Goal: Book appointment/travel/reservation: Book appointment/travel/reservation

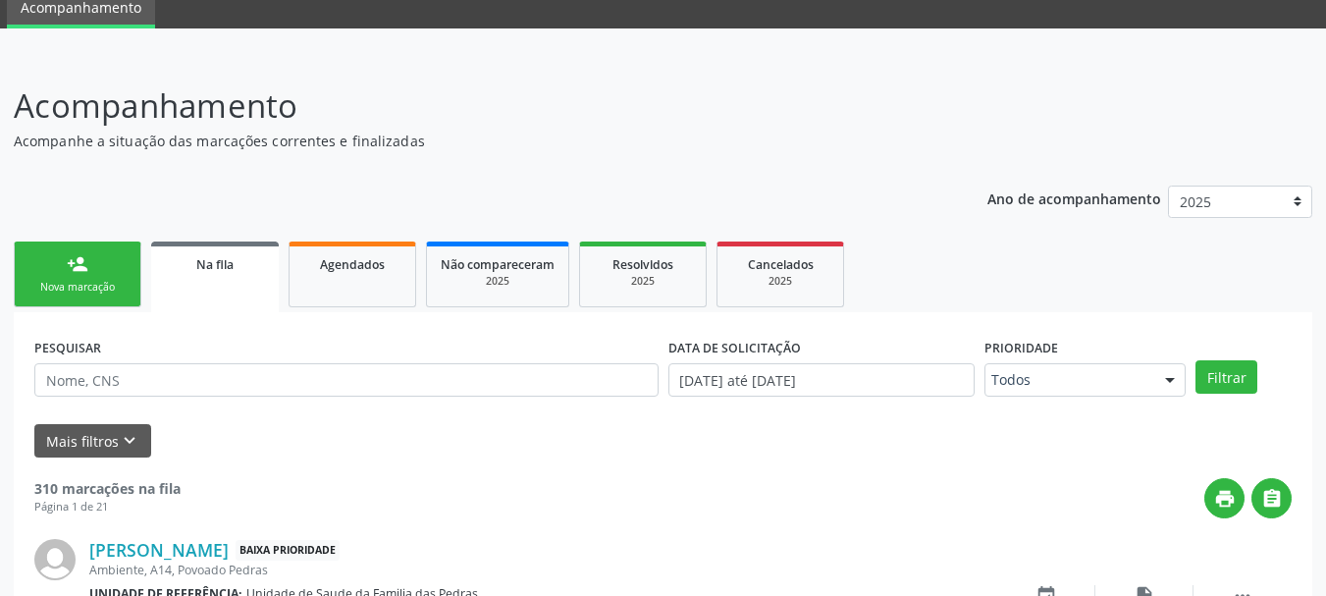
scroll to position [80, 0]
click at [69, 278] on link "person_add Nova marcação" at bounding box center [78, 275] width 128 height 66
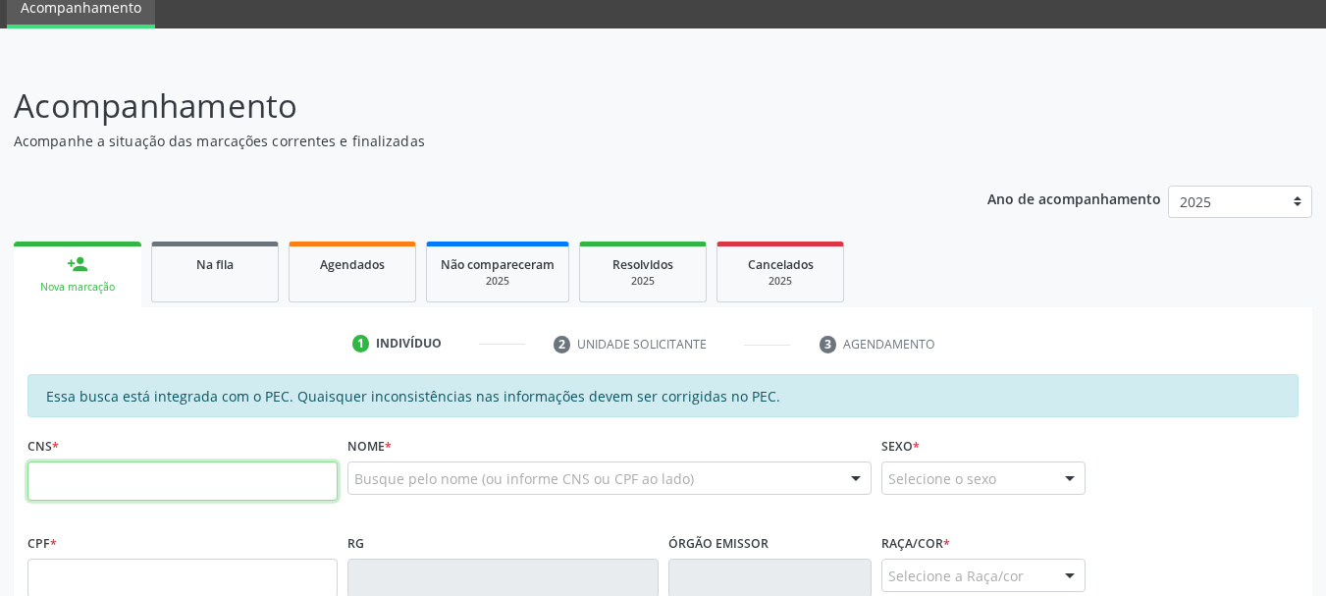
click at [170, 488] on input "text" at bounding box center [182, 480] width 310 height 39
type input "708 4057 8131 5361"
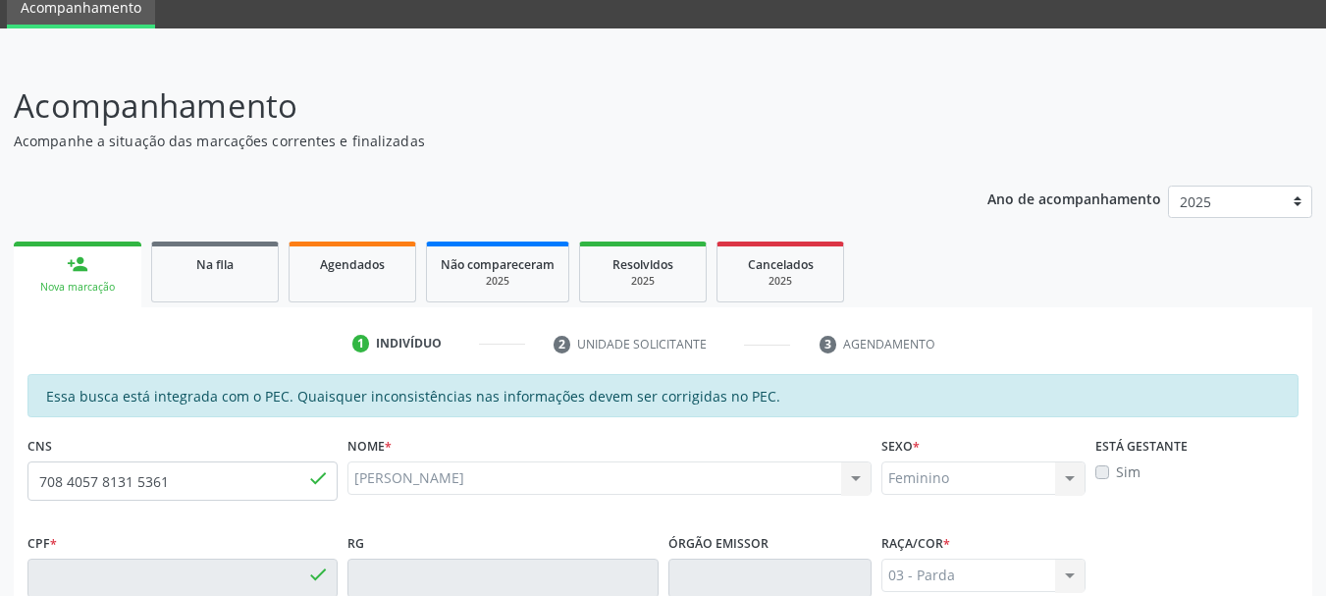
type input "063.576.964-63"
type input "[DATE]"
type input "[PERSON_NAME]"
type input "[PHONE_NUMBER]"
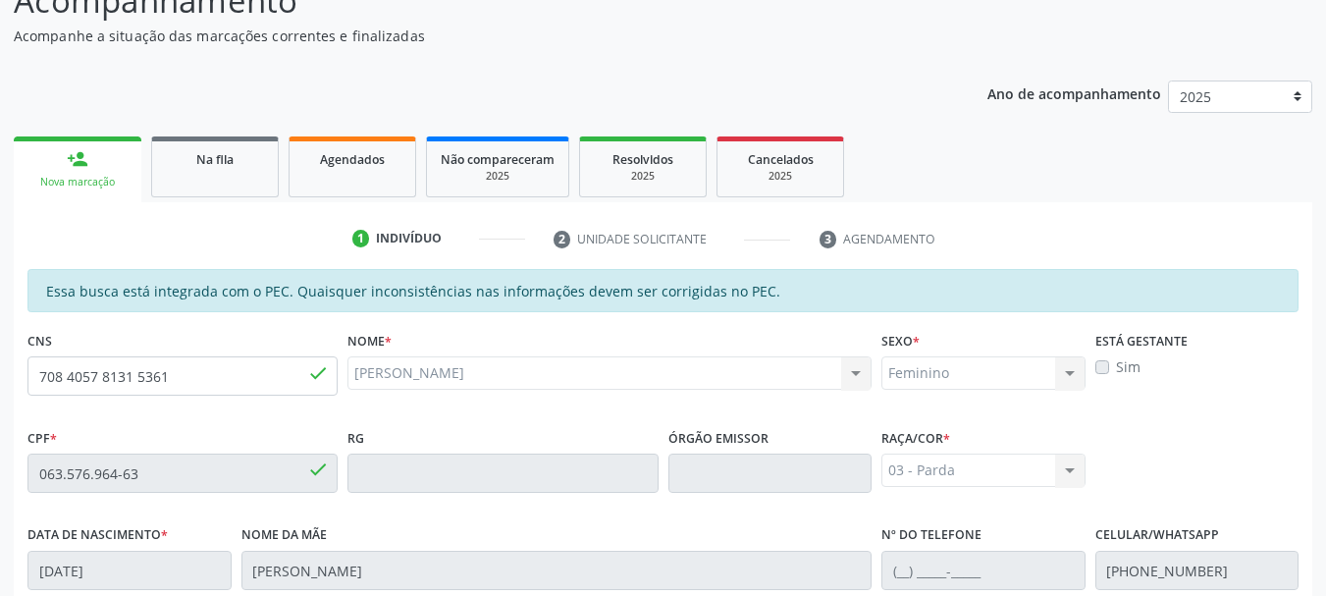
scroll to position [160, 0]
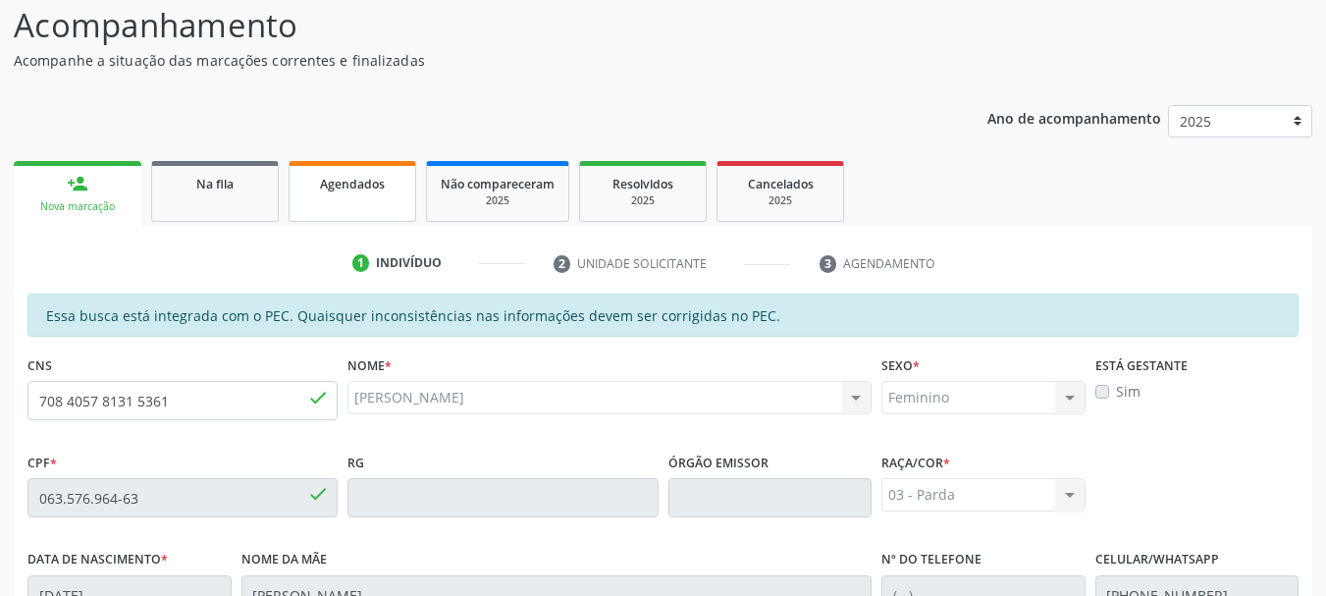
click at [364, 192] on div "Agendados" at bounding box center [352, 183] width 98 height 21
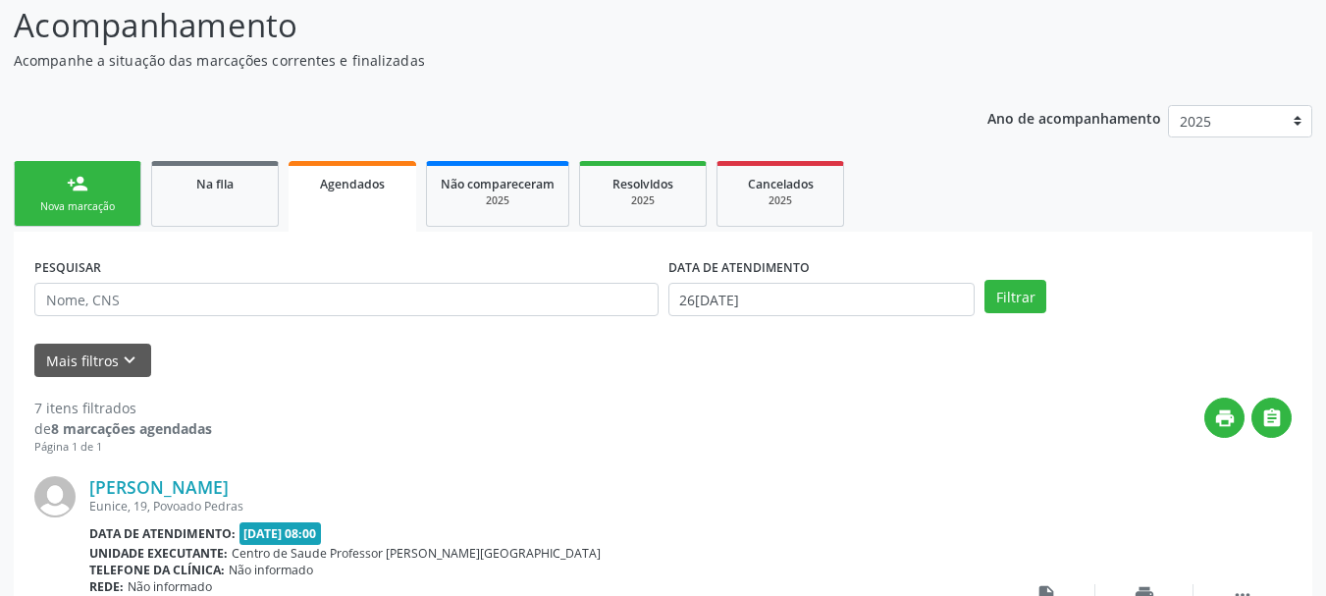
click at [71, 192] on div "person_add" at bounding box center [78, 184] width 22 height 22
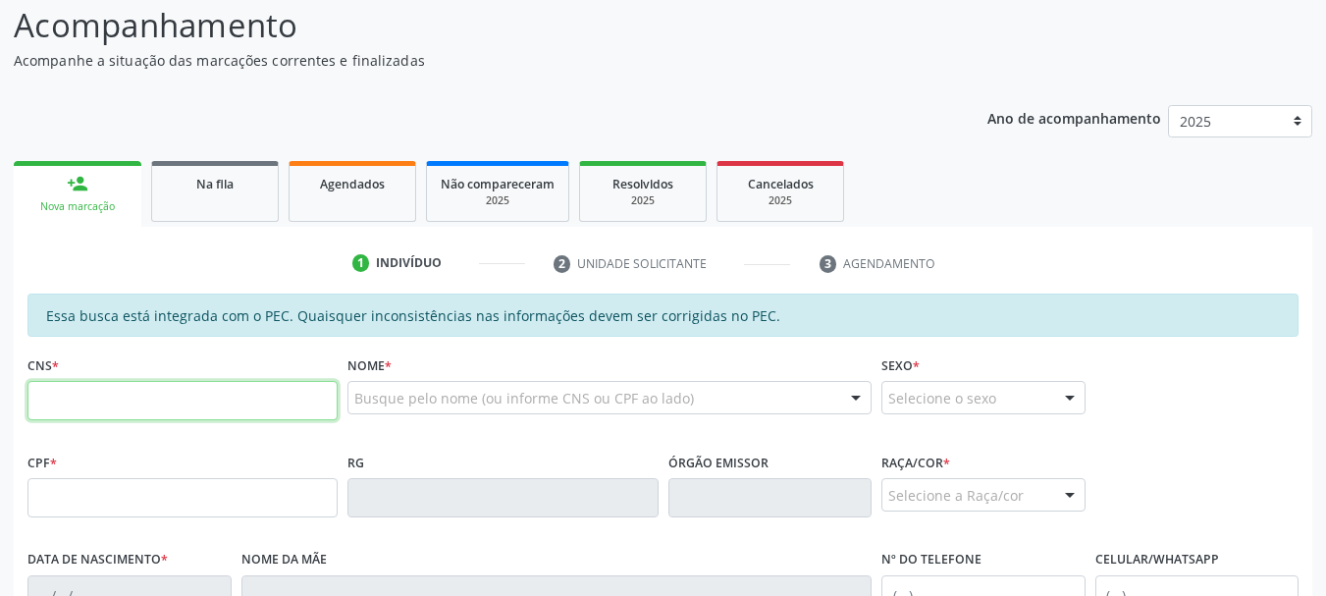
click at [99, 402] on input "text" at bounding box center [182, 400] width 310 height 39
type input "700 6029 2212 2866"
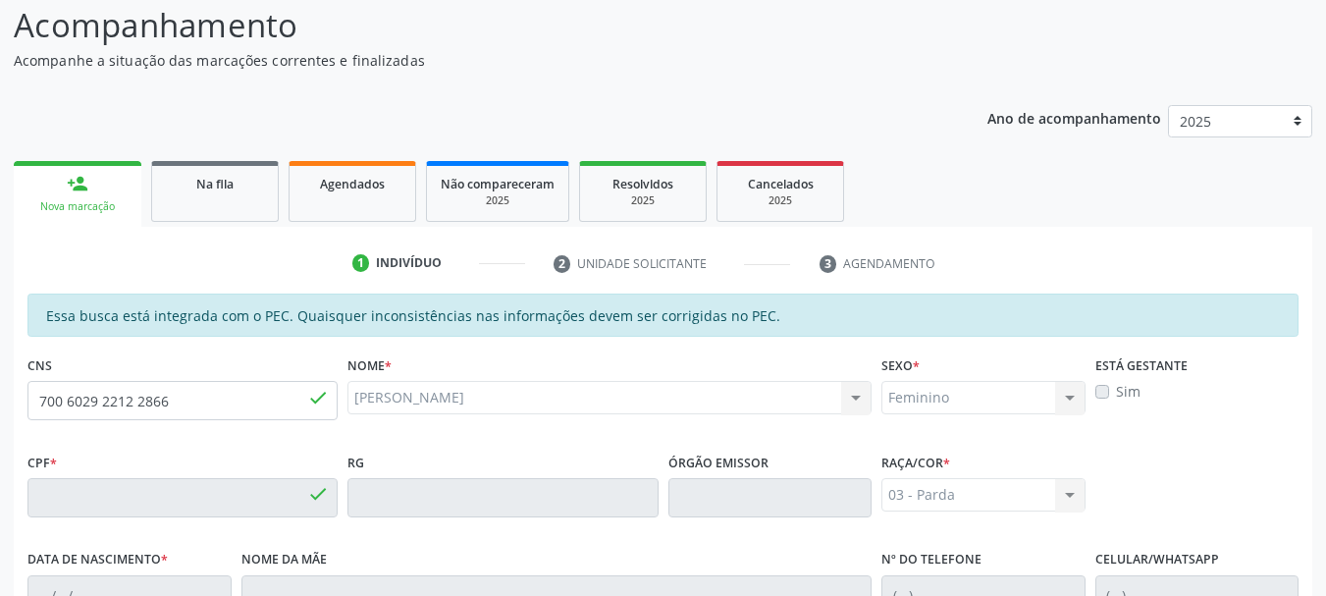
type input "759.162.314-15"
type input "[DATE]"
type input "[PERSON_NAME]"
type input "[PHONE_NUMBER]"
type input "S/N"
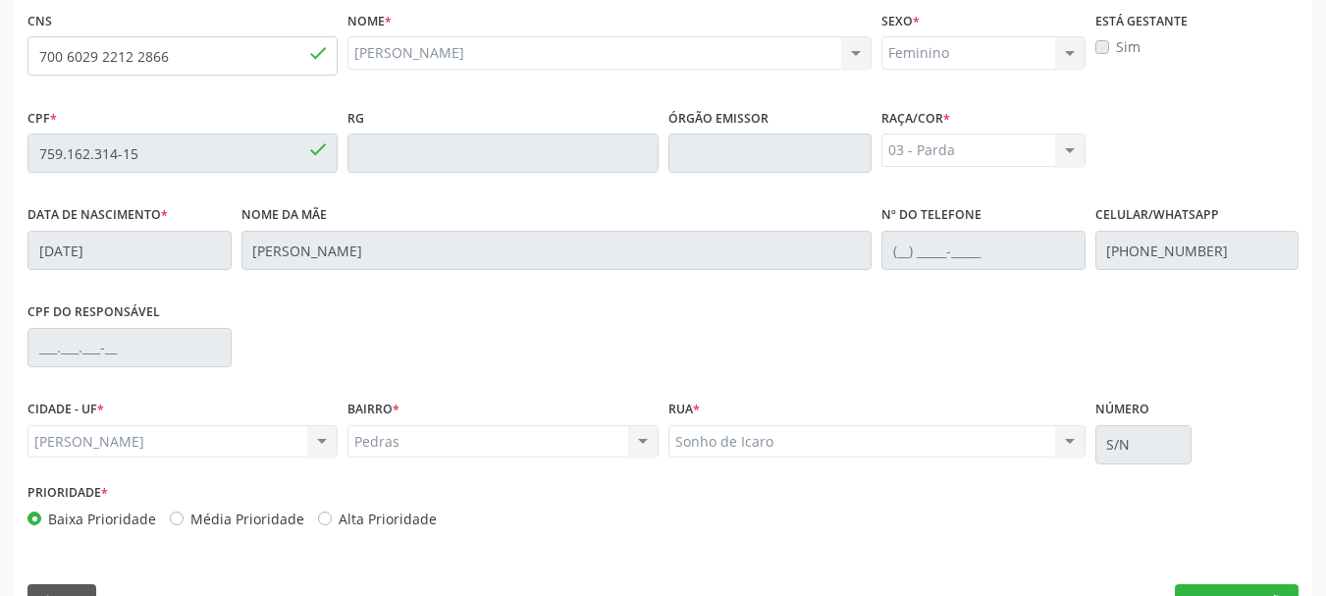
scroll to position [553, 0]
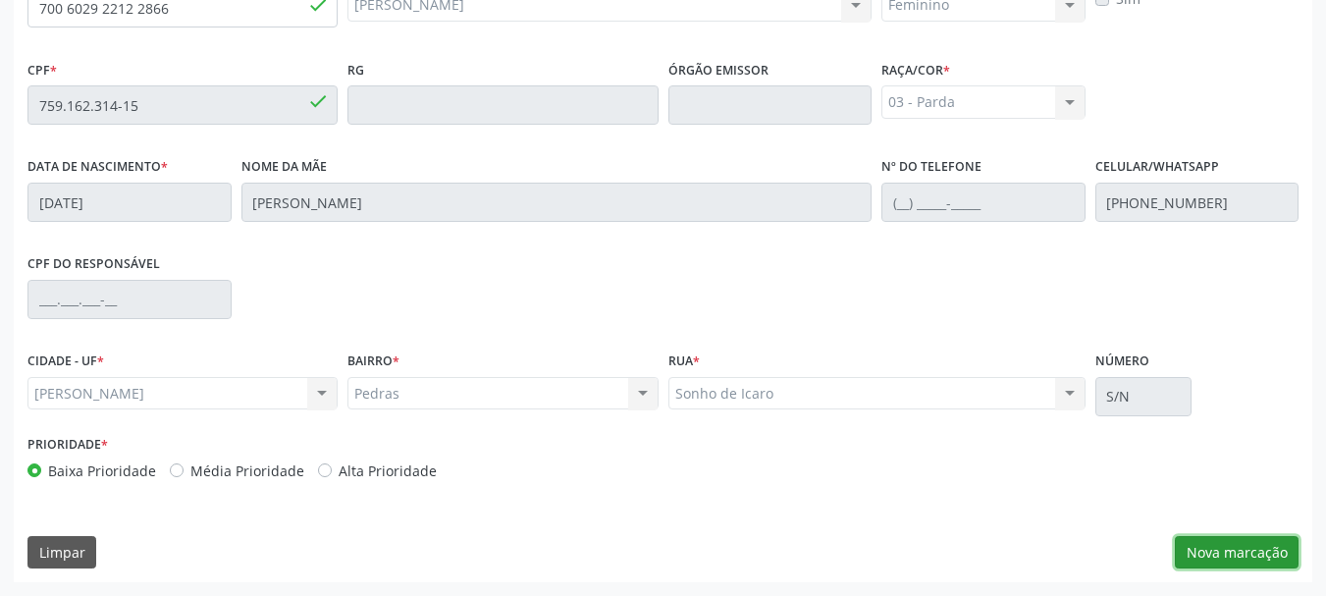
click at [1213, 550] on button "Nova marcação" at bounding box center [1237, 552] width 124 height 33
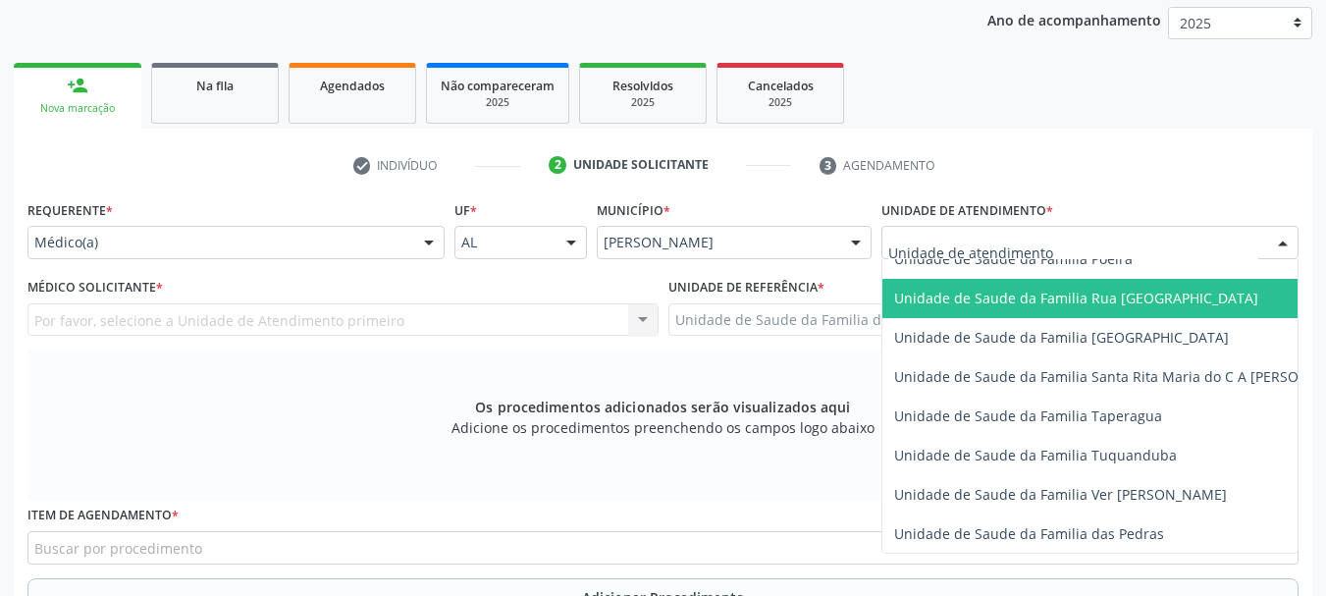
scroll to position [1375, 0]
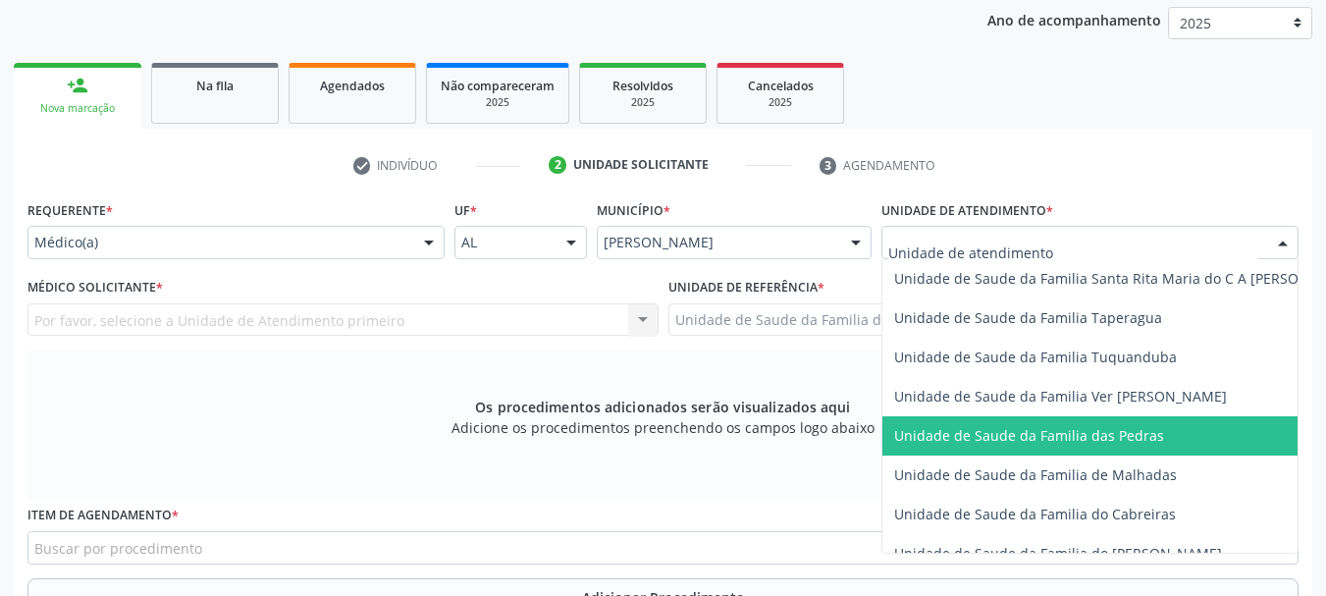
click at [1040, 427] on span "Unidade de Saude da Familia das Pedras" at bounding box center [1029, 435] width 270 height 19
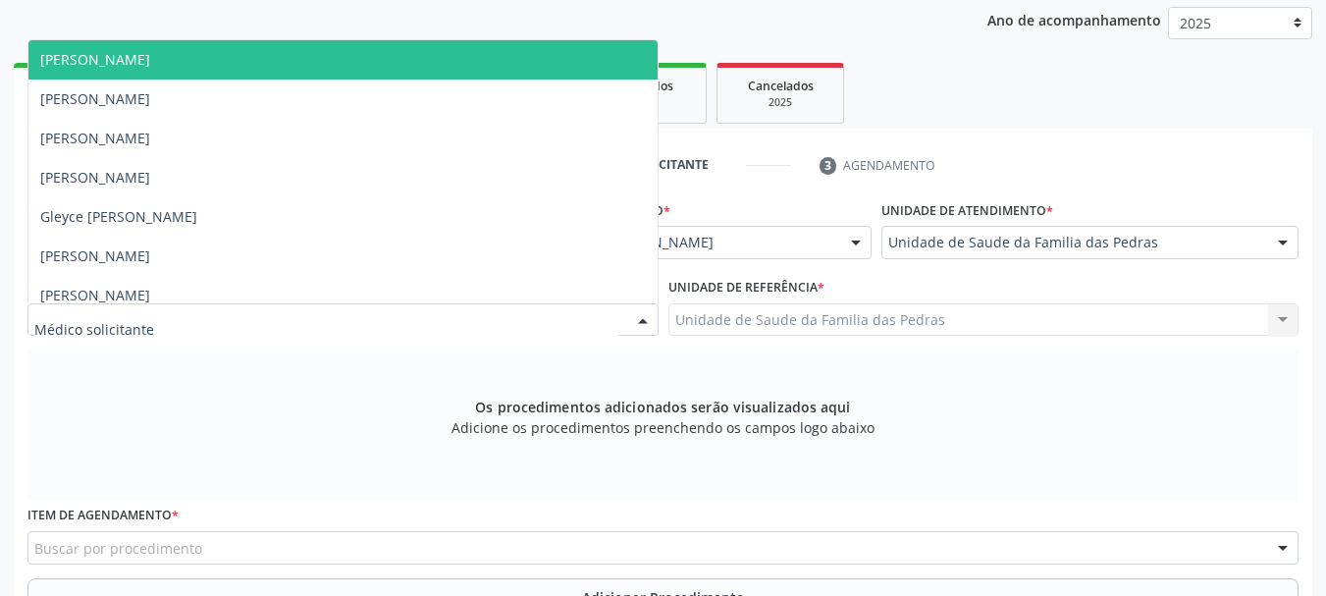
click at [568, 321] on div at bounding box center [342, 319] width 631 height 33
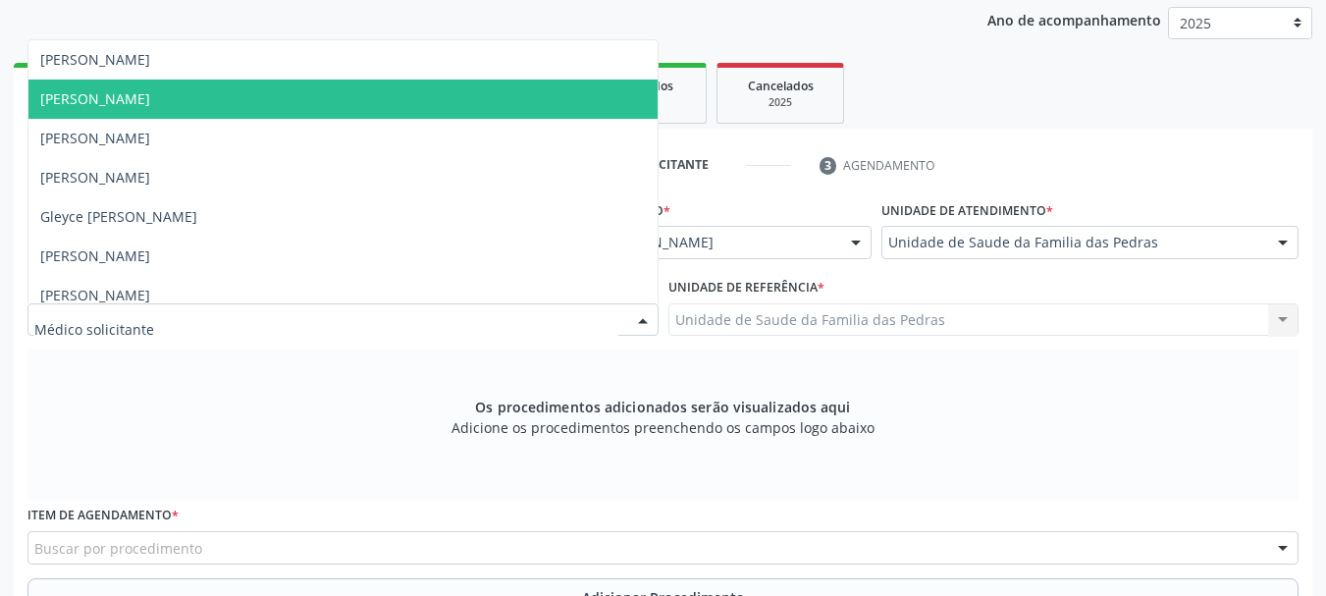
click at [506, 90] on span "[PERSON_NAME]" at bounding box center [342, 99] width 629 height 39
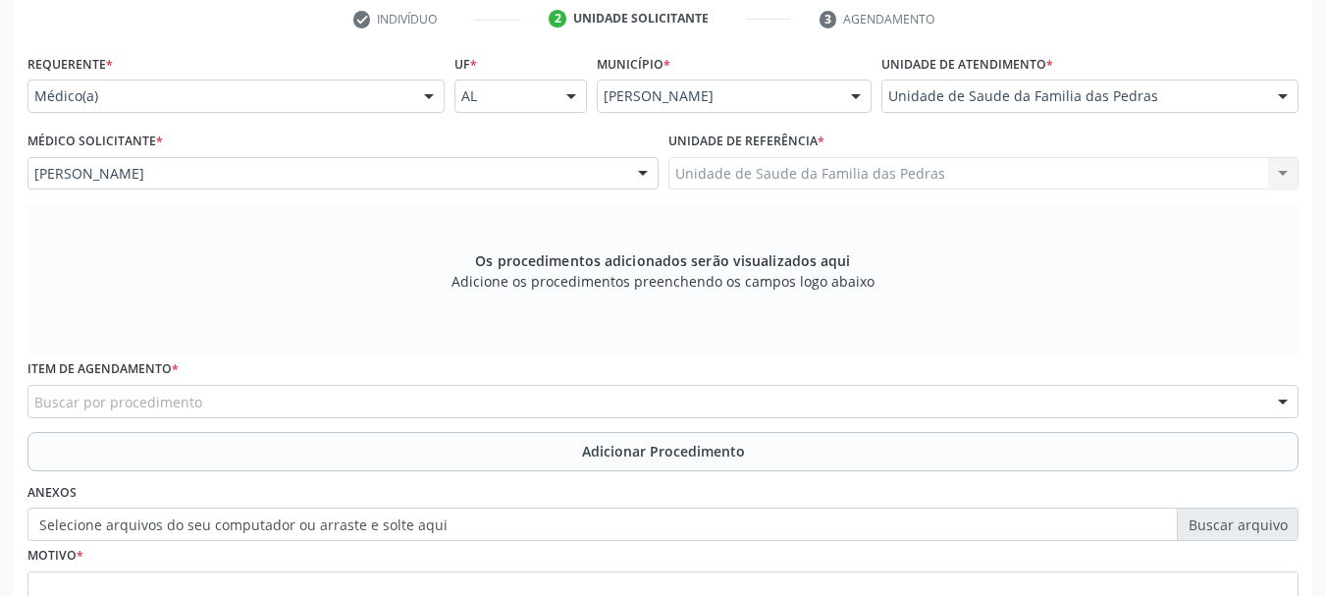
scroll to position [583, 0]
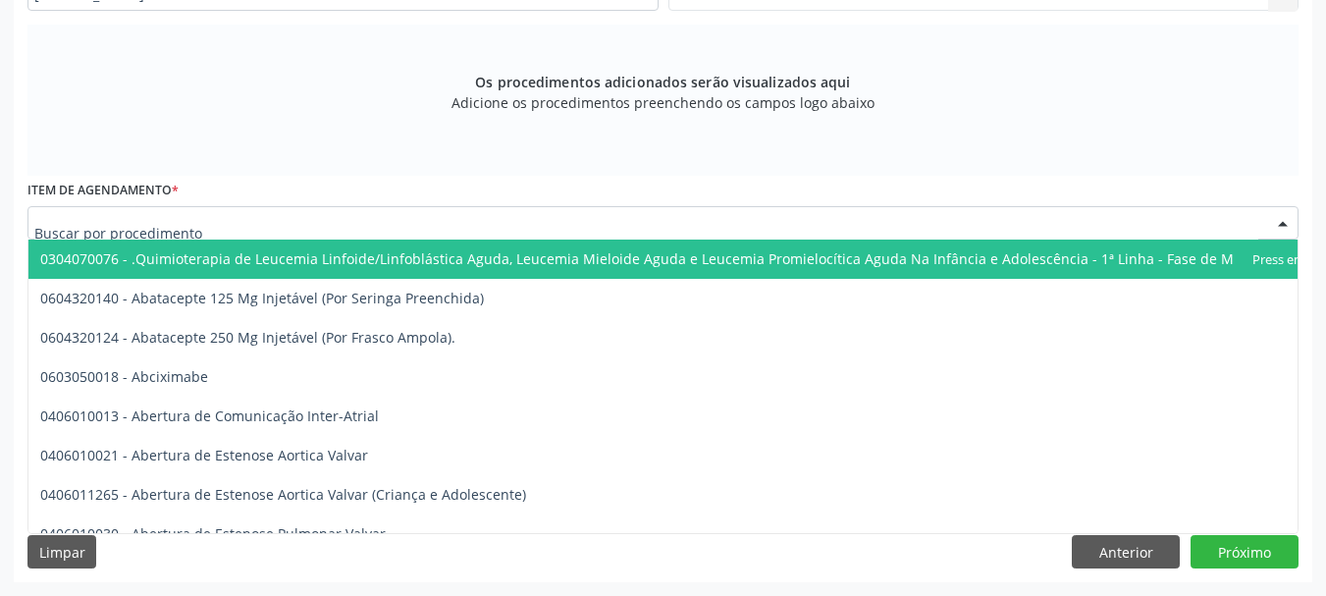
click at [523, 221] on div at bounding box center [662, 222] width 1271 height 33
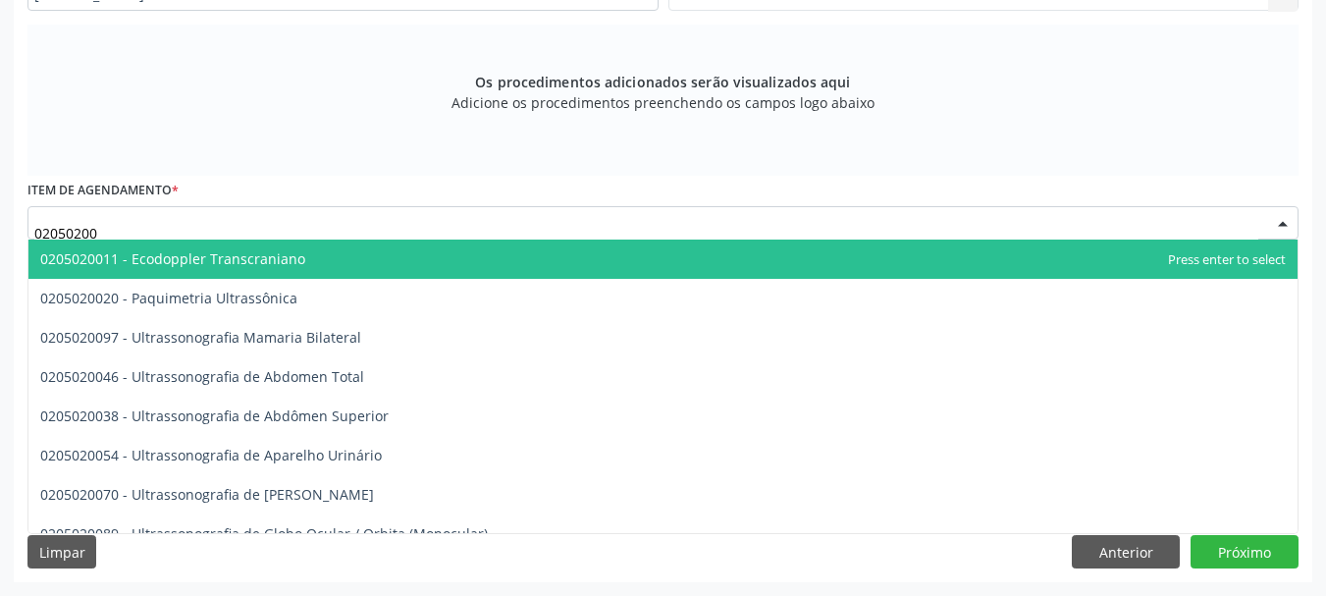
type input "020502006"
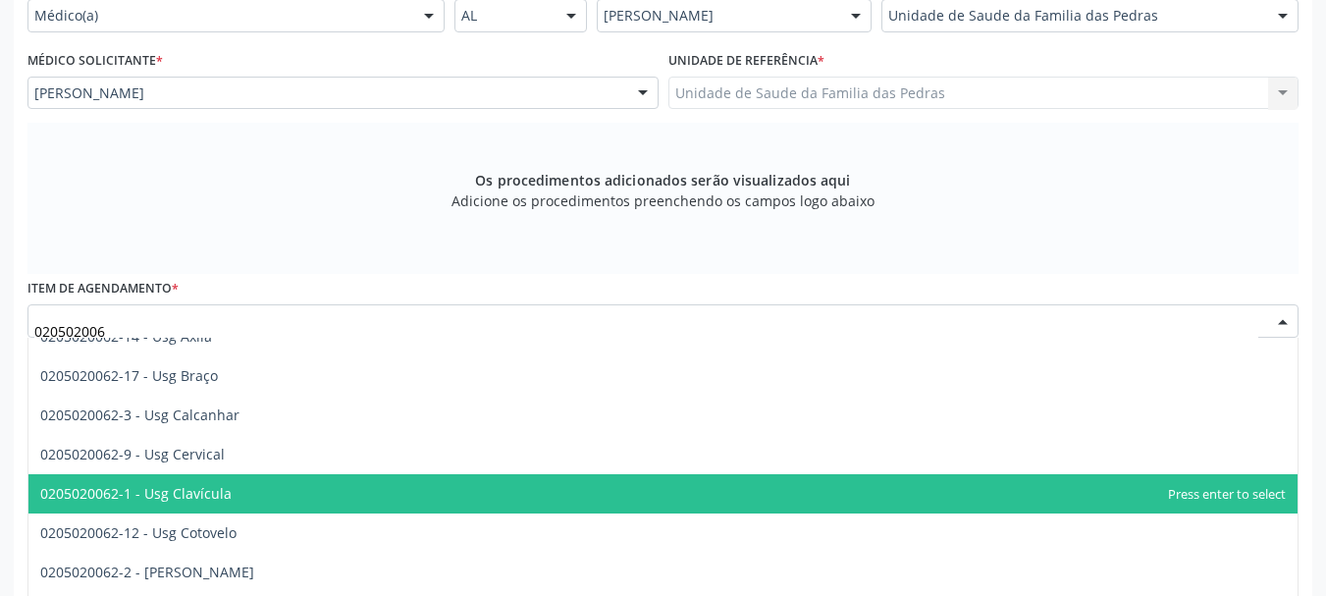
scroll to position [0, 0]
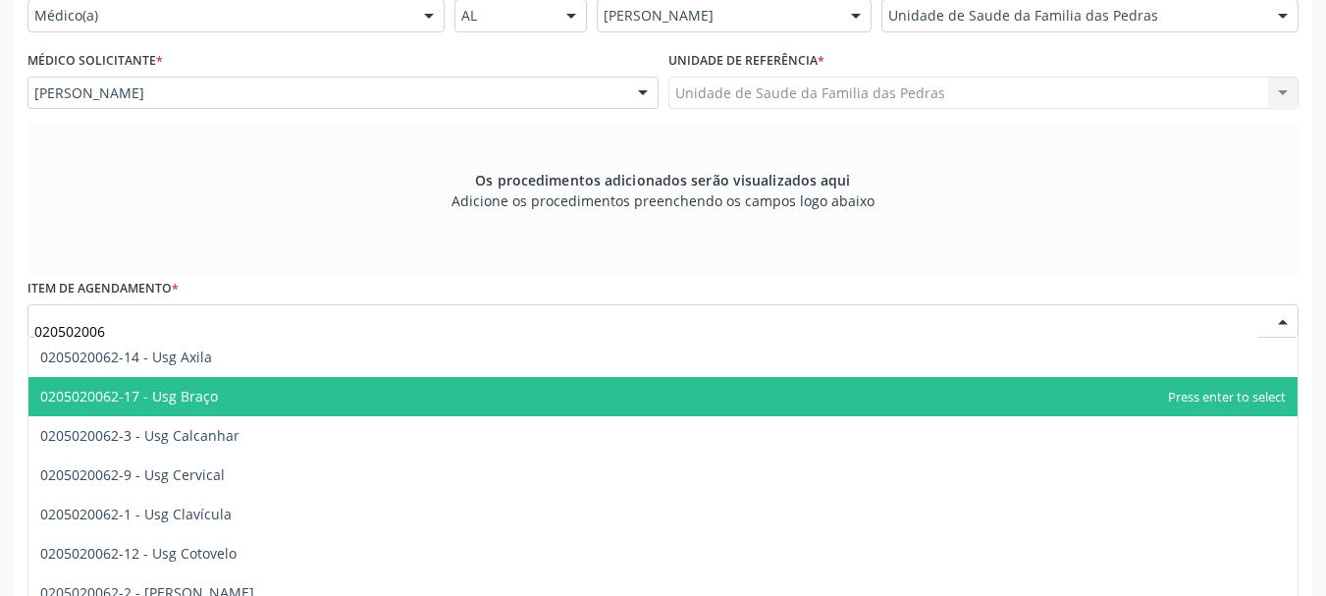
click at [403, 401] on span "0205020062-17 - Usg Braço" at bounding box center [663, 396] width 1270 height 39
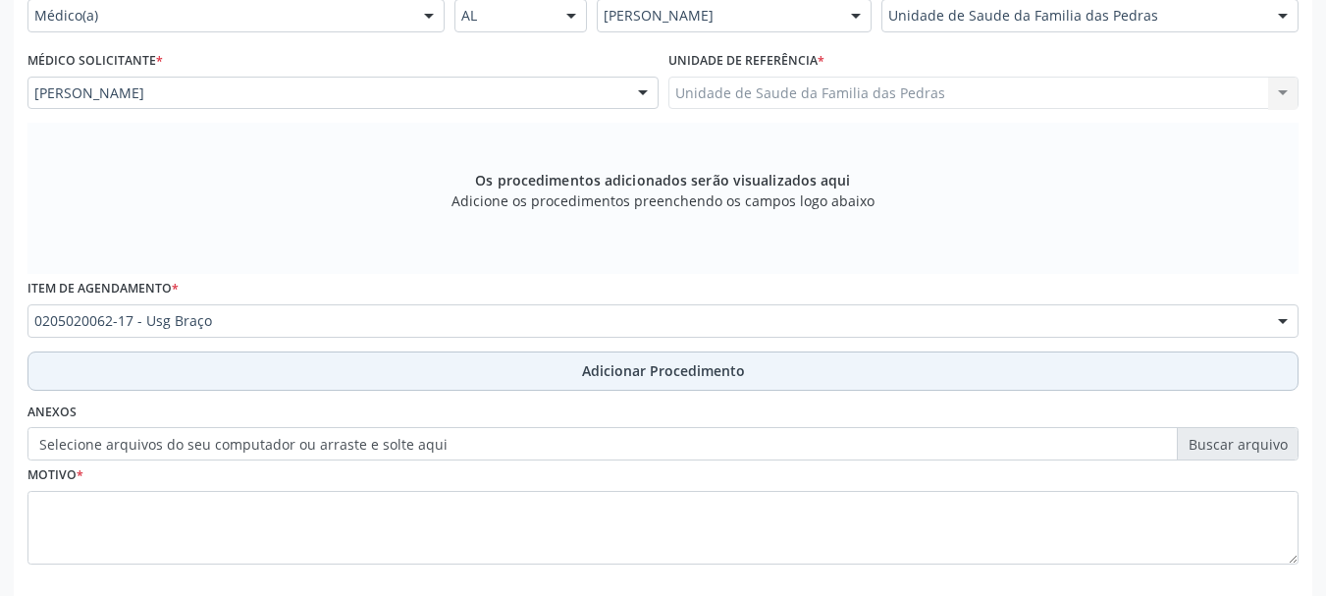
click at [446, 376] on button "Adicionar Procedimento" at bounding box center [662, 370] width 1271 height 39
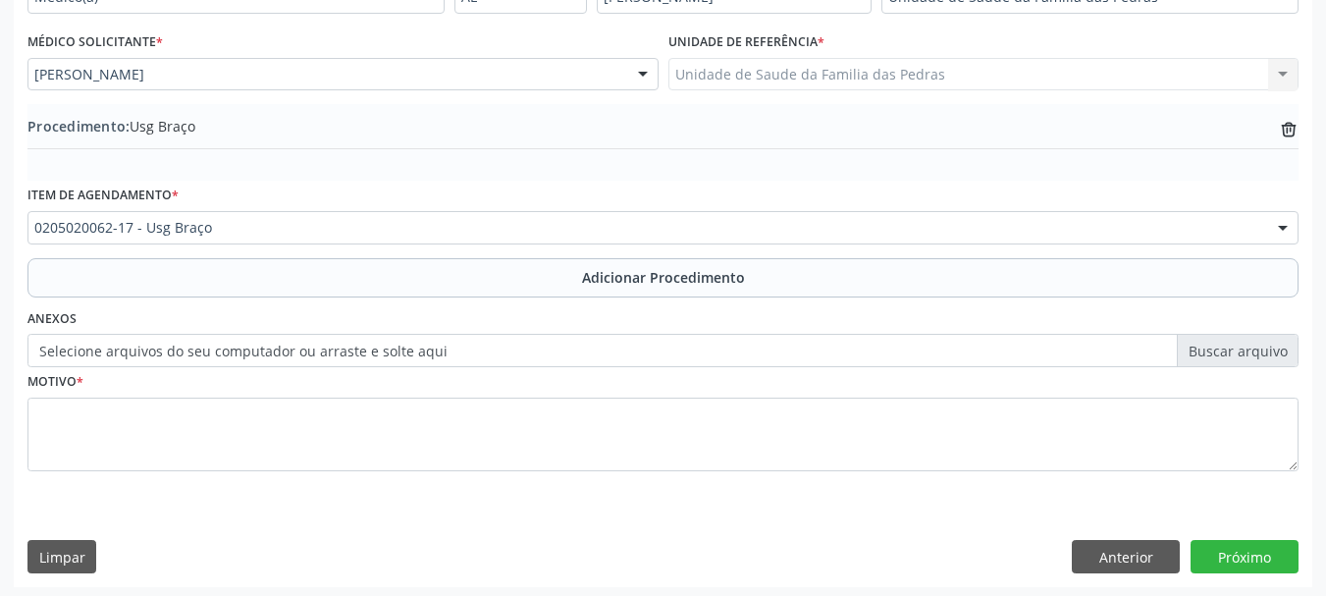
scroll to position [509, 0]
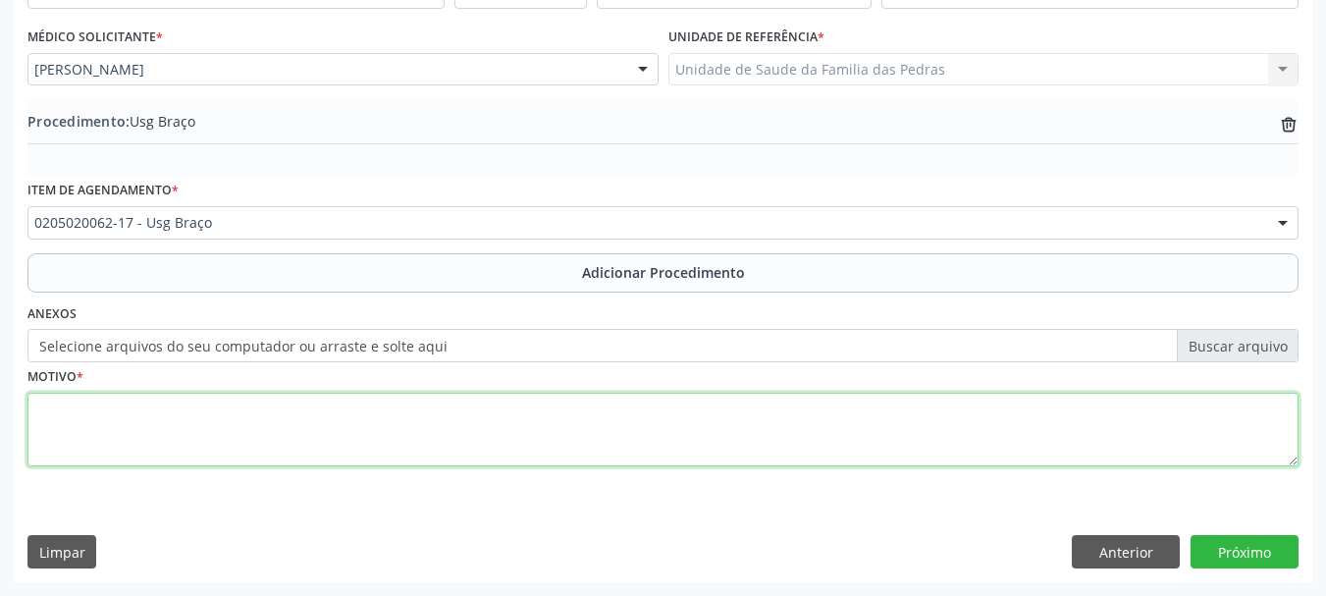
click at [412, 431] on textarea at bounding box center [662, 430] width 1271 height 75
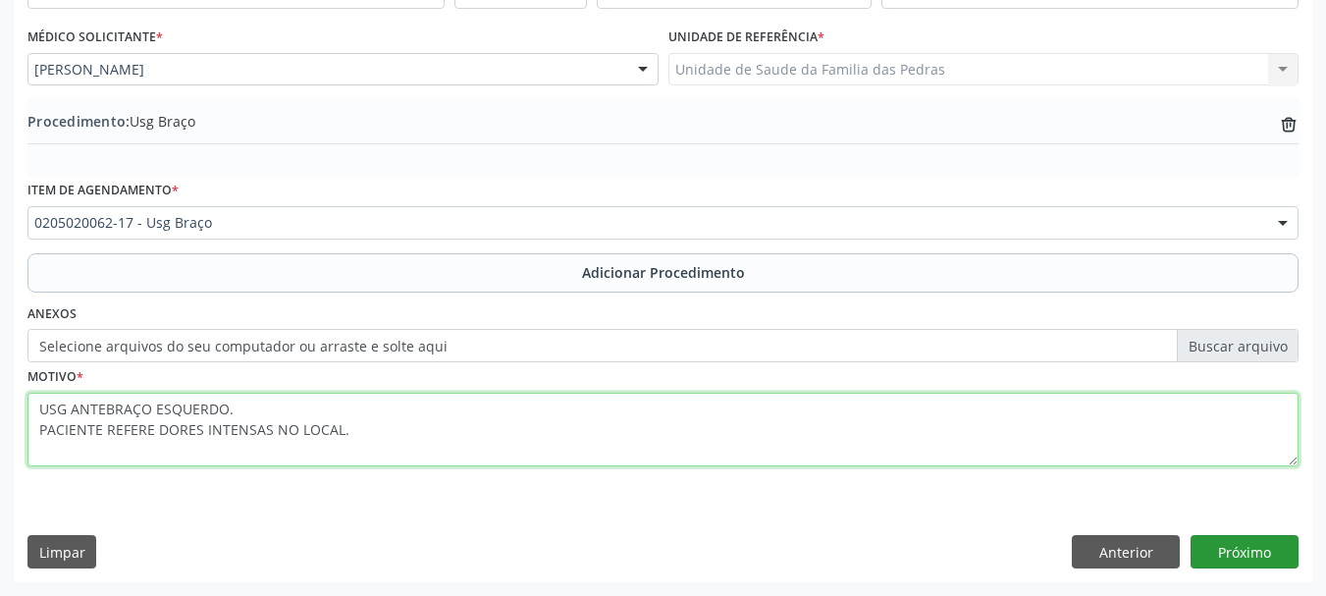
type textarea "USG ANTEBRAÇO ESQUERDO. PACIENTE REFERE DORES INTENSAS NO LOCAL."
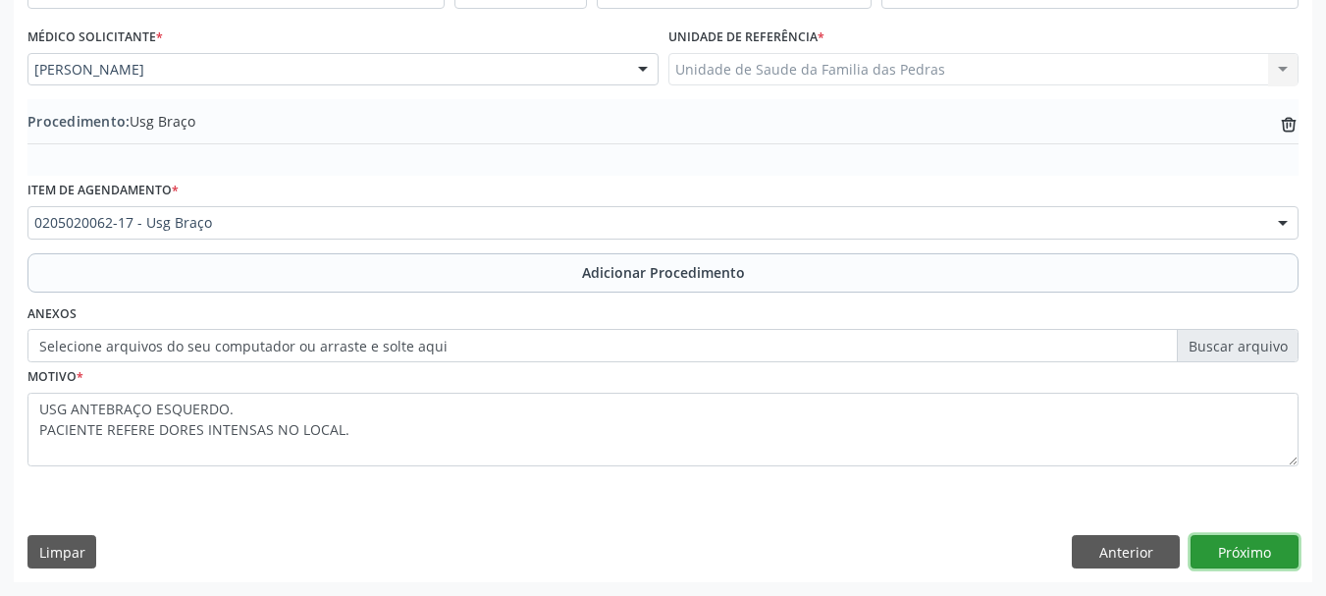
click at [1226, 555] on button "Próximo" at bounding box center [1245, 551] width 108 height 33
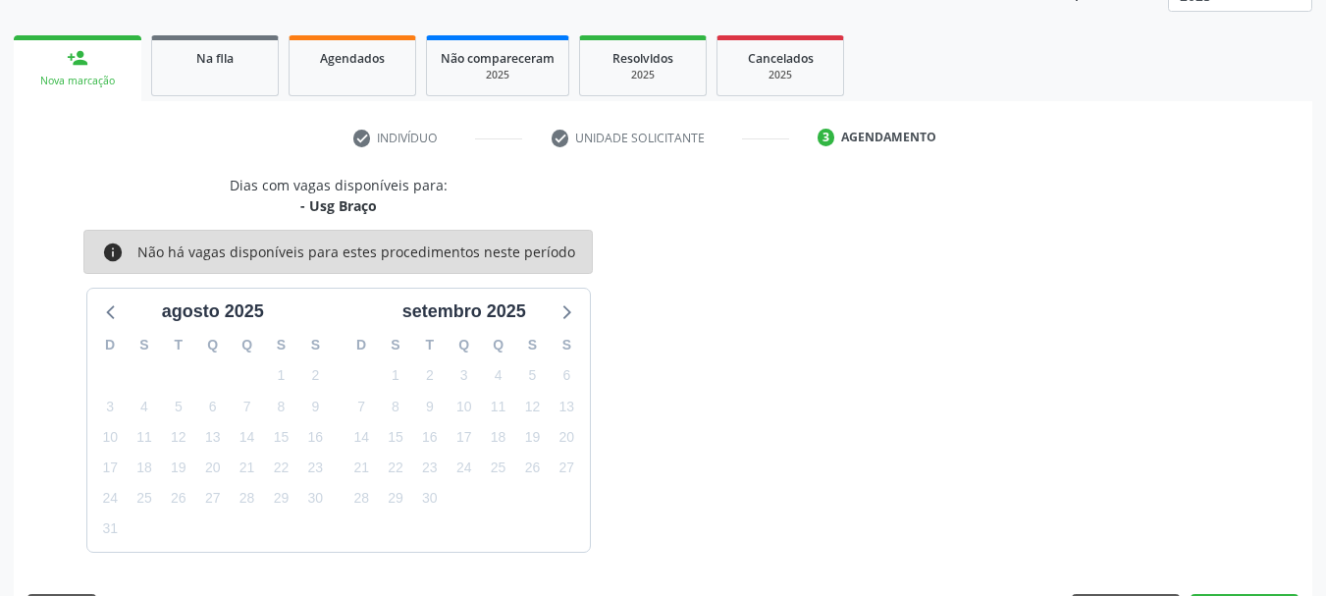
scroll to position [344, 0]
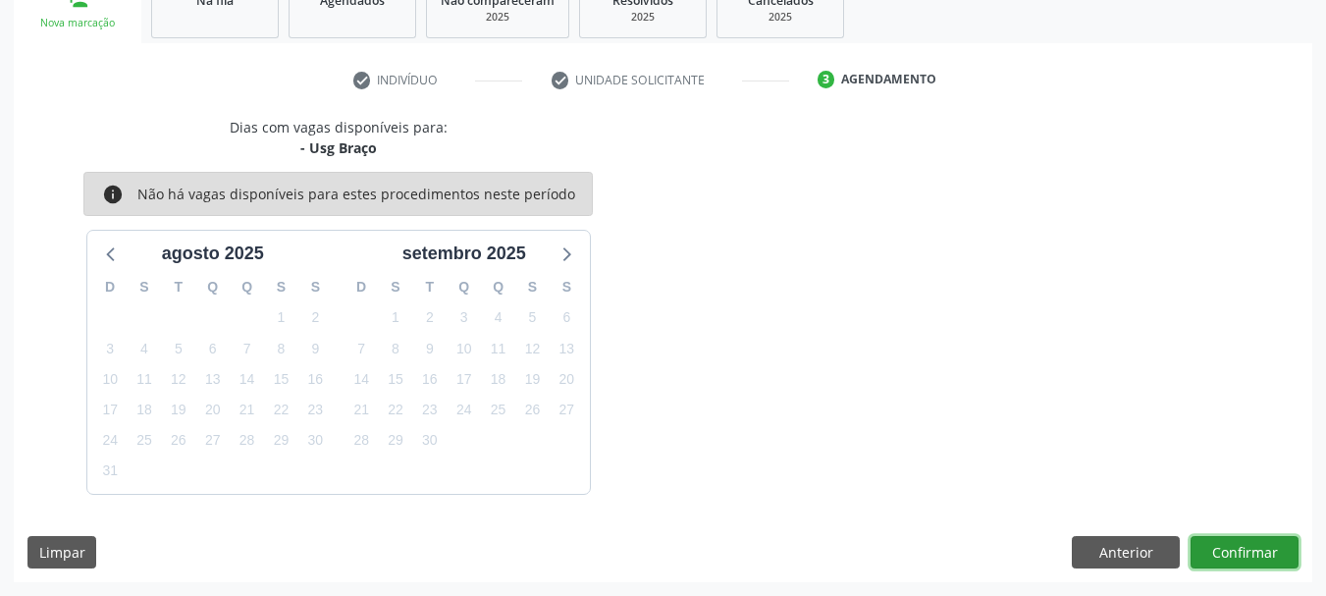
click at [1226, 555] on button "Confirmar" at bounding box center [1245, 552] width 108 height 33
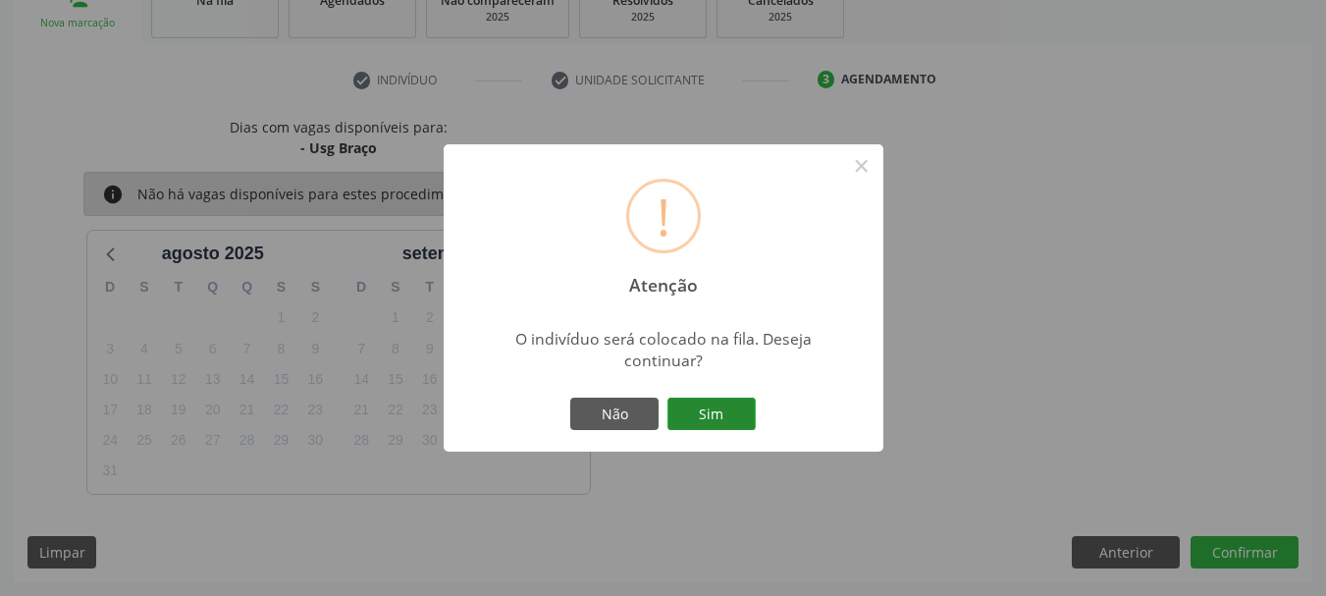
click at [721, 404] on button "Sim" at bounding box center [712, 414] width 88 height 33
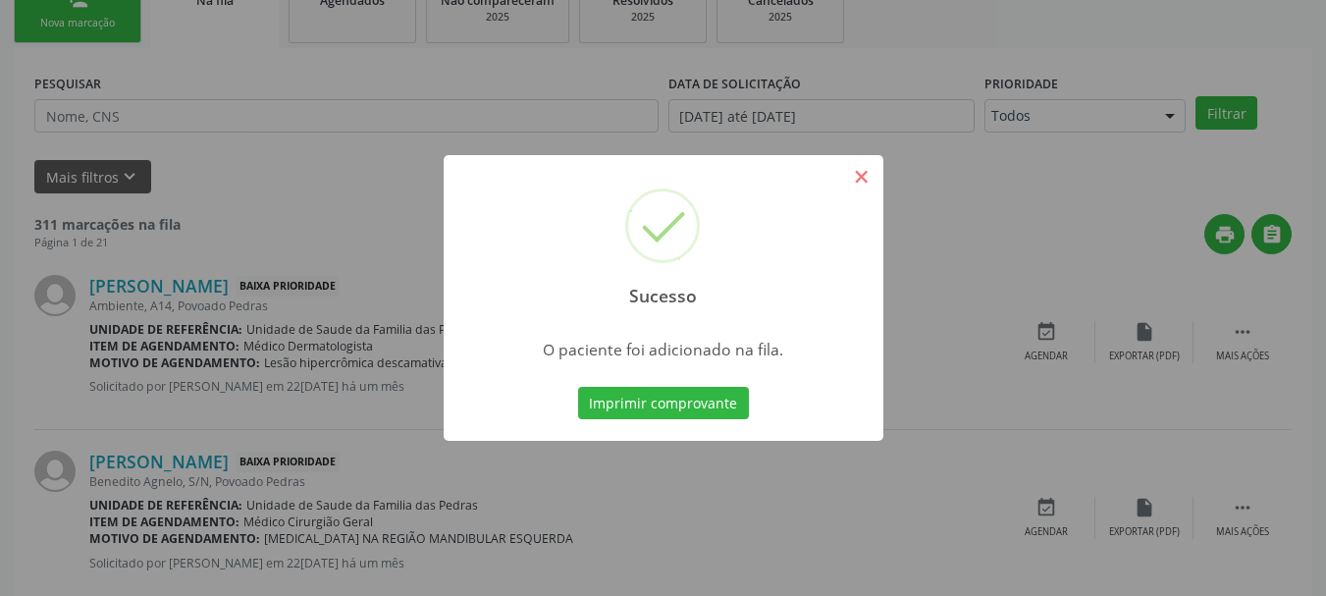
scroll to position [80, 0]
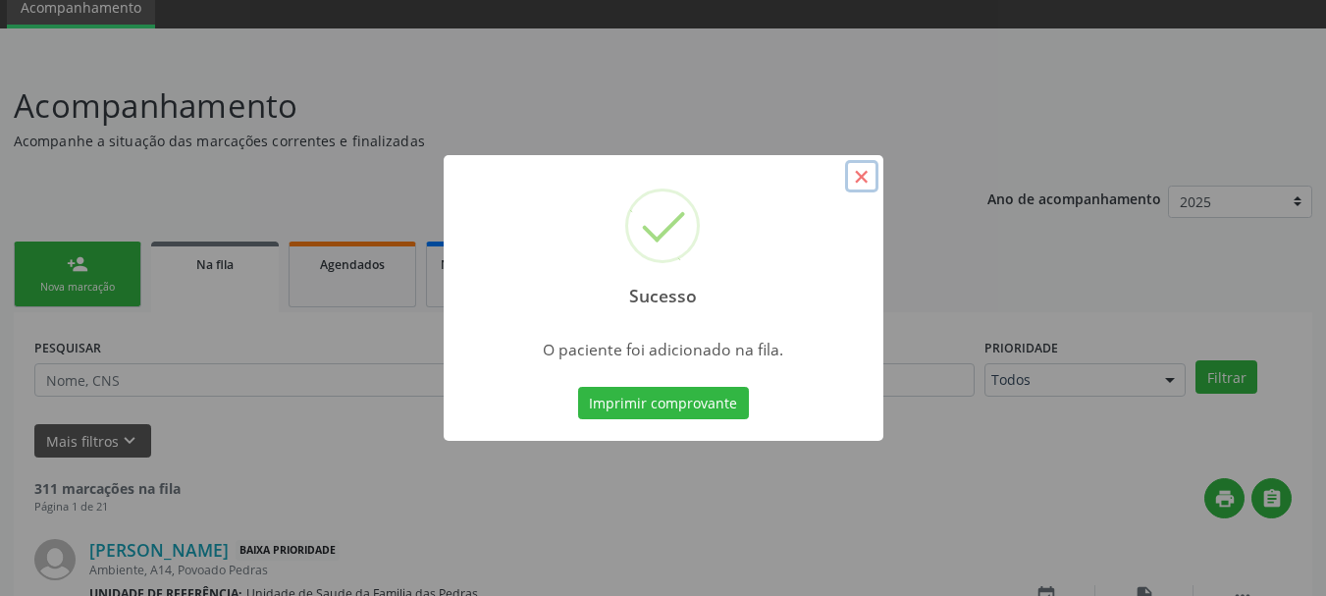
click at [857, 180] on button "×" at bounding box center [861, 176] width 33 height 33
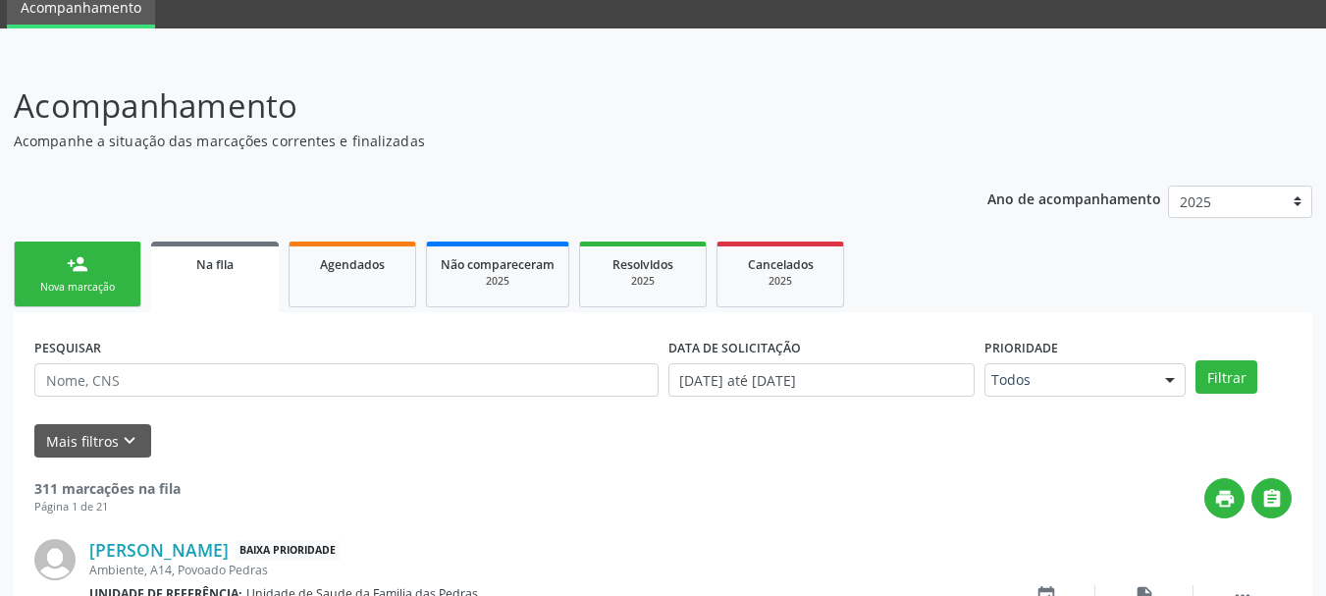
scroll to position [0, 0]
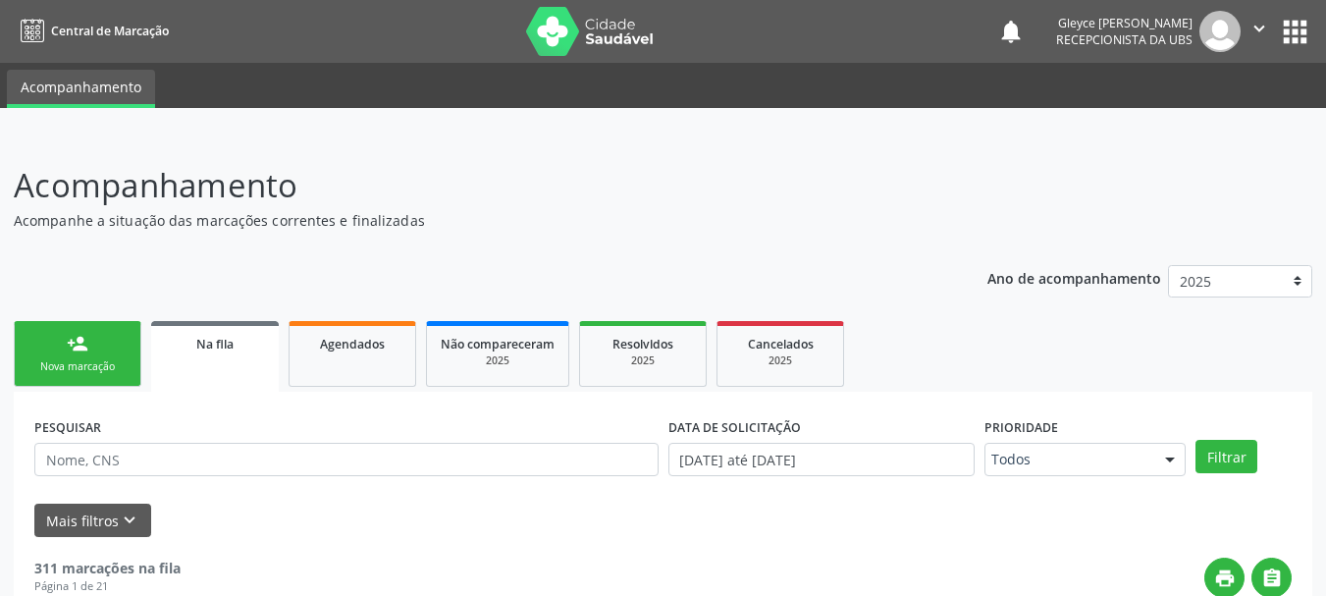
click at [55, 361] on div "Nova marcação" at bounding box center [77, 366] width 98 height 15
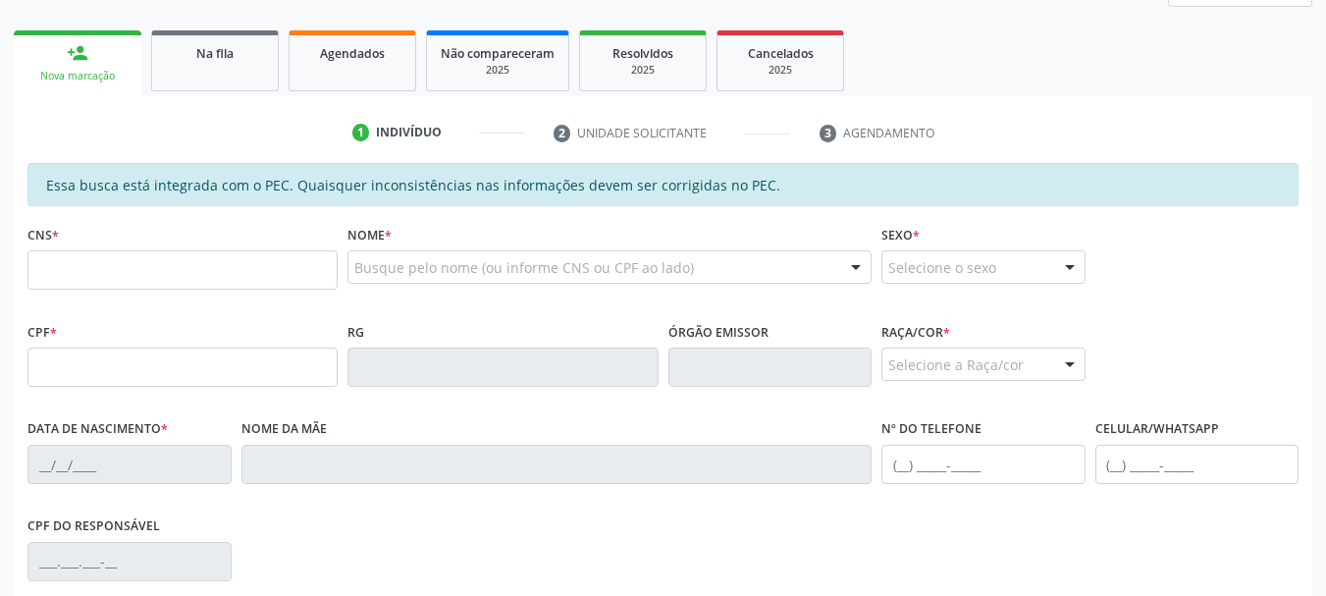
scroll to position [295, 0]
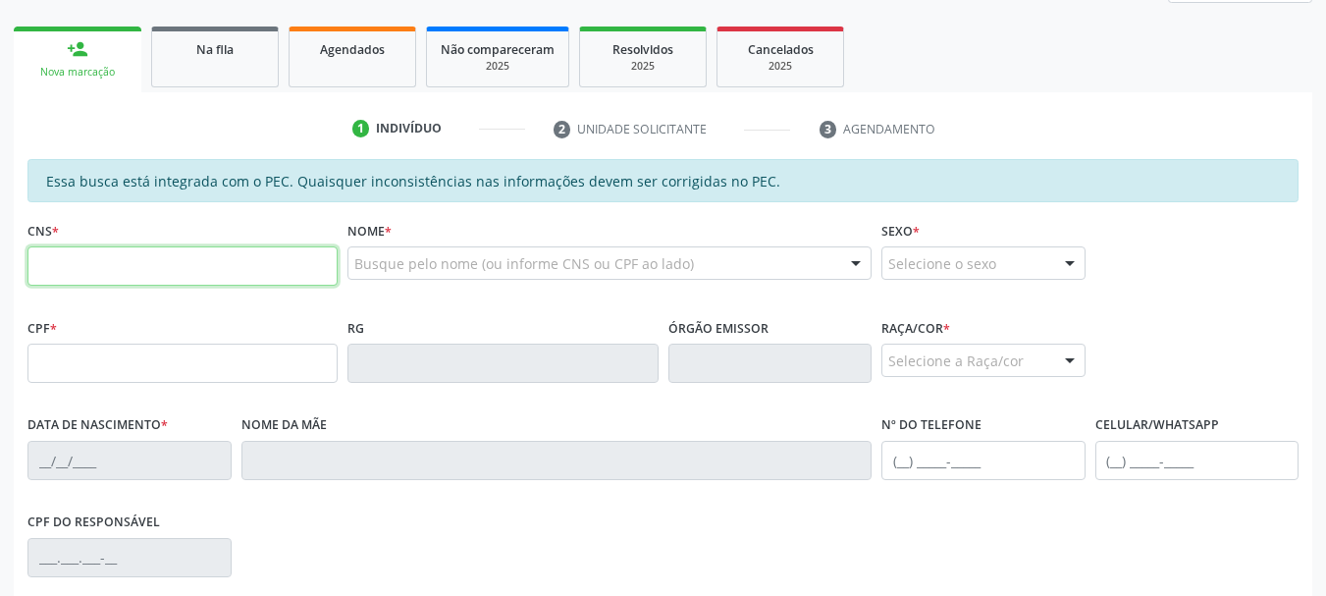
click at [68, 259] on input "text" at bounding box center [182, 265] width 310 height 39
type input "706 8002 6154 1826"
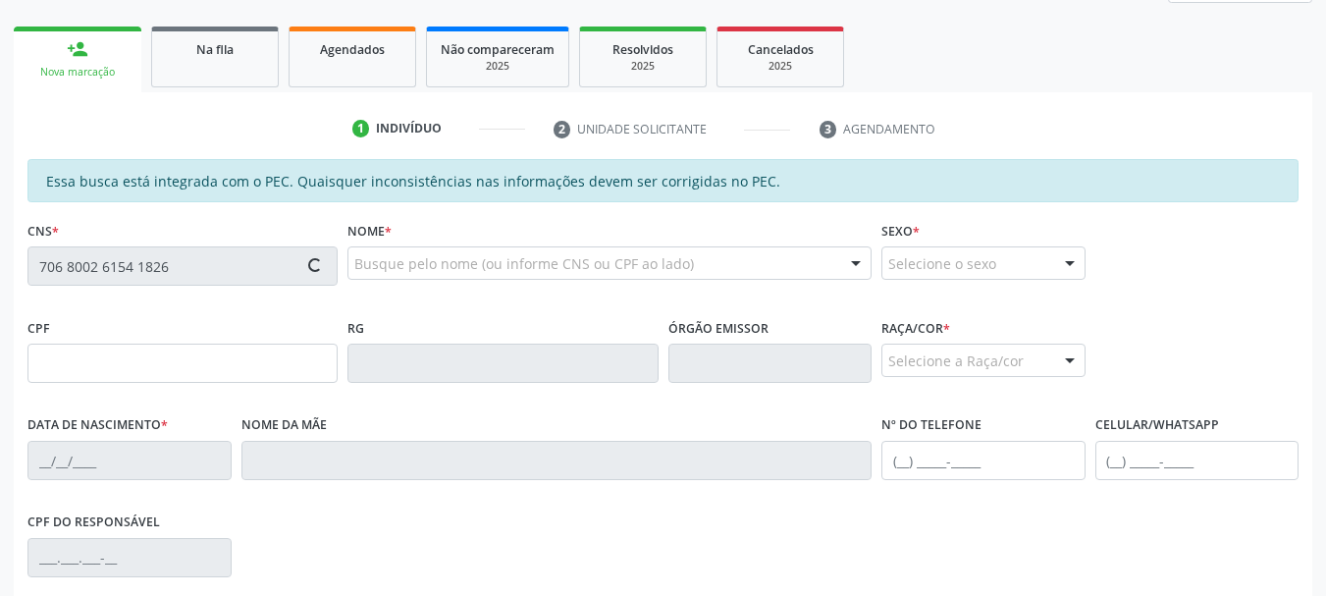
type input "662.630.774-68"
type input "[DATE]"
type input "[PERSON_NAME]"
type input "[PHONE_NUMBER]"
type input "S/N"
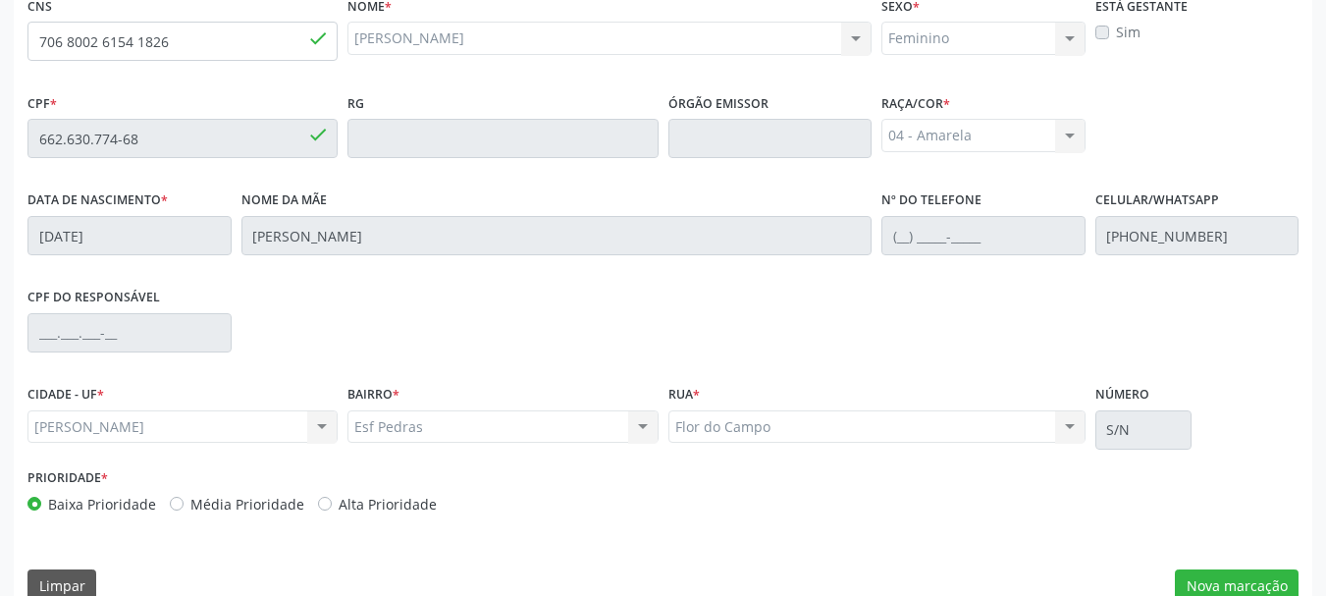
scroll to position [553, 0]
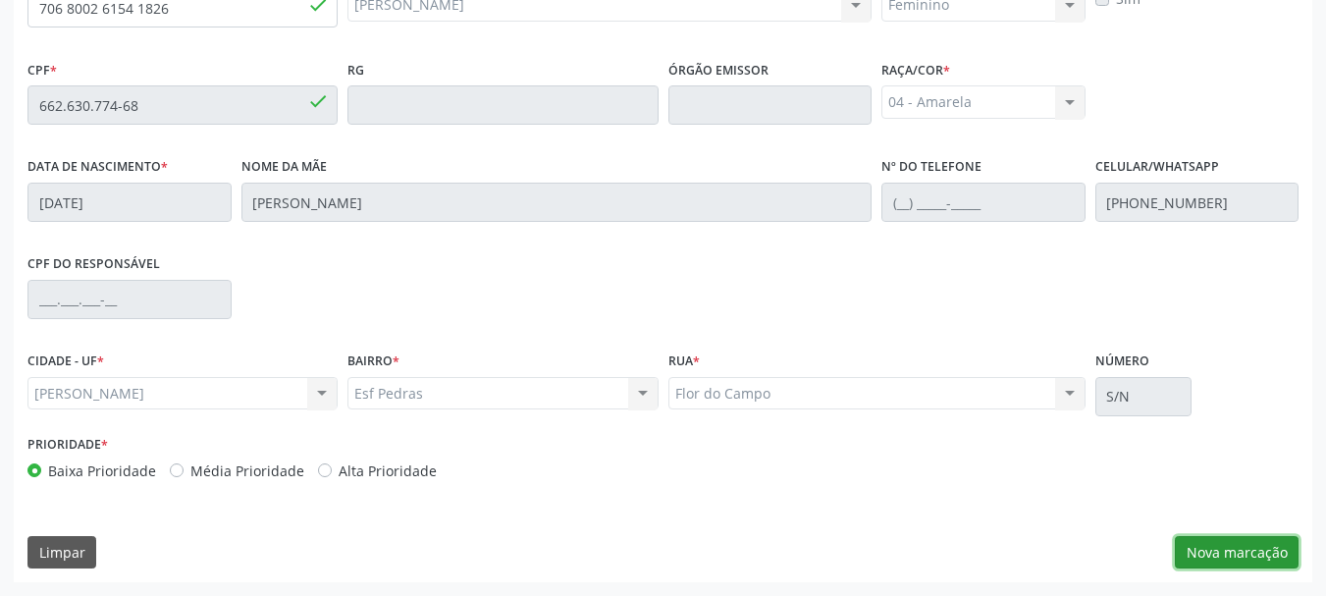
click at [1263, 560] on button "Nova marcação" at bounding box center [1237, 552] width 124 height 33
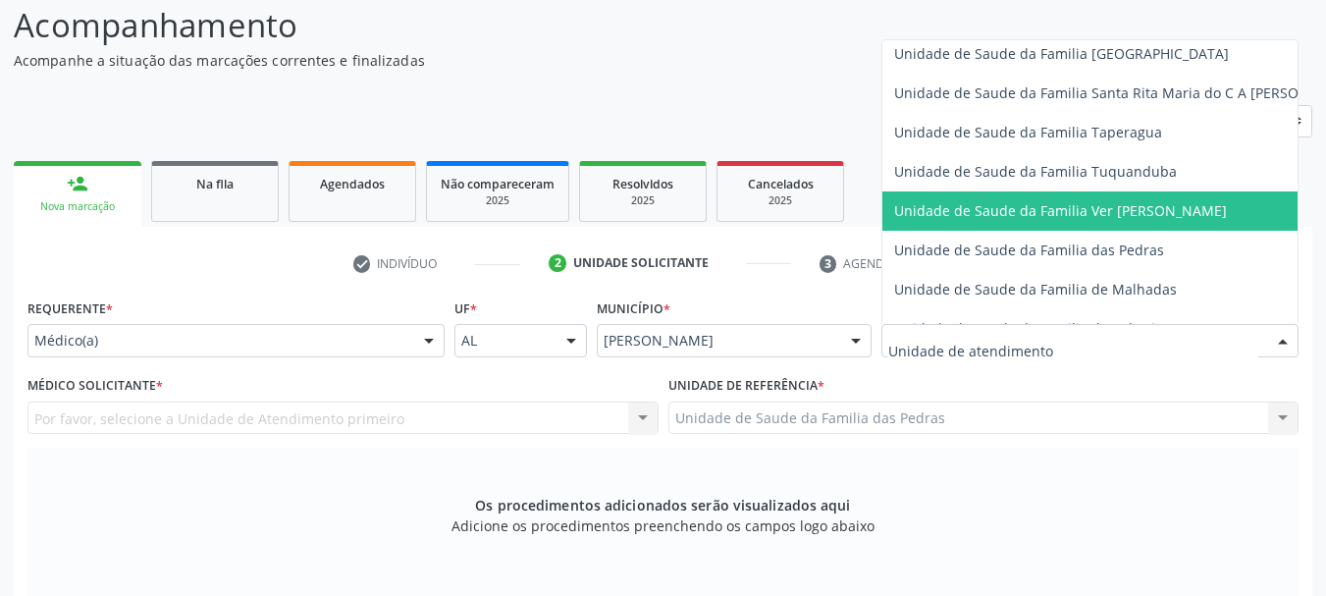
scroll to position [1375, 0]
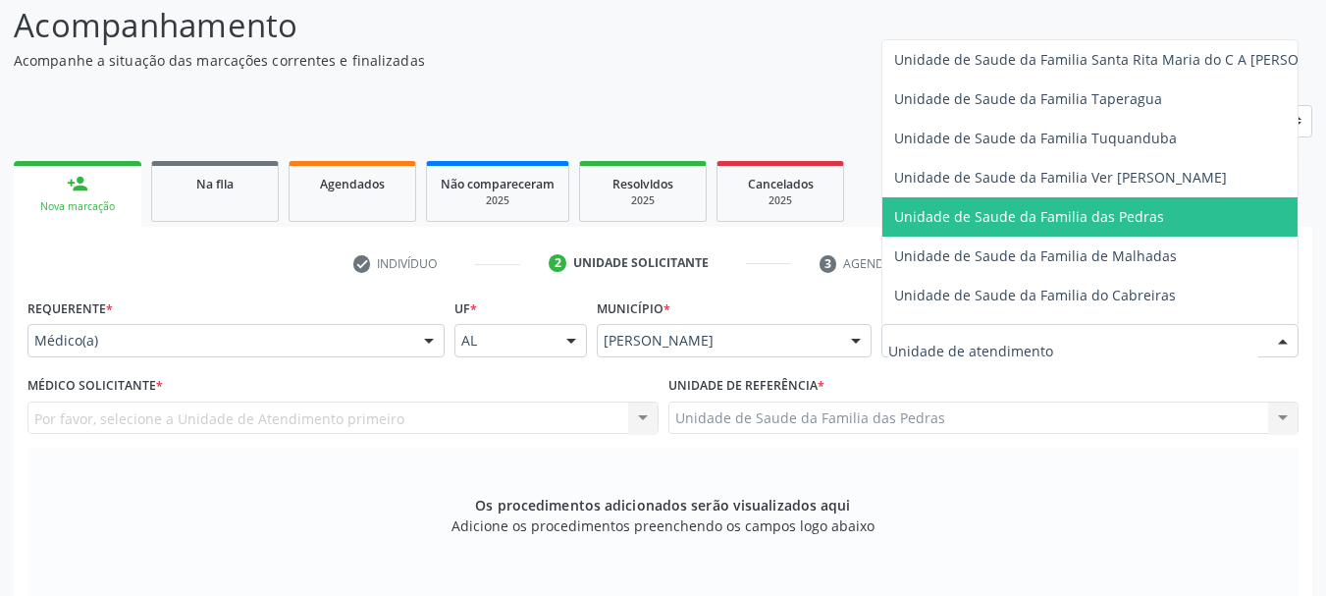
click at [931, 210] on span "Unidade de Saude da Familia das Pedras" at bounding box center [1029, 216] width 270 height 19
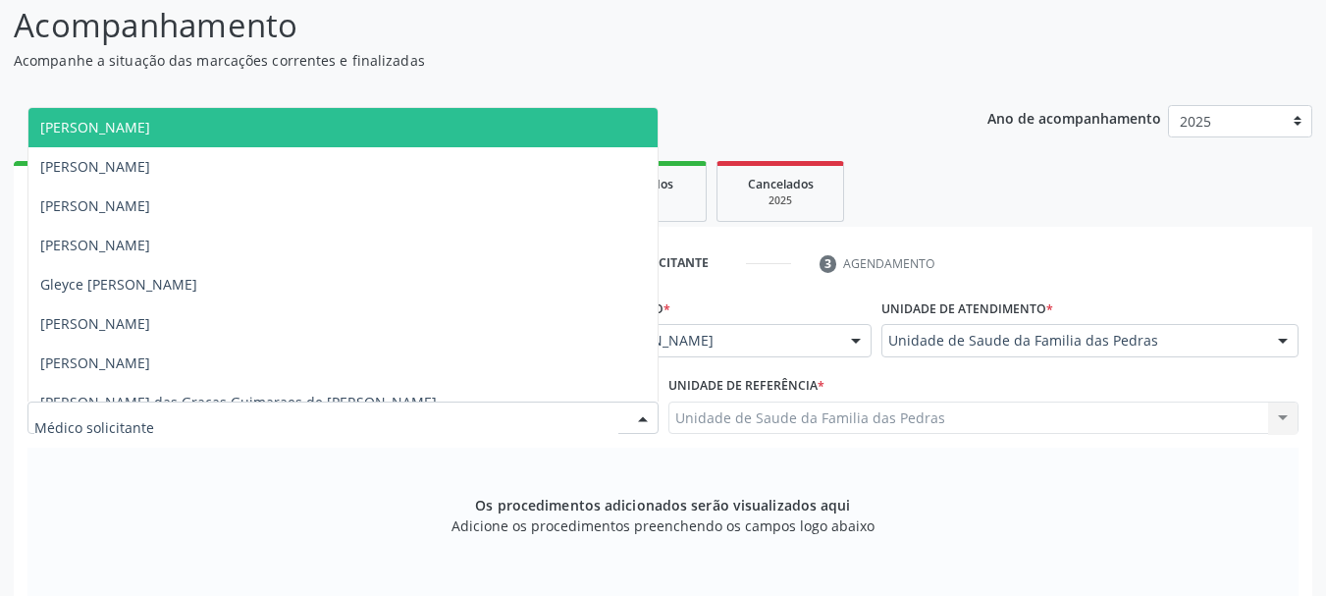
click at [502, 422] on div at bounding box center [342, 418] width 631 height 33
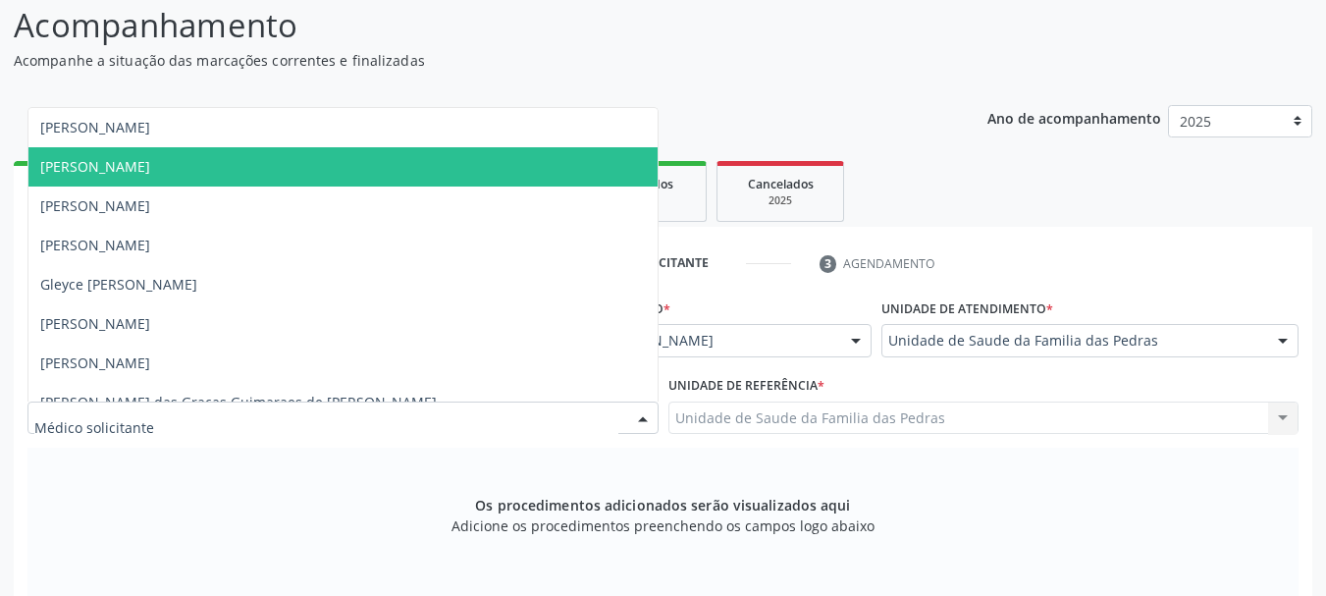
click at [454, 168] on span "[PERSON_NAME]" at bounding box center [342, 166] width 629 height 39
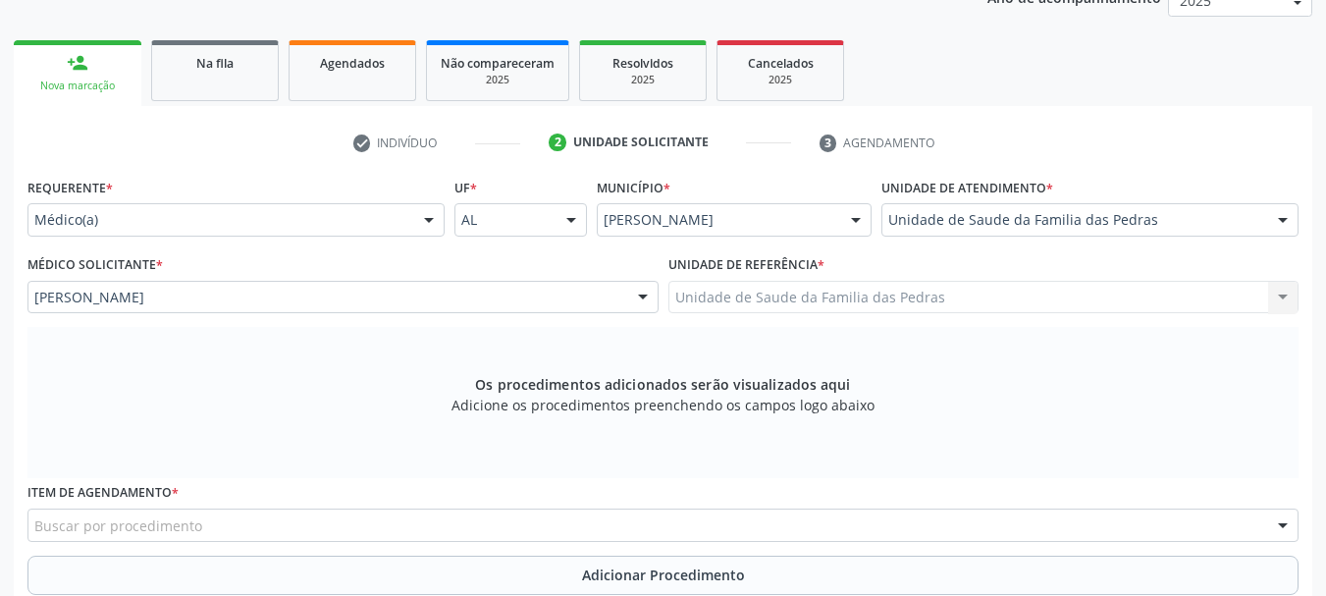
scroll to position [553, 0]
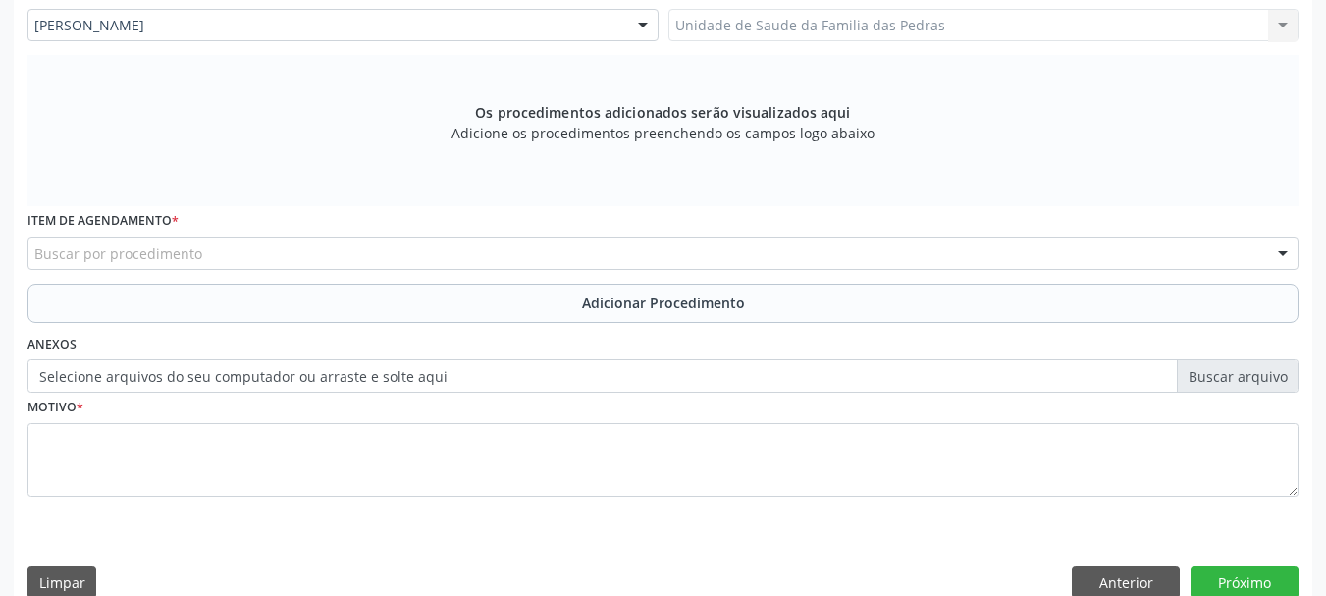
click at [530, 244] on div "Buscar por procedimento" at bounding box center [662, 253] width 1271 height 33
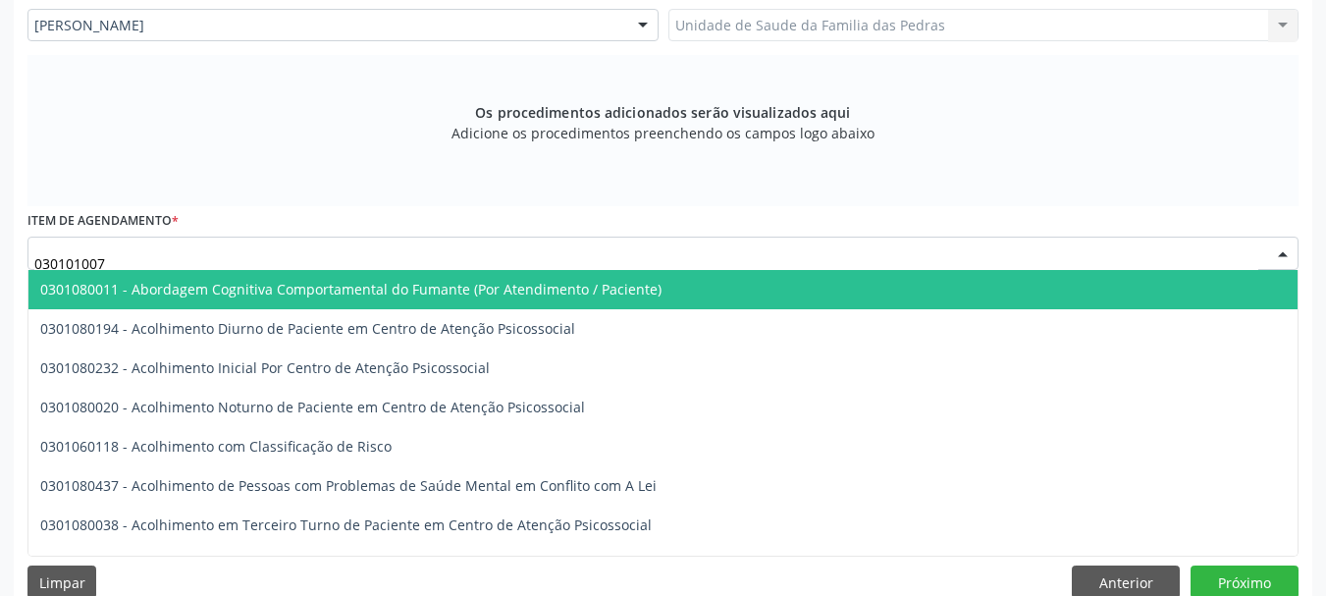
type input "0301010072"
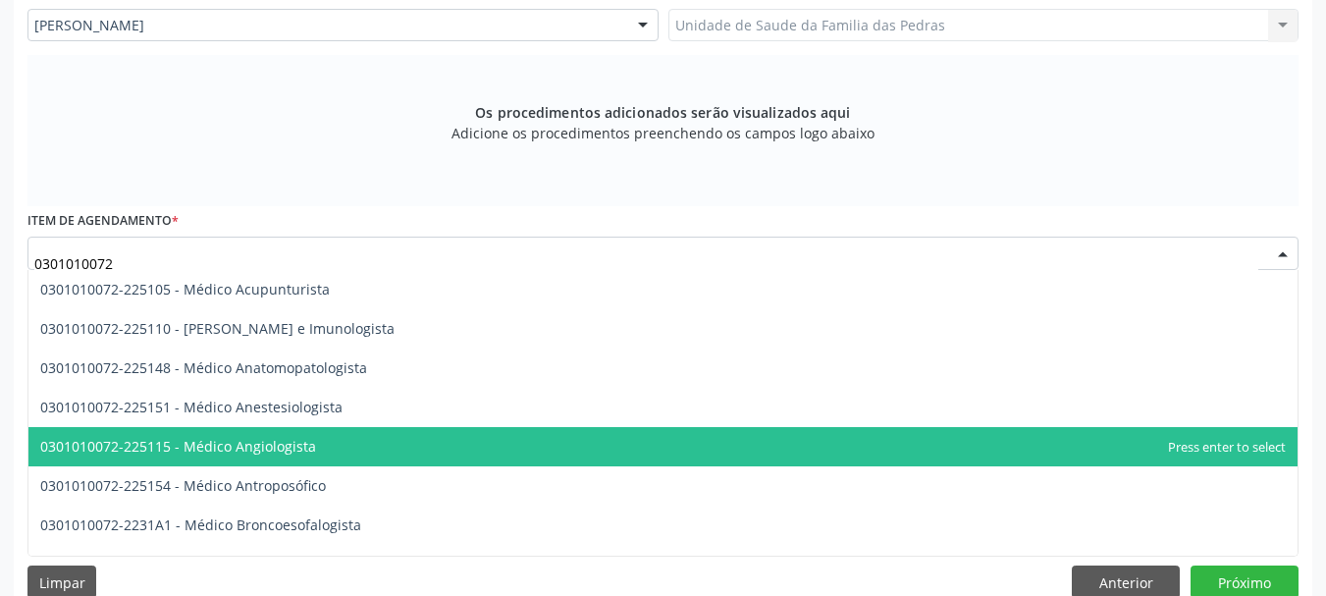
click at [447, 442] on span "0301010072-225115 - Médico Angiologista" at bounding box center [663, 446] width 1270 height 39
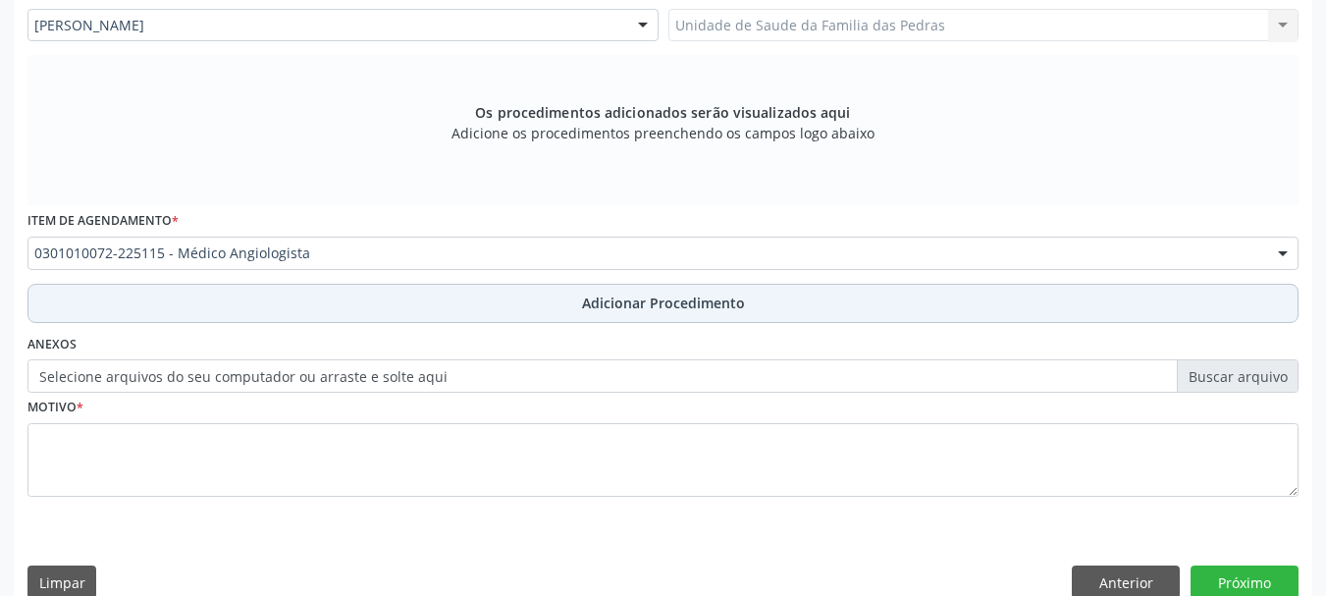
click at [460, 303] on button "Adicionar Procedimento" at bounding box center [662, 303] width 1271 height 39
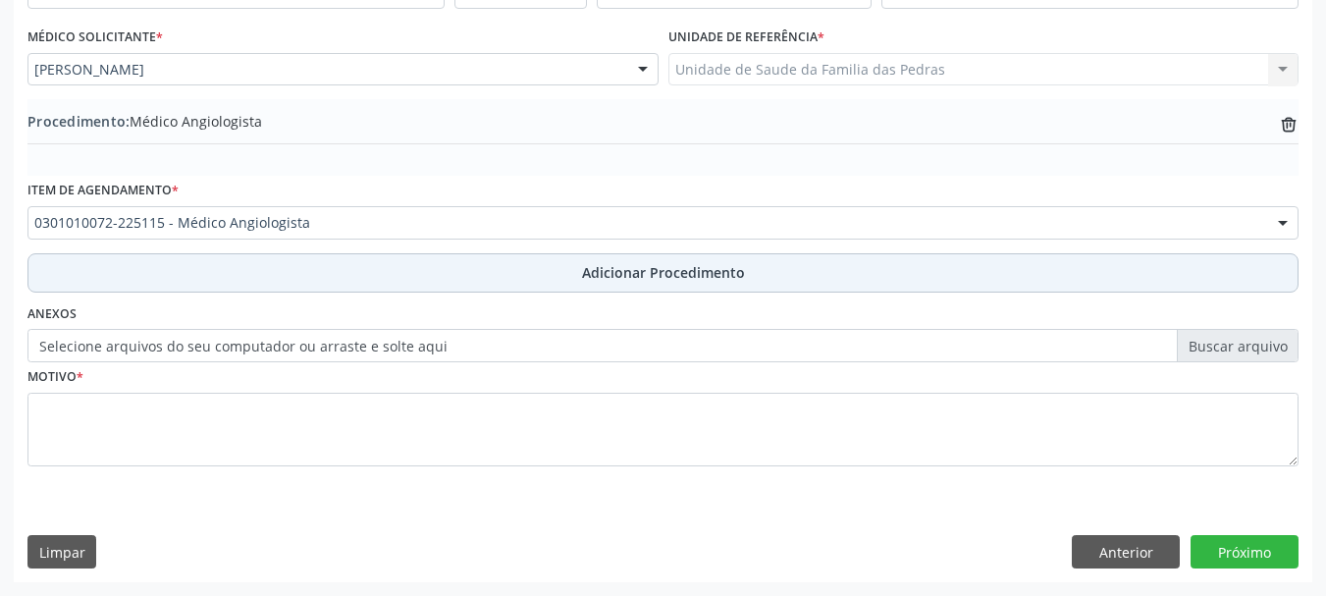
scroll to position [509, 0]
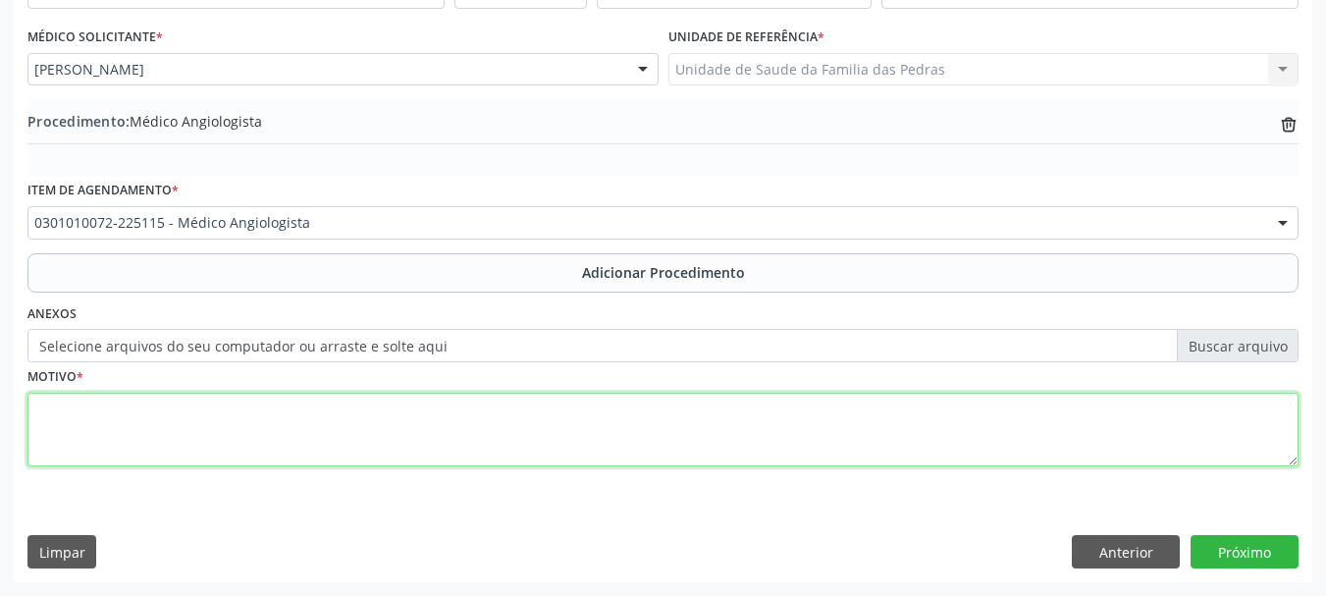
click at [410, 443] on textarea at bounding box center [662, 430] width 1271 height 75
type textarea "VARIZES MMII"
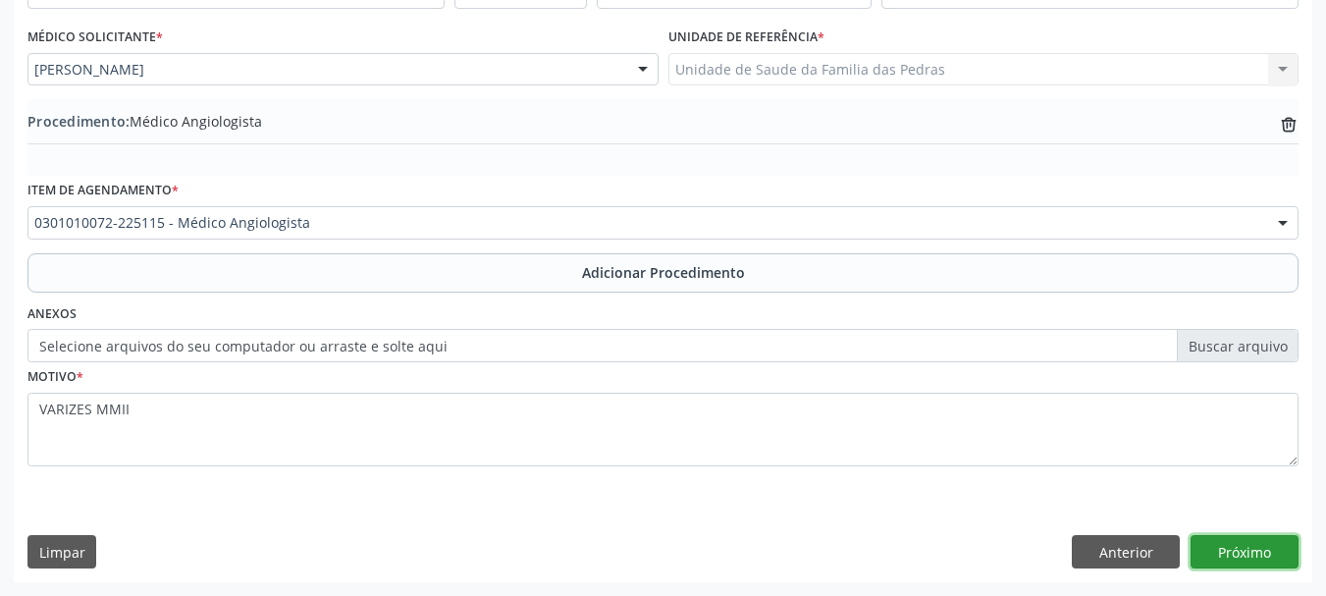
click at [1279, 553] on button "Próximo" at bounding box center [1245, 551] width 108 height 33
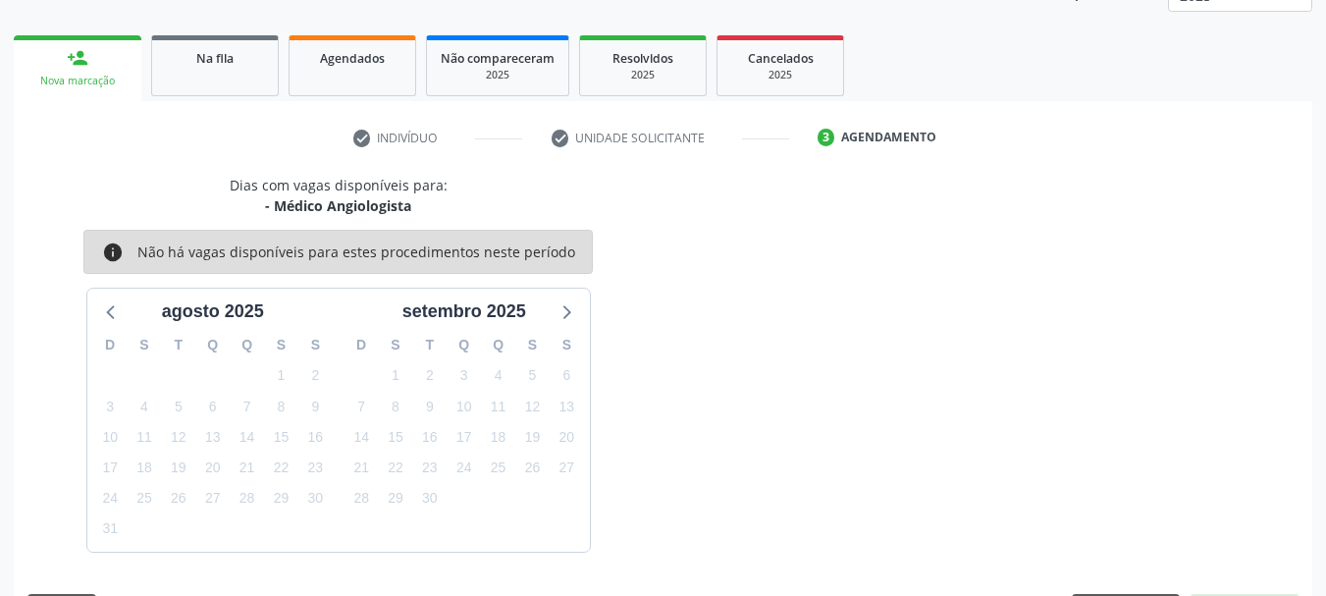
scroll to position [344, 0]
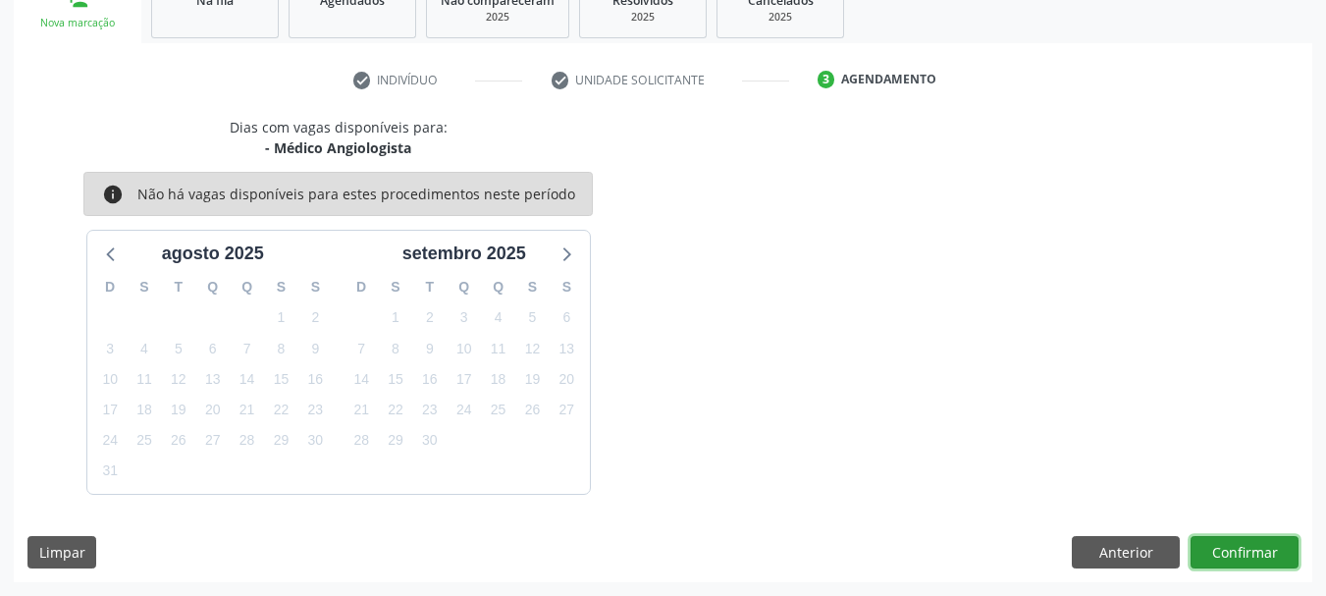
click at [1279, 553] on button "Confirmar" at bounding box center [1245, 552] width 108 height 33
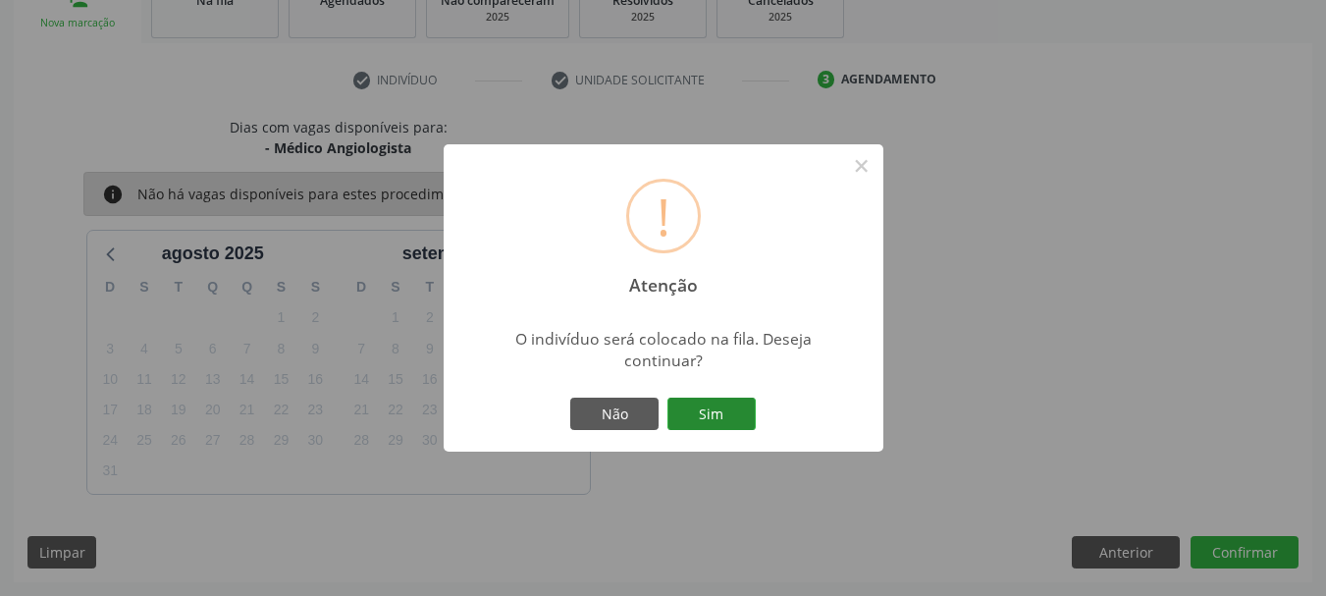
click at [719, 412] on button "Sim" at bounding box center [712, 414] width 88 height 33
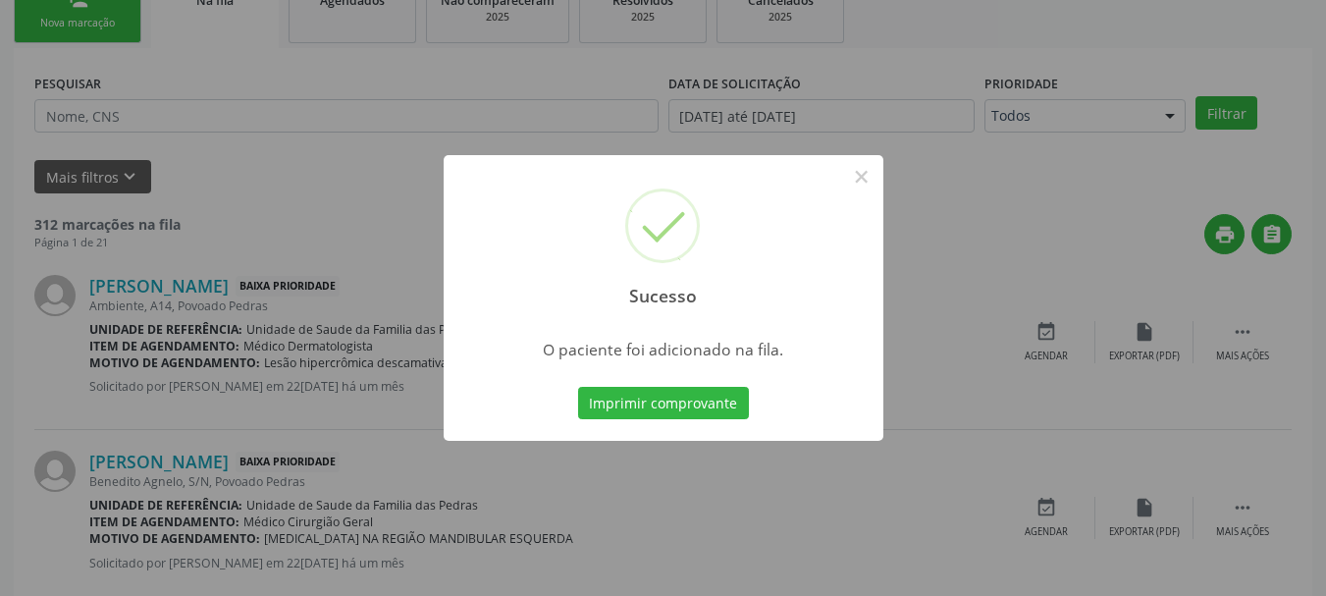
scroll to position [80, 0]
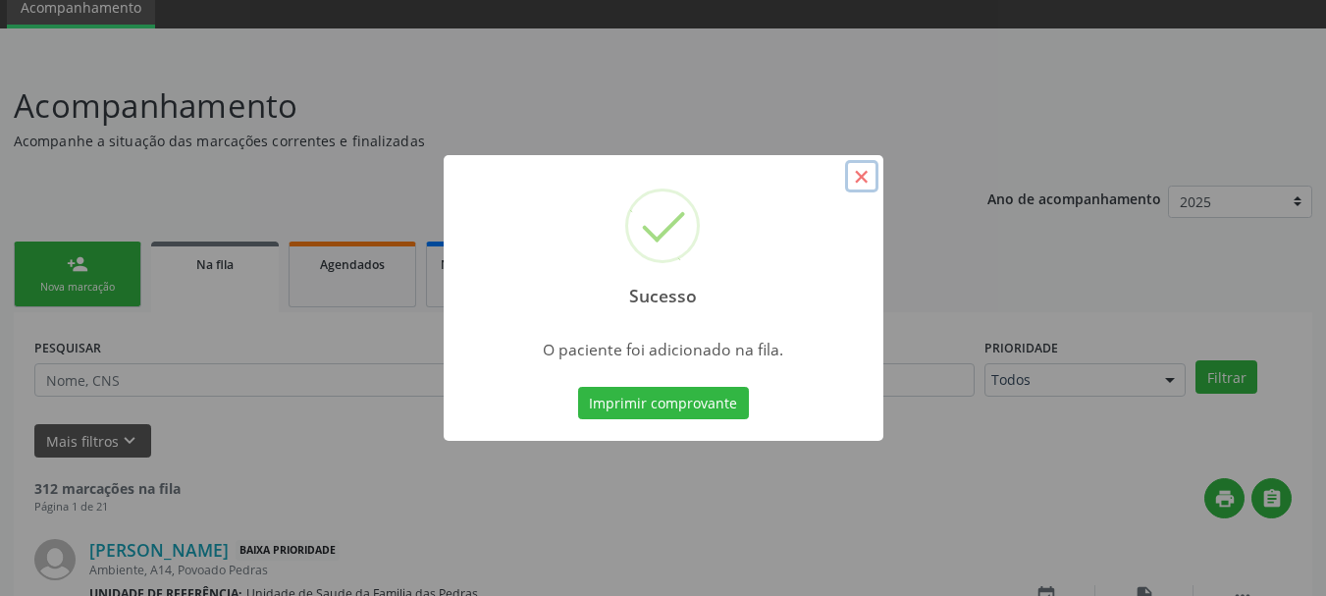
click at [858, 176] on button "×" at bounding box center [861, 176] width 33 height 33
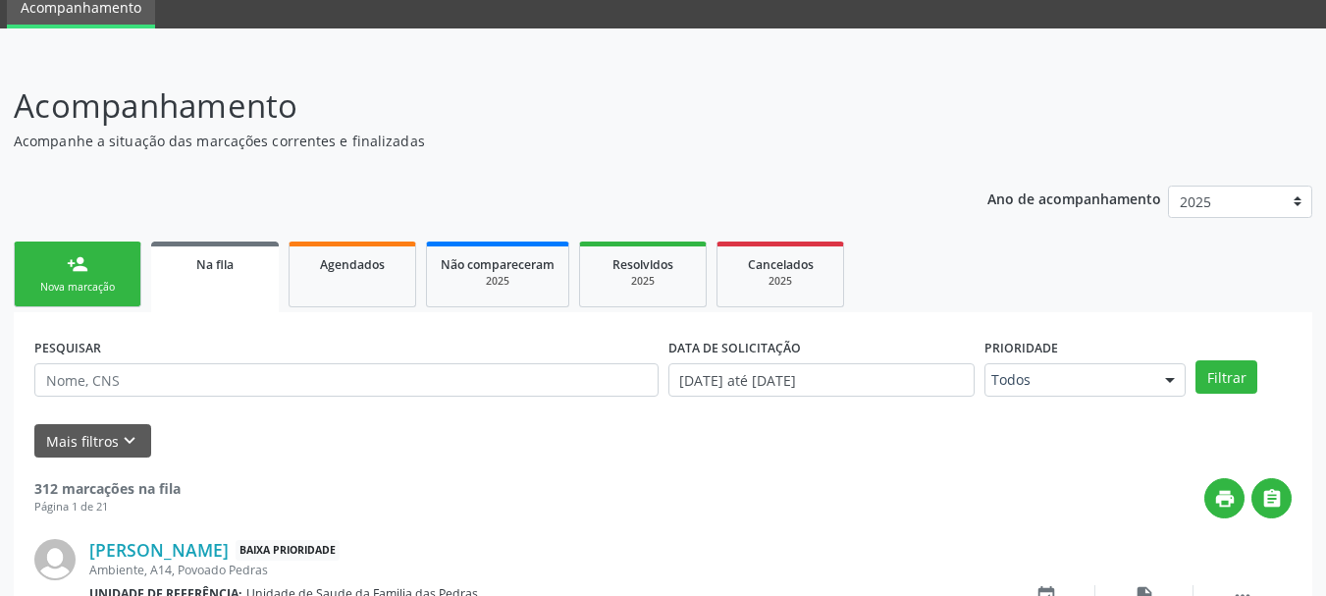
click at [62, 284] on div "Nova marcação" at bounding box center [77, 287] width 98 height 15
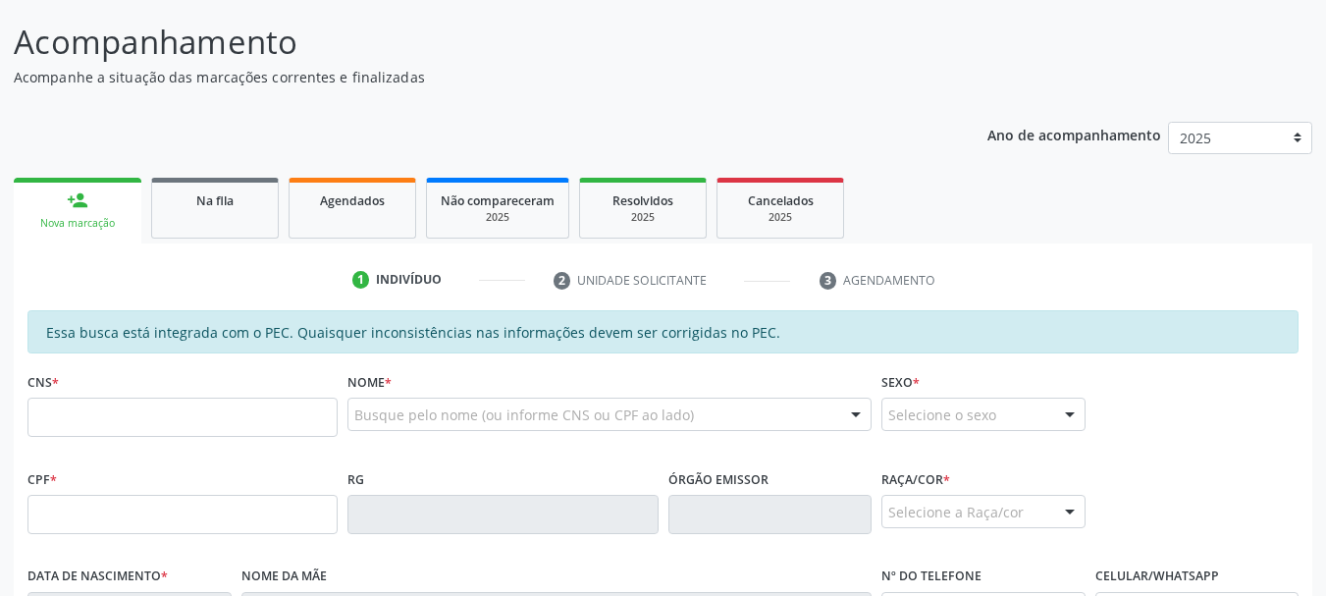
scroll to position [178, 0]
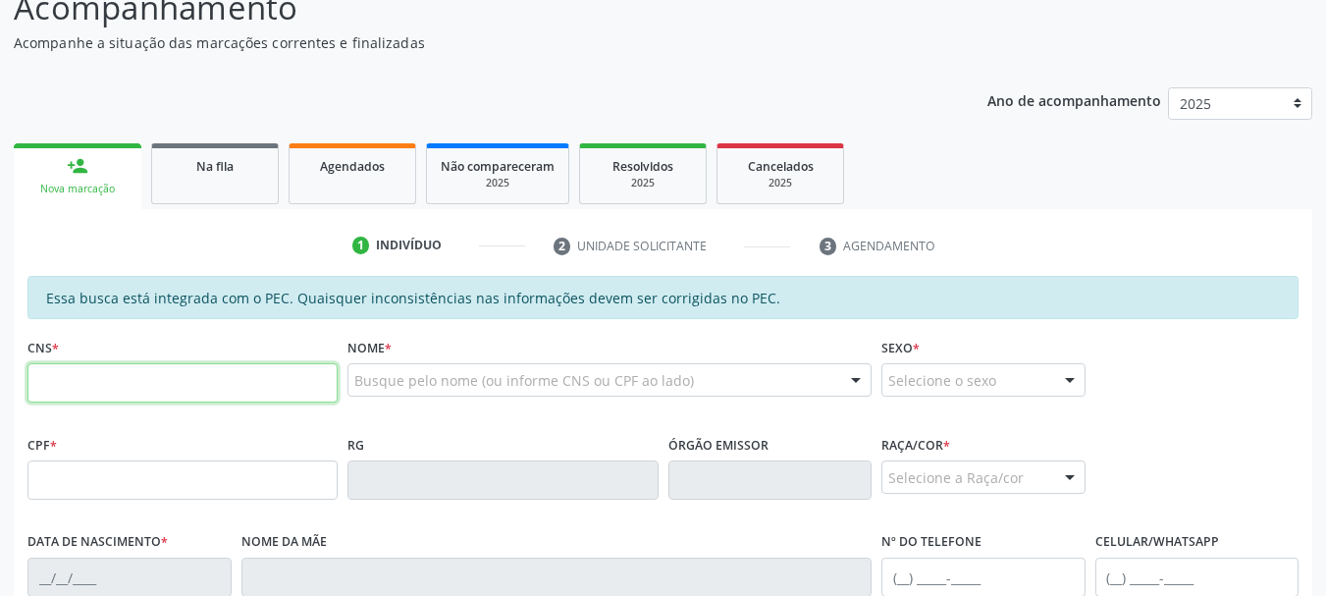
click at [85, 392] on input "text" at bounding box center [182, 382] width 310 height 39
type input "706 8002 6154 1826"
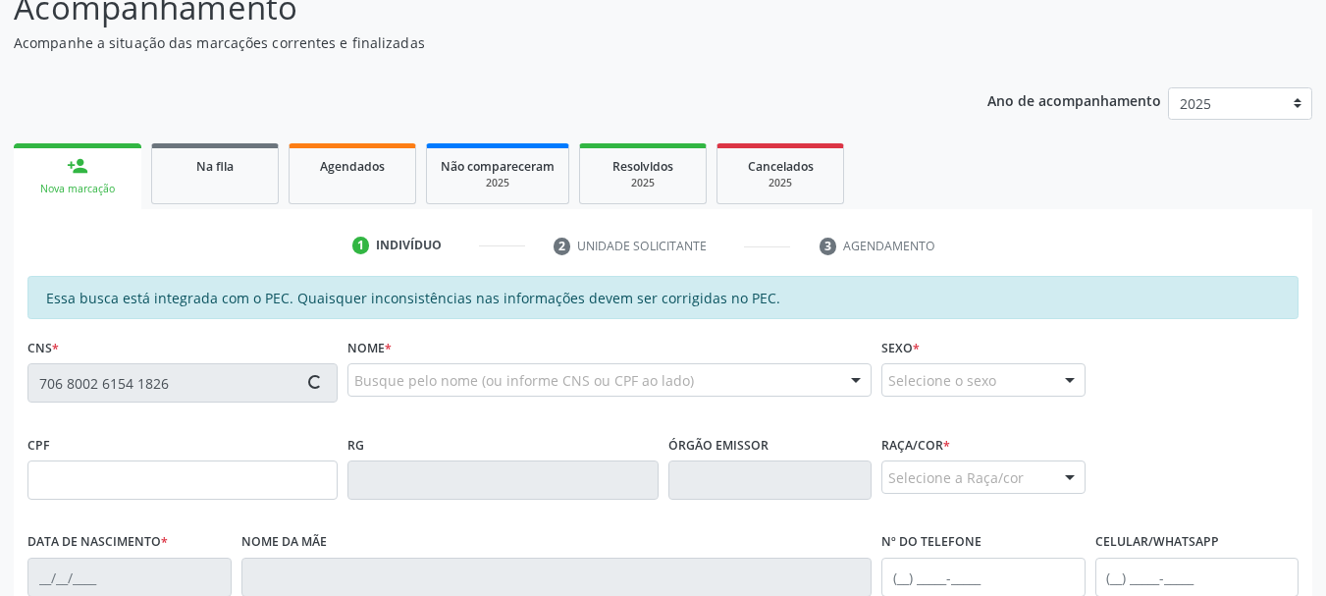
type input "662.630.774-68"
type input "[DATE]"
type input "[PERSON_NAME]"
type input "[PHONE_NUMBER]"
type input "S/N"
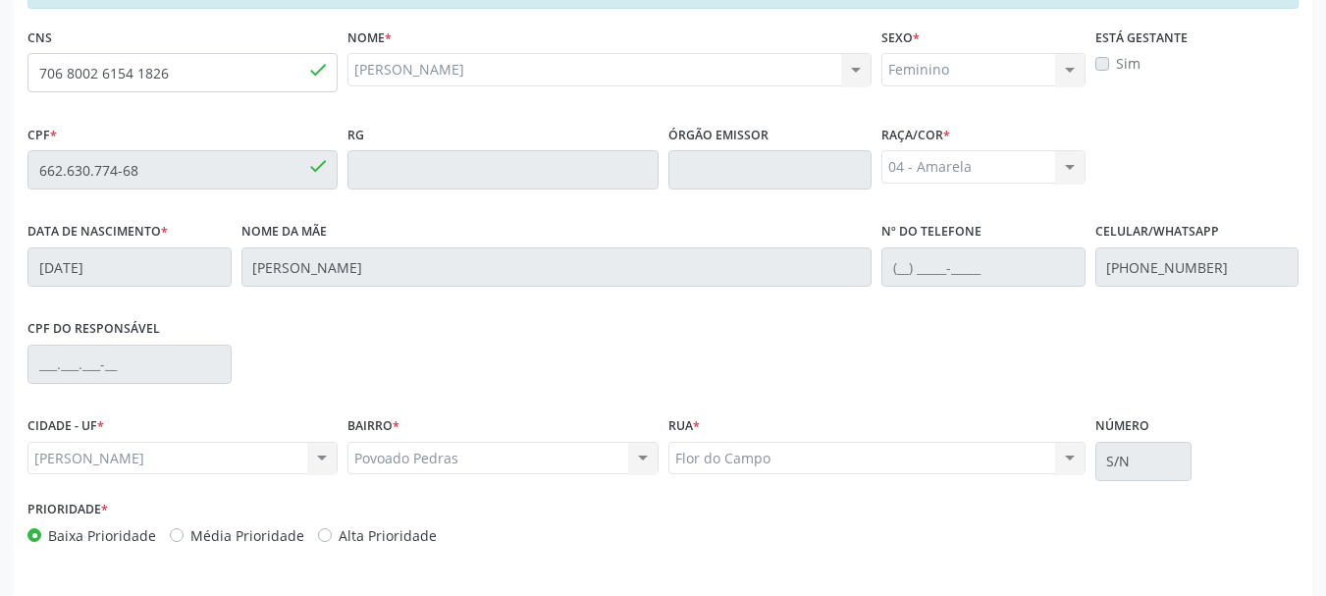
scroll to position [553, 0]
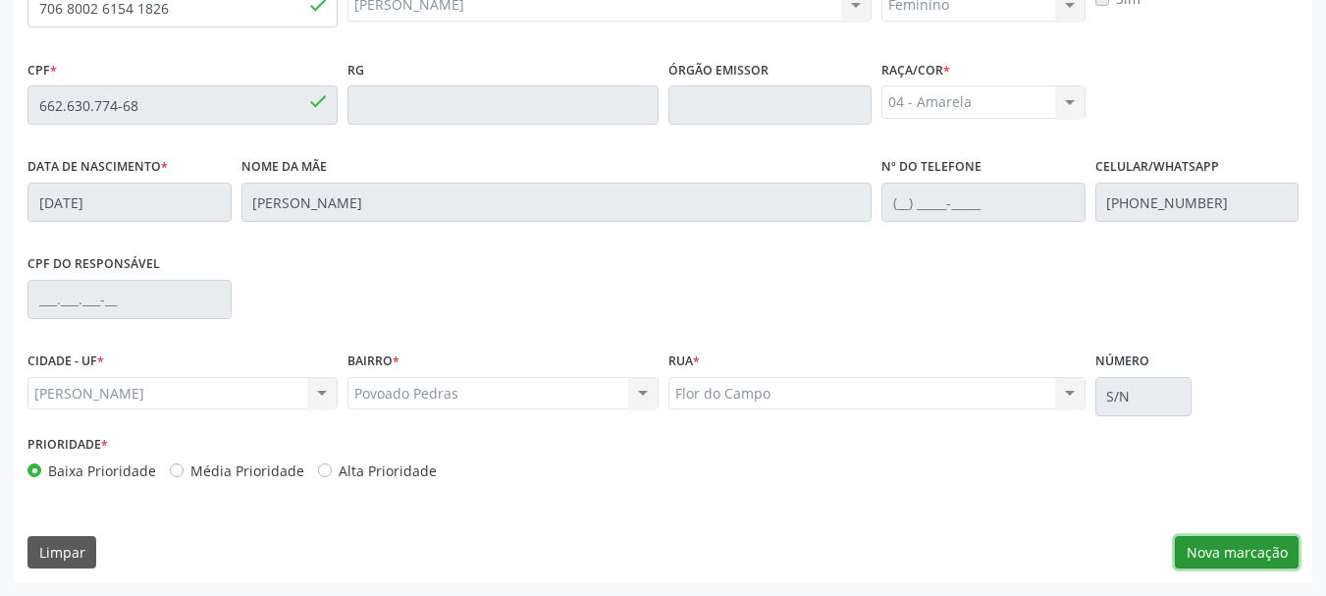
click at [1242, 548] on button "Nova marcação" at bounding box center [1237, 552] width 124 height 33
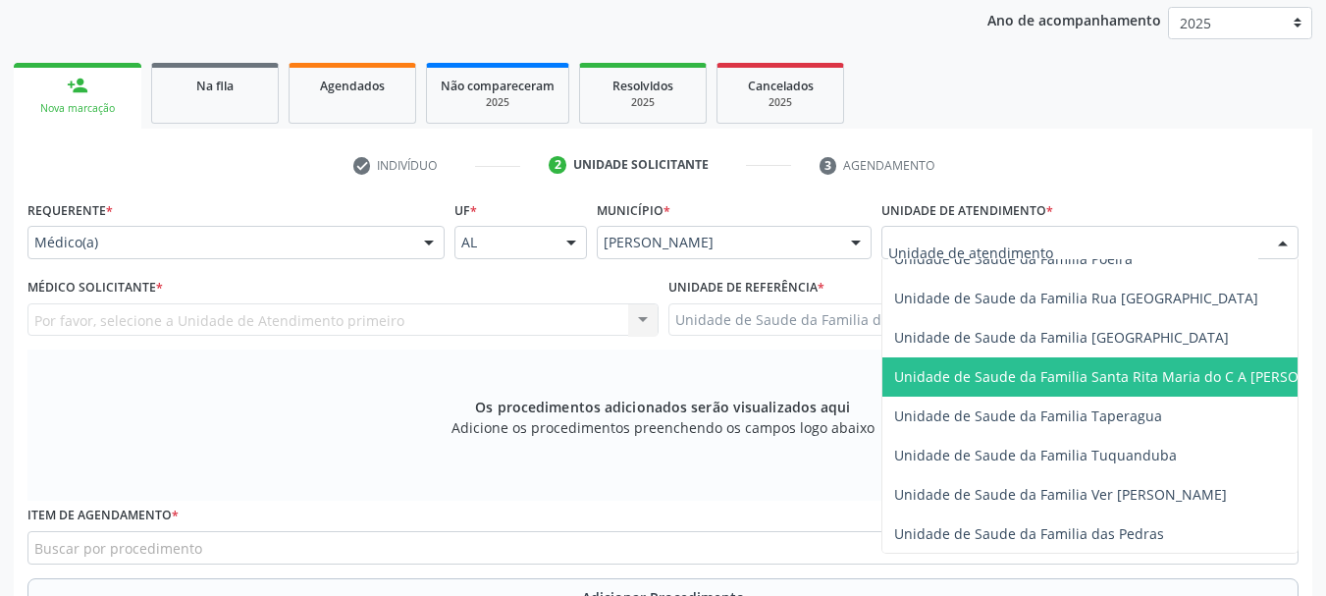
scroll to position [1375, 0]
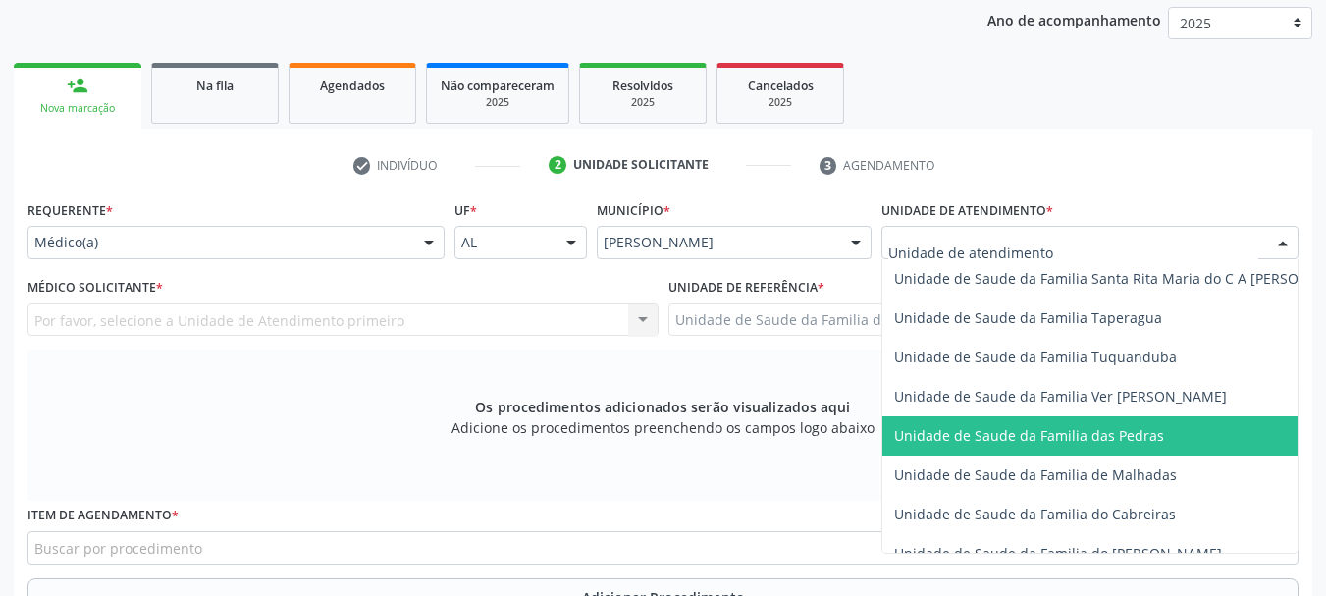
click at [947, 423] on span "Unidade de Saude da Familia das Pedras" at bounding box center [1128, 435] width 490 height 39
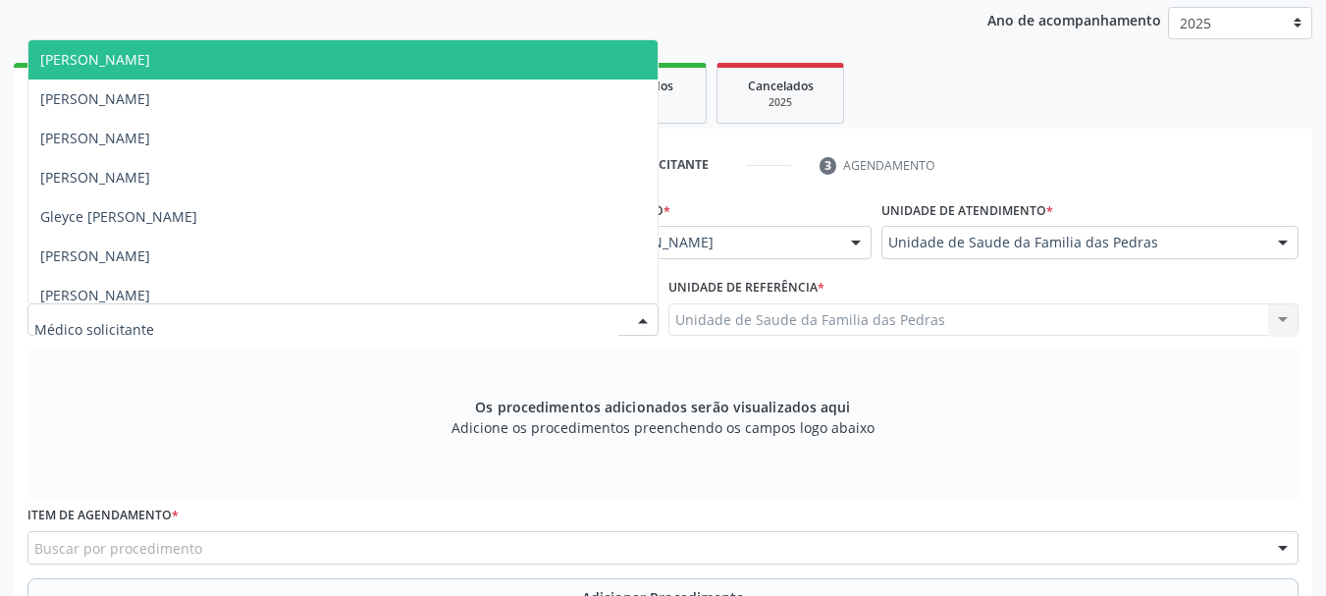
click at [537, 326] on div at bounding box center [342, 319] width 631 height 33
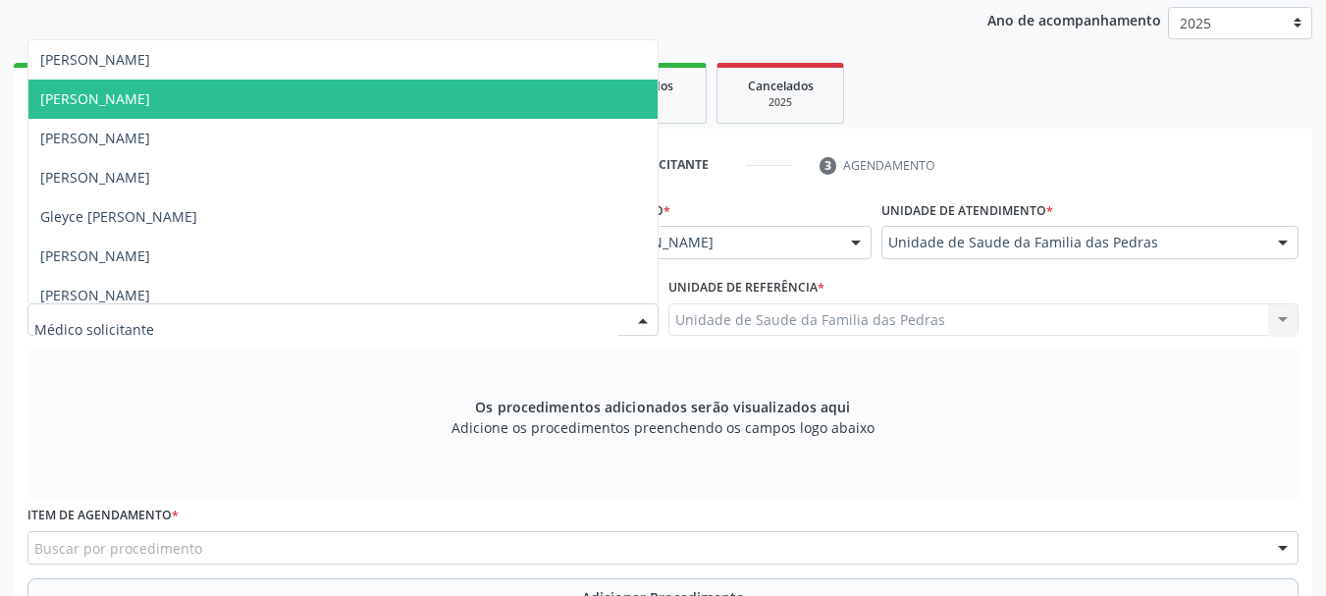
click at [332, 103] on span "[PERSON_NAME]" at bounding box center [342, 99] width 629 height 39
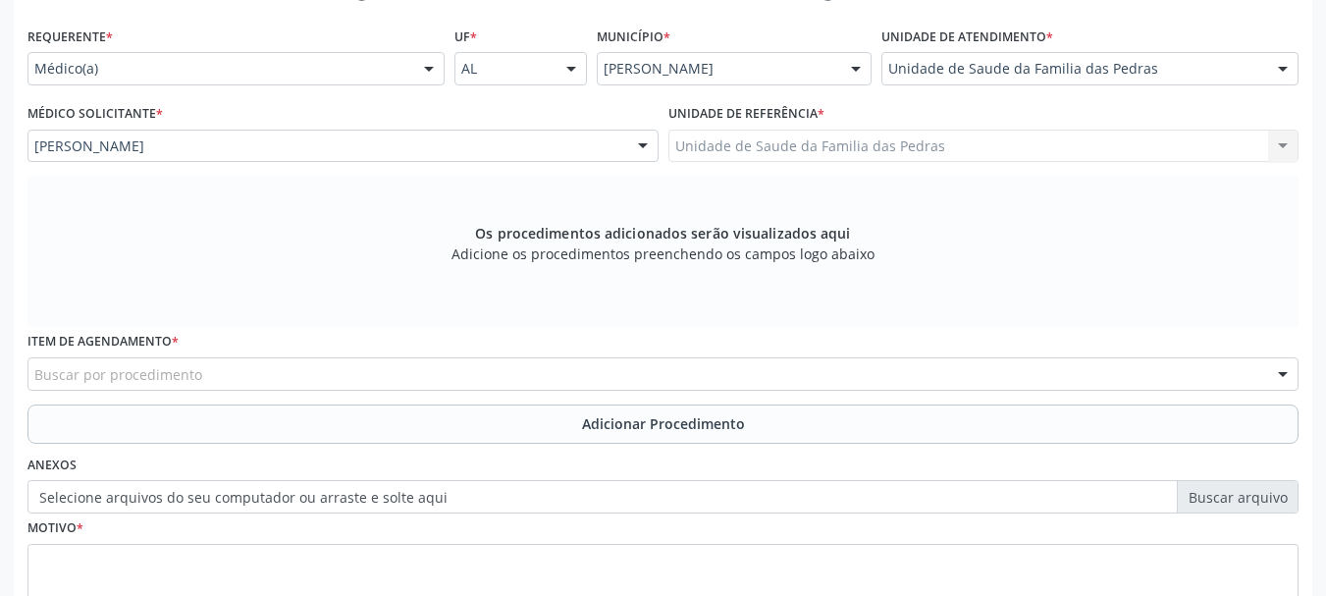
scroll to position [455, 0]
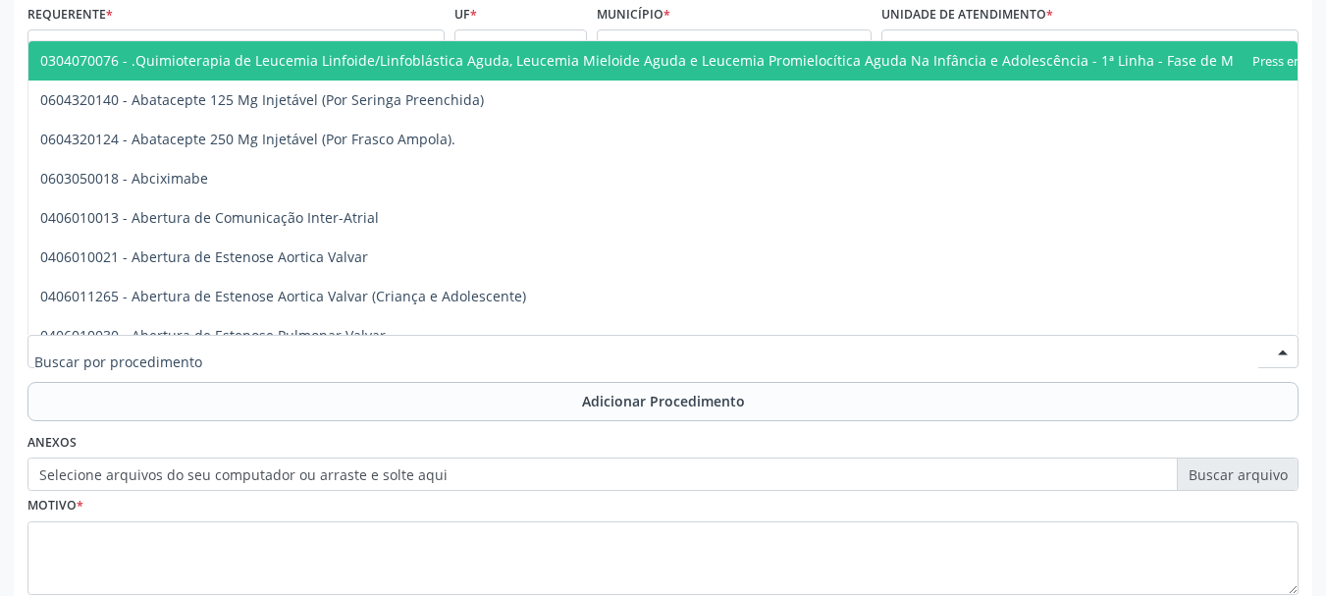
click at [379, 351] on div at bounding box center [662, 351] width 1271 height 33
type input "3"
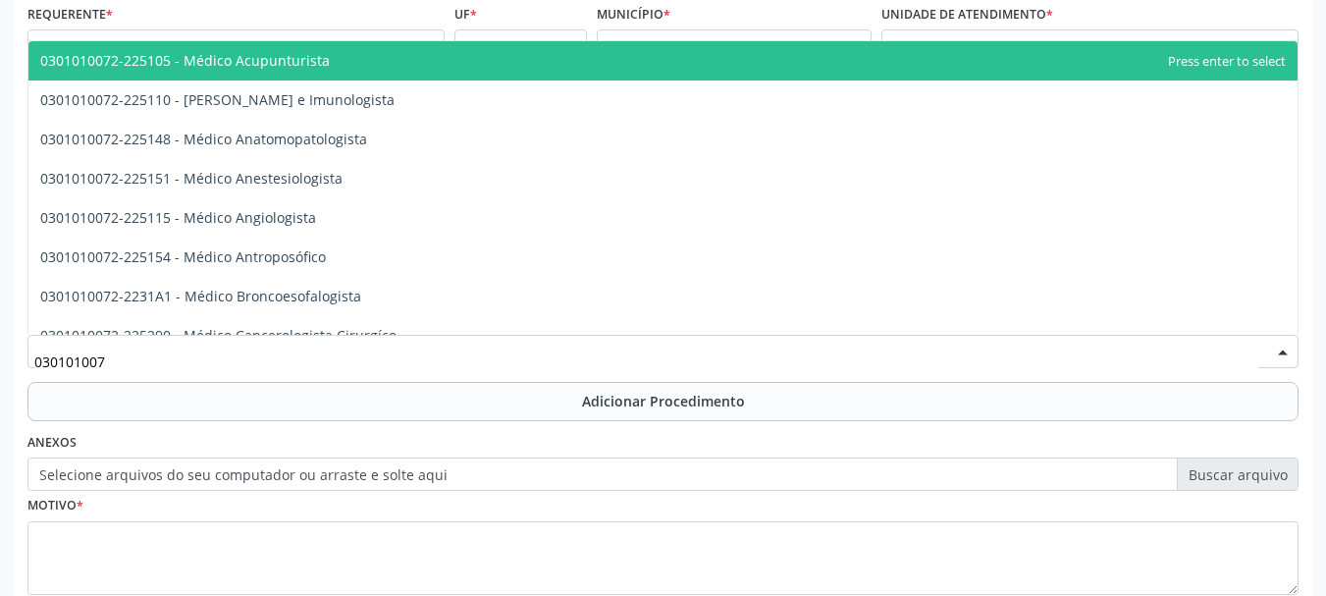
type input "0301010072"
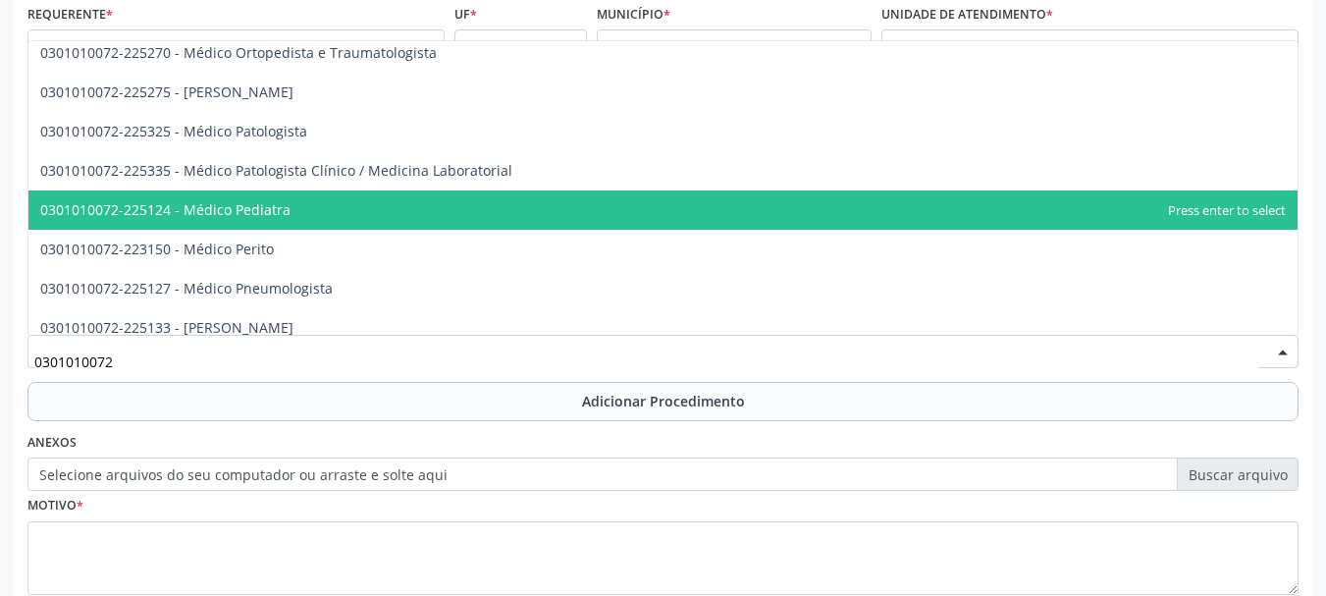
scroll to position [1767, 0]
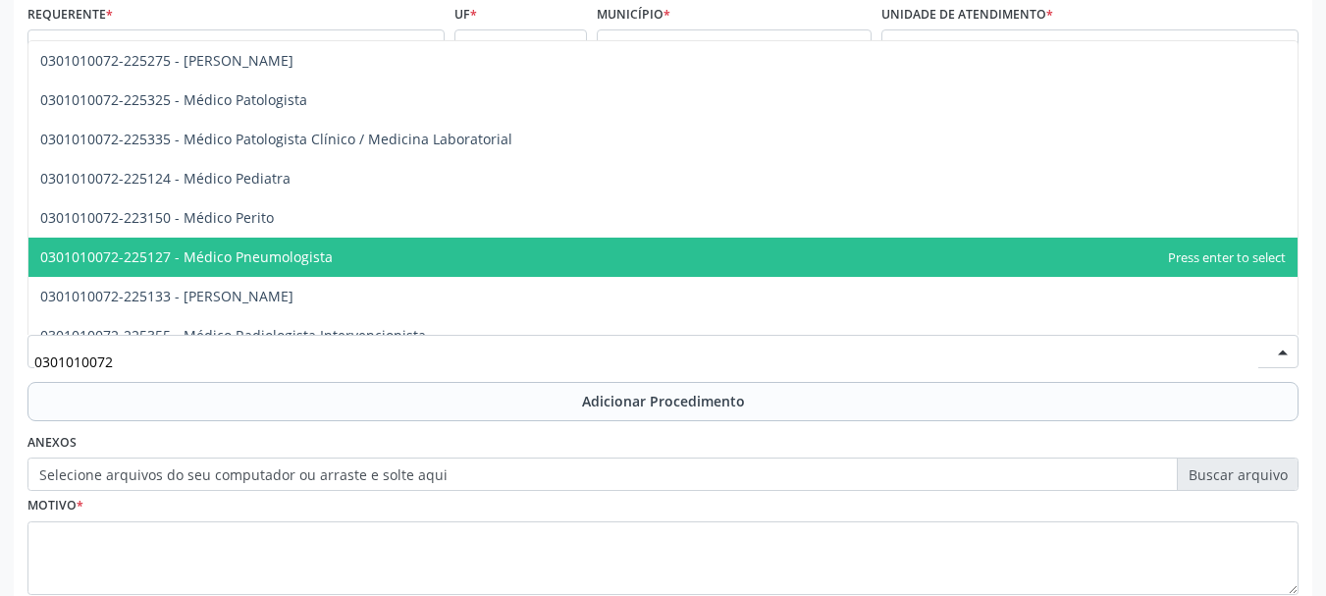
click at [403, 255] on span "0301010072-225127 - Médico Pneumologista" at bounding box center [663, 257] width 1270 height 39
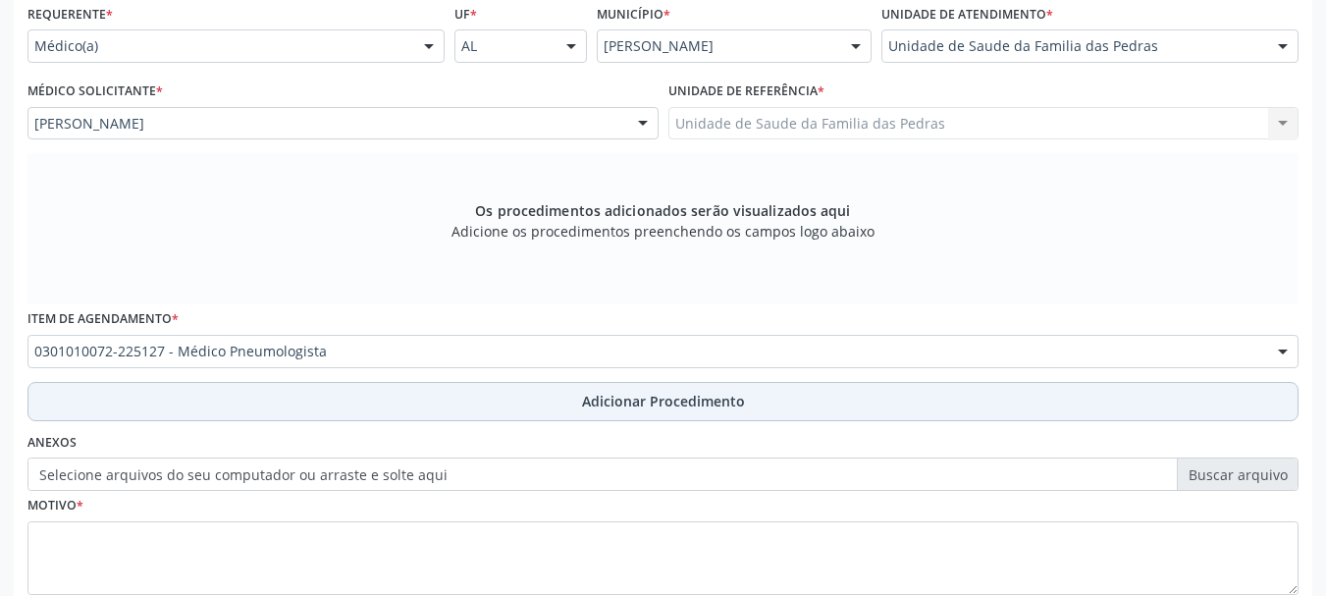
click at [400, 404] on button "Adicionar Procedimento" at bounding box center [662, 401] width 1271 height 39
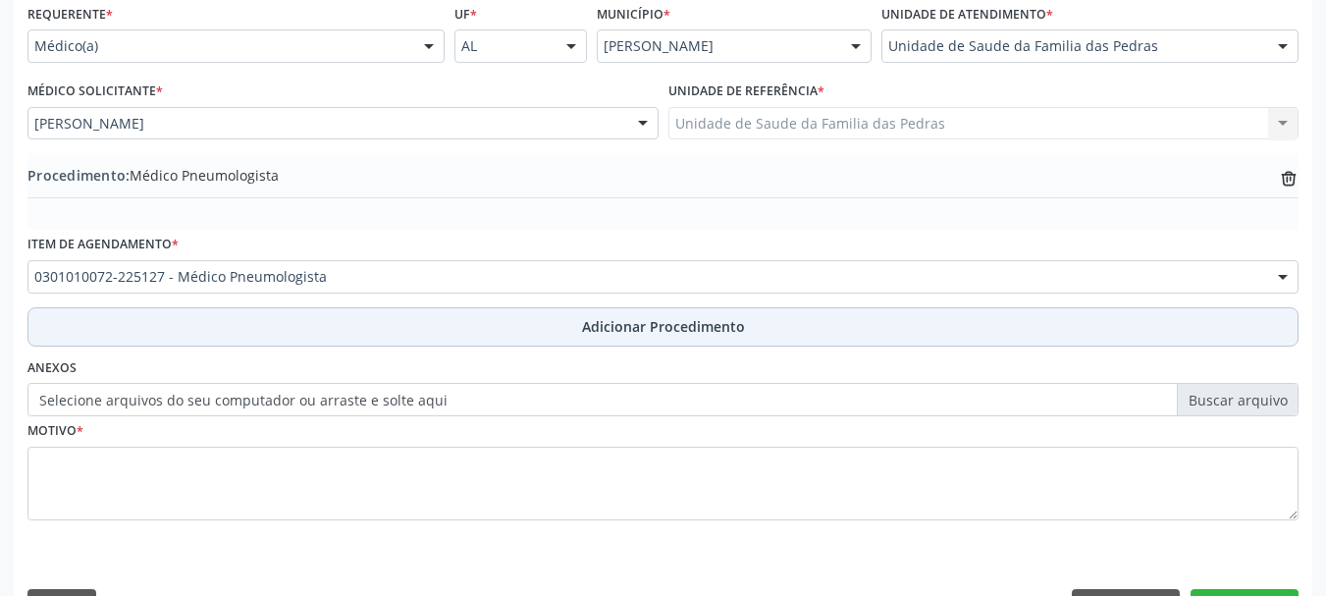
scroll to position [509, 0]
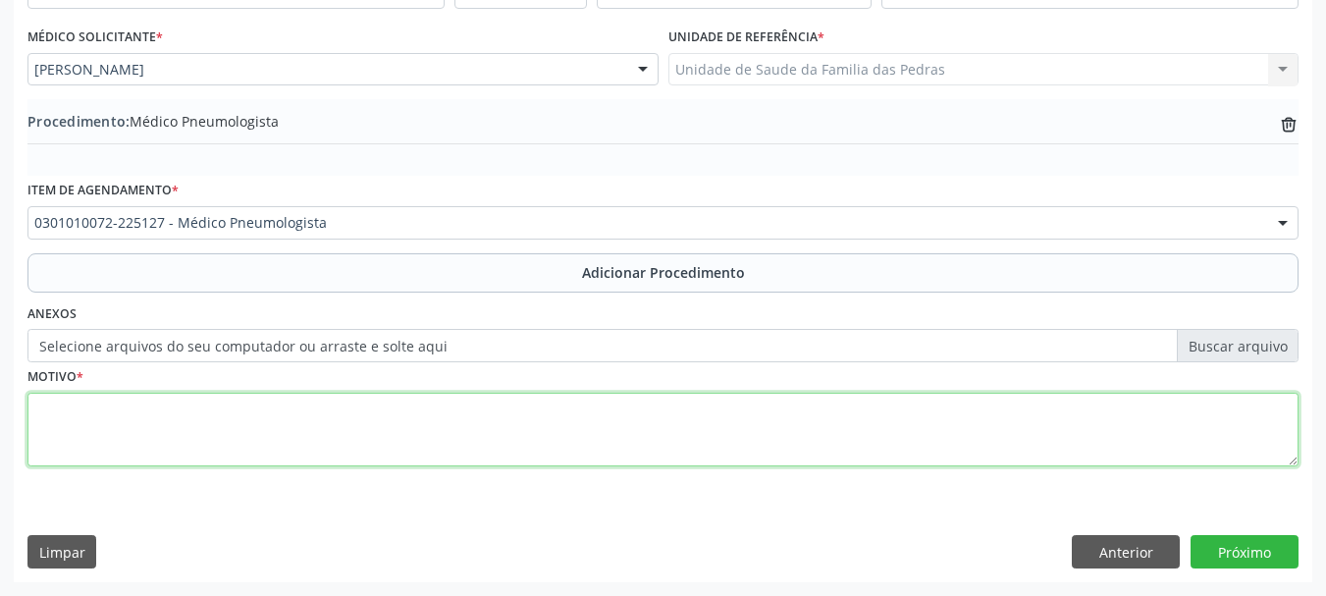
click at [402, 412] on textarea at bounding box center [662, 430] width 1271 height 75
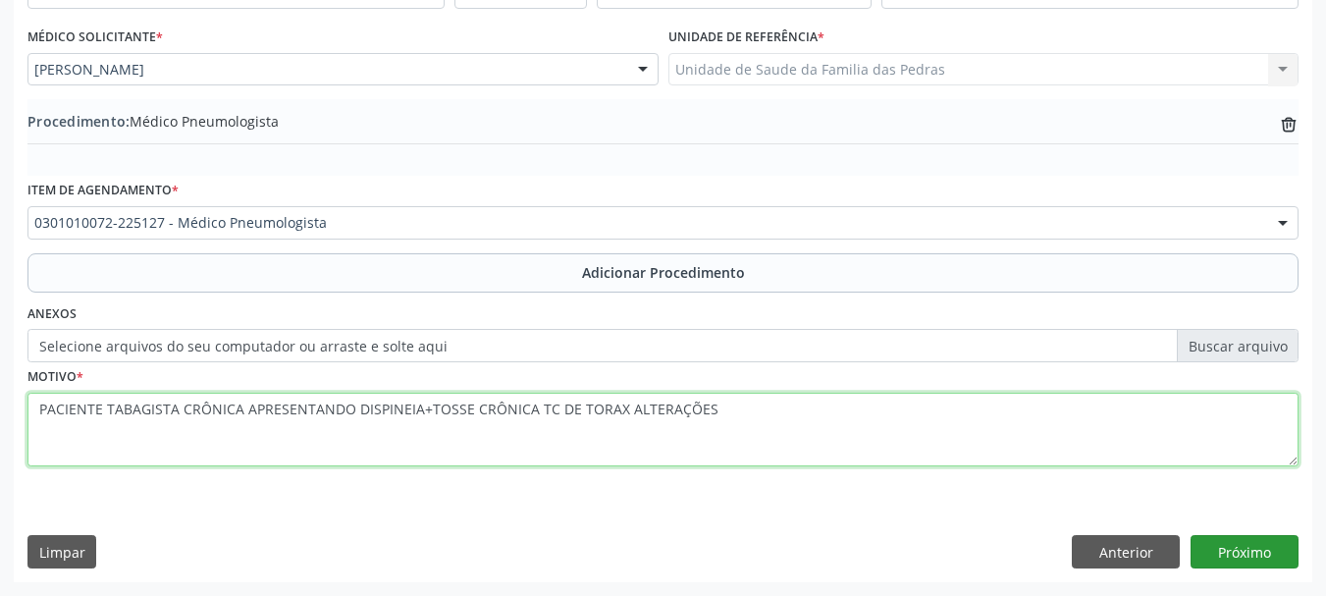
type textarea "PACIENTE TABAGISTA CRÔNICA APRESENTANDO DISPINEIA+TOSSE CRÔNICA TC DE TORAX ALT…"
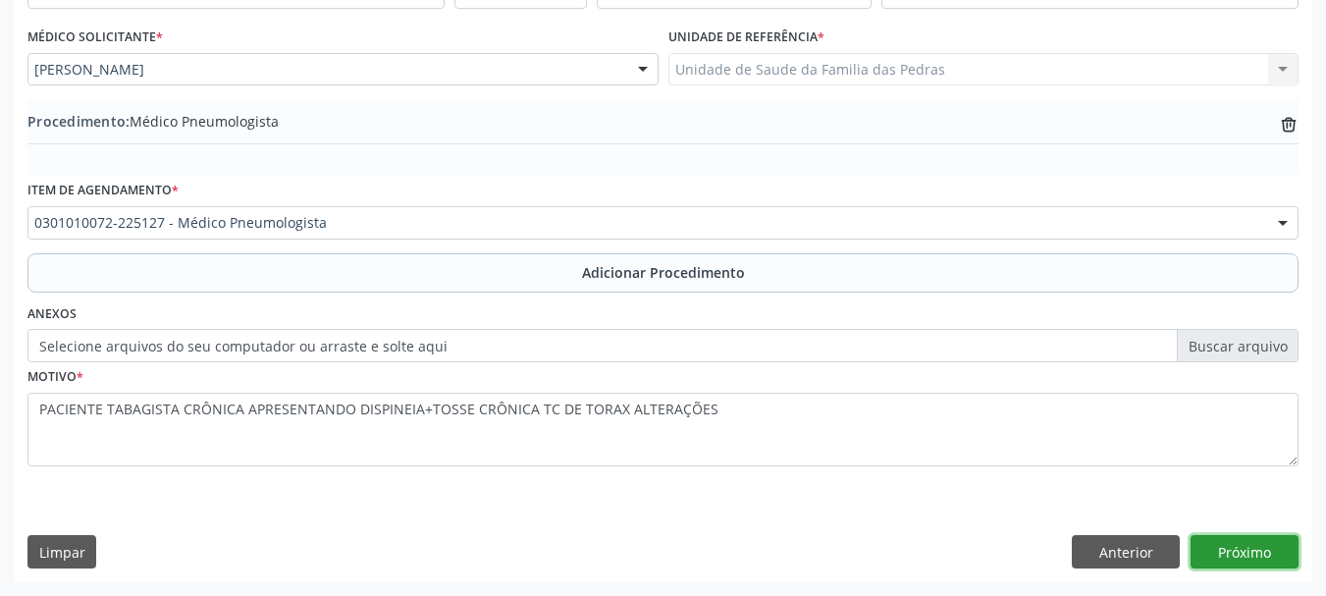
click at [1276, 544] on button "Próximo" at bounding box center [1245, 551] width 108 height 33
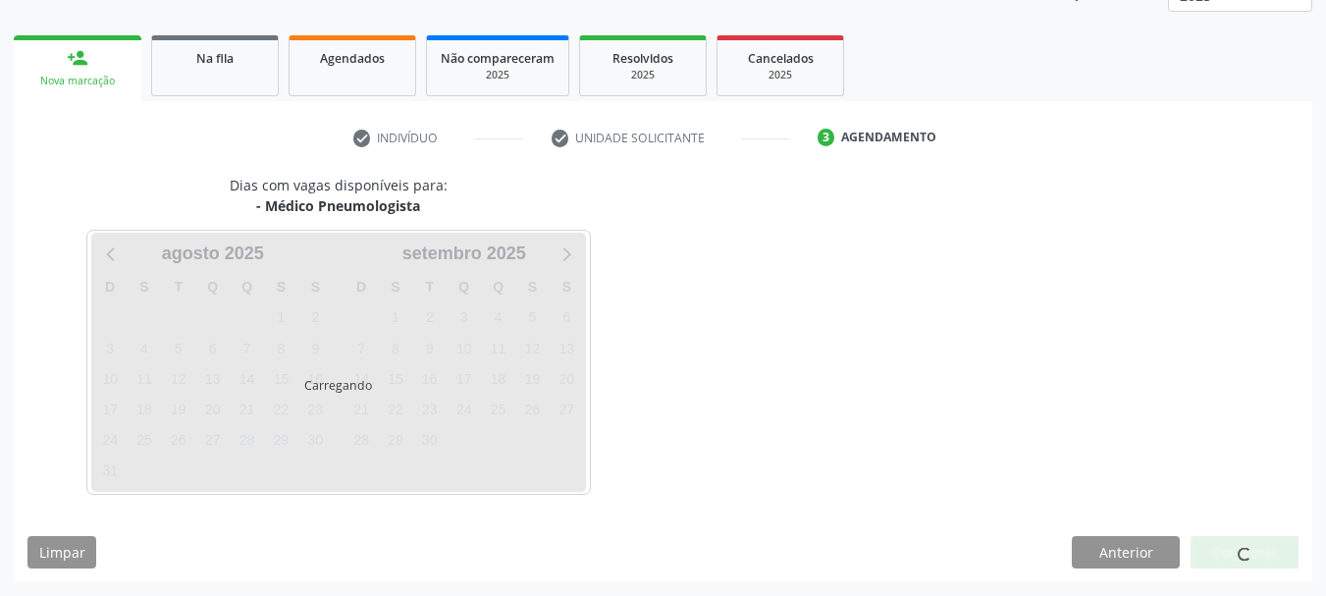
scroll to position [344, 0]
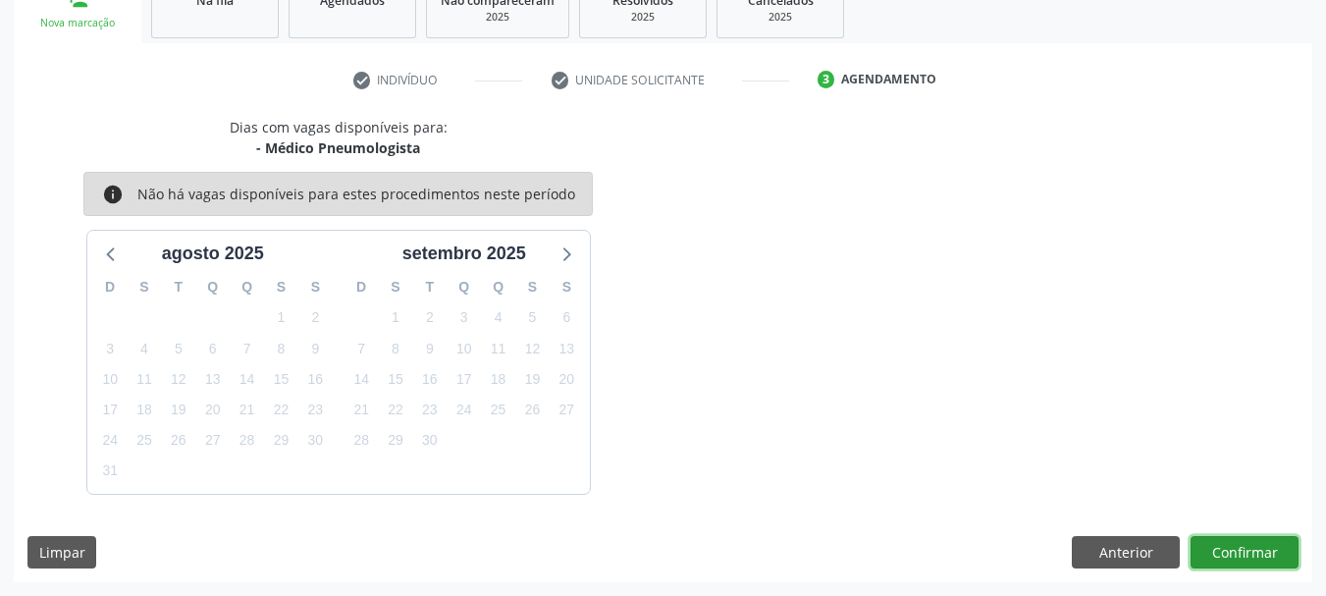
click at [1238, 554] on button "Confirmar" at bounding box center [1245, 552] width 108 height 33
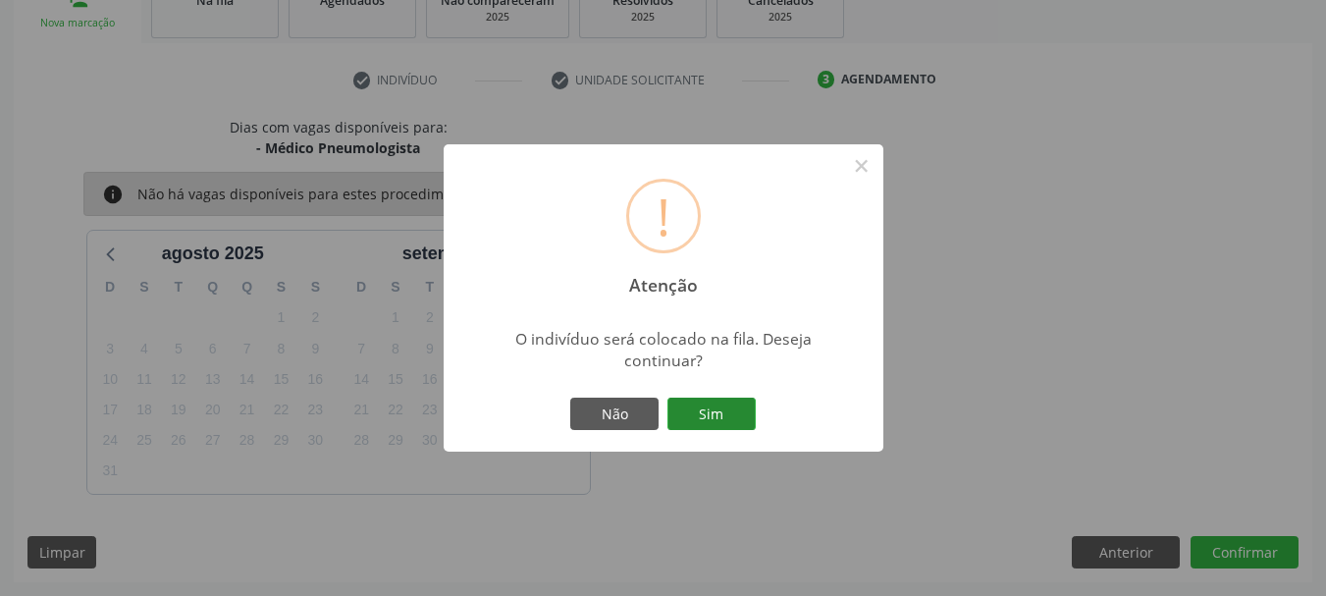
click at [692, 406] on button "Sim" at bounding box center [712, 414] width 88 height 33
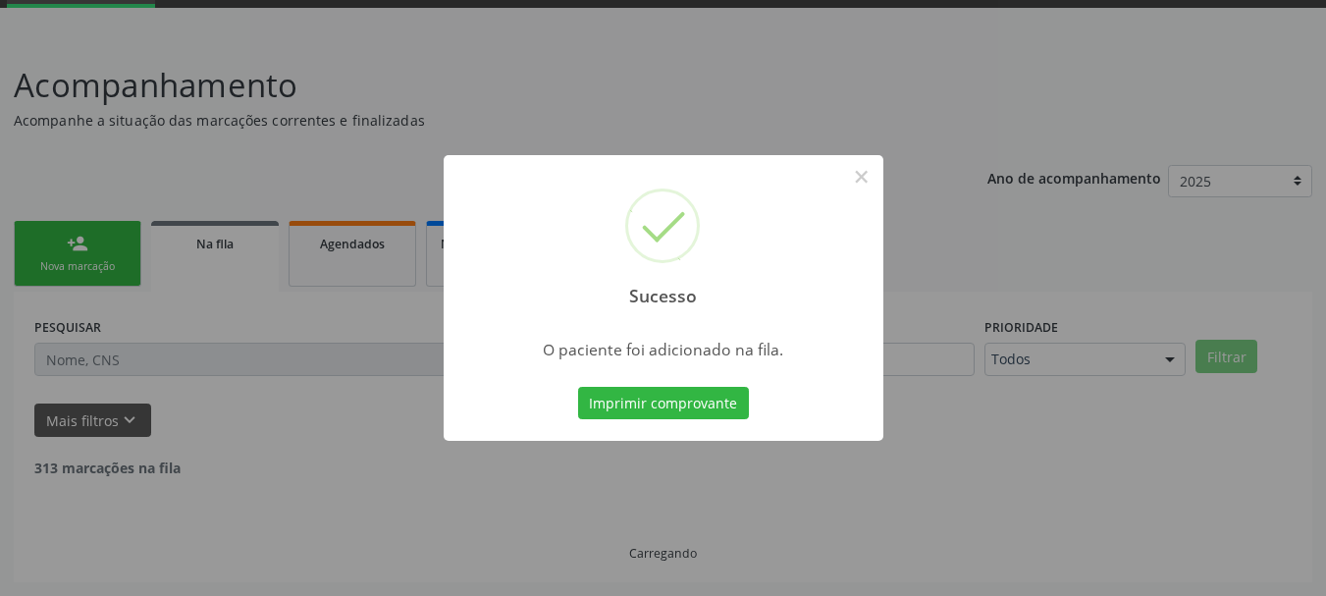
scroll to position [80, 0]
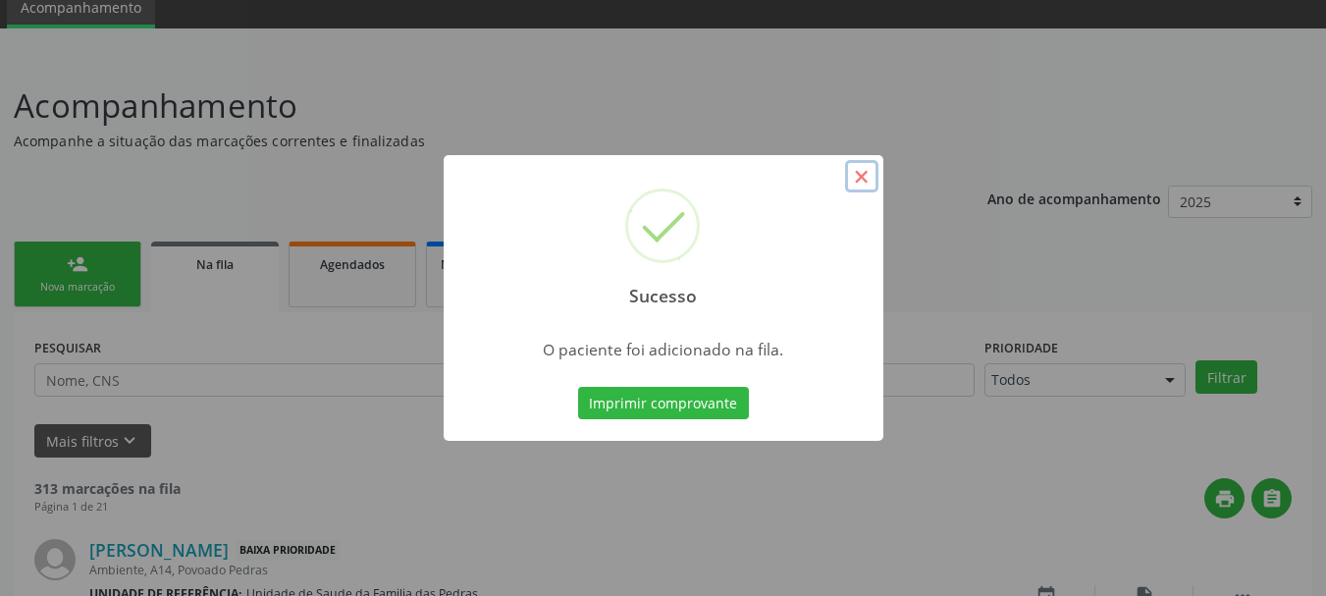
click at [852, 180] on button "×" at bounding box center [861, 176] width 33 height 33
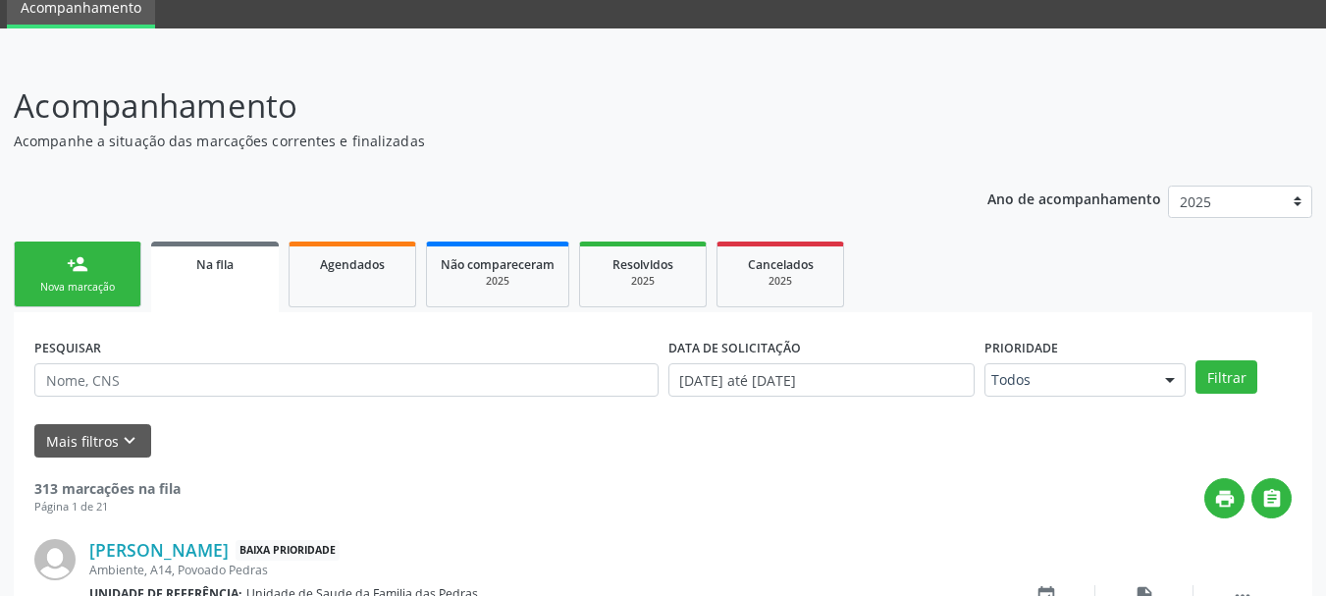
click at [114, 285] on div "Nova marcação" at bounding box center [77, 287] width 98 height 15
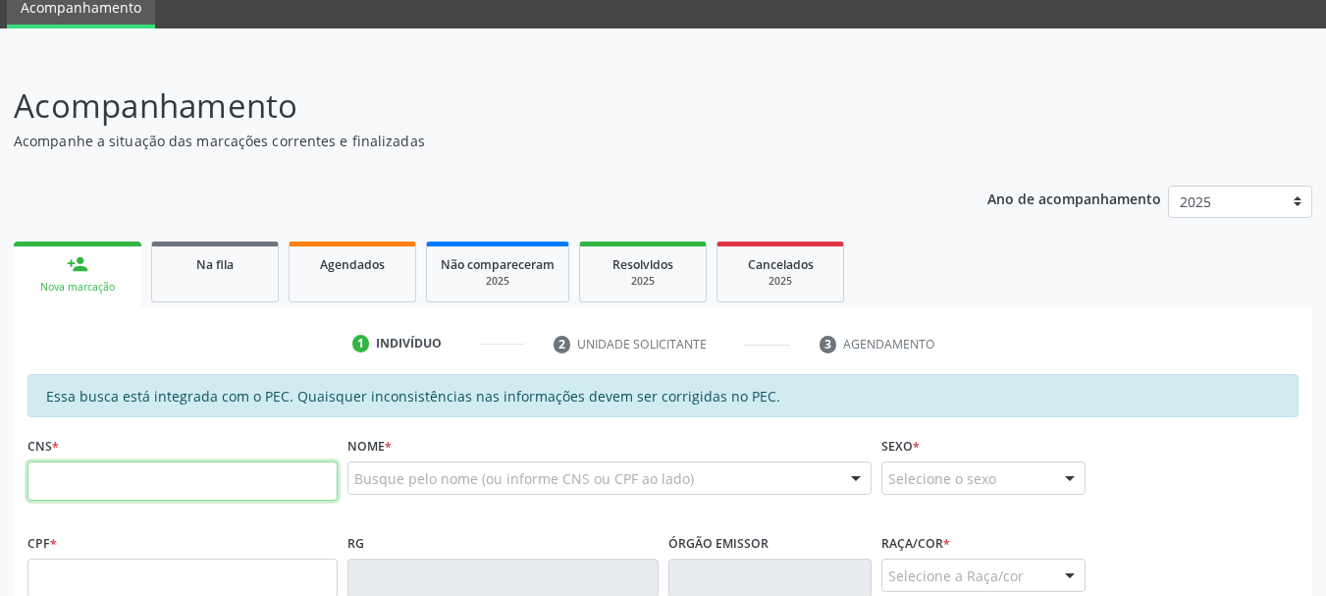
click at [137, 496] on input "text" at bounding box center [182, 480] width 310 height 39
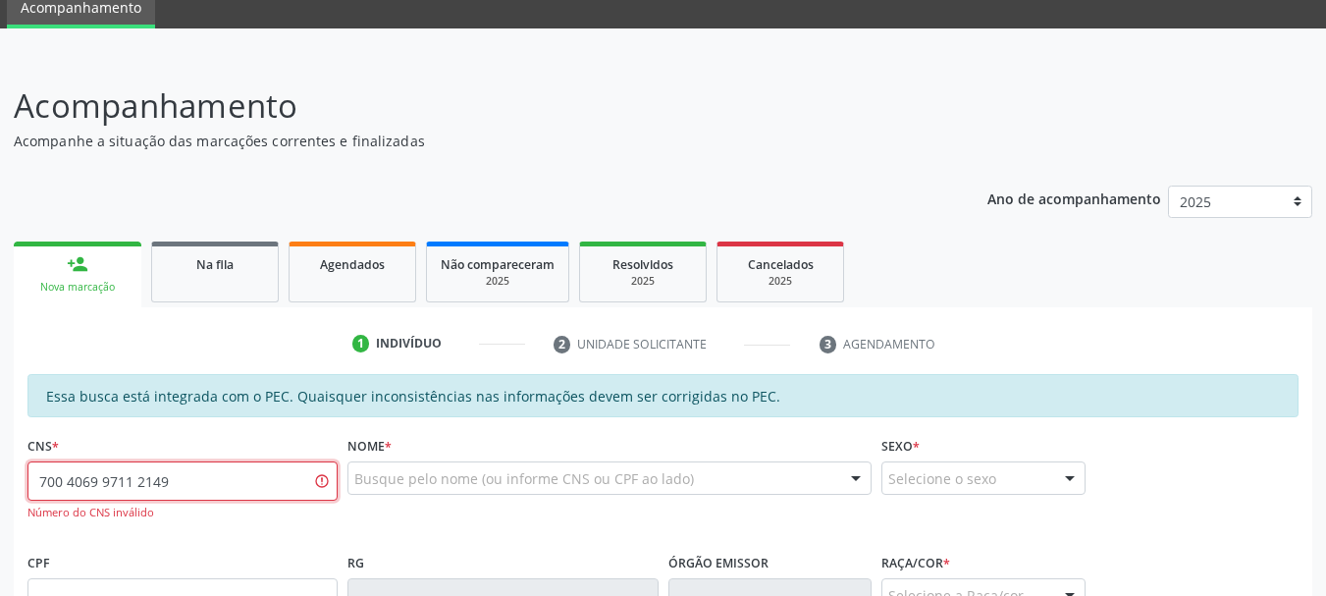
click at [171, 483] on input "700 4069 9711 2149" at bounding box center [182, 480] width 310 height 39
type input "700 4069 7111 2149"
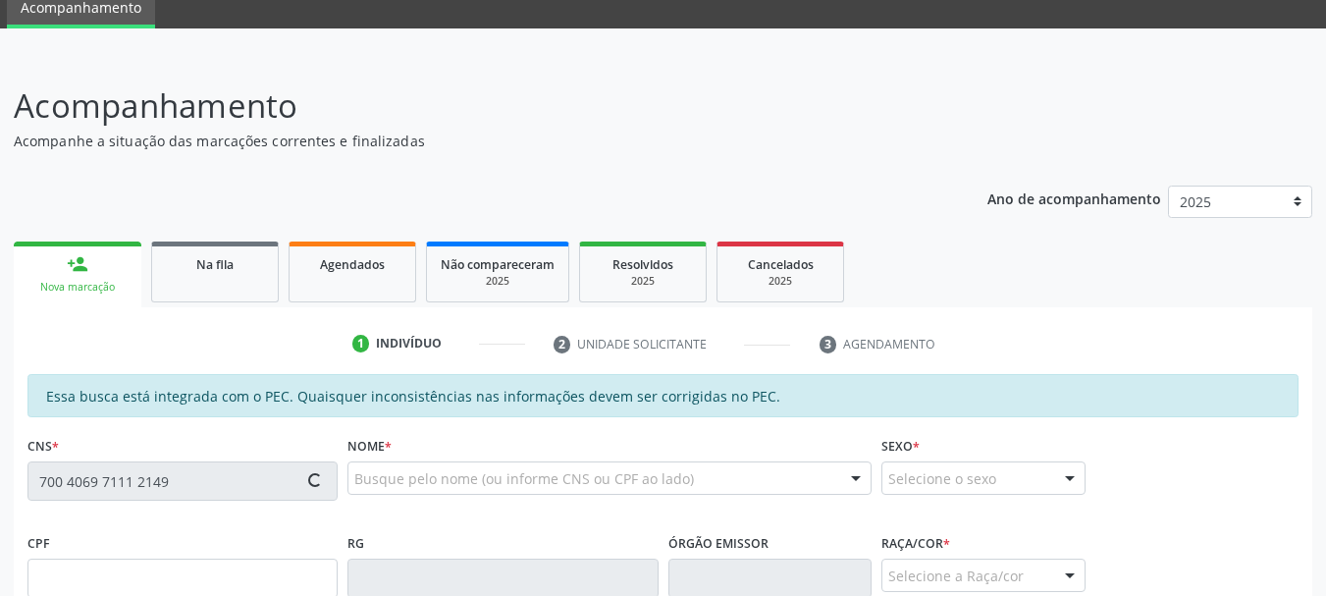
type input "151.162.854-56"
type input "[DATE]"
type input "[PERSON_NAME]"
type input "[PHONE_NUMBER]"
type input "S/N"
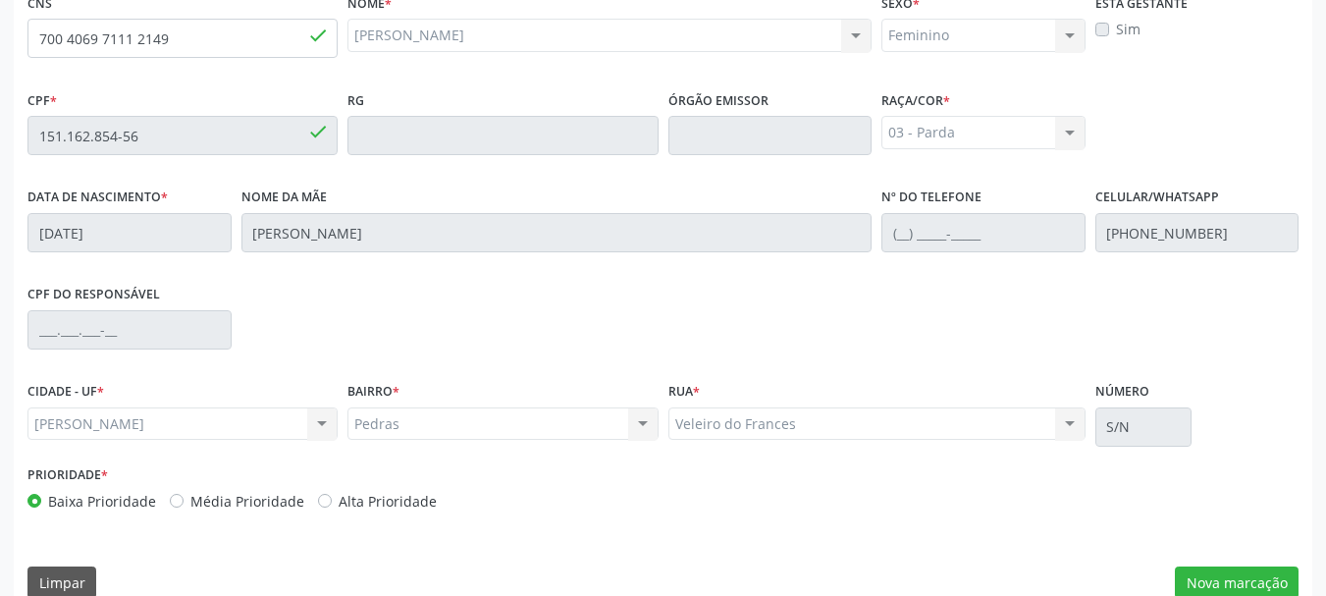
scroll to position [553, 0]
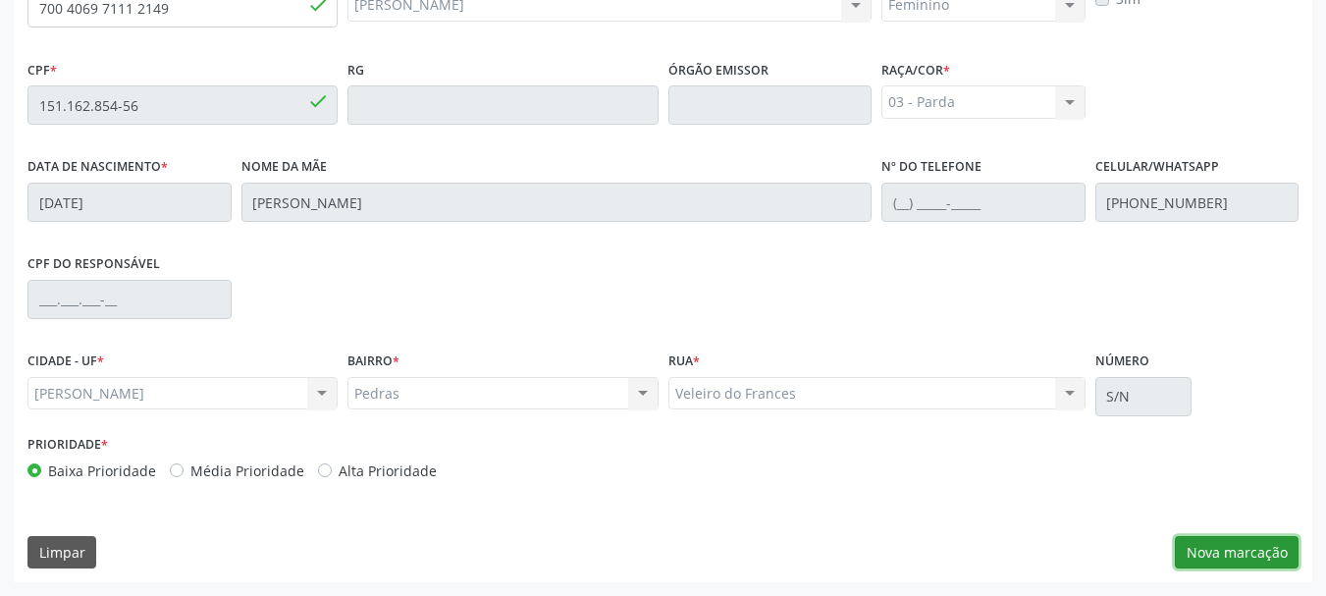
click at [1191, 541] on button "Nova marcação" at bounding box center [1237, 552] width 124 height 33
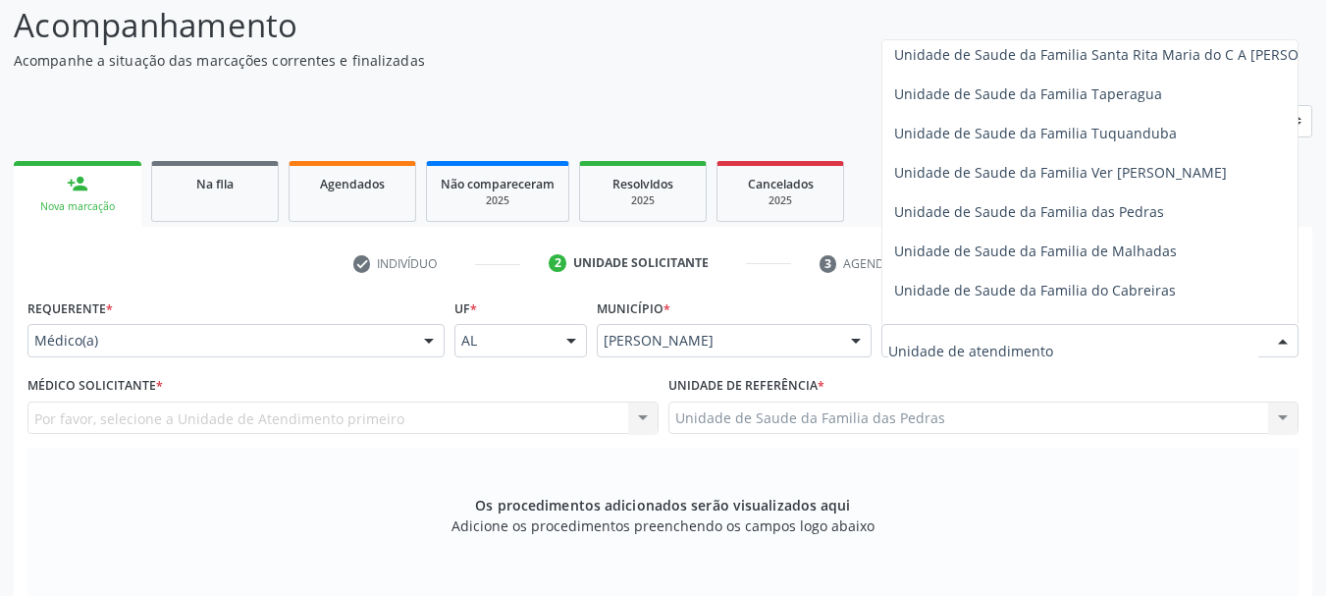
scroll to position [1375, 0]
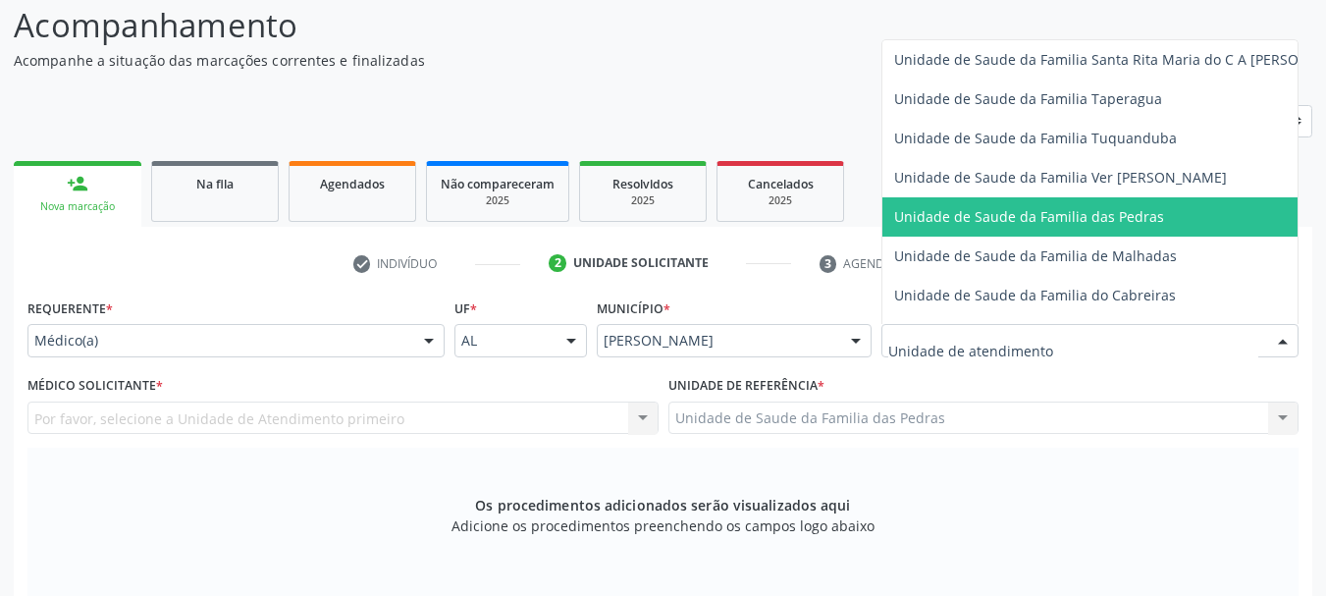
click at [992, 230] on span "Unidade de Saude da Familia das Pedras" at bounding box center [1128, 216] width 490 height 39
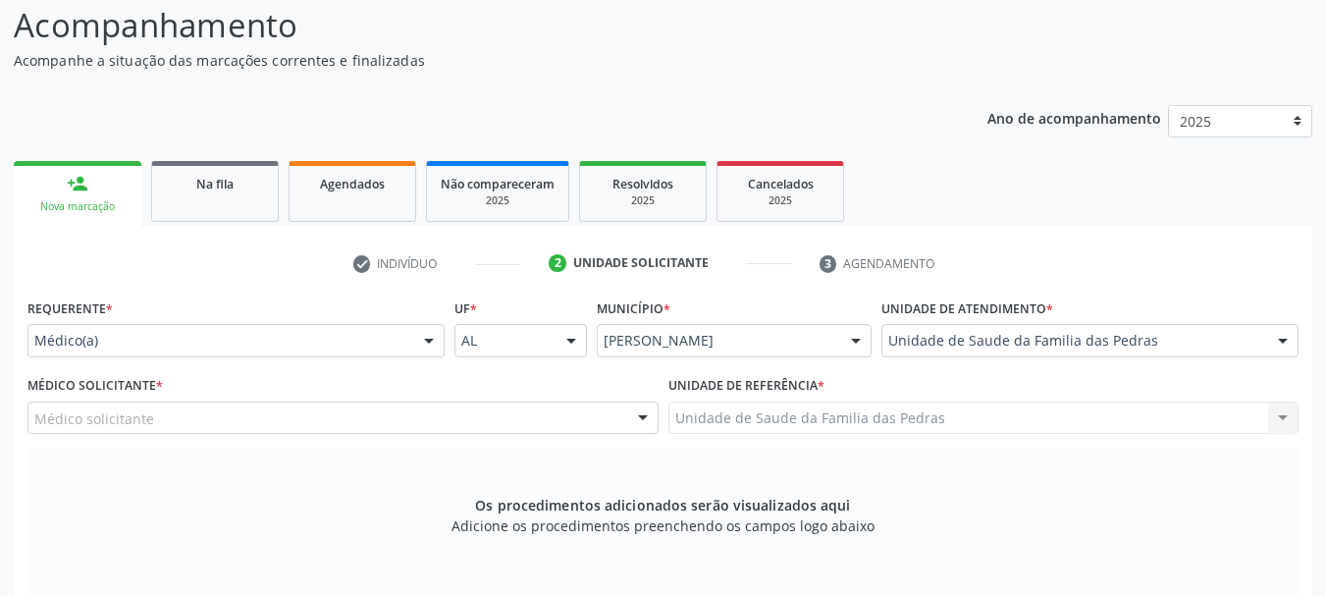
click at [622, 418] on div "Médico solicitante [PERSON_NAME] de [PERSON_NAME] [PERSON_NAME] das [PERSON_NAM…" at bounding box center [342, 418] width 631 height 33
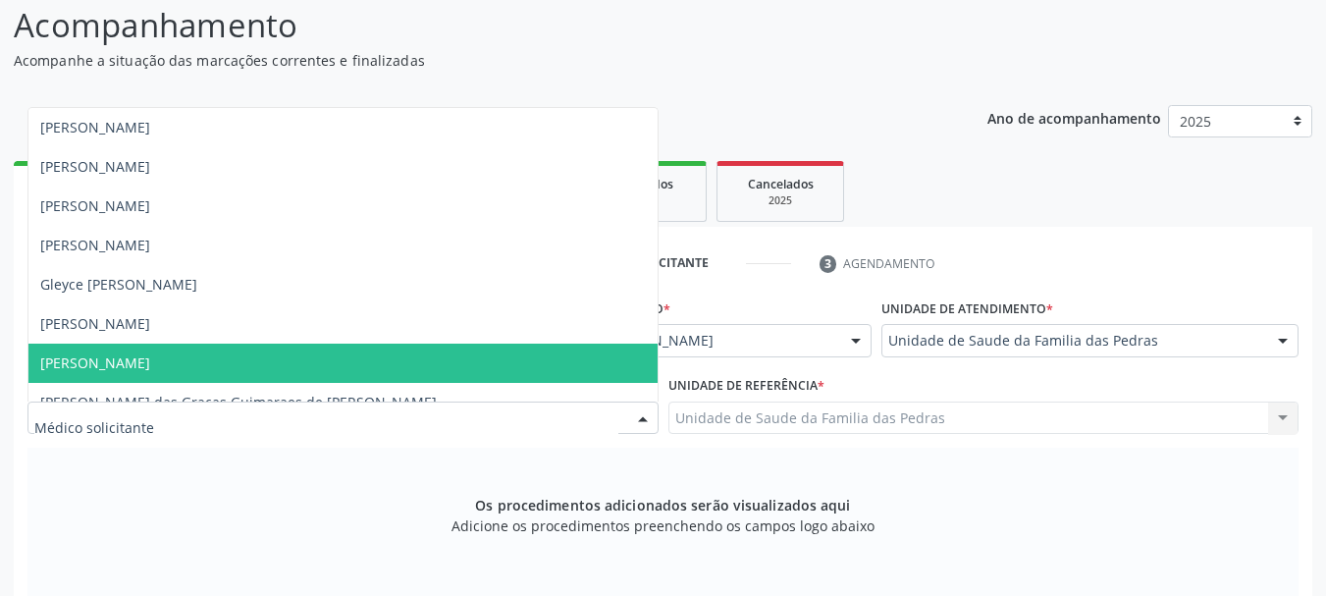
scroll to position [60, 0]
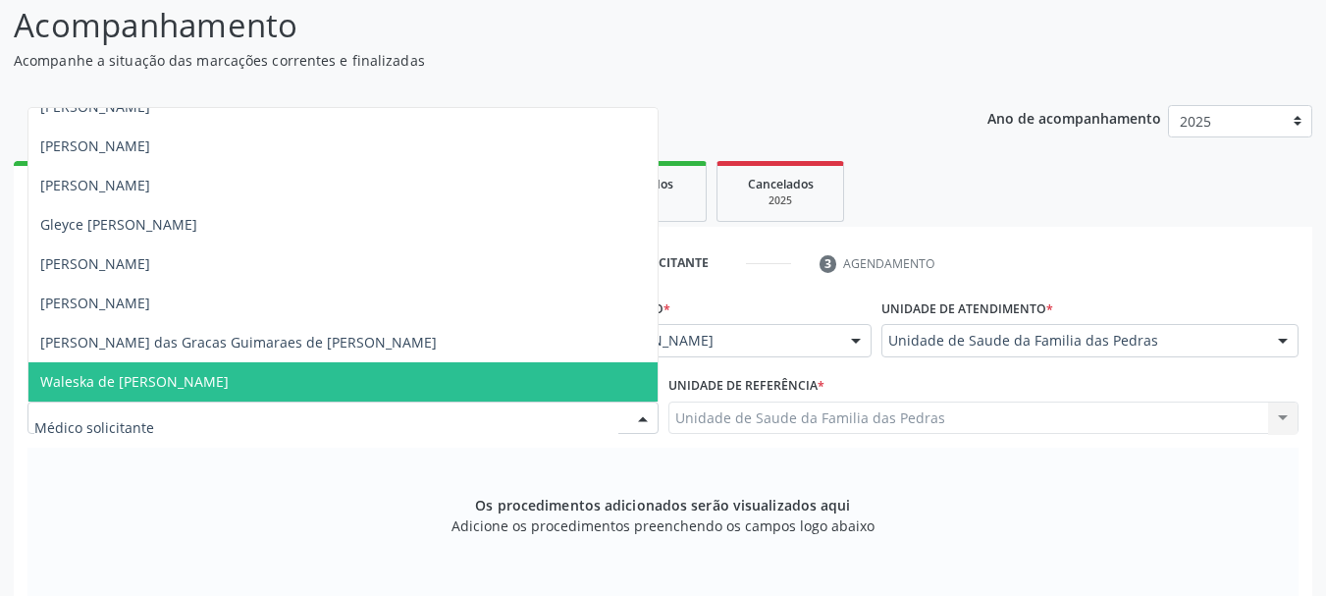
click at [543, 377] on span "Waleska de [PERSON_NAME]" at bounding box center [342, 381] width 629 height 39
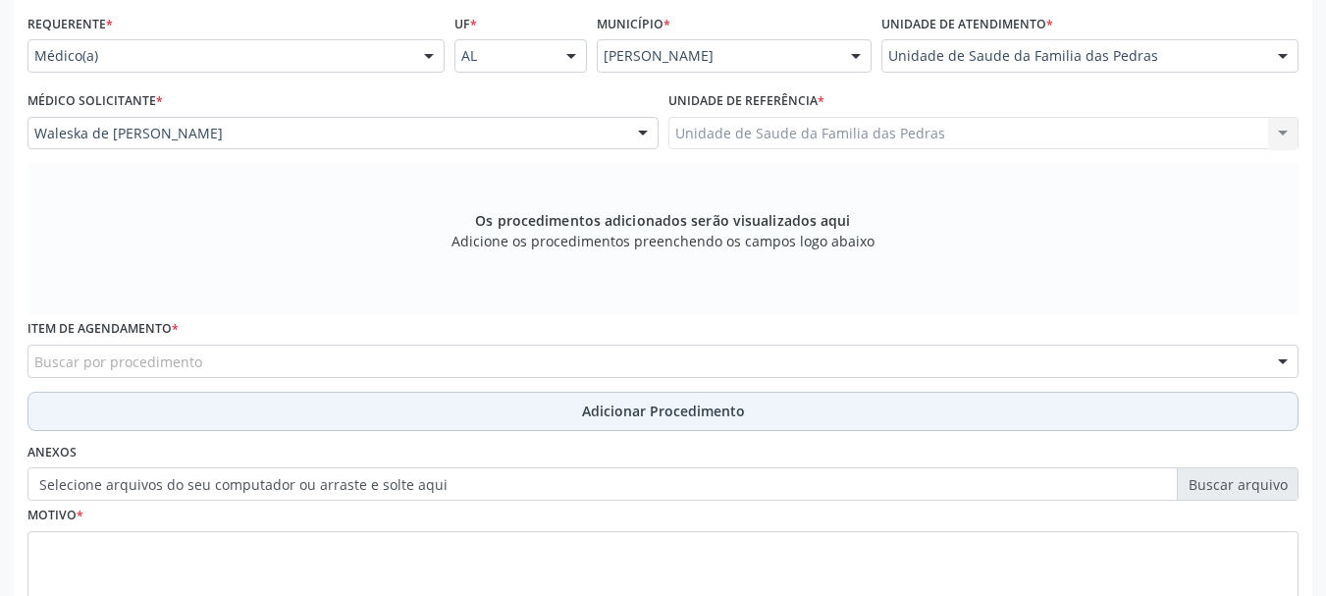
scroll to position [455, 0]
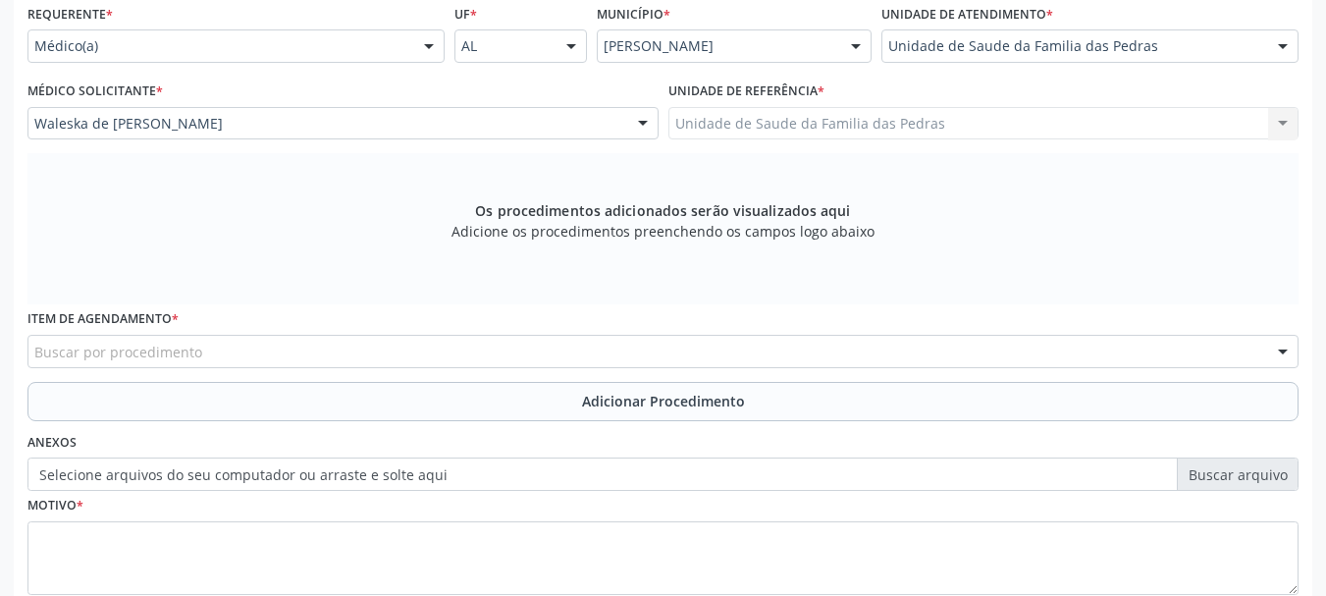
click at [550, 343] on div "Buscar por procedimento" at bounding box center [662, 351] width 1271 height 33
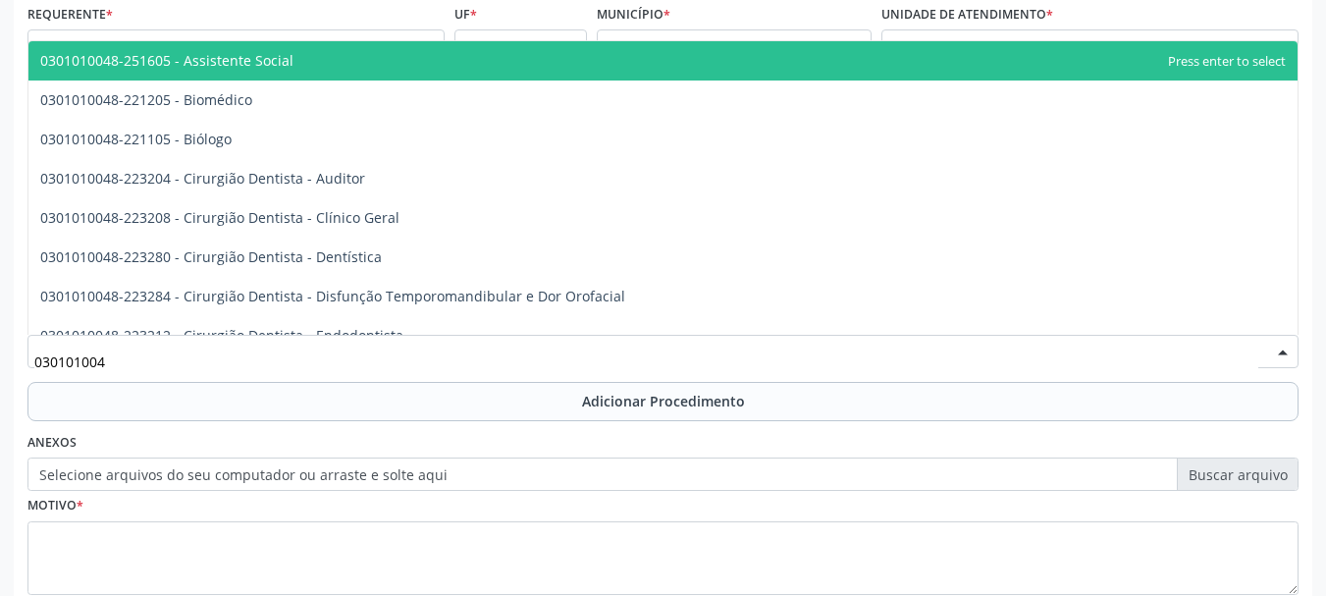
type input "0301010048"
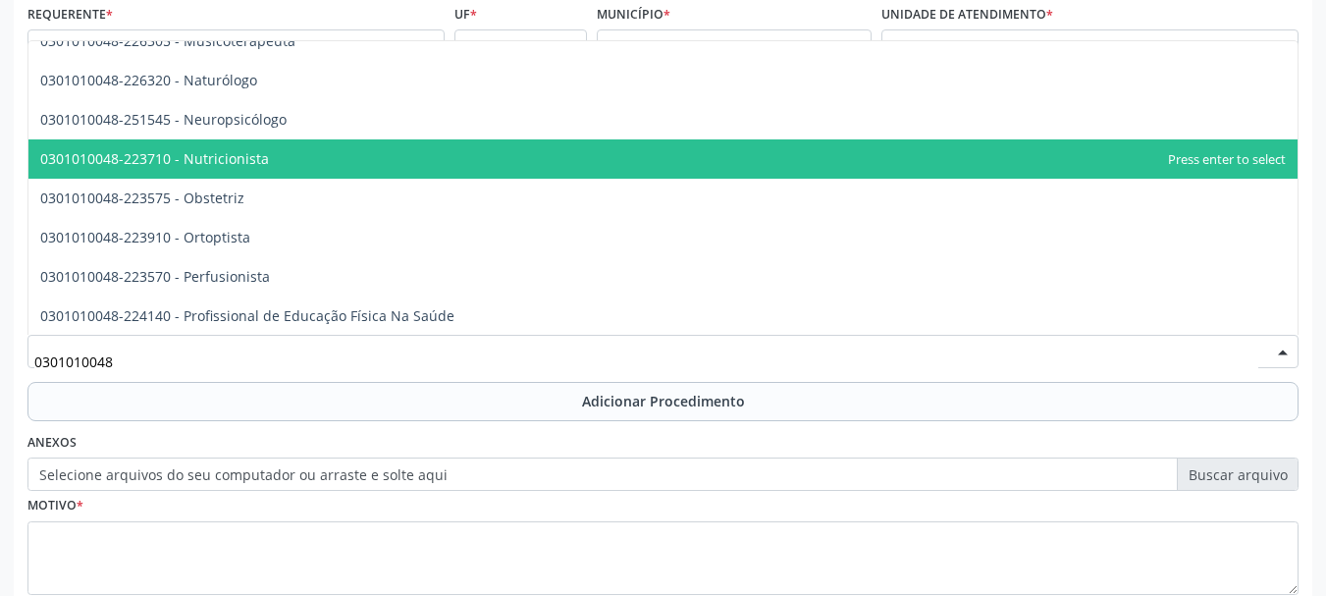
scroll to position [2749, 0]
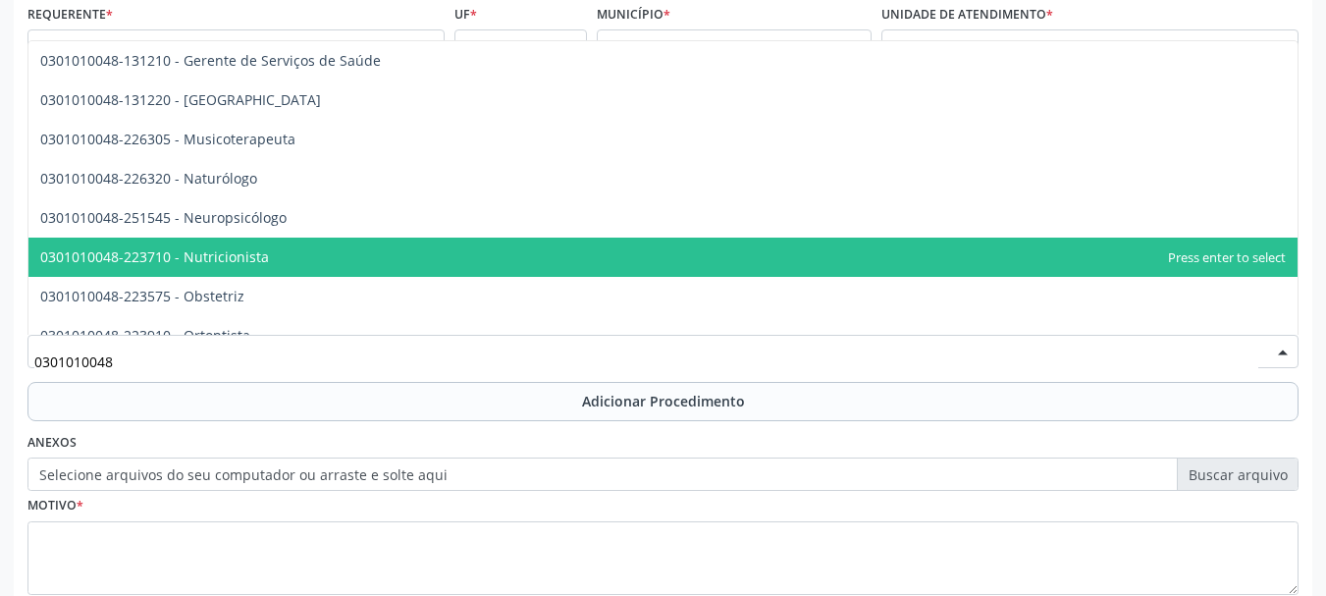
click at [401, 241] on span "0301010048-223710 - Nutricionista" at bounding box center [663, 257] width 1270 height 39
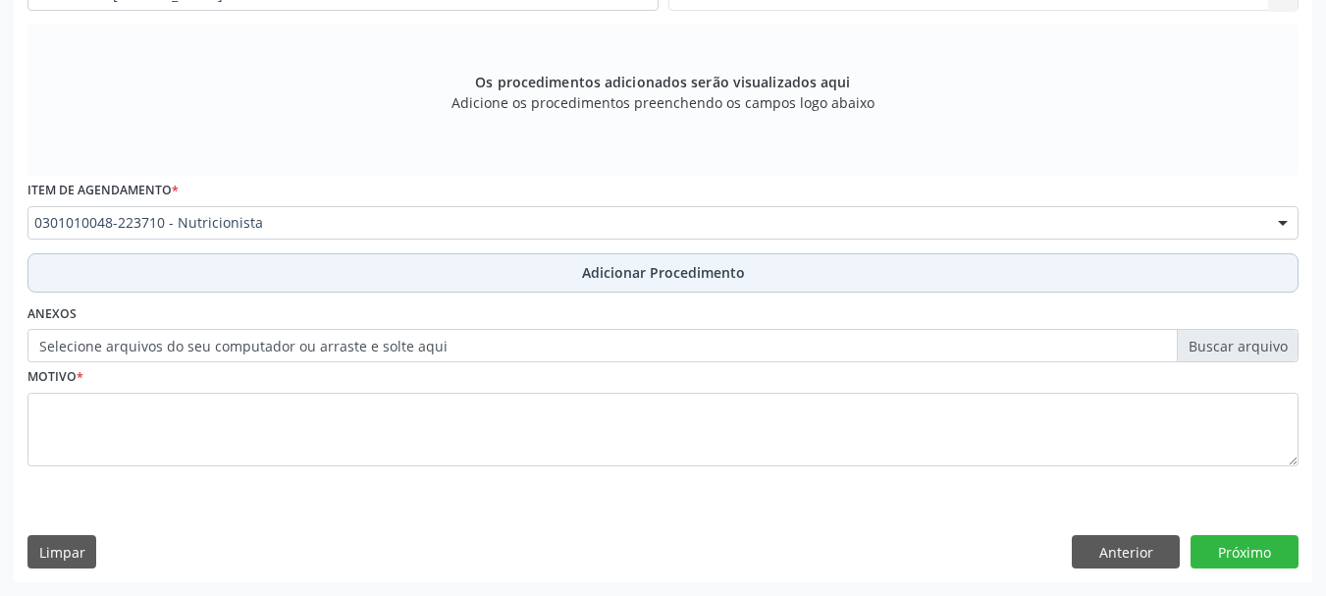
click at [403, 285] on button "Adicionar Procedimento" at bounding box center [662, 272] width 1271 height 39
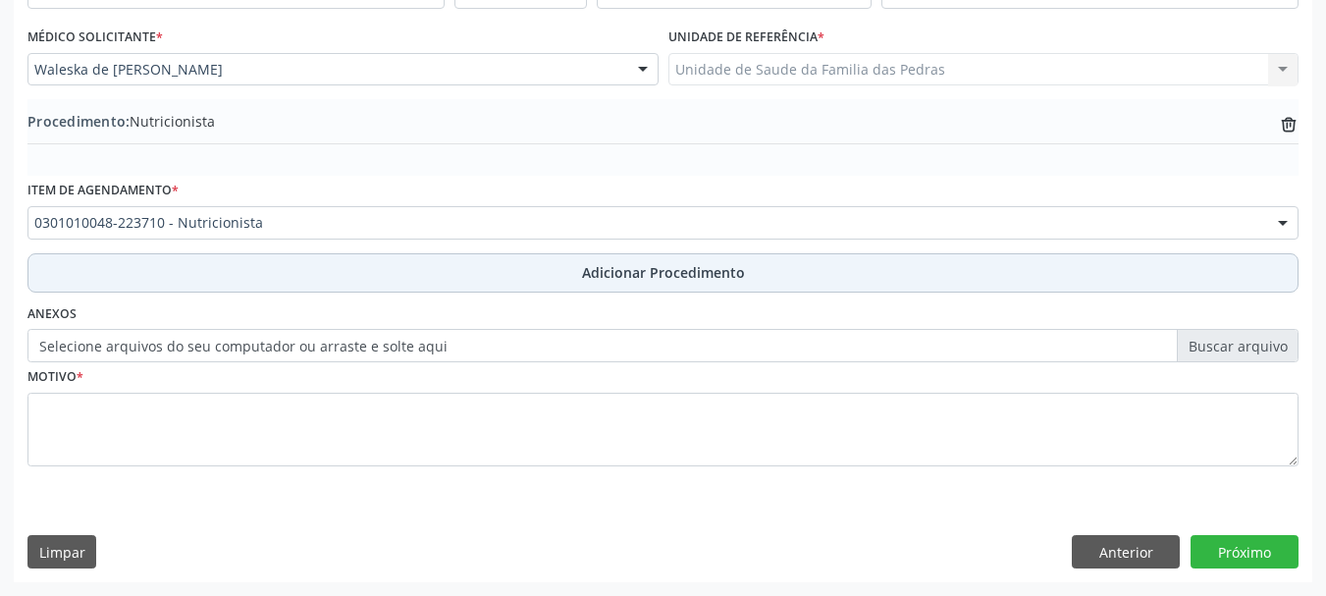
scroll to position [509, 0]
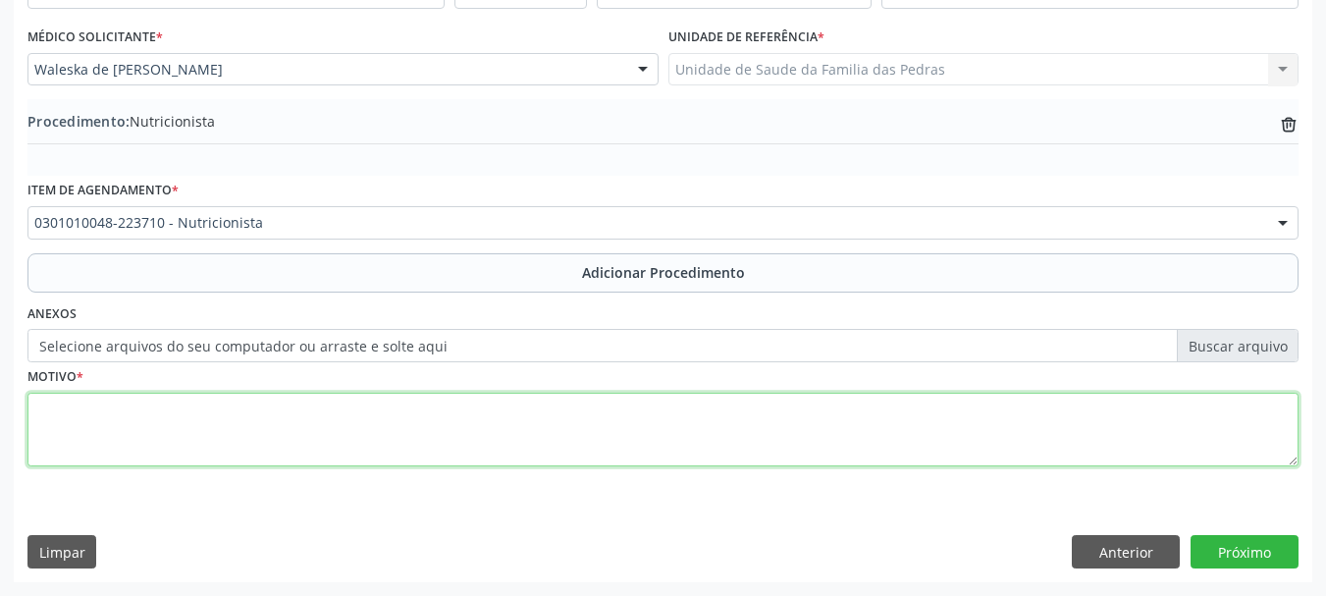
click at [349, 439] on textarea at bounding box center [662, 430] width 1271 height 75
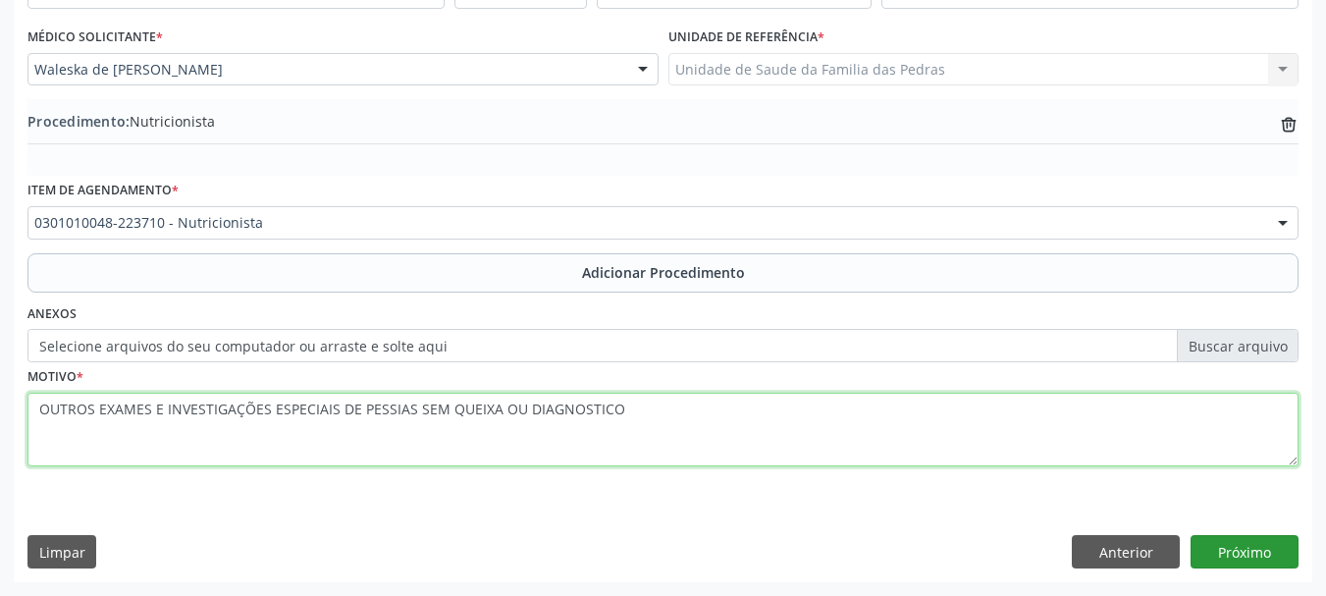
type textarea "OUTROS EXAMES E INVESTIGAÇÕES ESPECIAIS DE PESSIAS SEM QUEIXA OU DIAGNOSTICO"
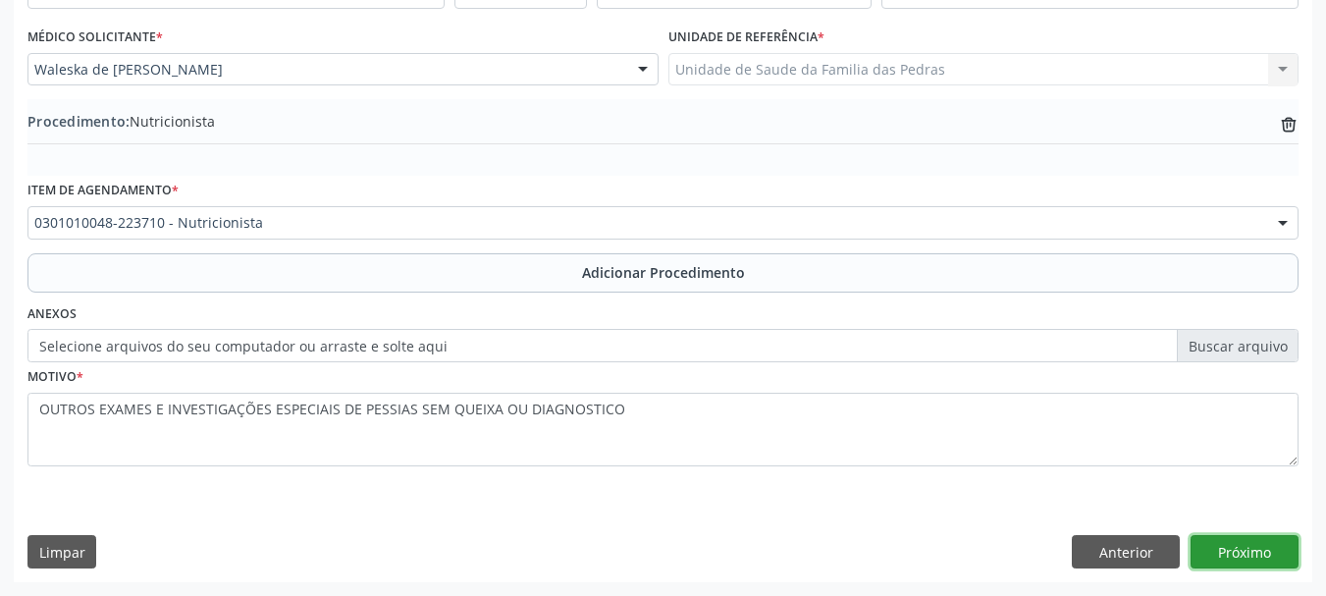
click at [1212, 559] on button "Próximo" at bounding box center [1245, 551] width 108 height 33
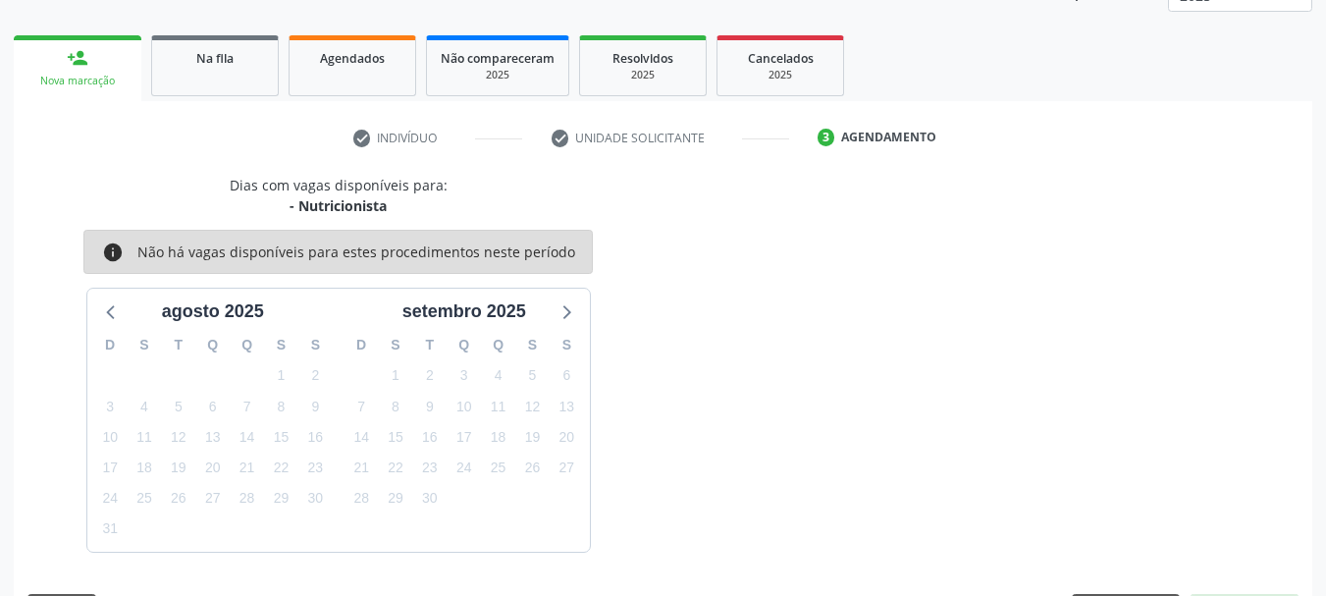
scroll to position [344, 0]
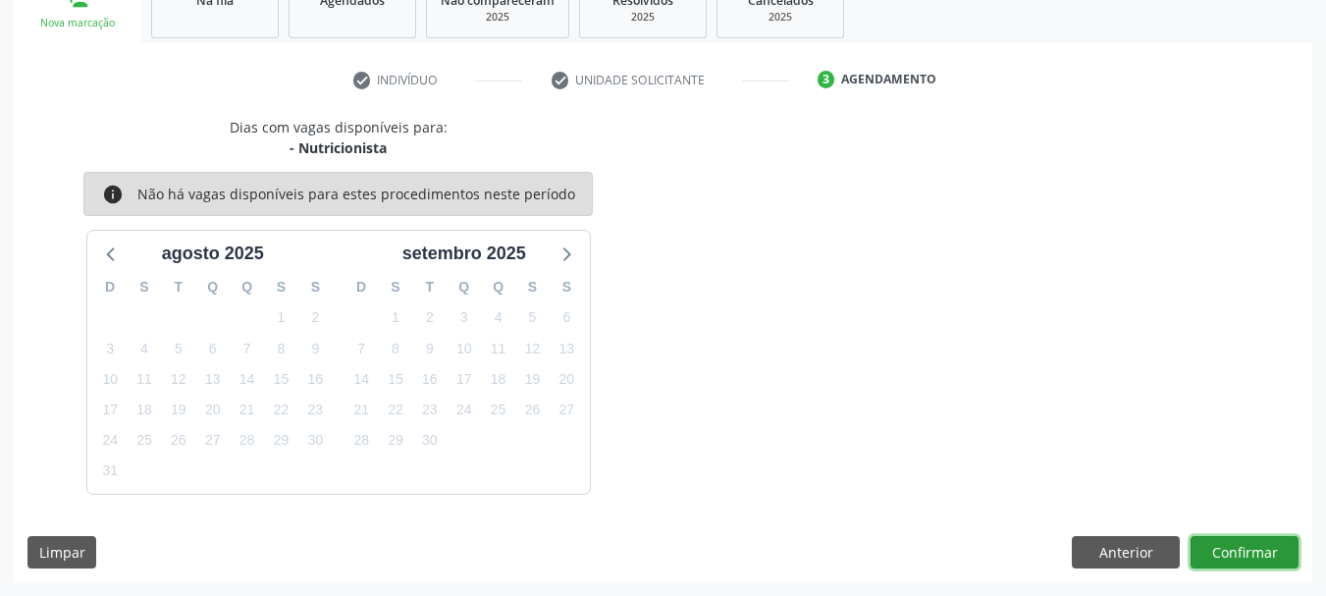
click at [1212, 559] on button "Confirmar" at bounding box center [1245, 552] width 108 height 33
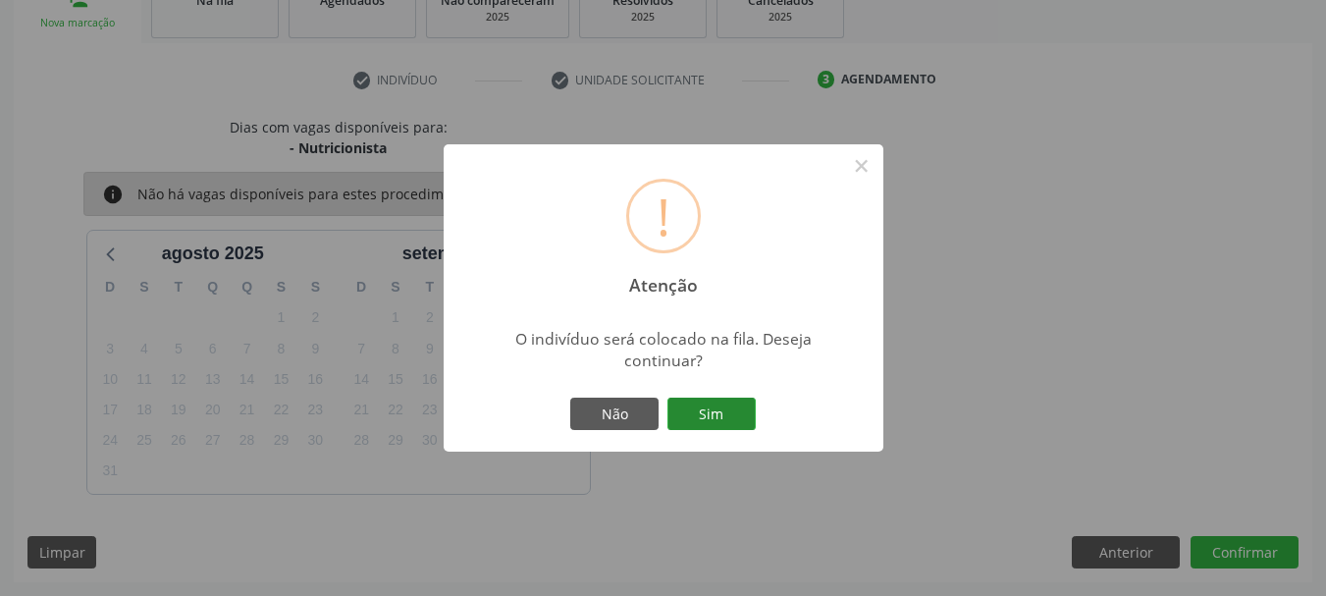
click at [697, 406] on button "Sim" at bounding box center [712, 414] width 88 height 33
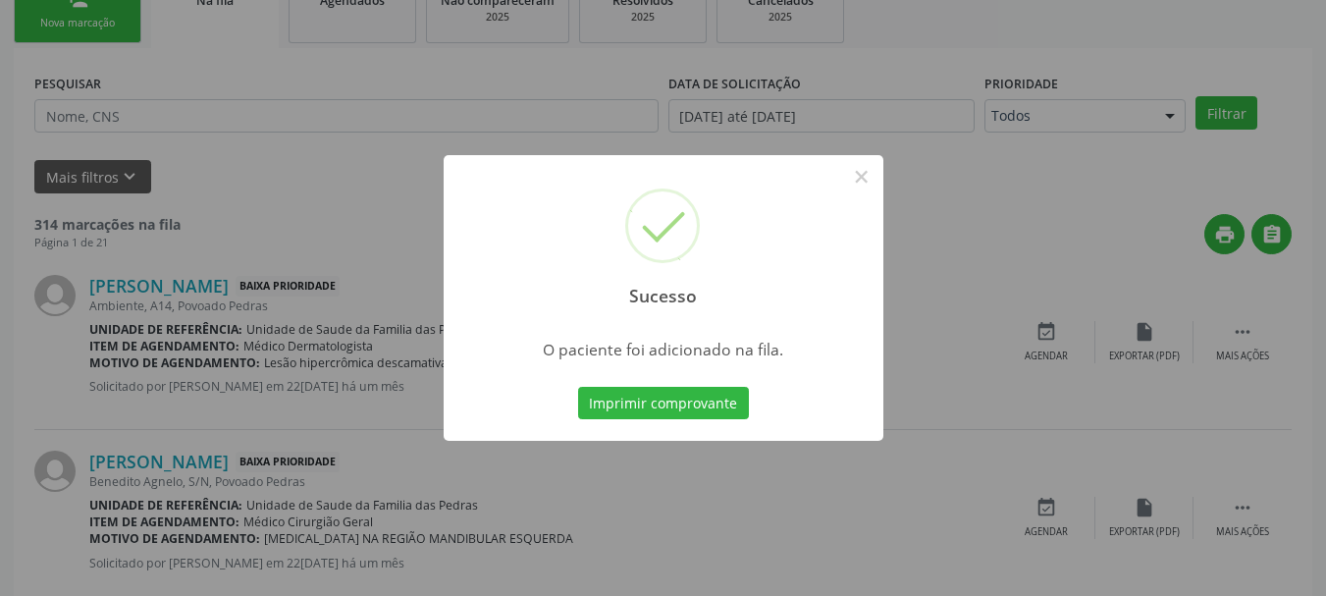
scroll to position [80, 0]
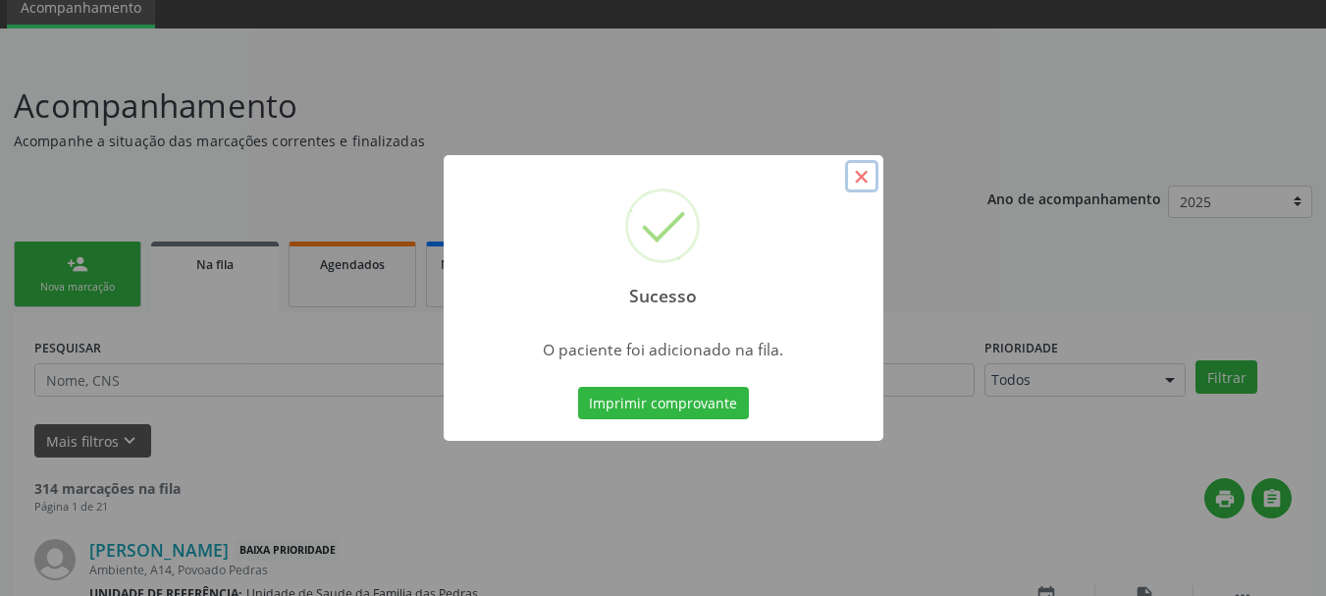
click at [853, 179] on button "×" at bounding box center [861, 176] width 33 height 33
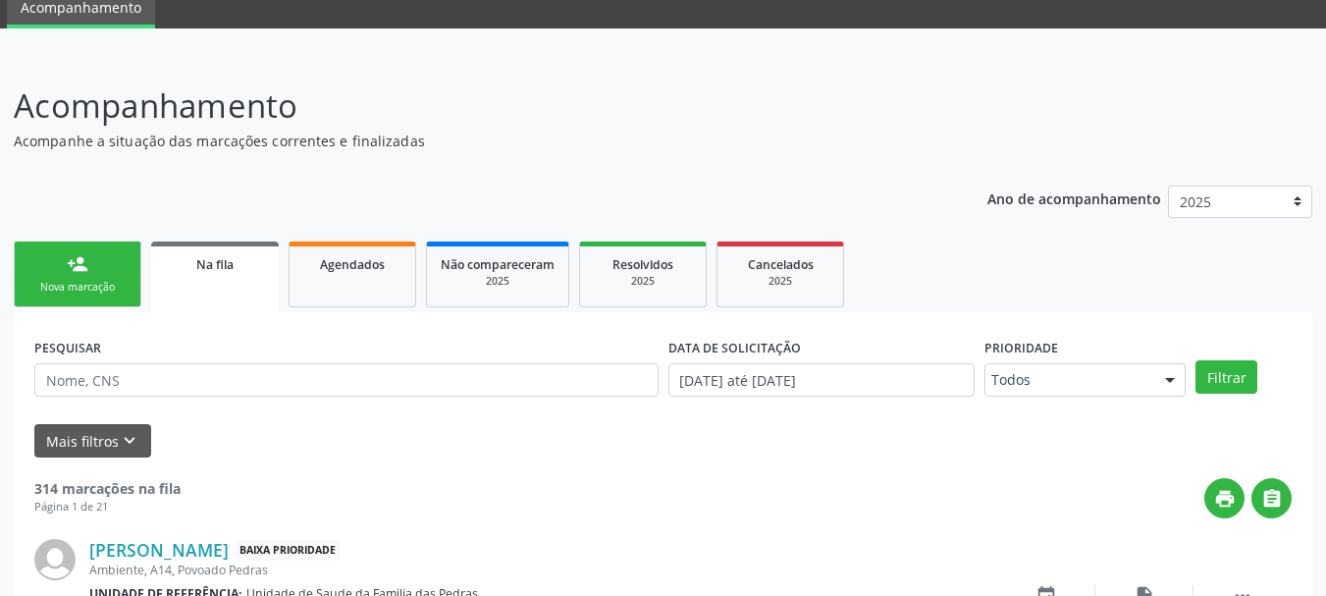
click at [103, 302] on link "person_add Nova marcação" at bounding box center [78, 275] width 128 height 66
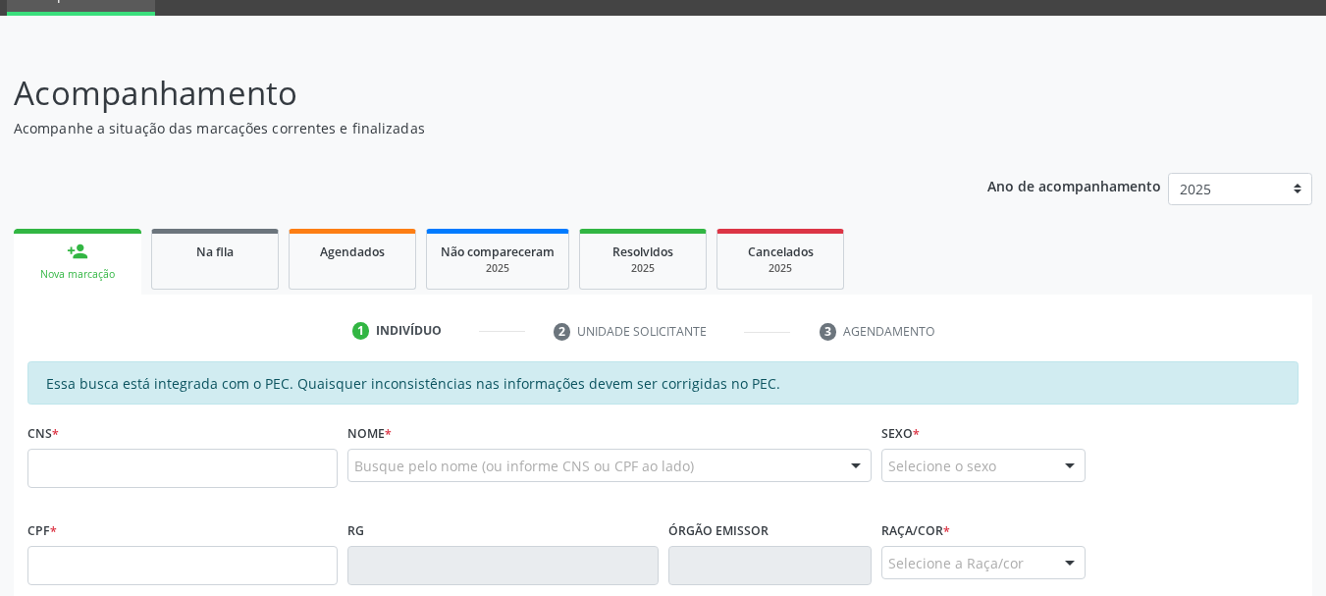
scroll to position [276, 0]
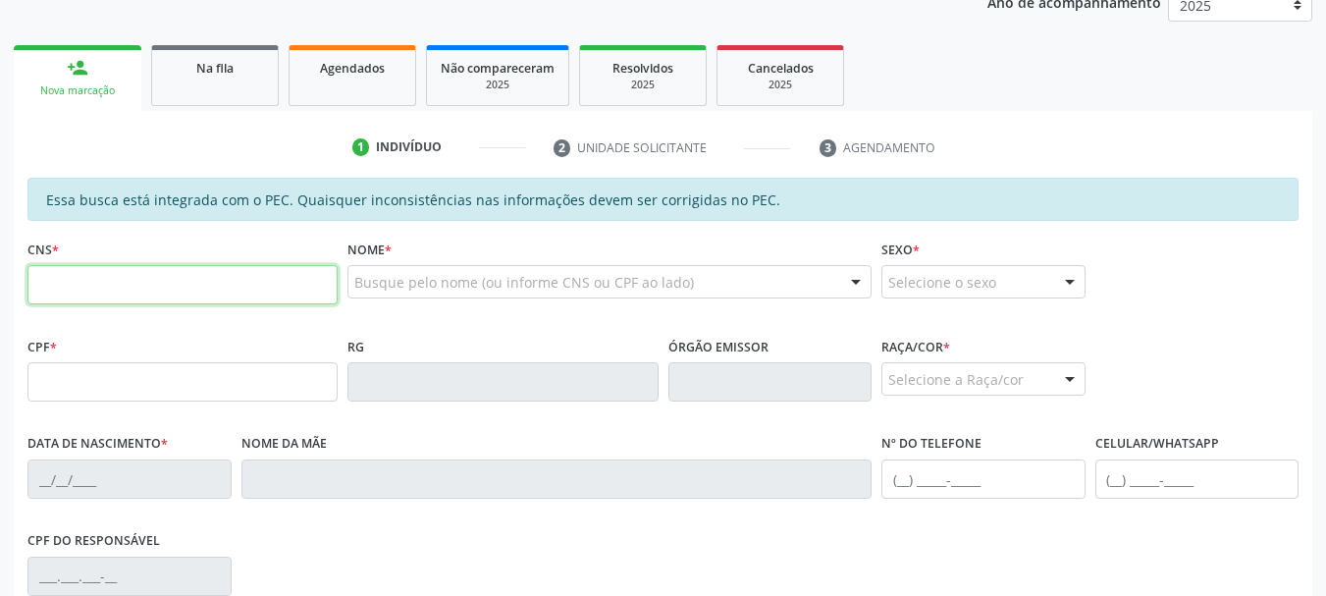
click at [92, 296] on input "text" at bounding box center [182, 284] width 310 height 39
type input "702 0033 2755 2887"
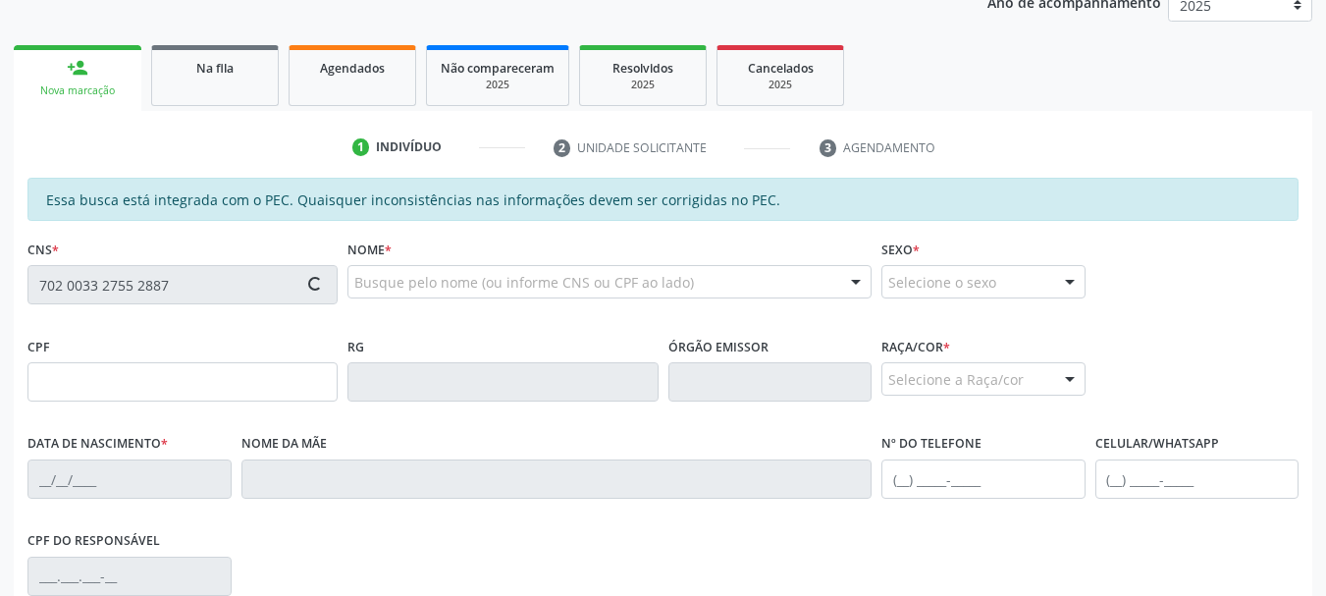
type input "711.837.334-61"
type input "[DATE]"
type input "[PERSON_NAME]"
type input "[PHONE_NUMBER]"
type input "S/N"
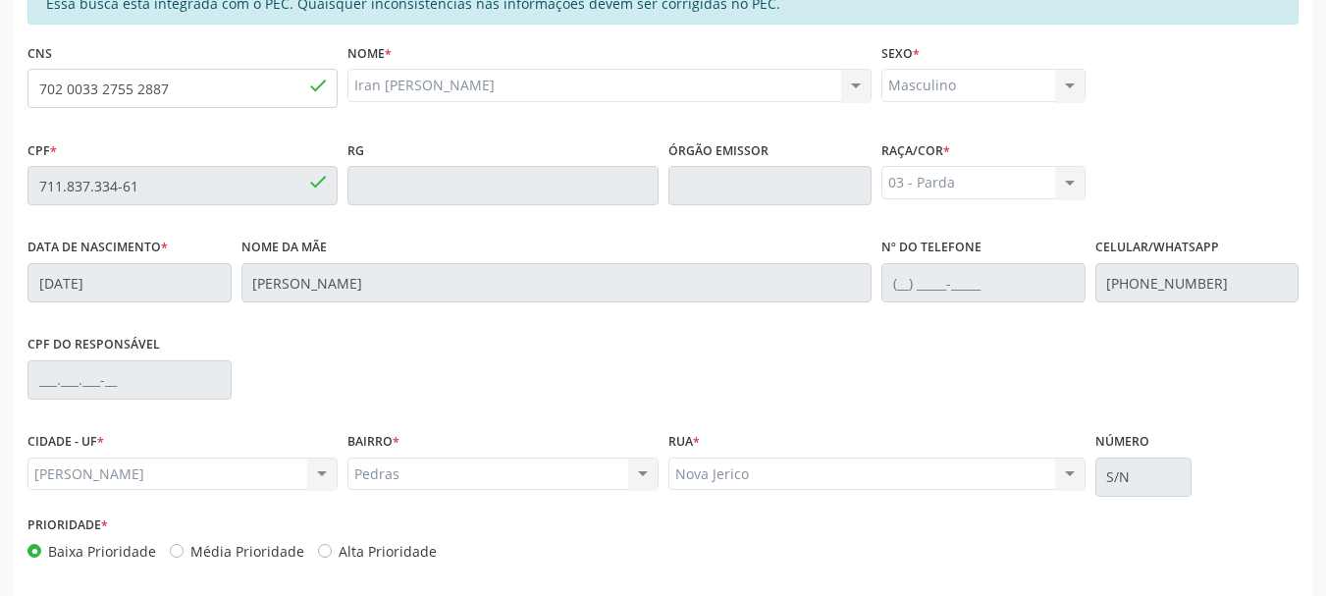
scroll to position [553, 0]
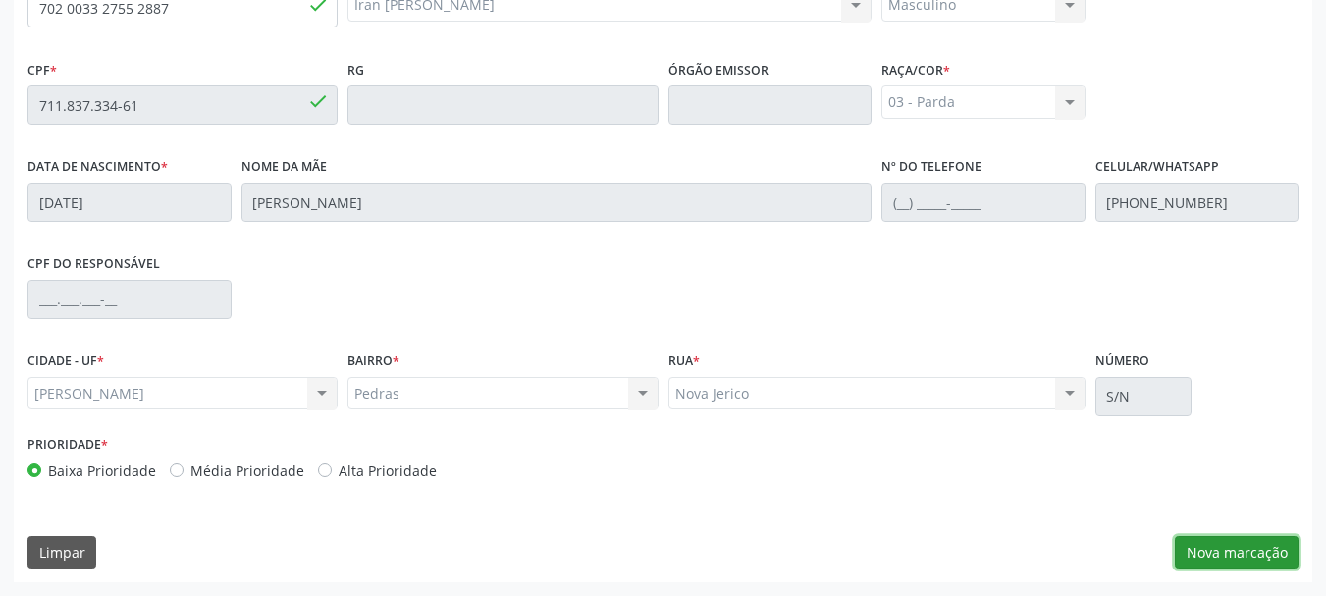
click at [1195, 548] on button "Nova marcação" at bounding box center [1237, 552] width 124 height 33
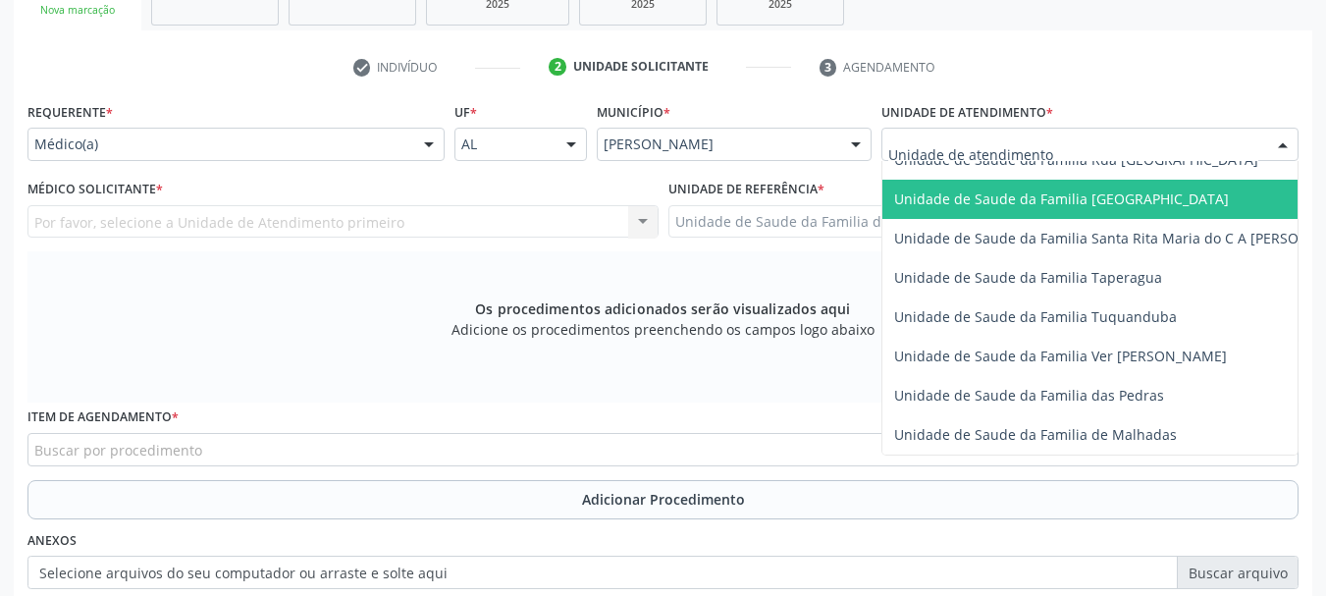
scroll to position [1375, 0]
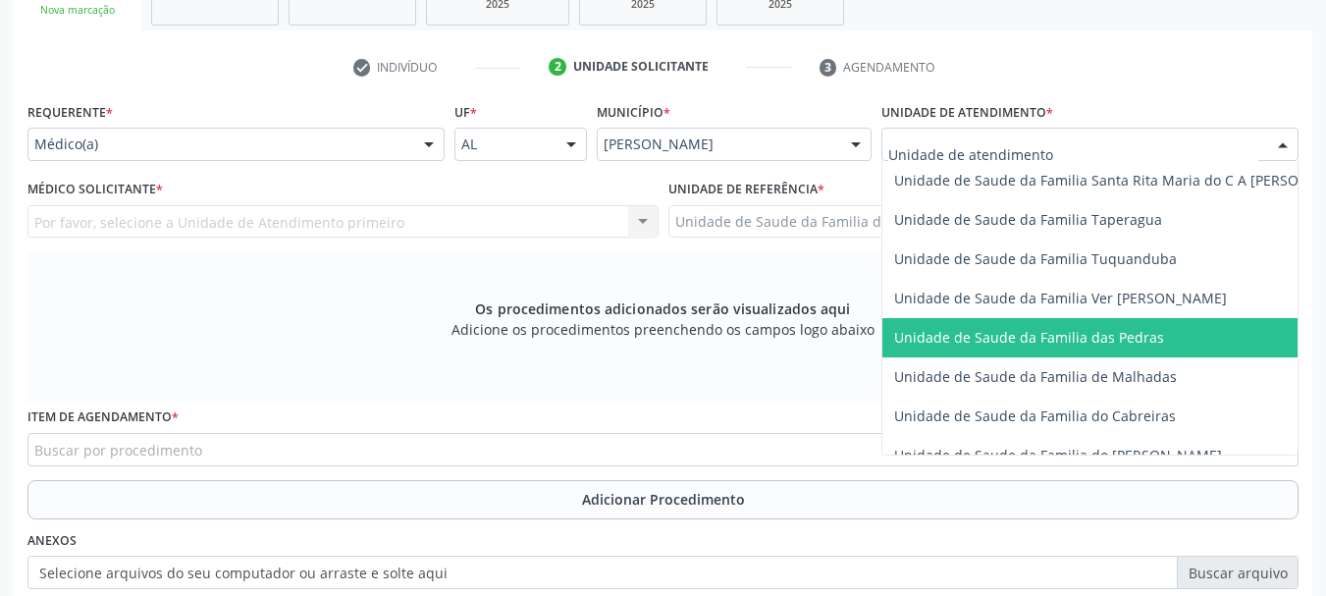
click at [960, 354] on span "Unidade de Saude da Familia das Pedras" at bounding box center [1128, 337] width 490 height 39
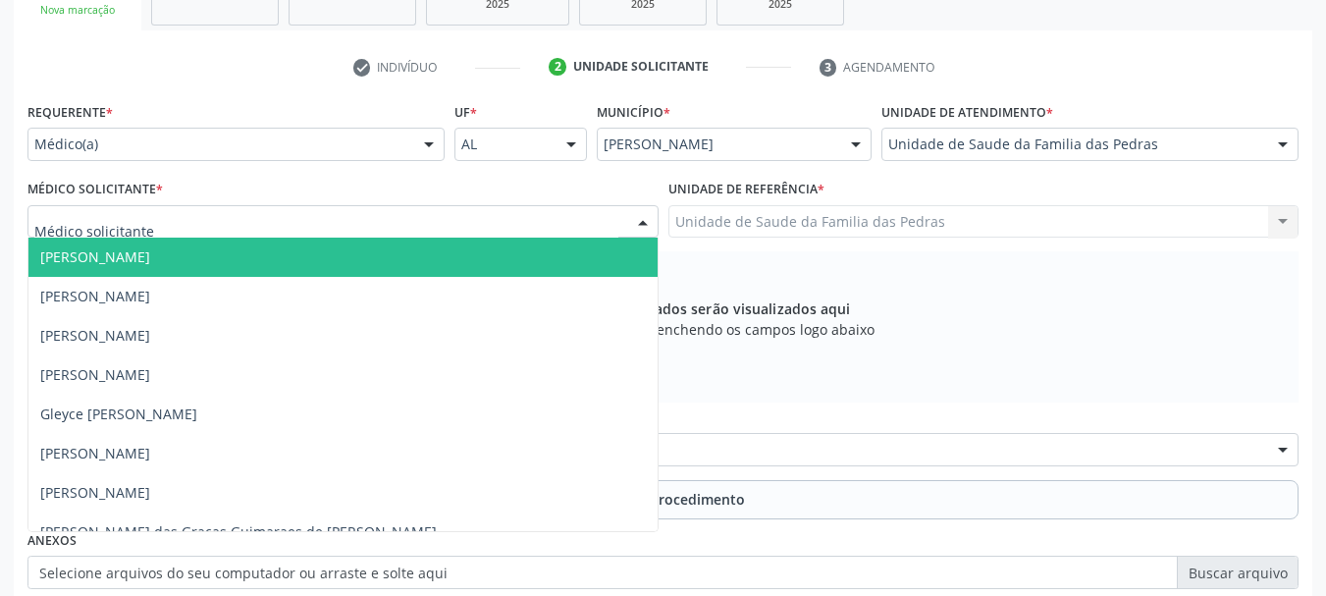
click at [553, 222] on div at bounding box center [342, 221] width 631 height 33
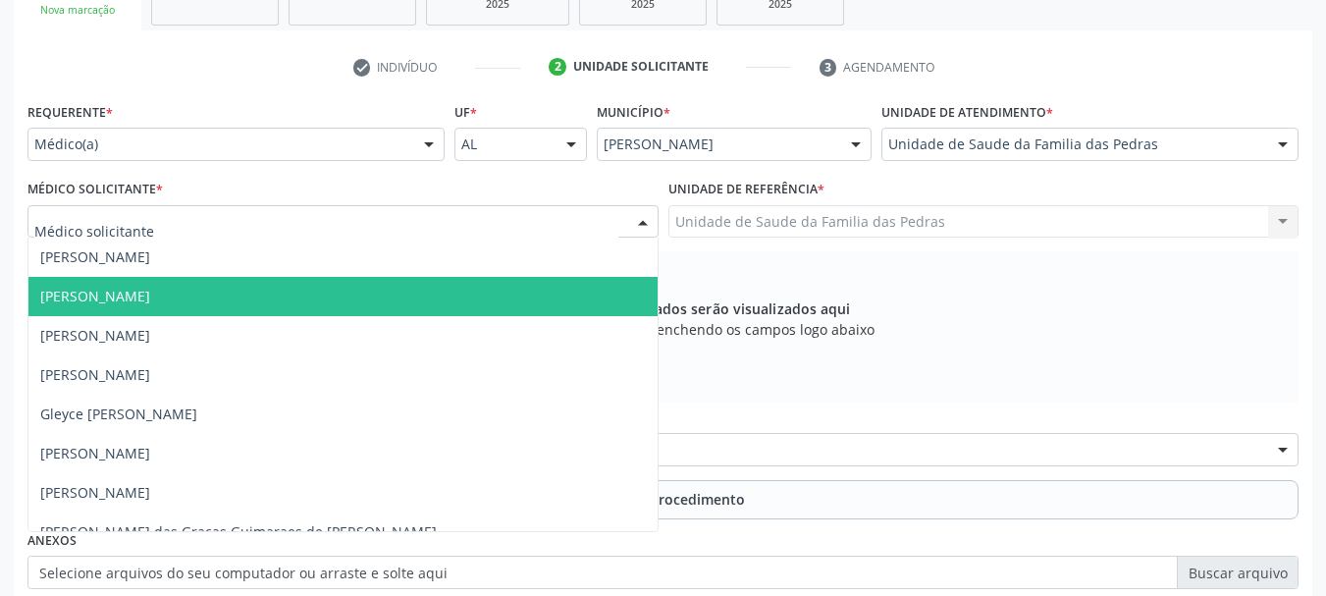
click at [456, 297] on span "[PERSON_NAME]" at bounding box center [342, 296] width 629 height 39
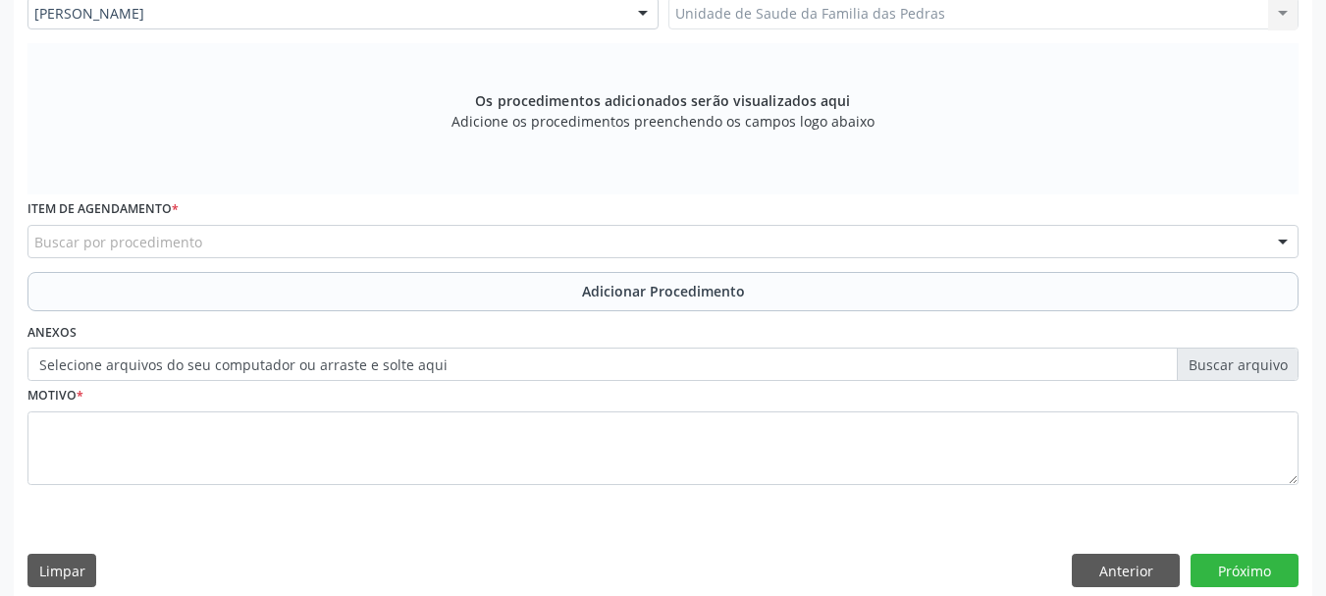
scroll to position [583, 0]
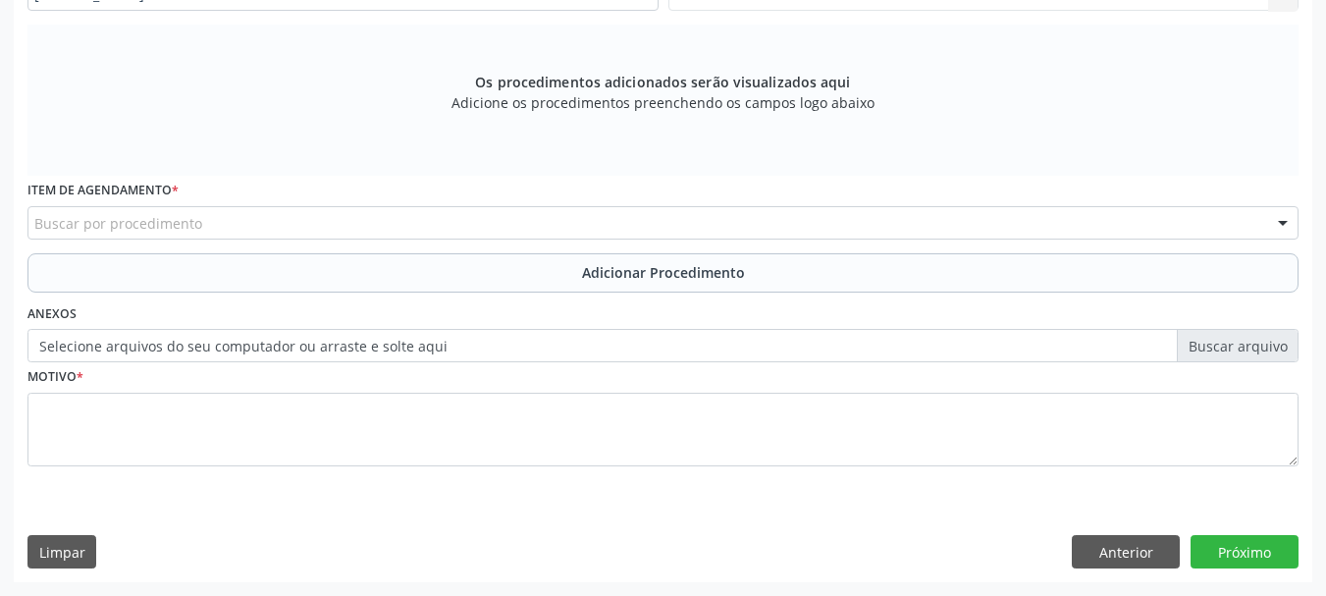
click at [461, 231] on div "Buscar por procedimento" at bounding box center [662, 222] width 1271 height 33
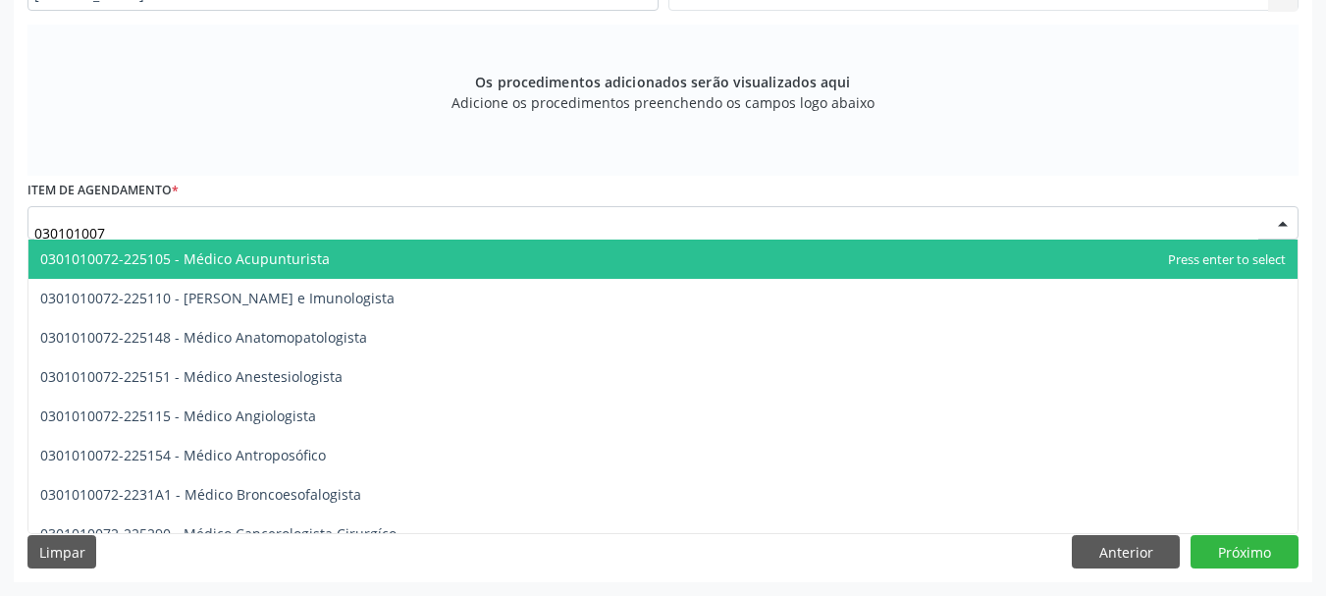
type input "0301010072"
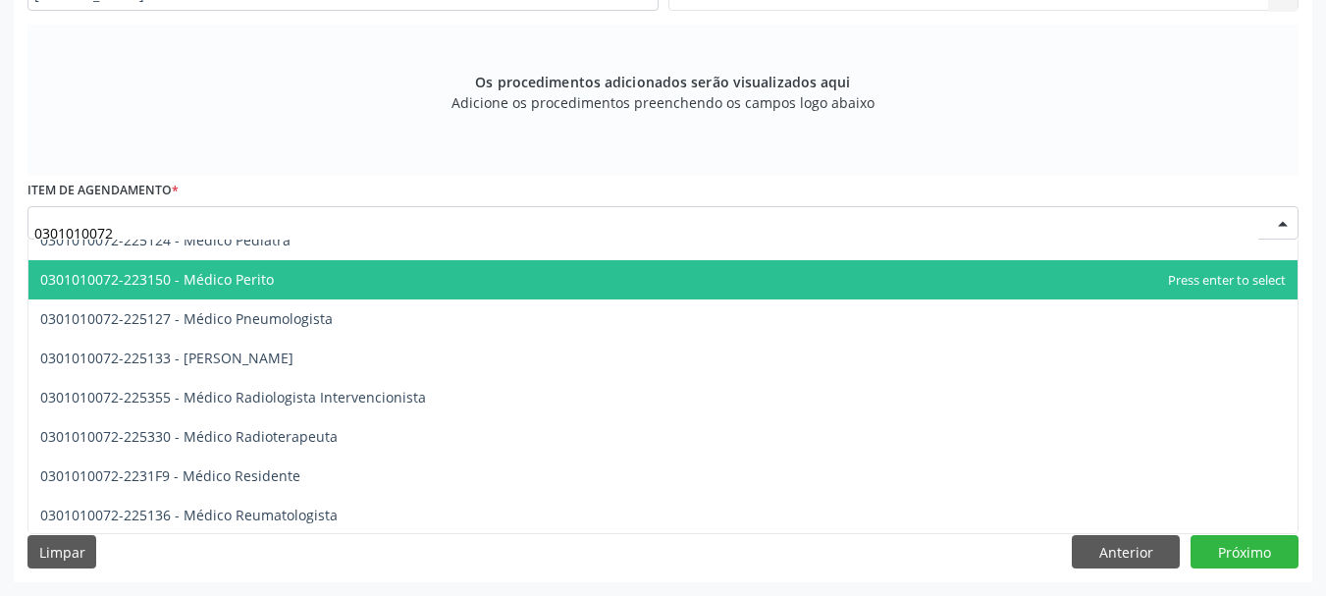
scroll to position [1964, 0]
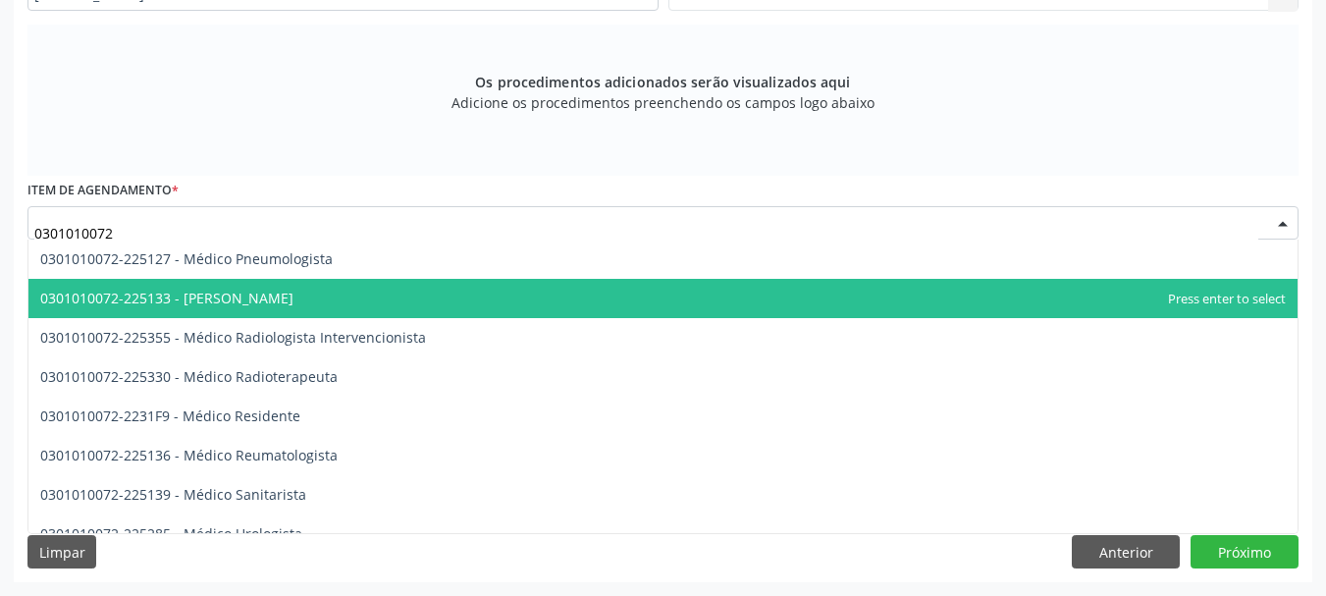
click at [327, 297] on span "0301010072-225133 - [PERSON_NAME]" at bounding box center [663, 298] width 1270 height 39
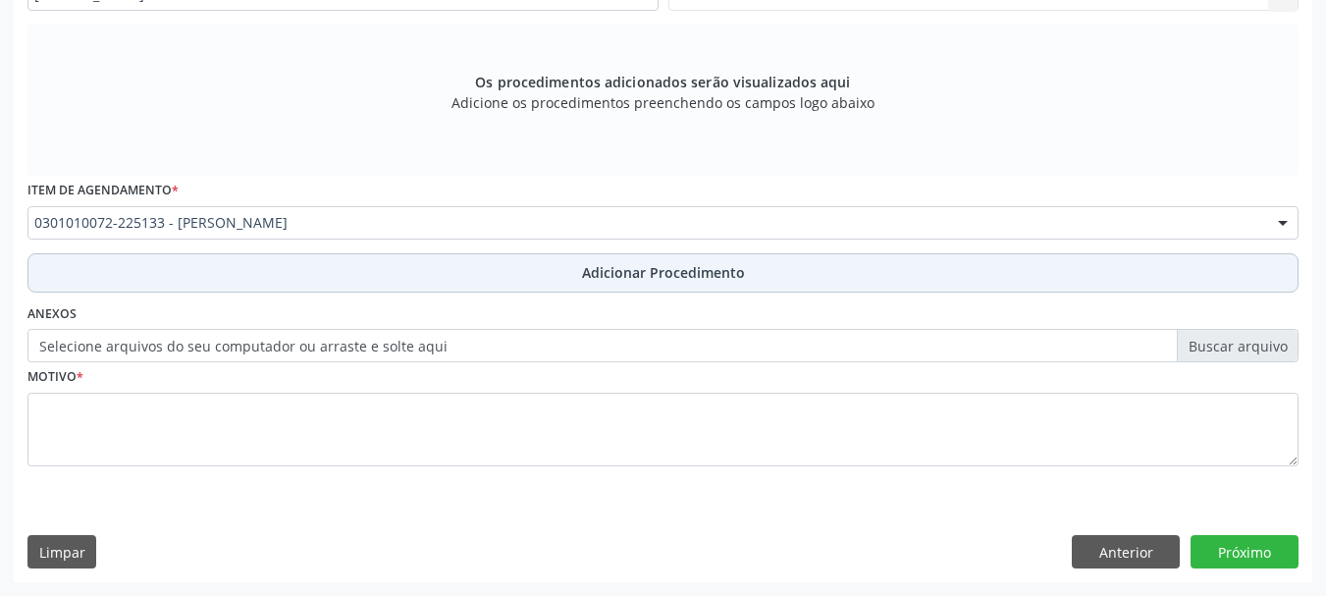
click at [371, 284] on button "Adicionar Procedimento" at bounding box center [662, 272] width 1271 height 39
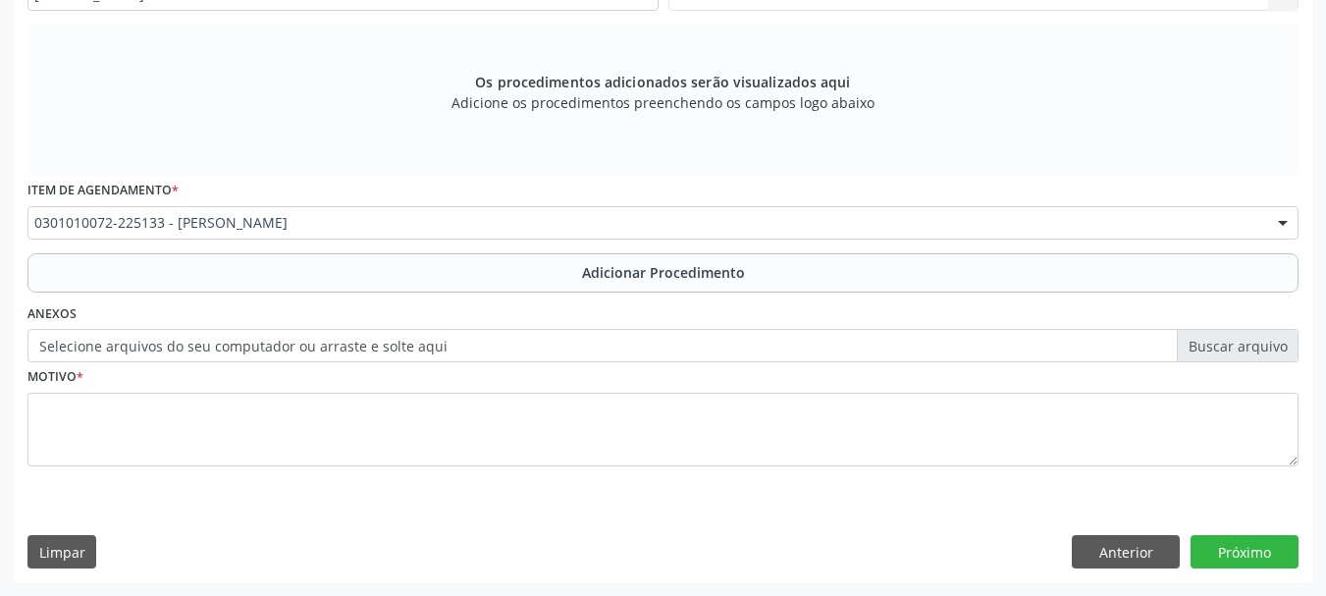
scroll to position [509, 0]
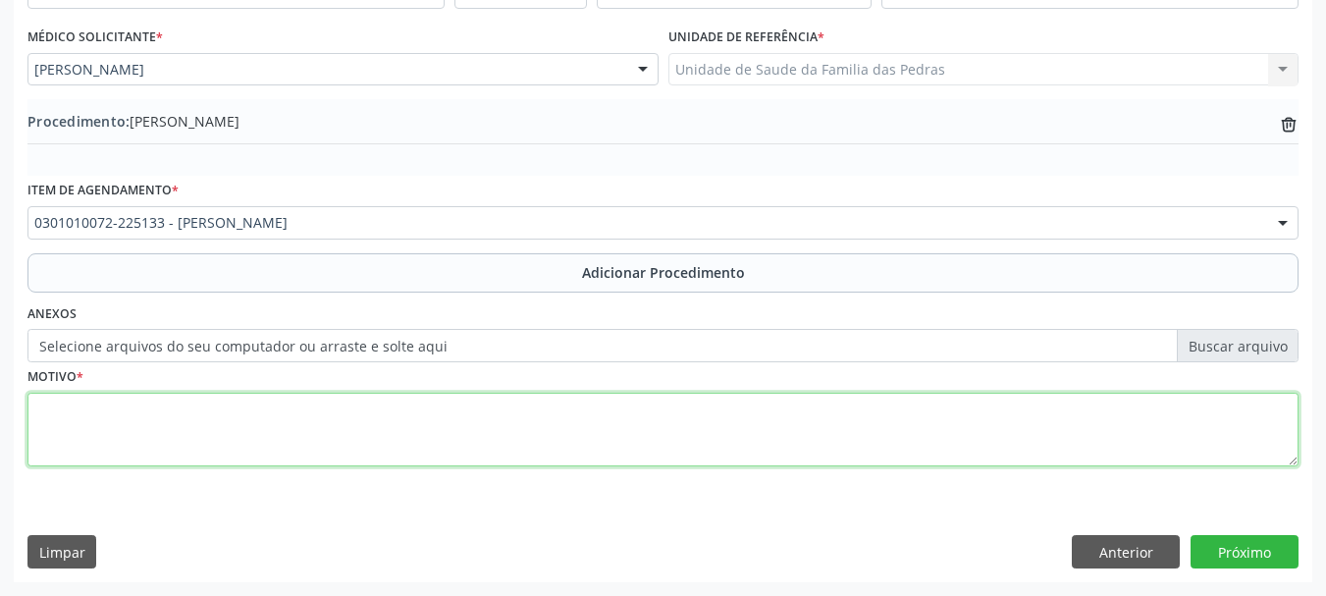
click at [352, 420] on textarea at bounding box center [662, 430] width 1271 height 75
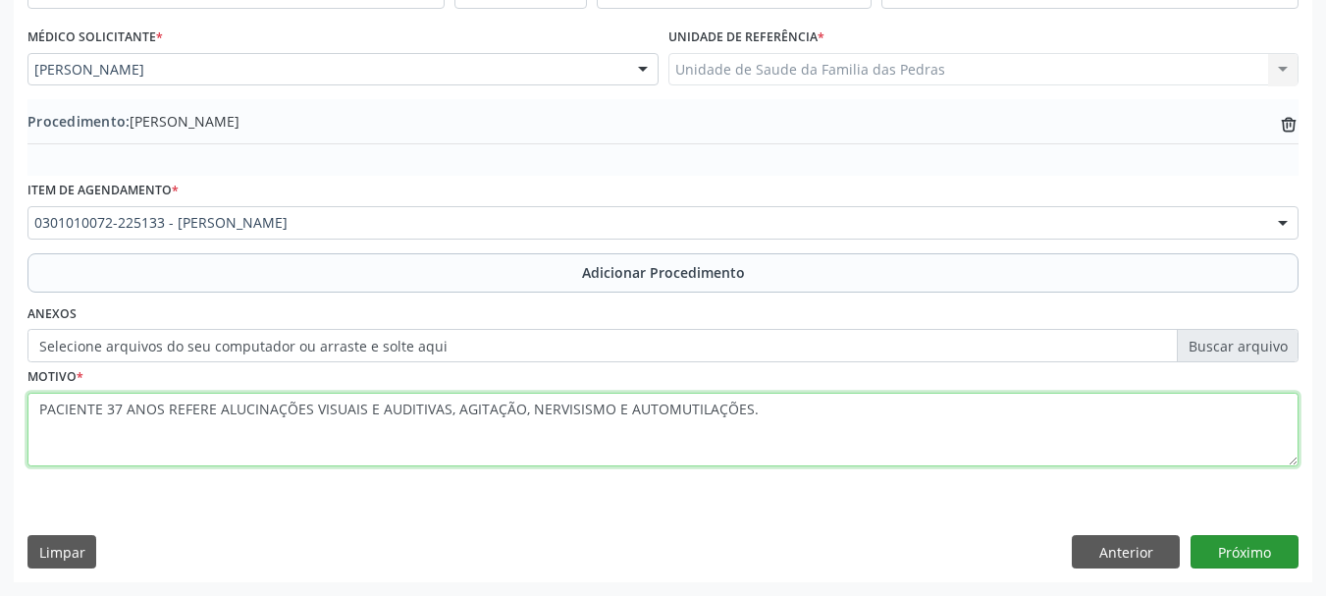
type textarea "PACIENTE 37 ANOS REFERE ALUCINAÇÕES VISUAIS E AUDITIVAS, AGITAÇÃO, NERVISISMO E…"
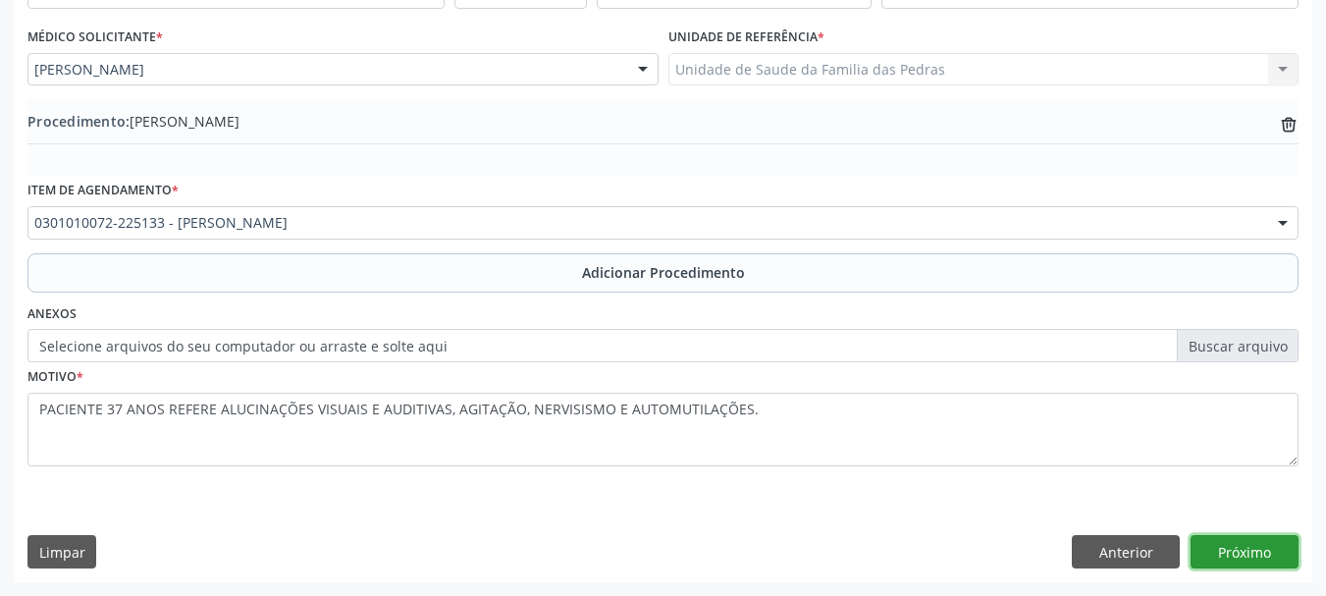
click at [1247, 556] on button "Próximo" at bounding box center [1245, 551] width 108 height 33
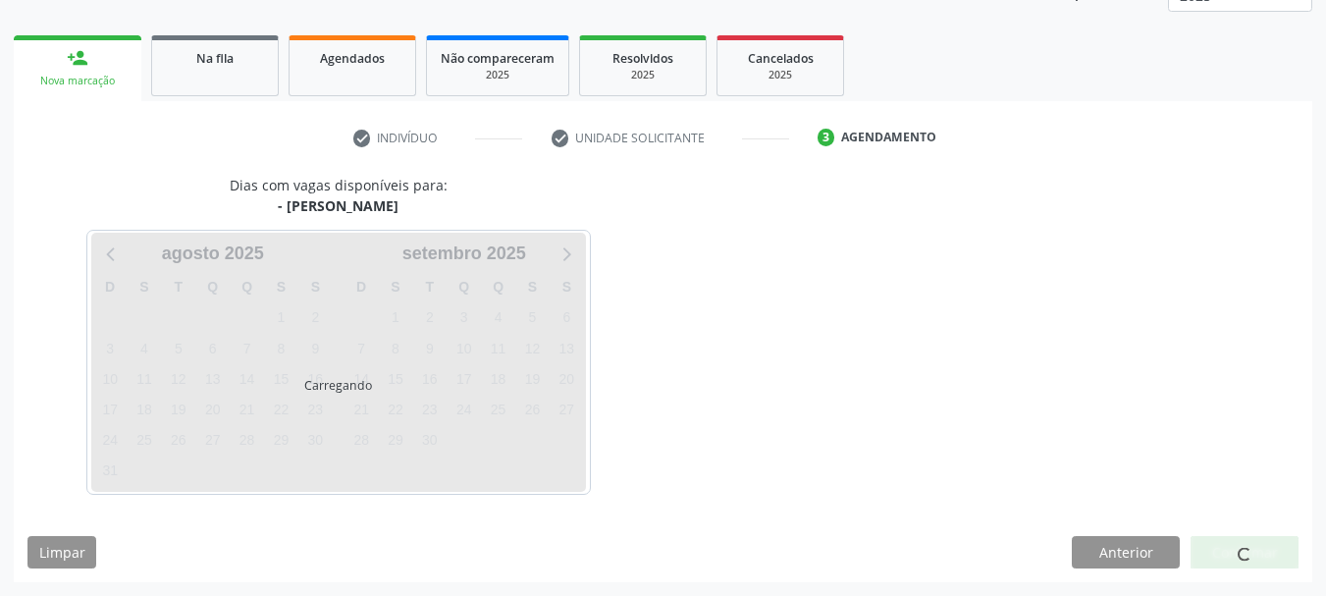
scroll to position [344, 0]
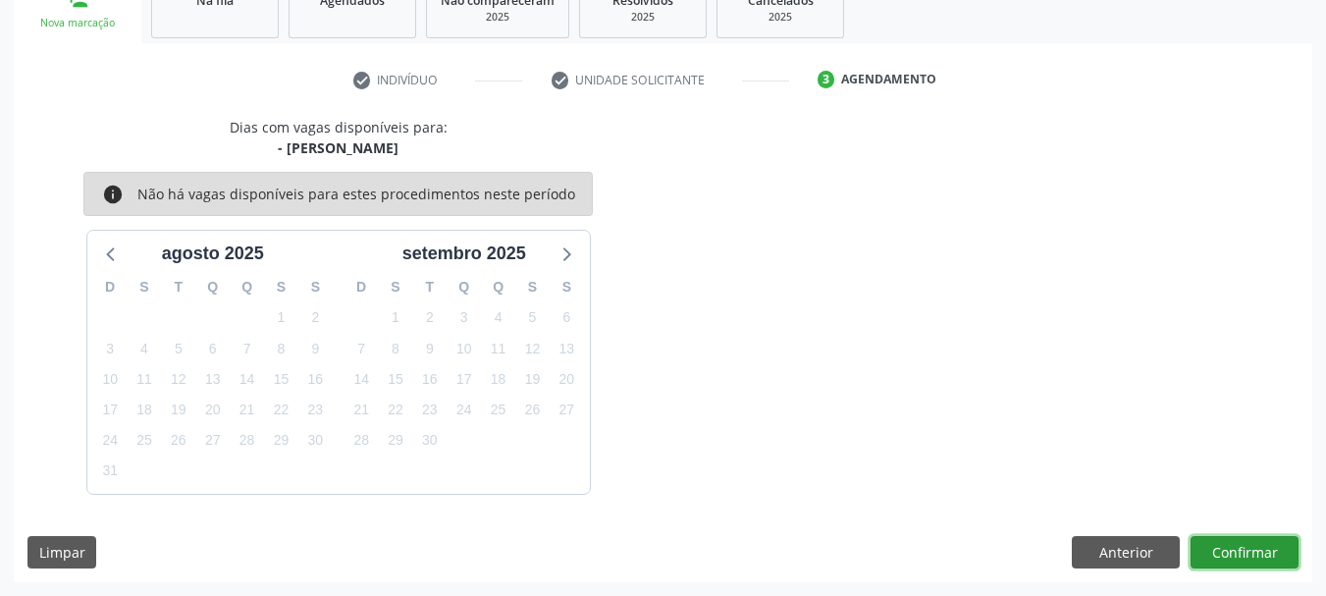
click at [1236, 556] on button "Confirmar" at bounding box center [1245, 552] width 108 height 33
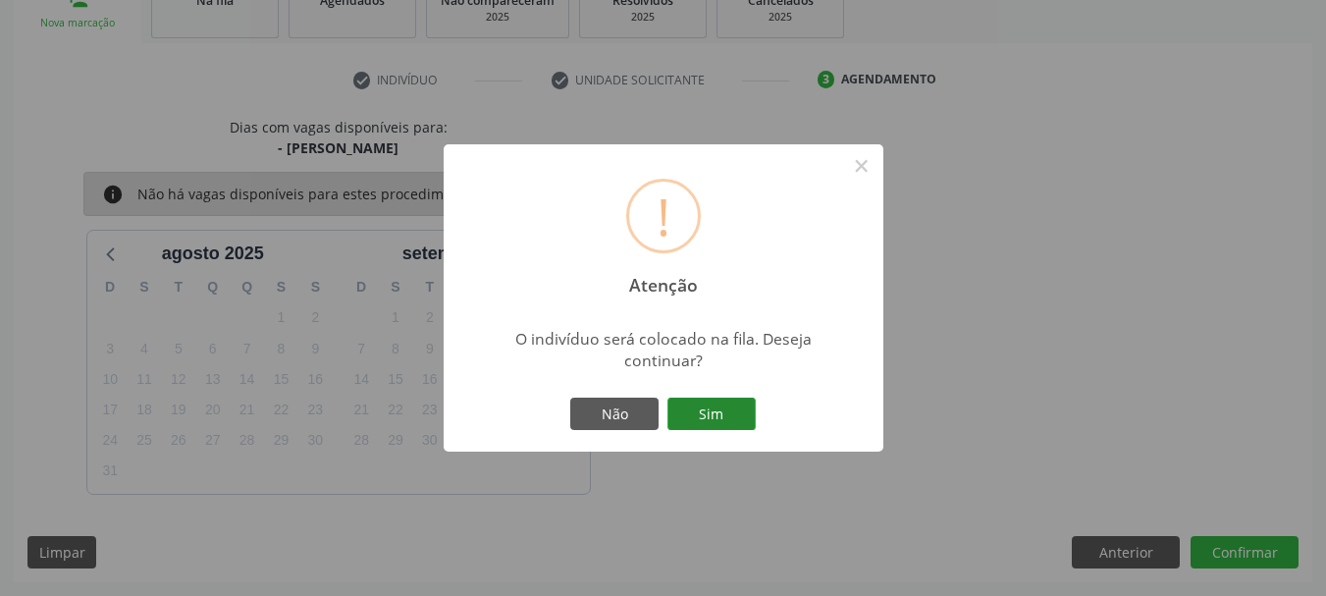
click at [693, 425] on button "Sim" at bounding box center [712, 414] width 88 height 33
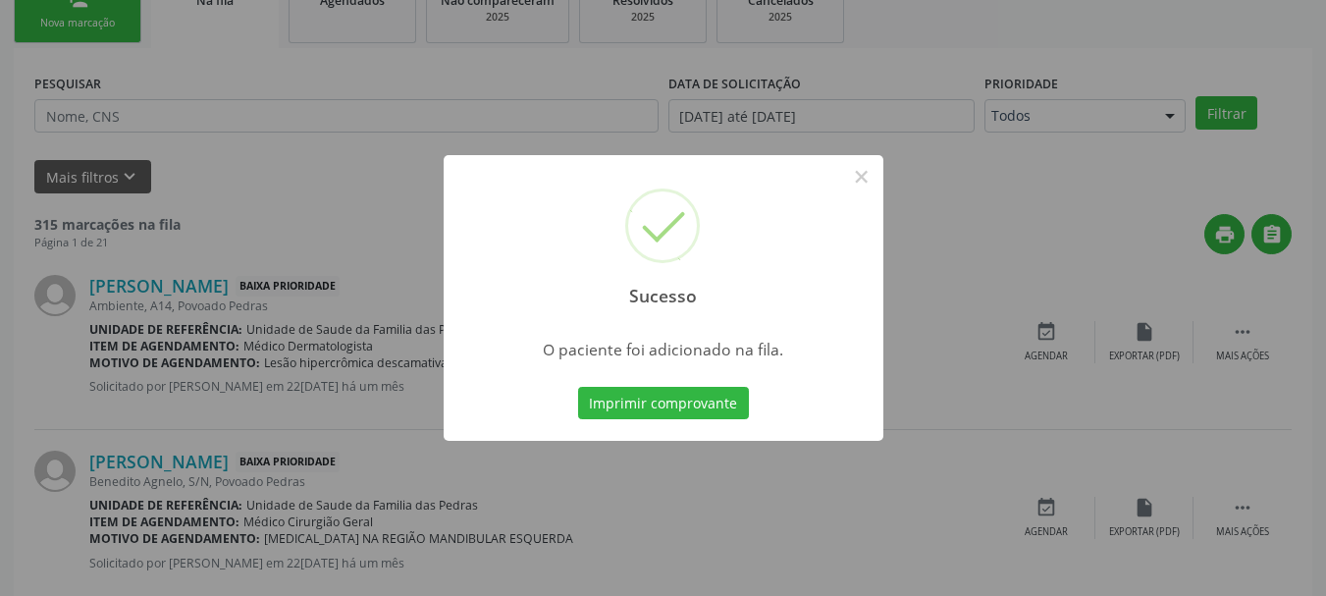
scroll to position [80, 0]
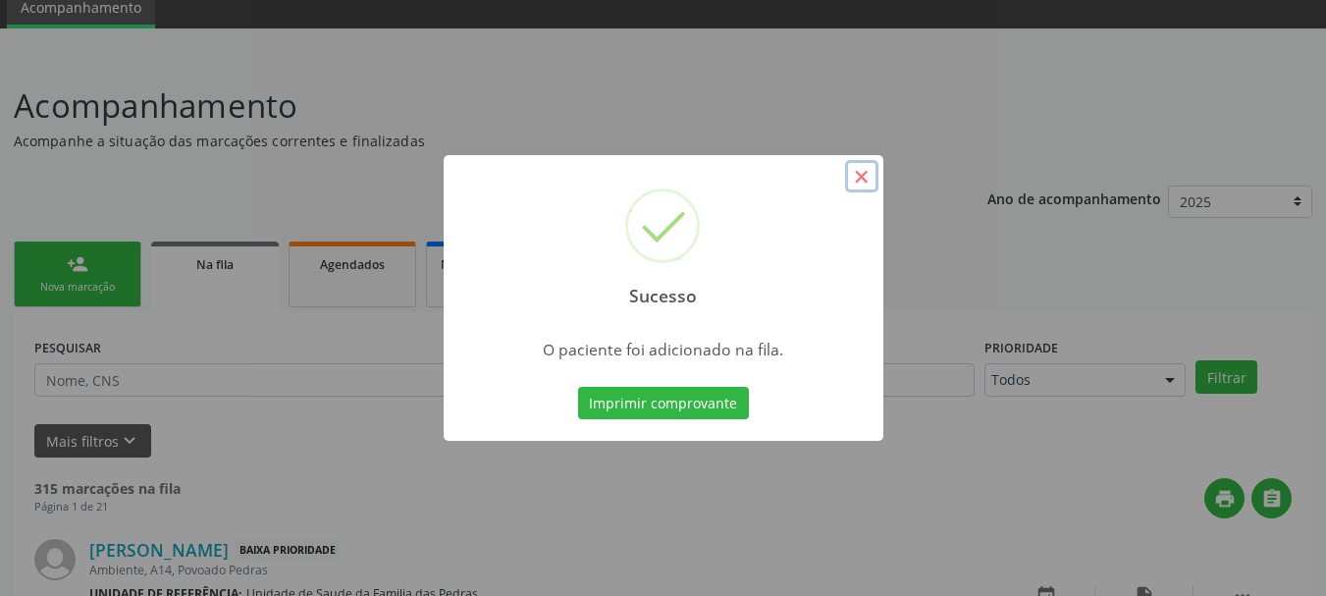
click at [859, 184] on button "×" at bounding box center [861, 176] width 33 height 33
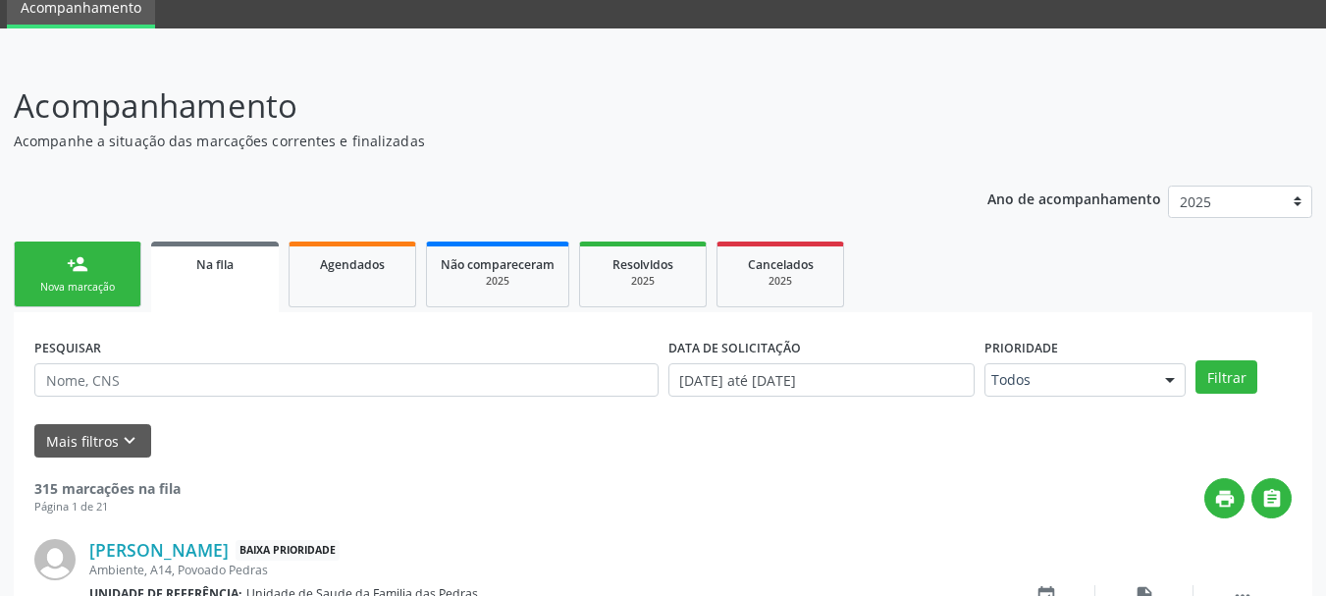
click at [127, 270] on link "person_add Nova marcação" at bounding box center [78, 275] width 128 height 66
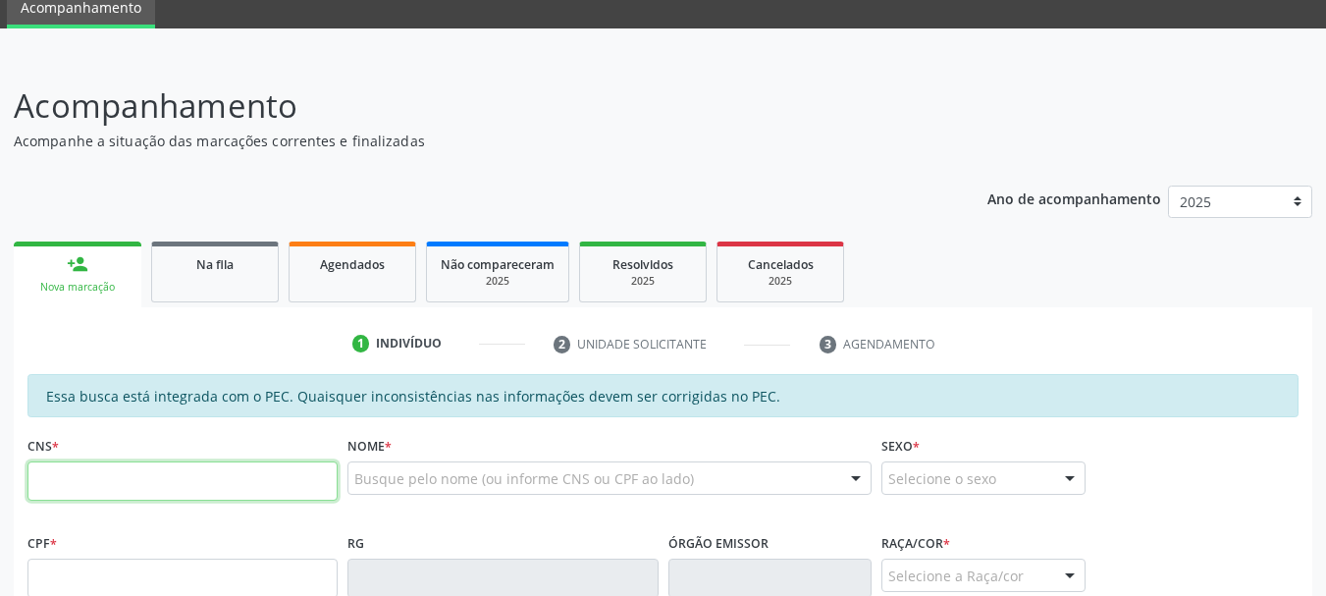
click at [118, 491] on input "text" at bounding box center [182, 480] width 310 height 39
type input "705 0078 6274 1957"
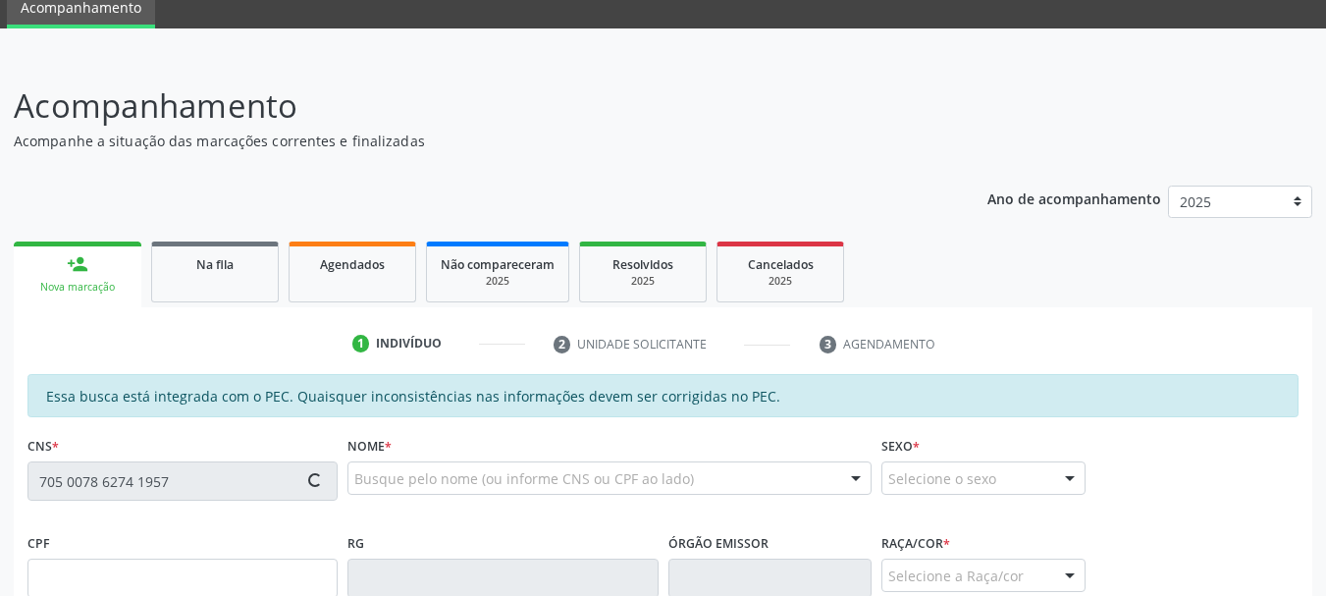
type input "073.874.354-21"
type input "[DATE]"
type input "[PERSON_NAME]"
type input "[PHONE_NUMBER]"
type input "233"
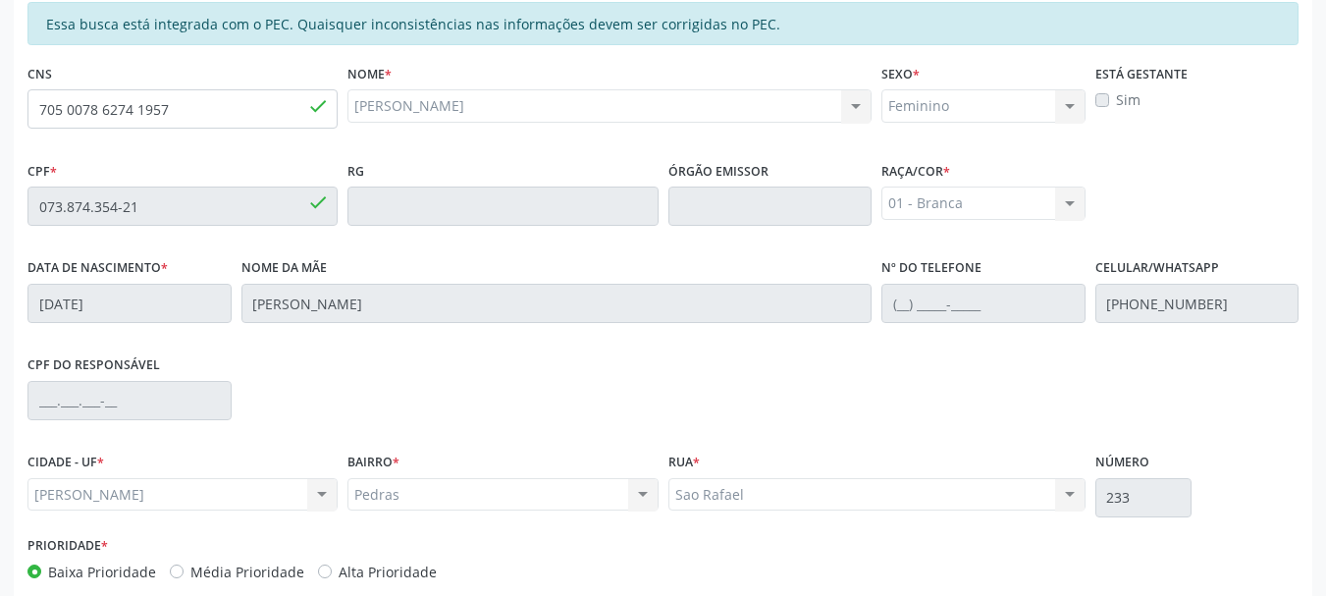
scroll to position [553, 0]
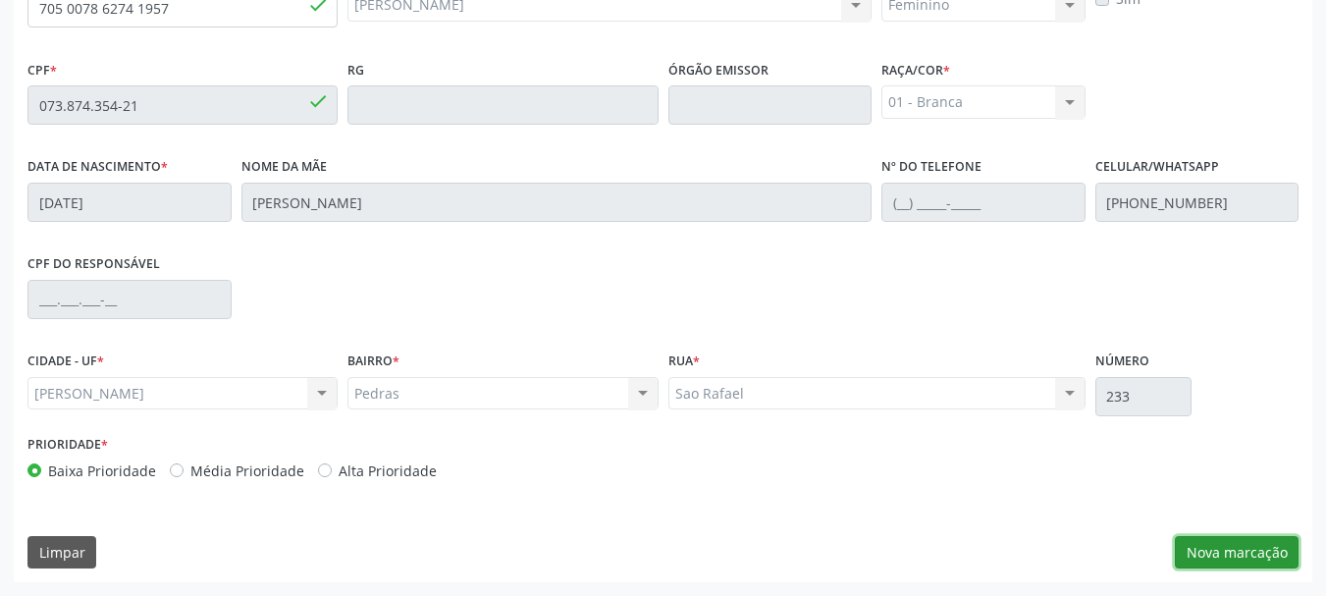
click at [1191, 541] on button "Nova marcação" at bounding box center [1237, 552] width 124 height 33
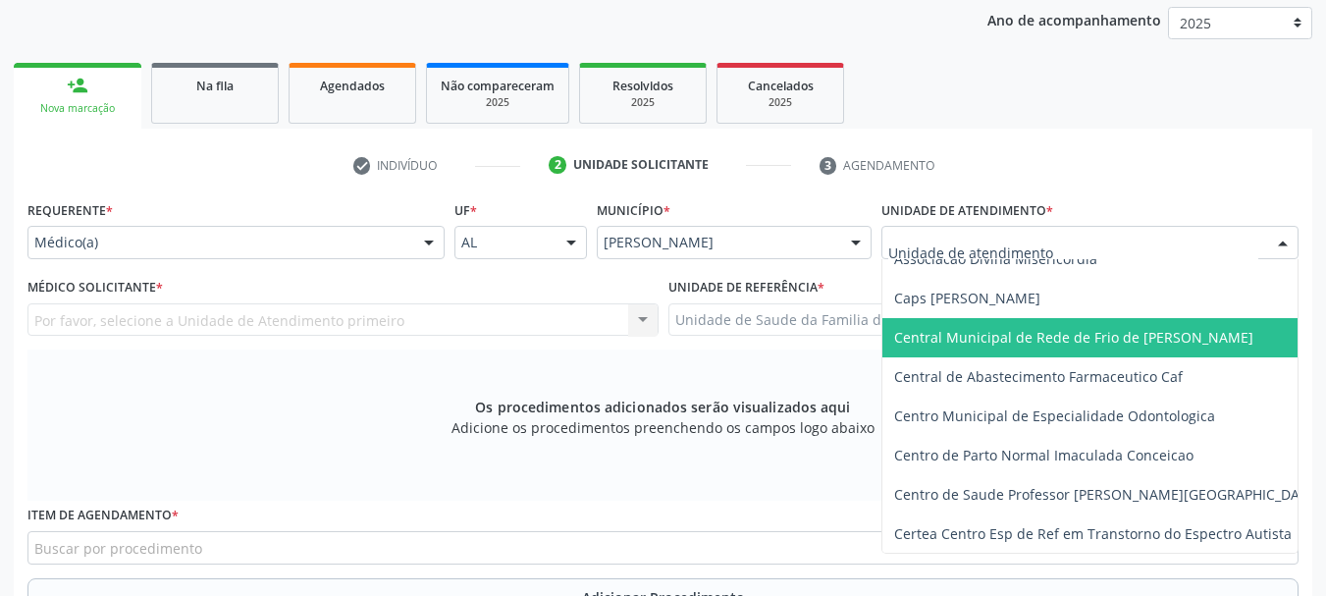
scroll to position [196, 0]
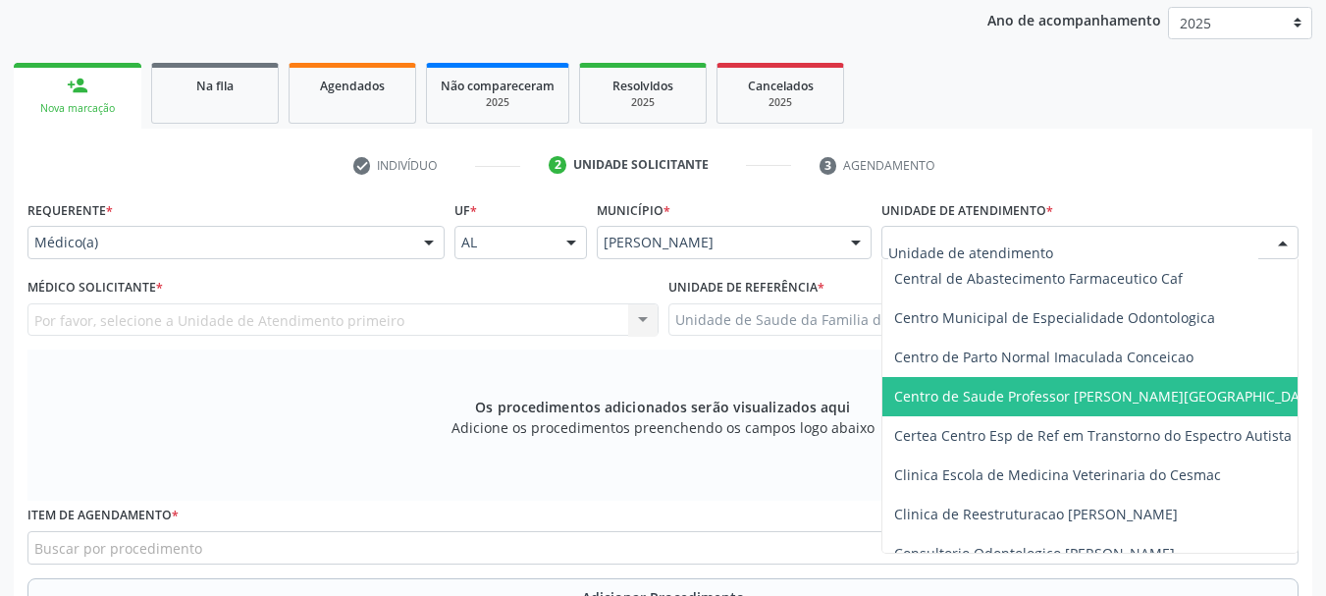
click at [958, 383] on span "Centro de Saude Professor [PERSON_NAME][GEOGRAPHIC_DATA]" at bounding box center [1128, 396] width 490 height 39
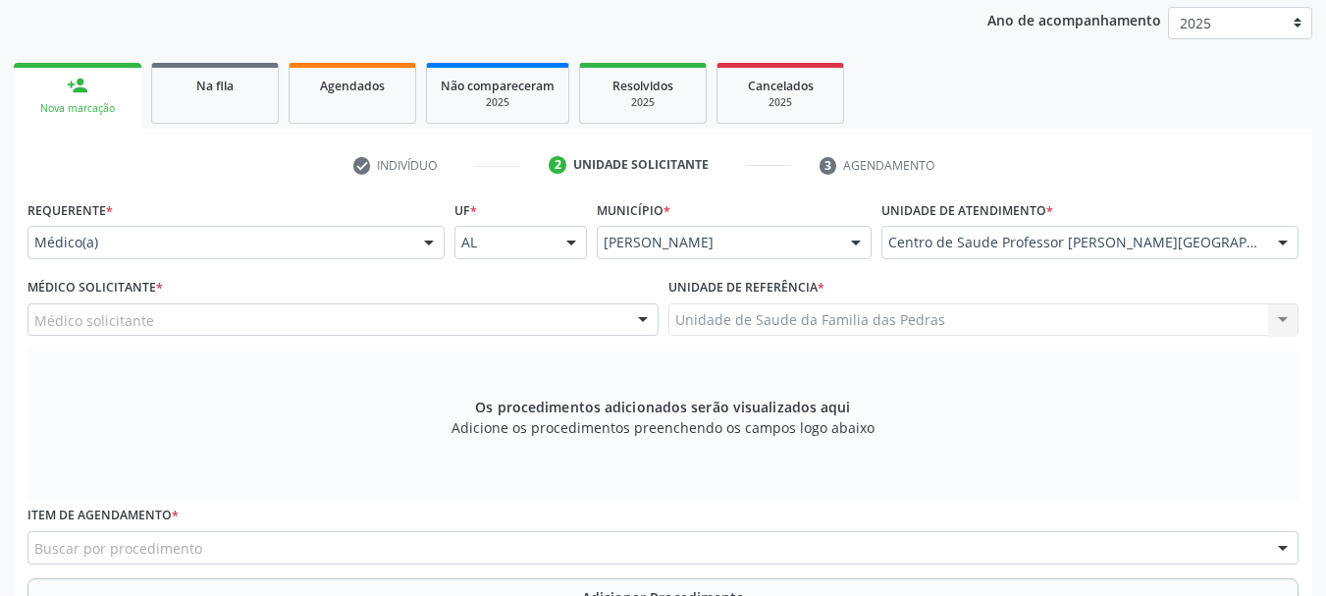
click at [507, 315] on div "Médico solicitante" at bounding box center [342, 319] width 631 height 33
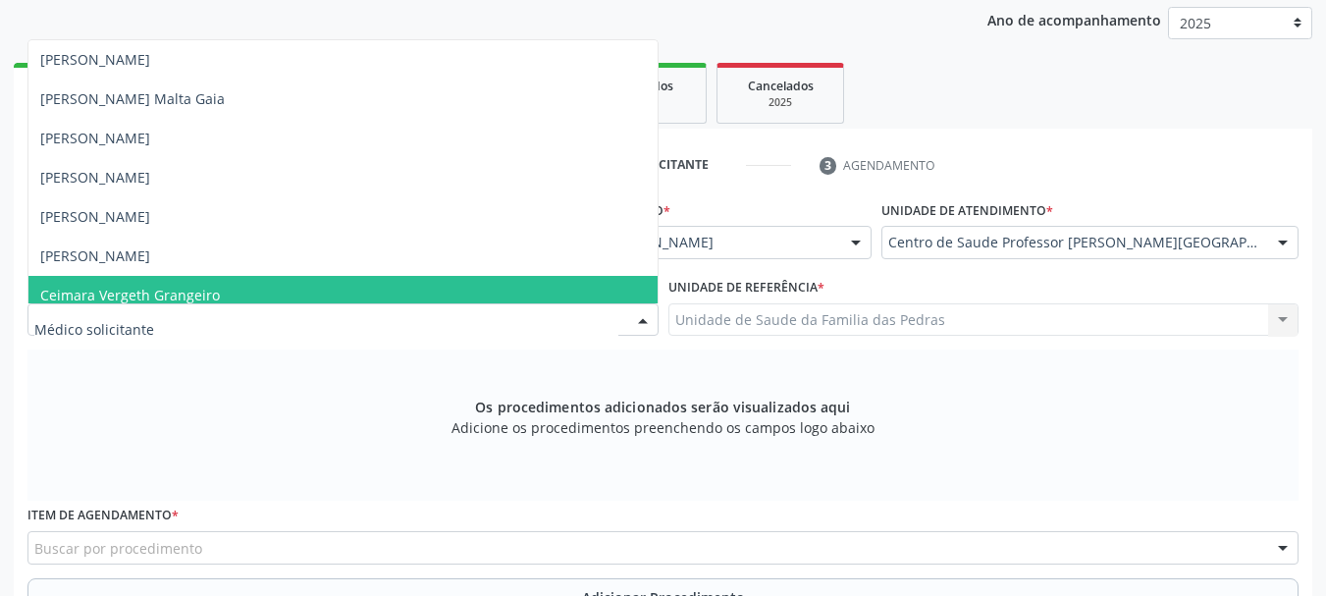
click at [392, 278] on span "Ceimara Vergeth Grangeiro" at bounding box center [342, 295] width 629 height 39
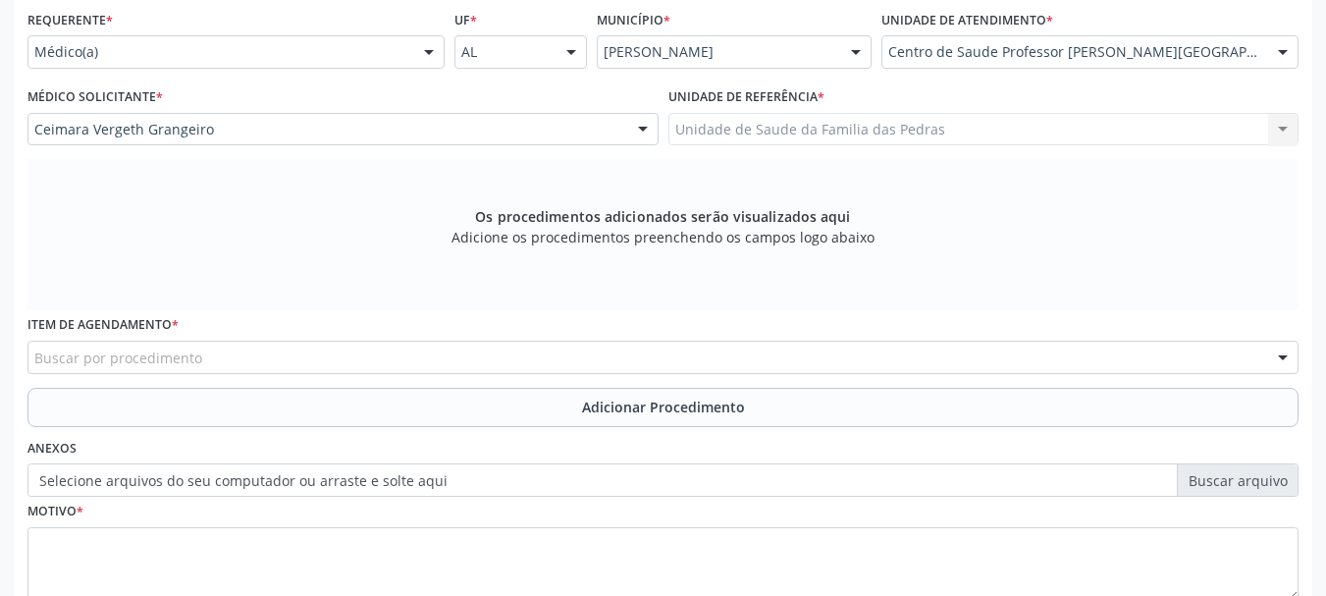
scroll to position [455, 0]
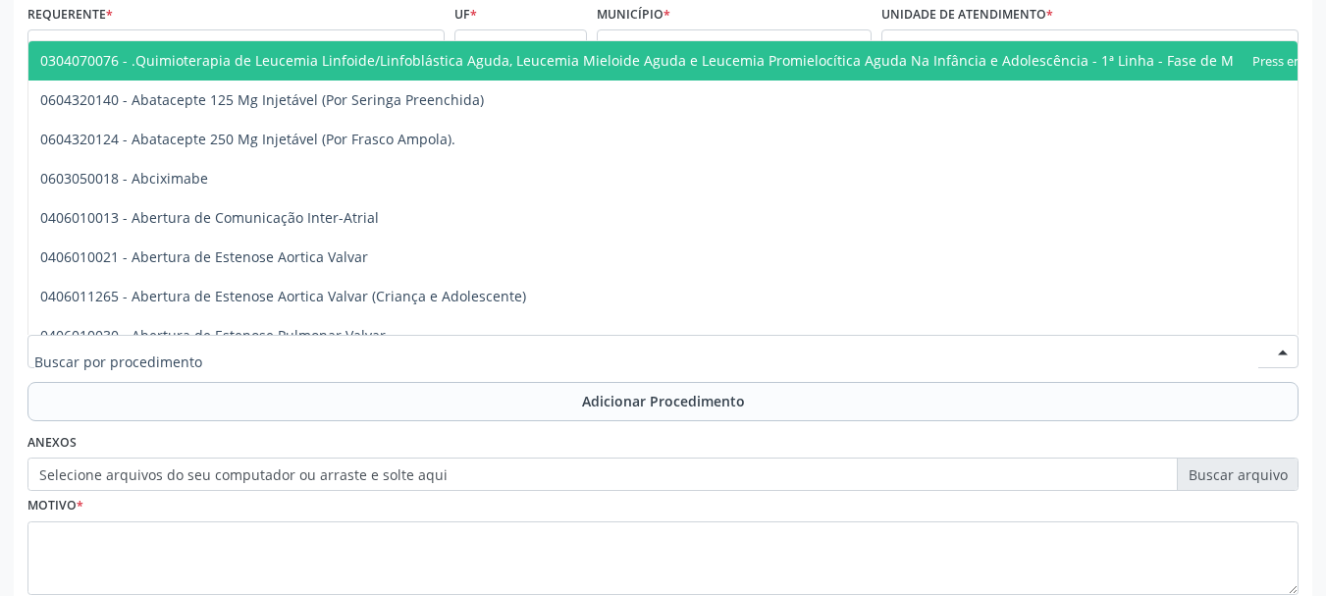
click at [373, 350] on div at bounding box center [662, 351] width 1271 height 33
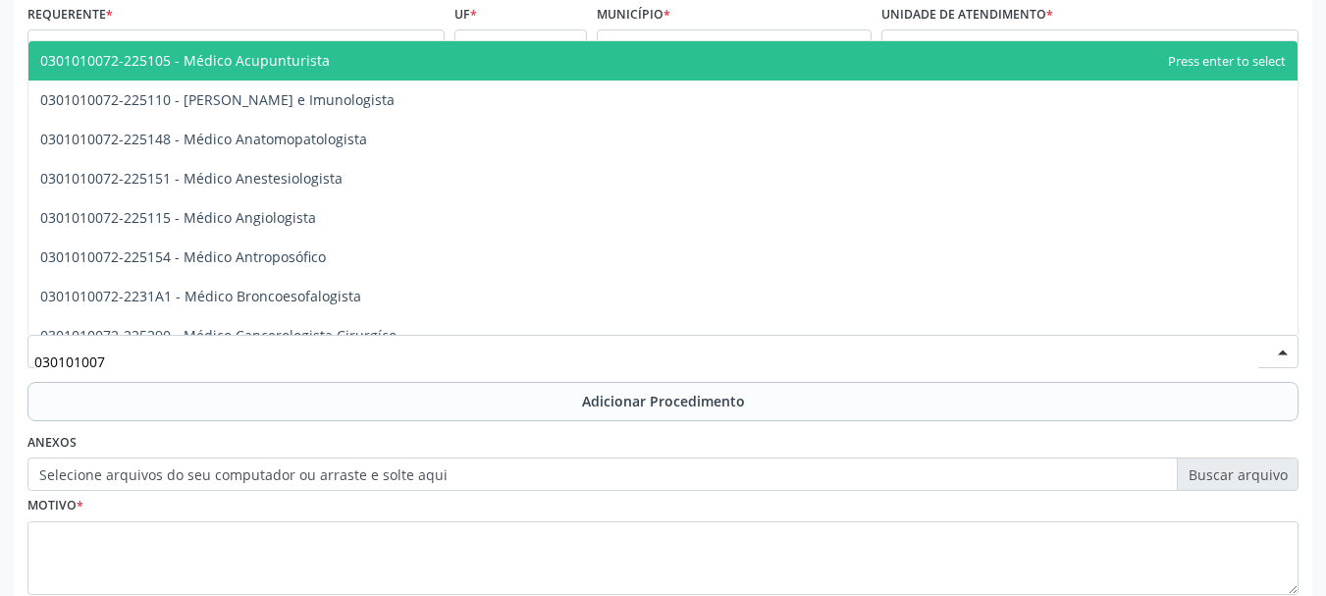
type input "0301010072"
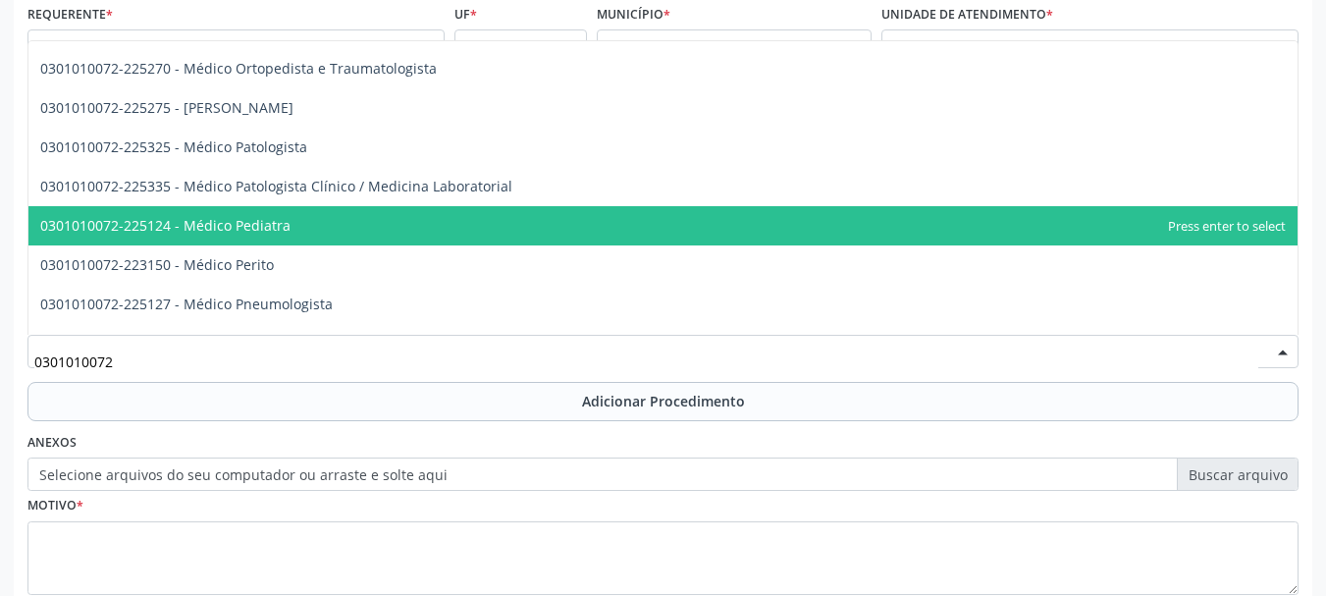
scroll to position [1767, 0]
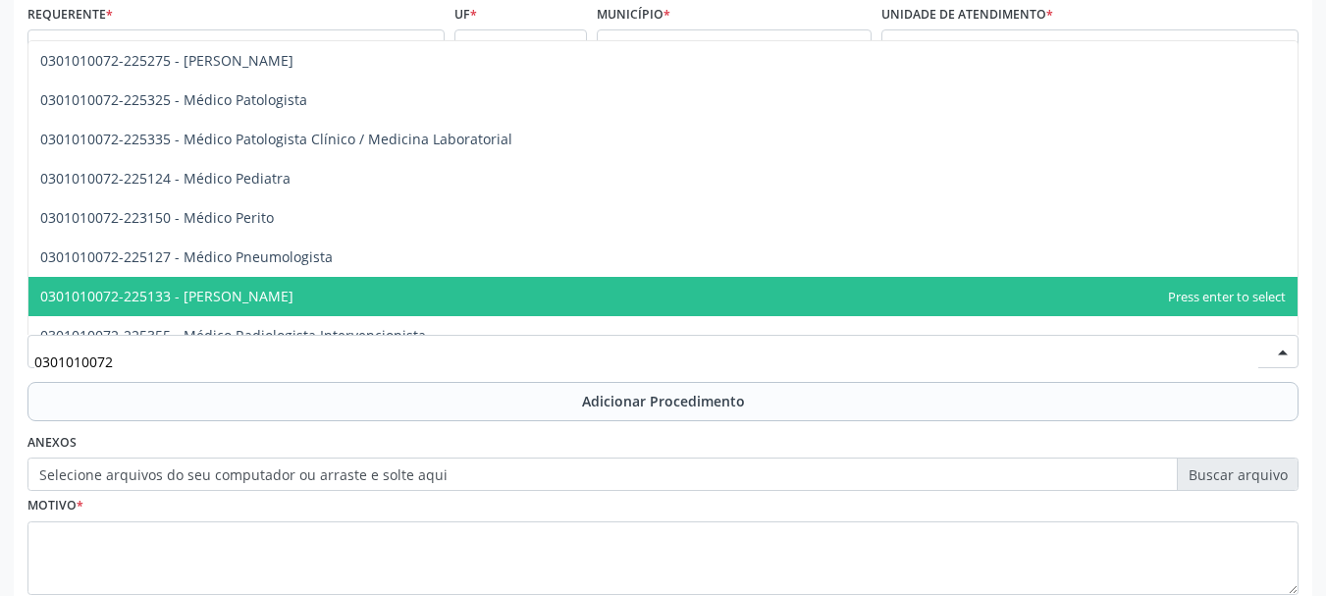
click at [415, 294] on span "0301010072-225133 - [PERSON_NAME]" at bounding box center [663, 296] width 1270 height 39
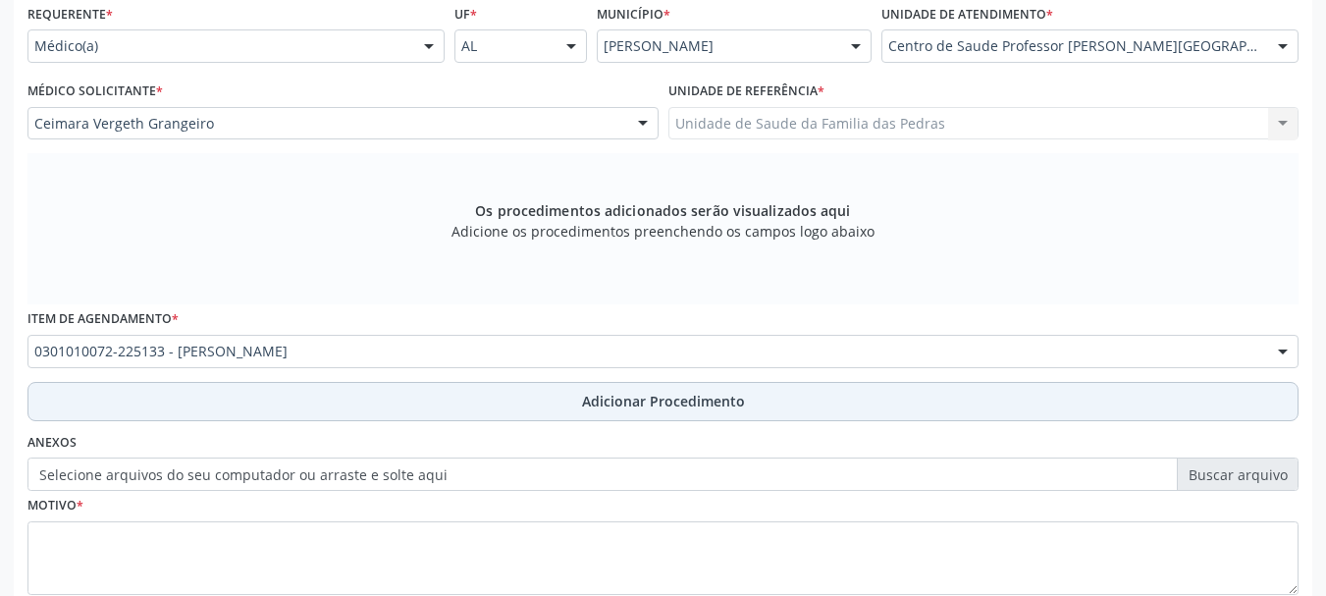
click at [395, 402] on button "Adicionar Procedimento" at bounding box center [662, 401] width 1271 height 39
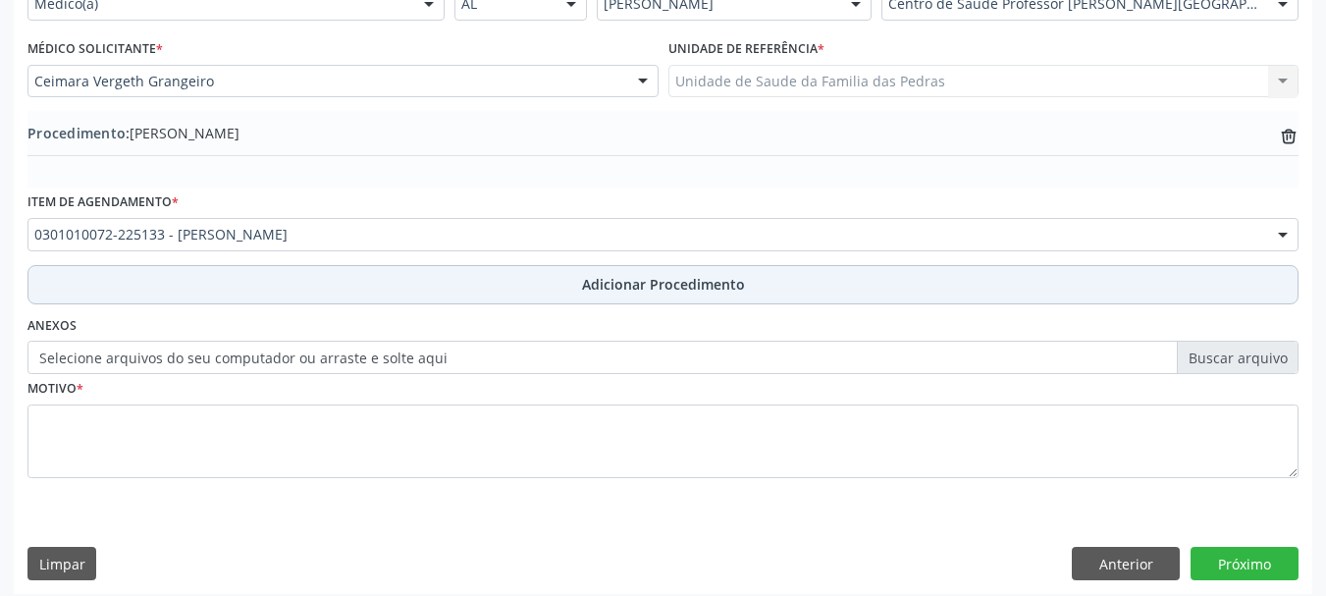
scroll to position [509, 0]
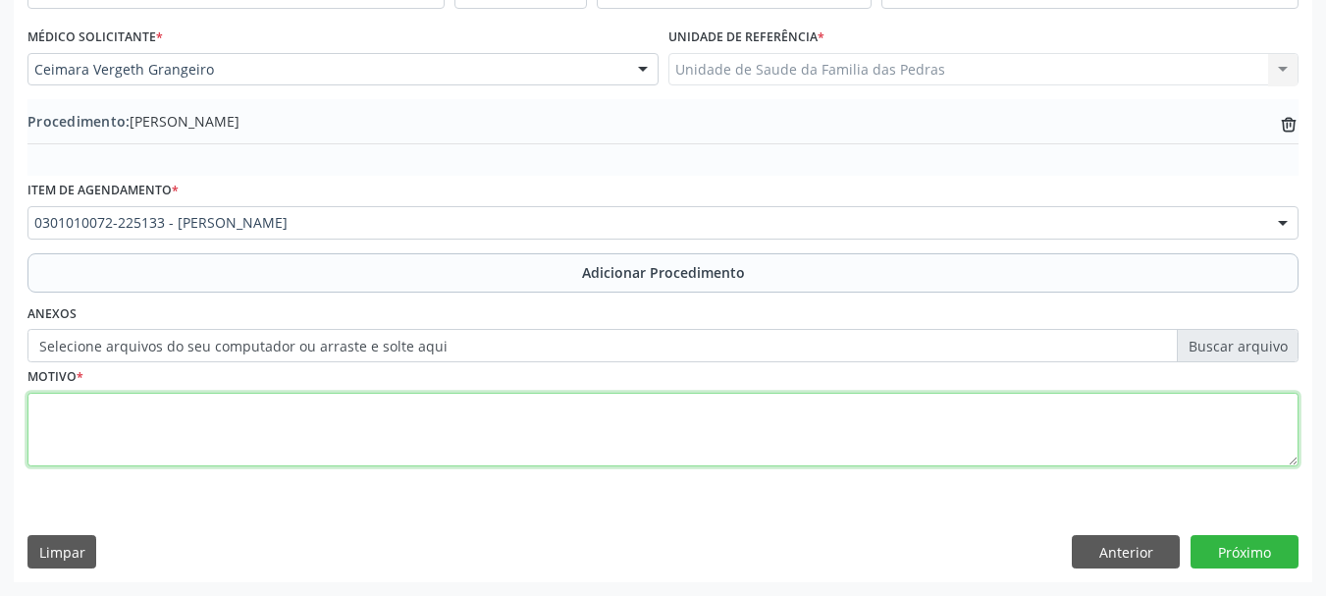
click at [371, 436] on textarea at bounding box center [662, 430] width 1271 height 75
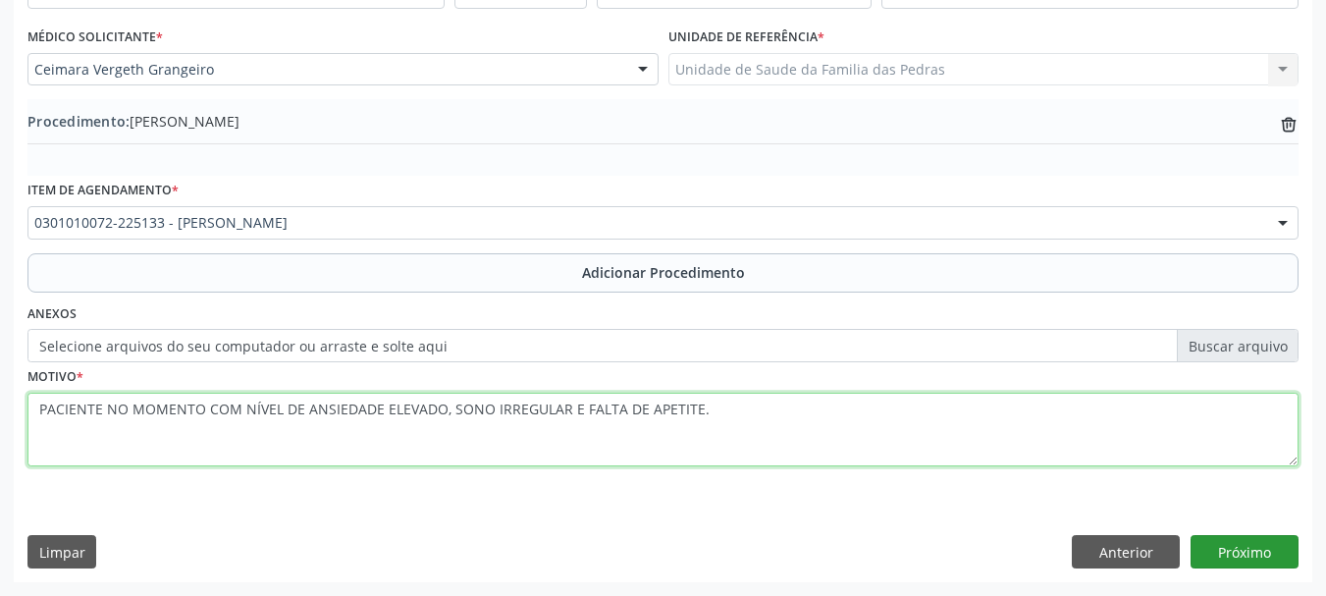
type textarea "PACIENTE NO MOMENTO COM NÍVEL DE ANSIEDADE ELEVADO, SONO IRREGULAR E FALTA DE A…"
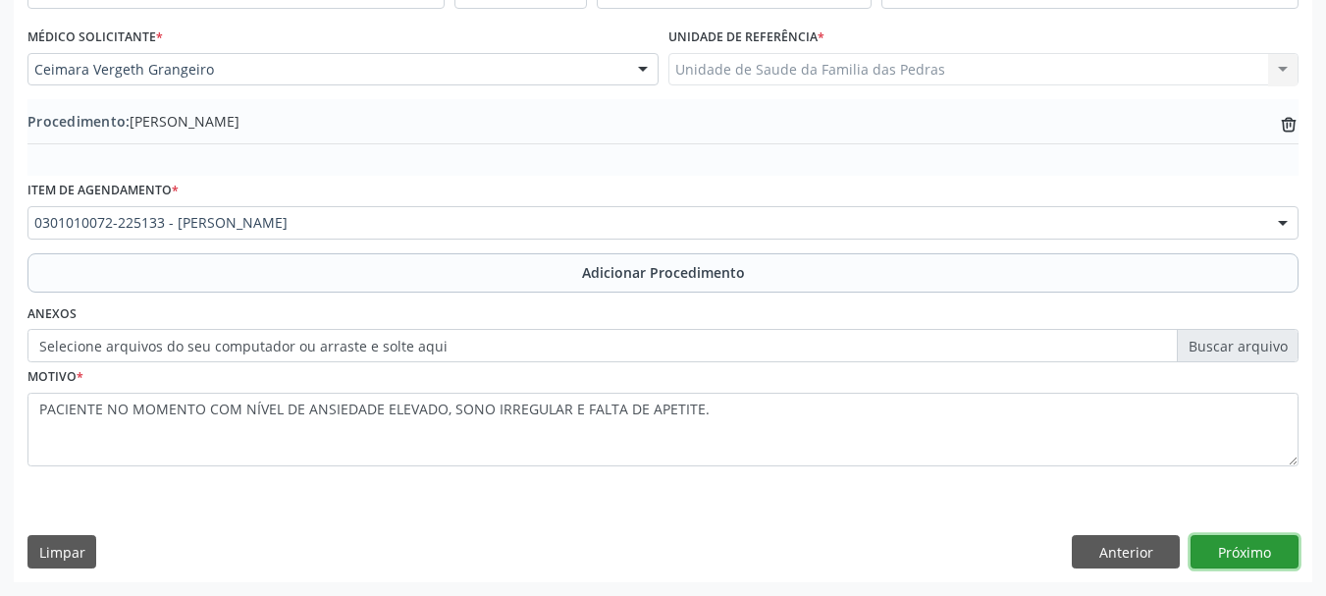
click at [1266, 555] on button "Próximo" at bounding box center [1245, 551] width 108 height 33
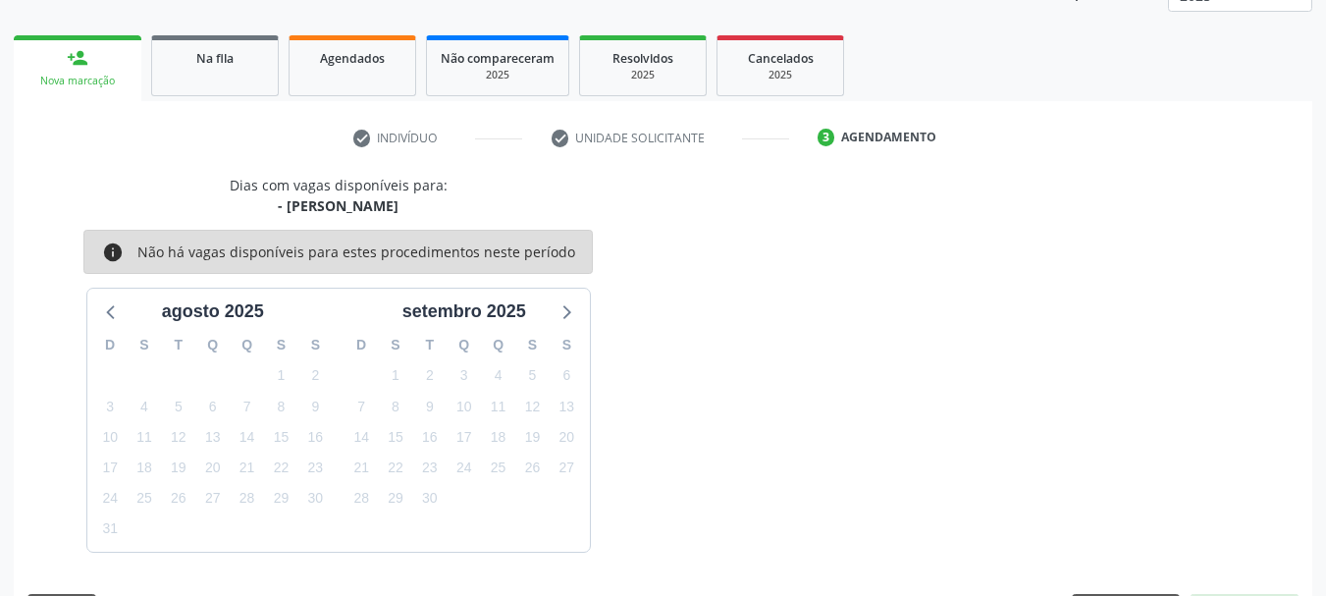
scroll to position [344, 0]
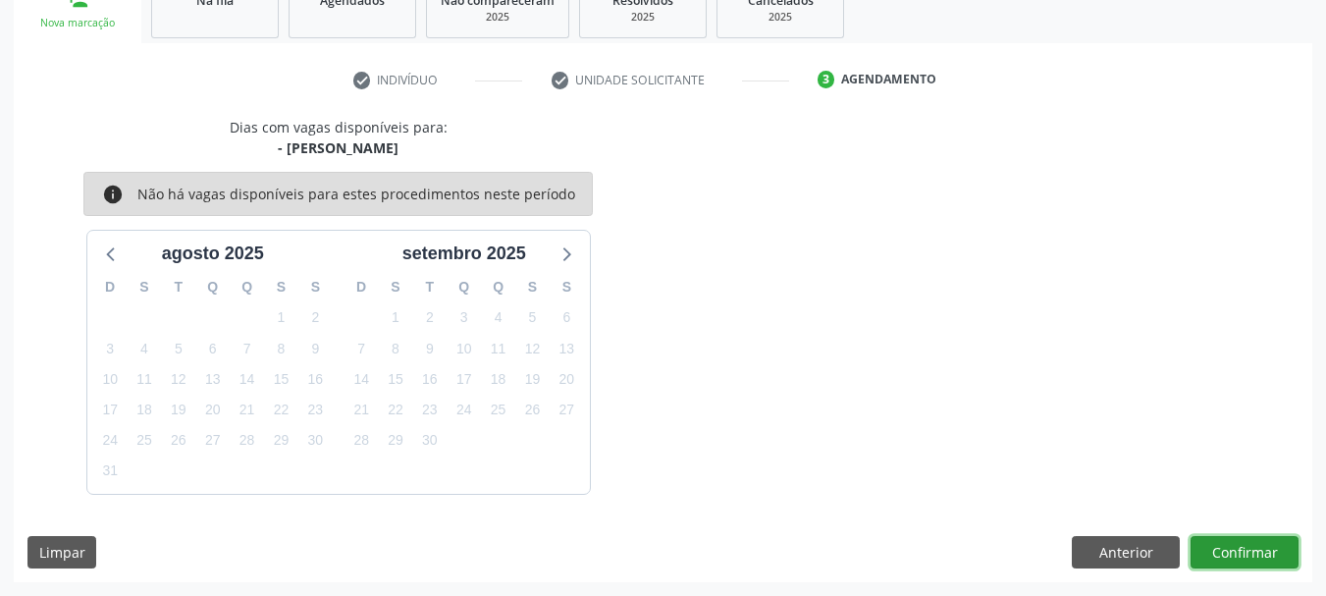
click at [1251, 564] on button "Confirmar" at bounding box center [1245, 552] width 108 height 33
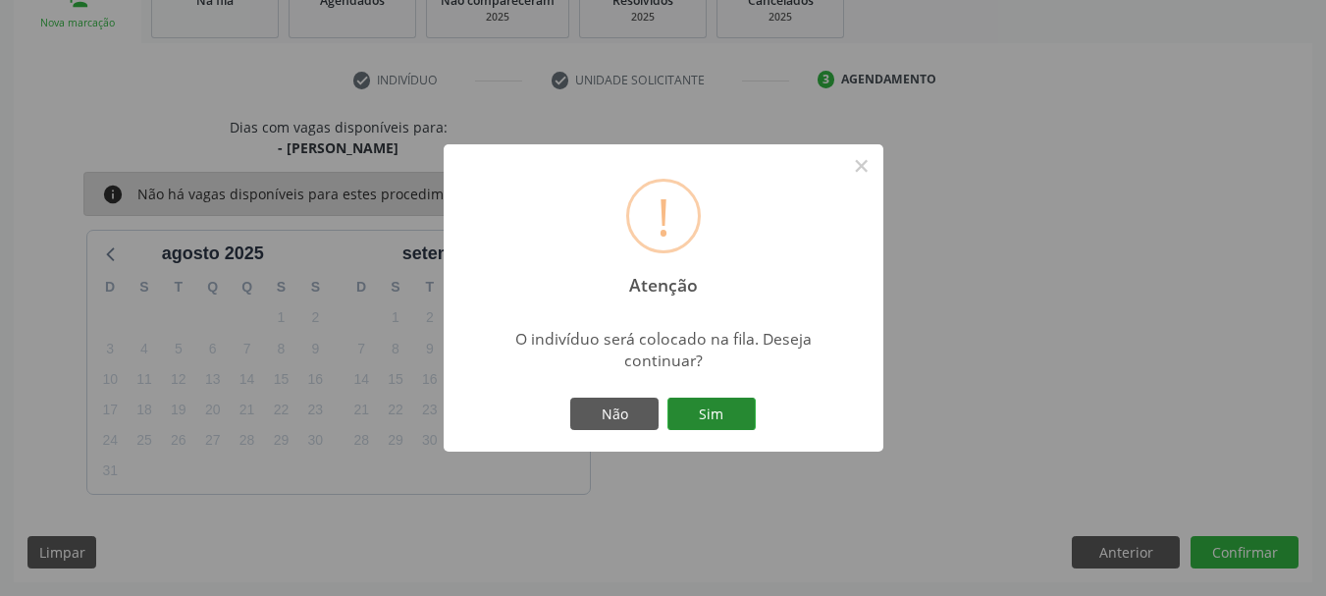
click at [705, 406] on button "Sim" at bounding box center [712, 414] width 88 height 33
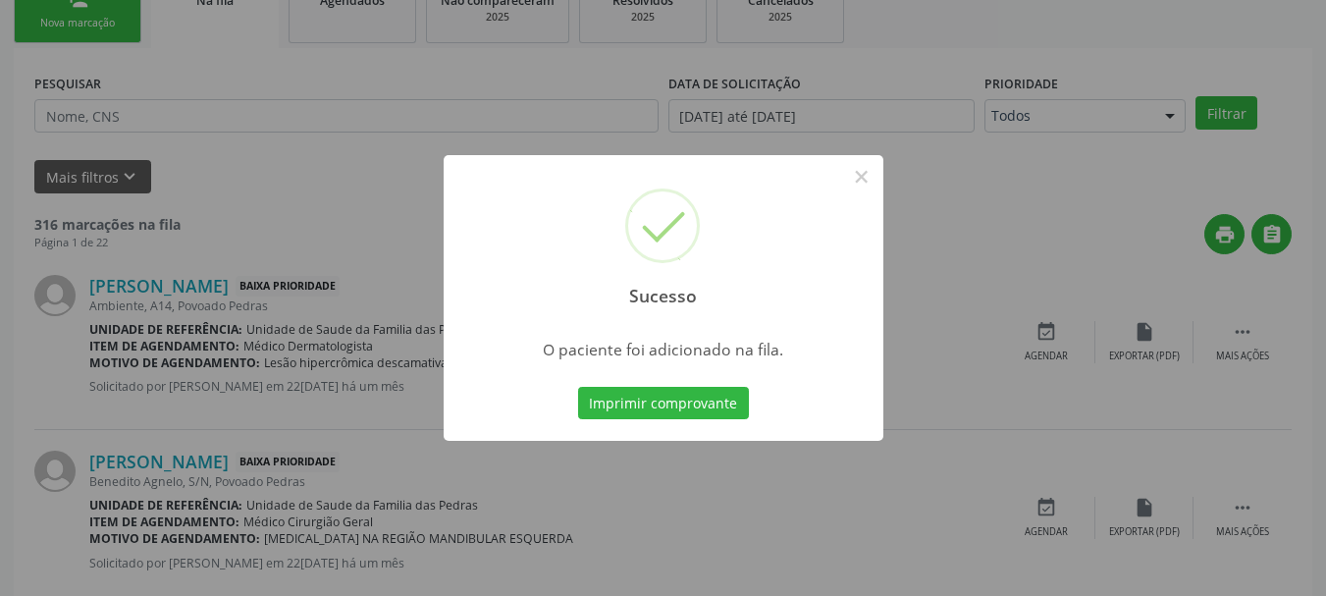
scroll to position [80, 0]
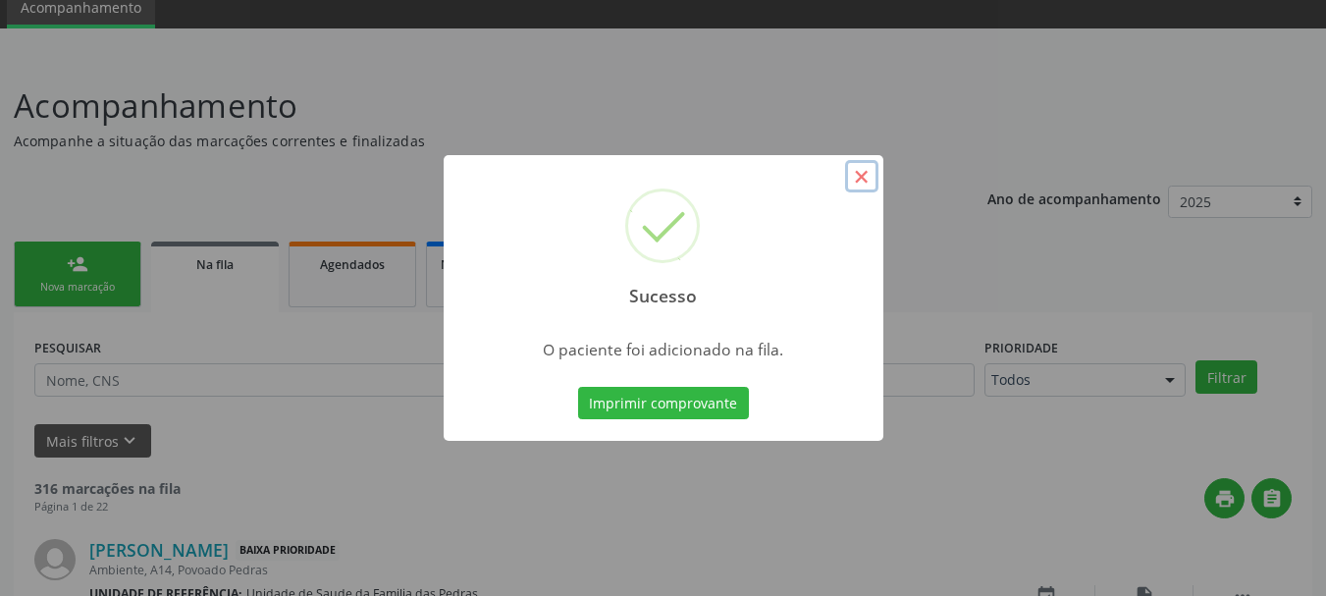
click at [861, 176] on button "×" at bounding box center [861, 176] width 33 height 33
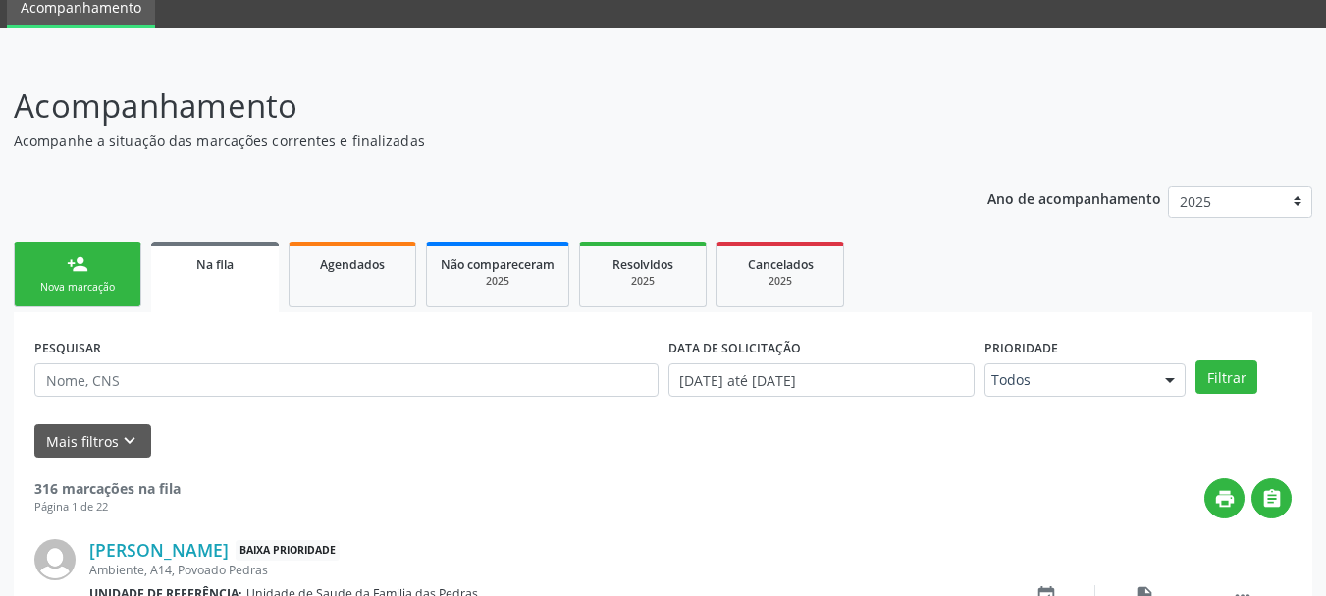
click at [123, 263] on link "person_add Nova marcação" at bounding box center [78, 275] width 128 height 66
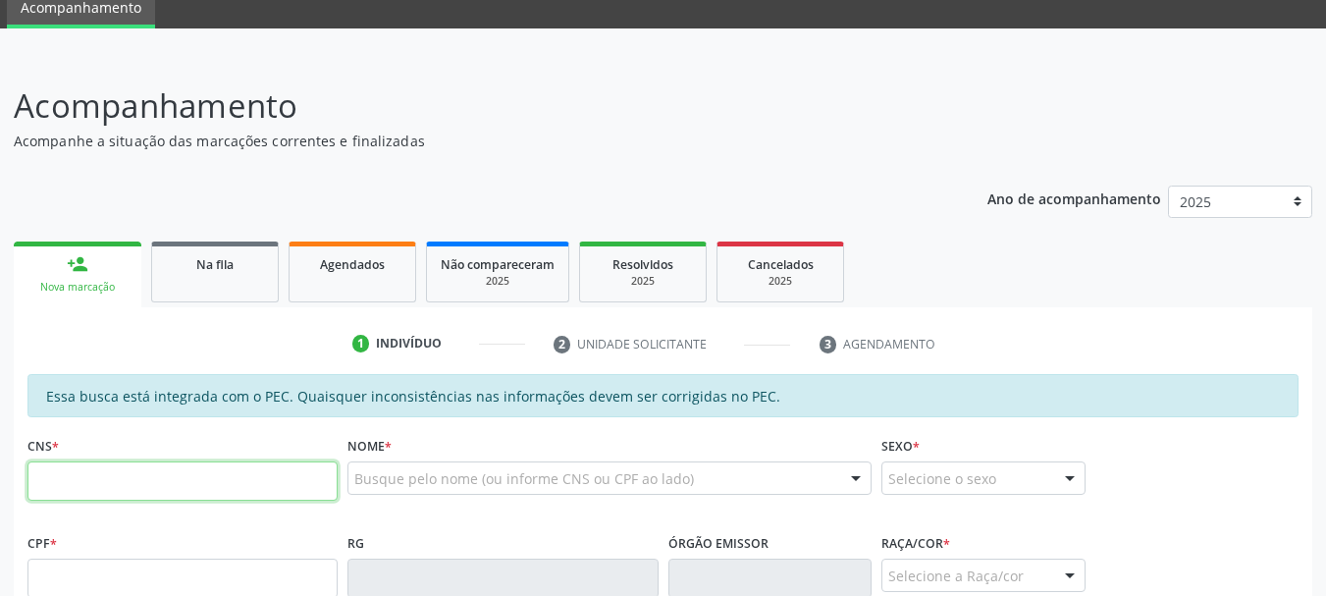
click at [133, 484] on input "text" at bounding box center [182, 480] width 310 height 39
paste input "708 6020 6160 17[DEMOGRAPHIC_DATA]"
type input "708 6020 6160 17[DEMOGRAPHIC_DATA]"
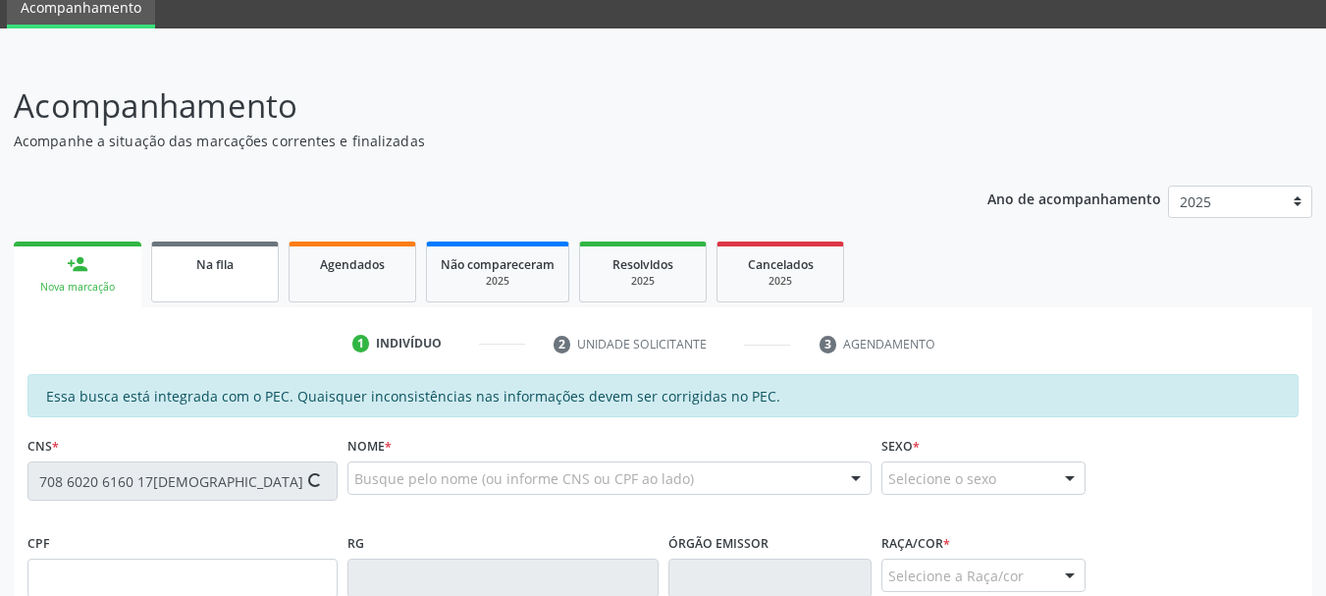
type input "123.920.384-57"
type input "[DATE]"
type input "[PERSON_NAME]"
type input "[PHONE_NUMBER]"
type input "S/N"
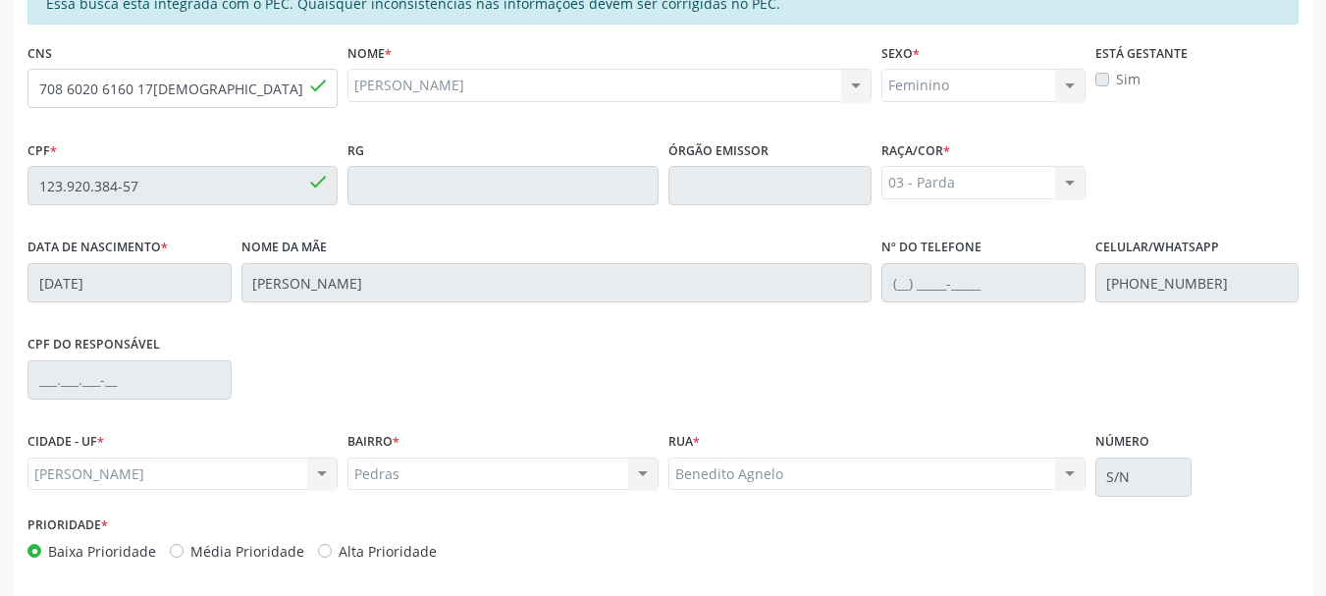
scroll to position [553, 0]
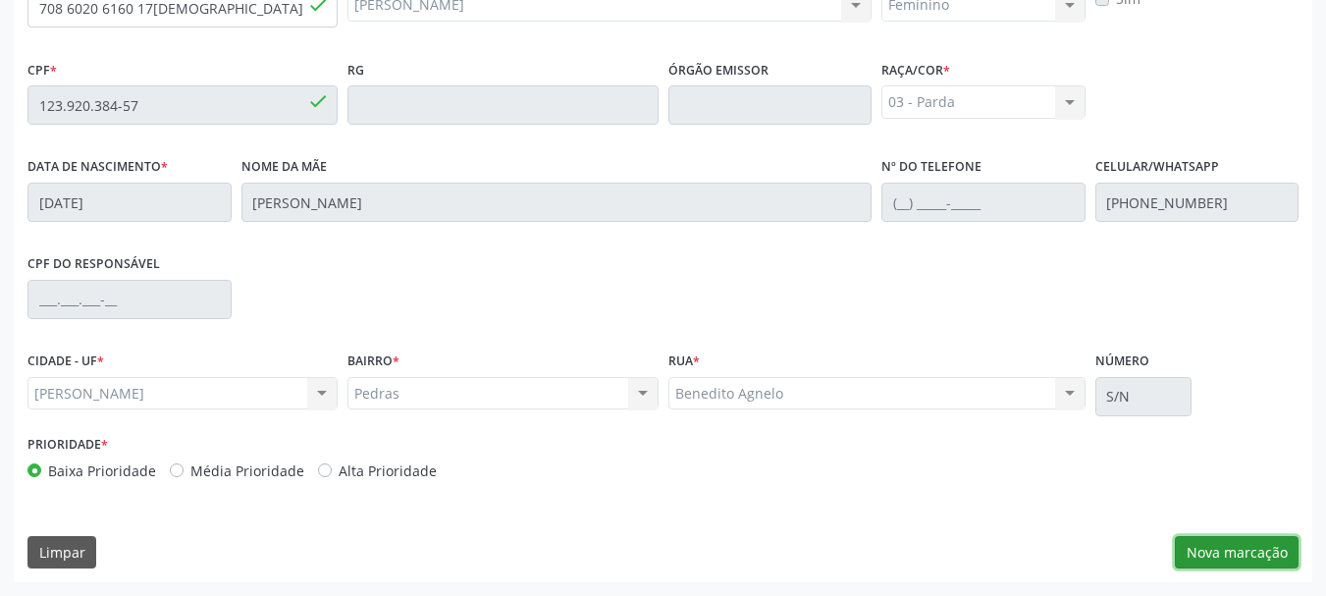
click at [1181, 555] on button "Nova marcação" at bounding box center [1237, 552] width 124 height 33
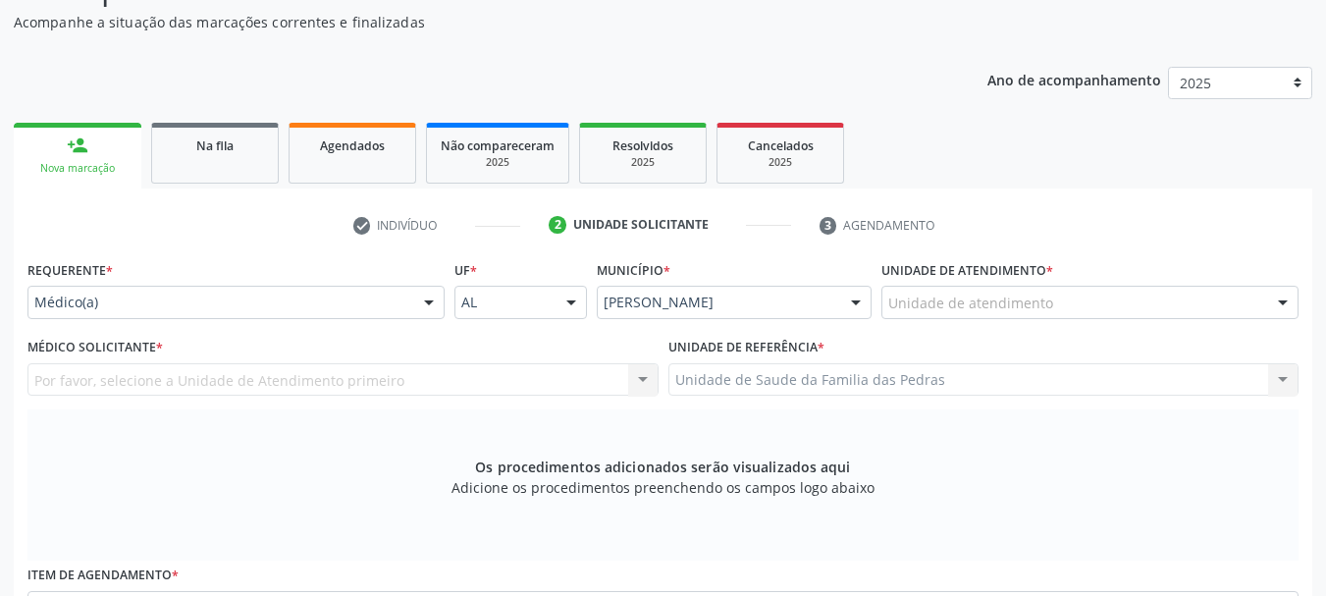
scroll to position [160, 0]
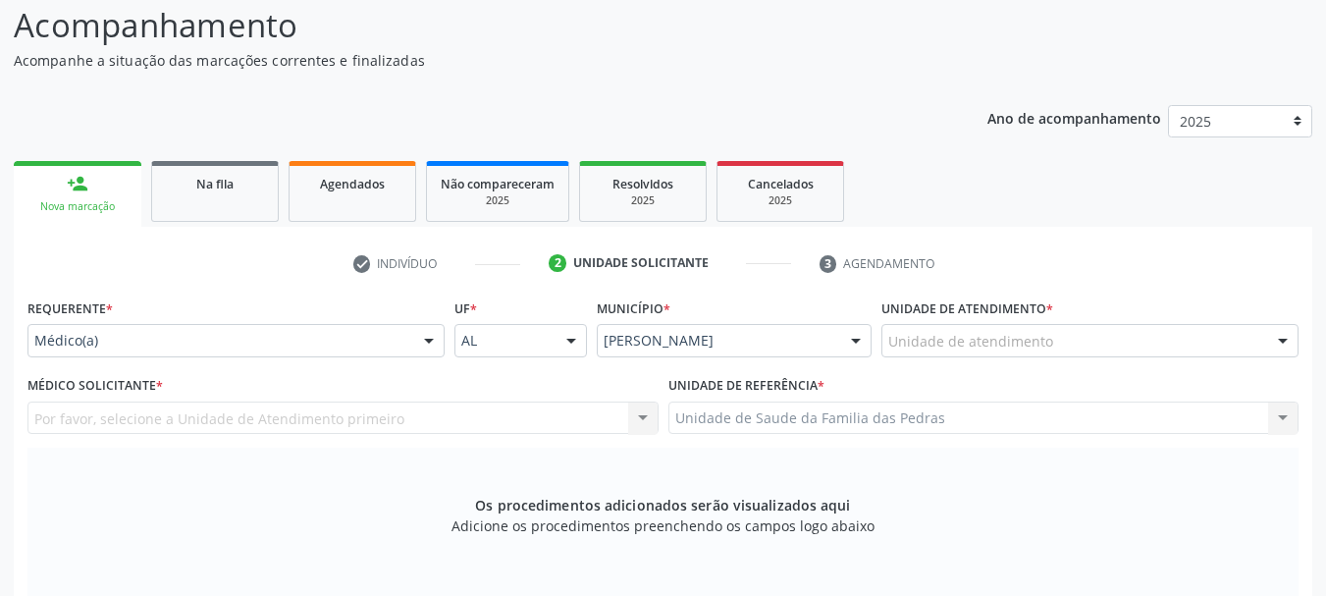
click at [426, 342] on div at bounding box center [428, 341] width 29 height 33
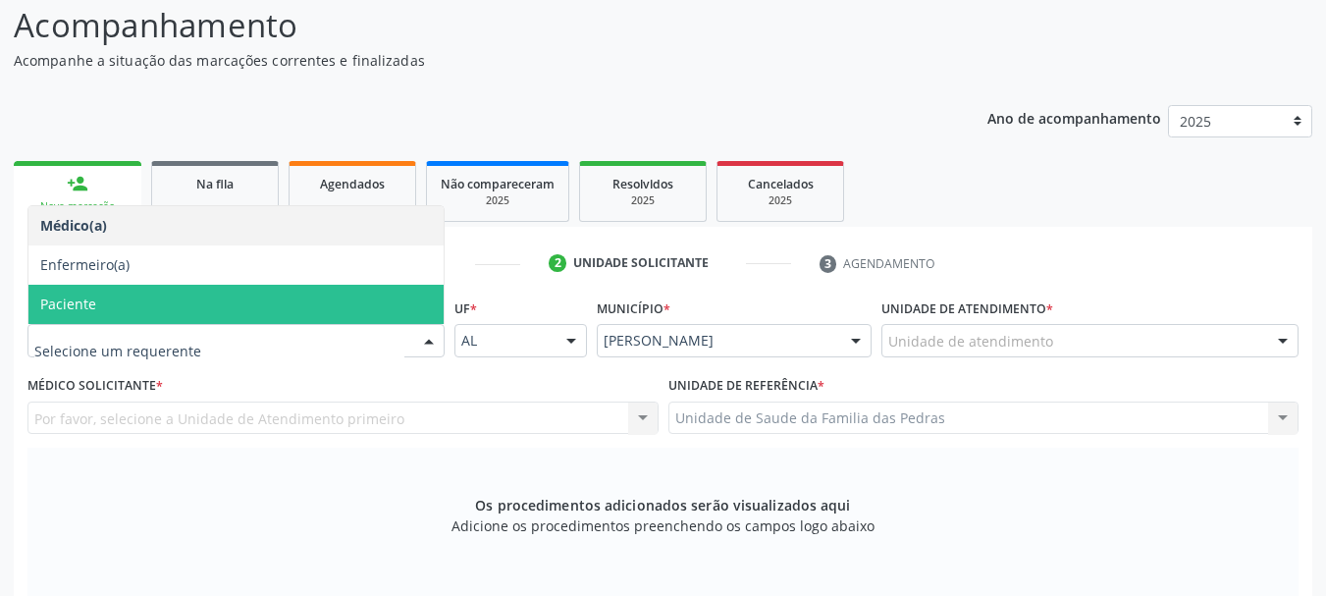
click at [335, 314] on span "Paciente" at bounding box center [235, 304] width 415 height 39
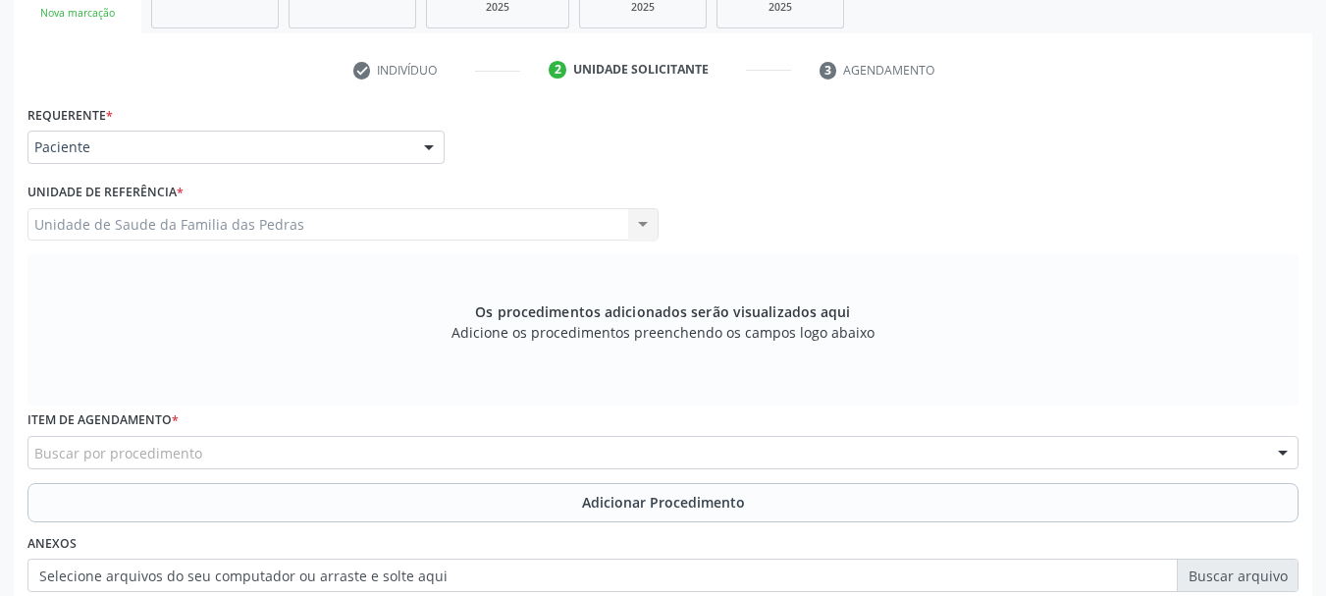
scroll to position [455, 0]
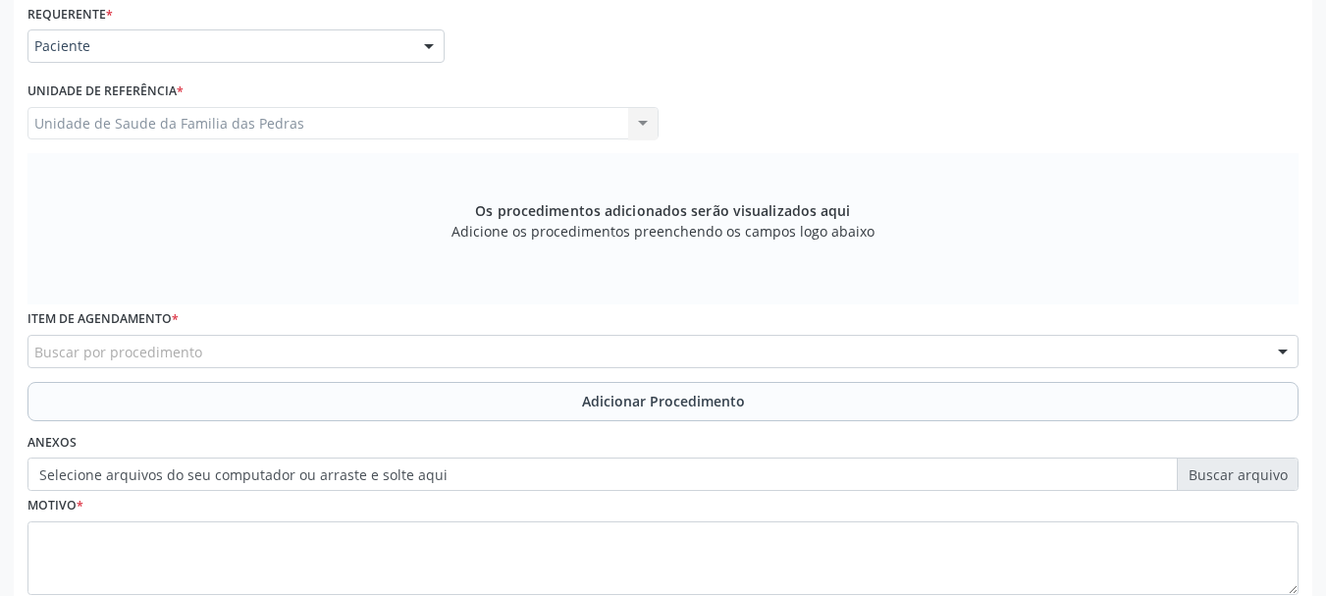
click at [337, 358] on div "Buscar por procedimento" at bounding box center [662, 351] width 1271 height 33
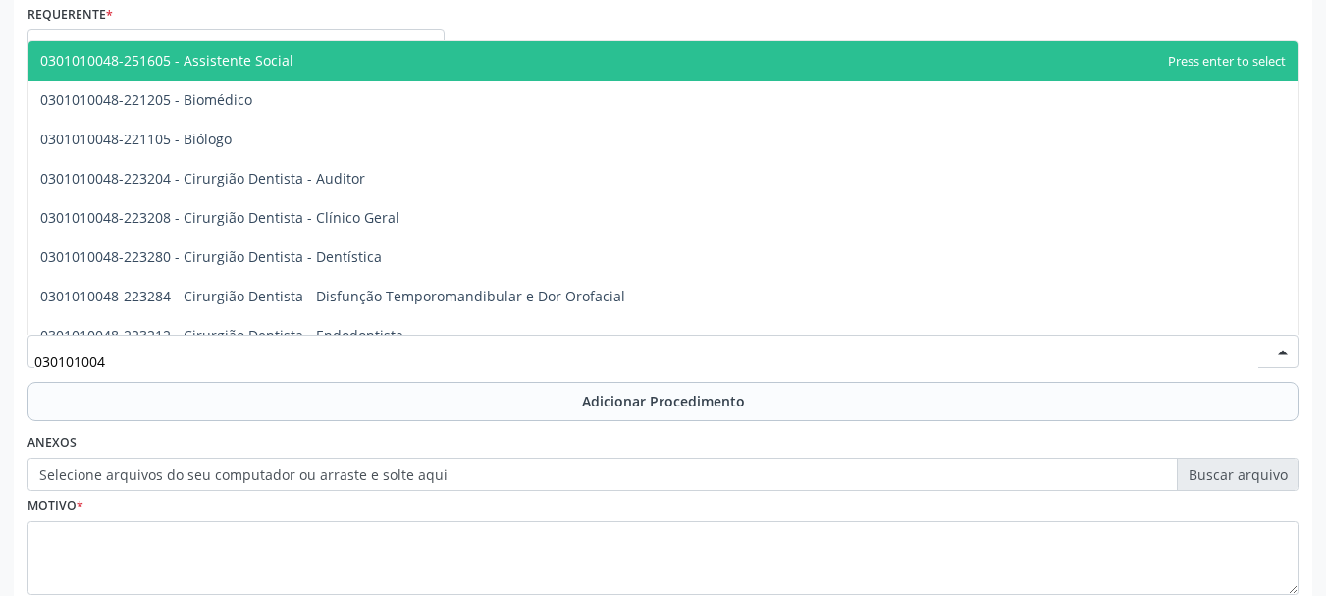
type input "0301010048"
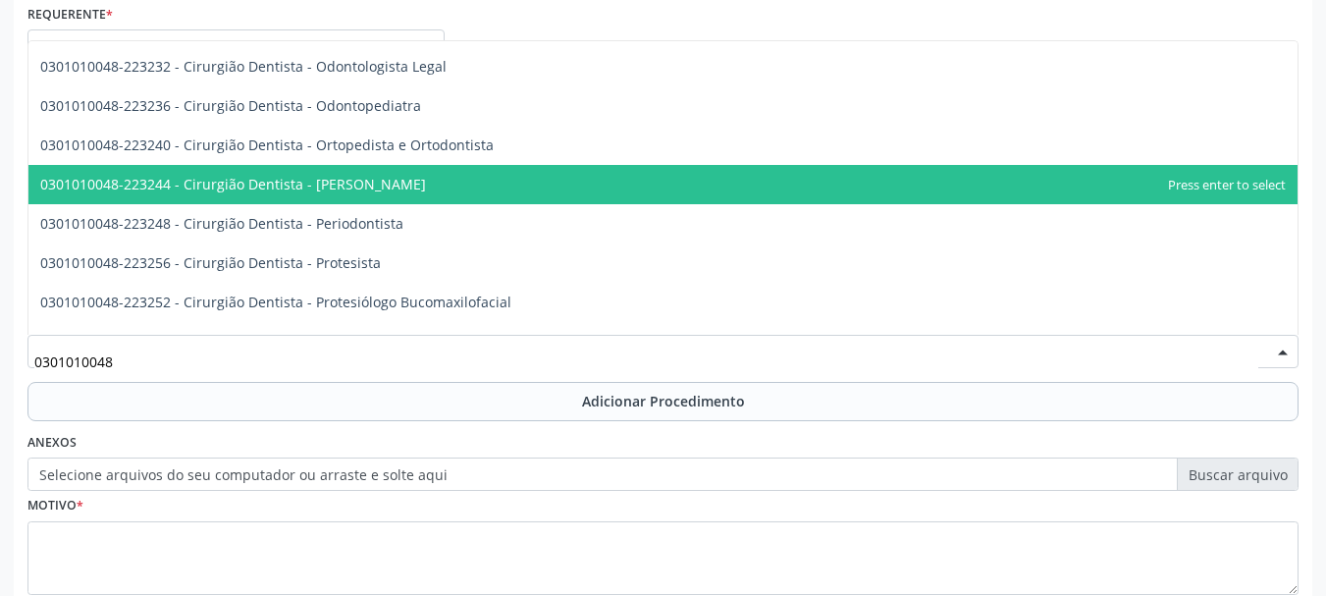
scroll to position [589, 0]
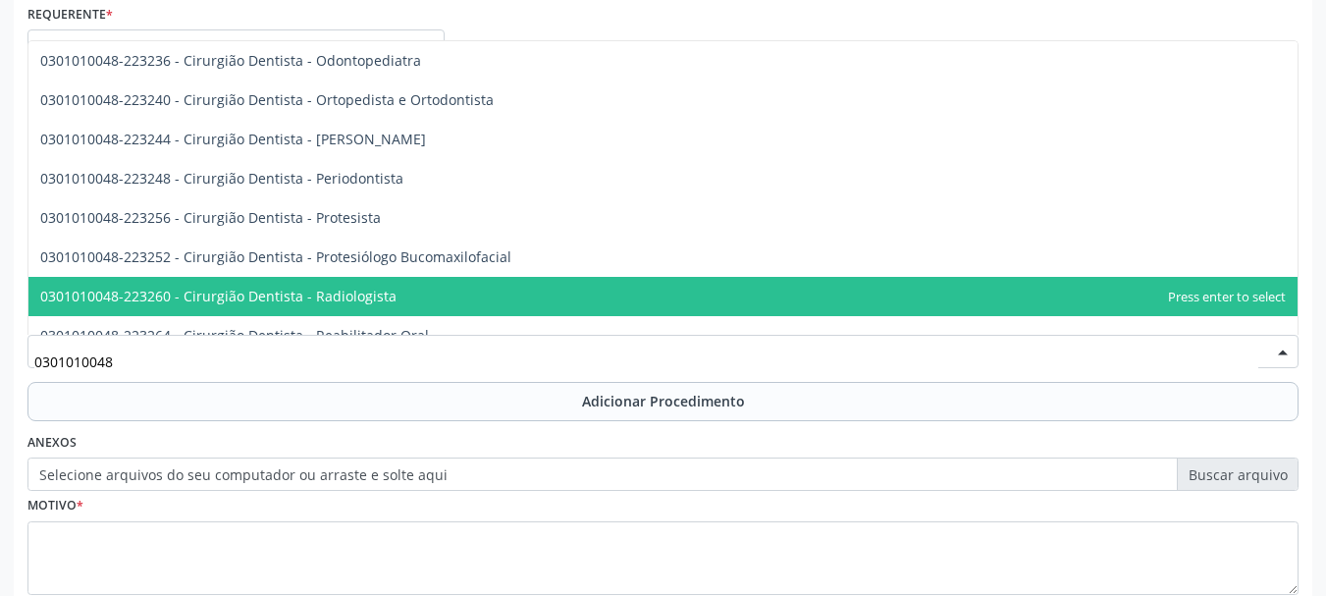
click at [425, 290] on span "0301010048-223260 - Cirurgião Dentista - Radiologista" at bounding box center [663, 296] width 1270 height 39
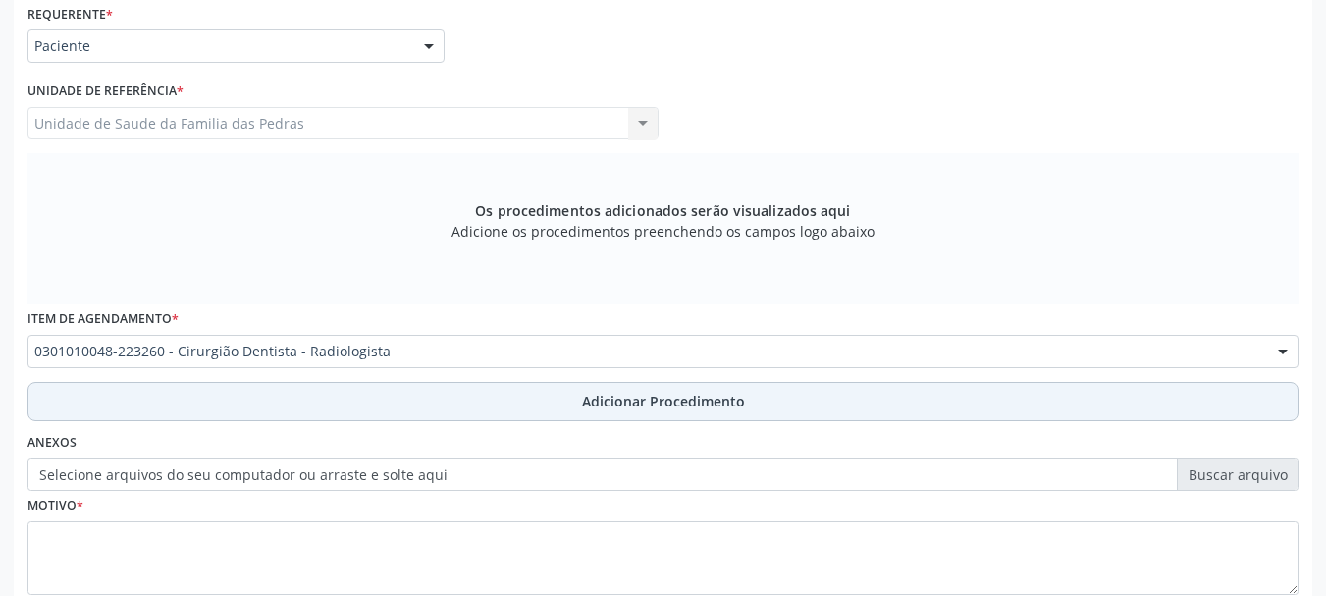
click at [417, 398] on button "Adicionar Procedimento" at bounding box center [662, 401] width 1271 height 39
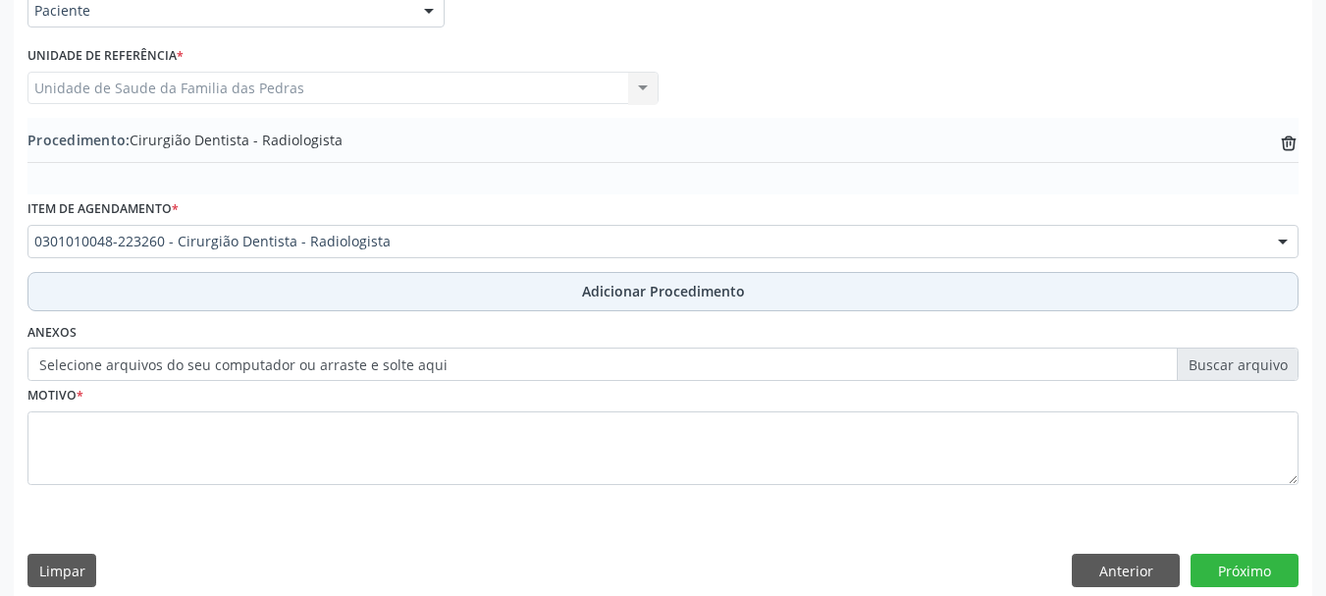
scroll to position [509, 0]
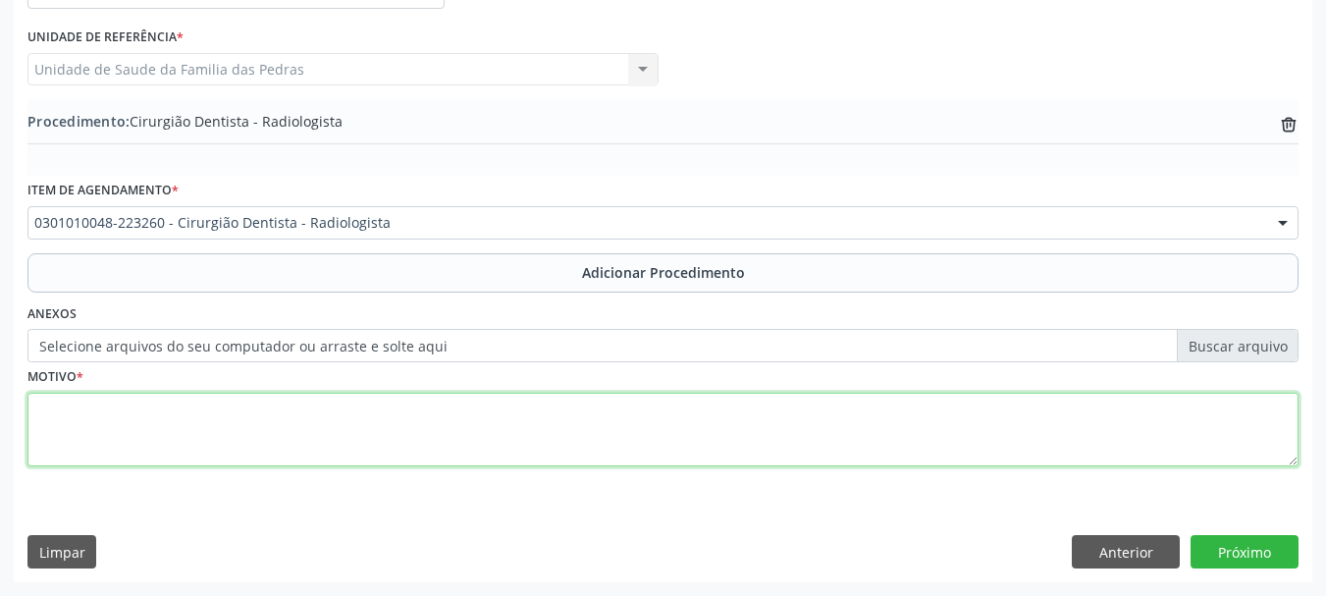
click at [413, 419] on textarea at bounding box center [662, 430] width 1271 height 75
type textarea "SOLICITO RADIOGRAFIA DO DENTE 37 E 38, SUSPEITA DE CÁRIE OCULTA"
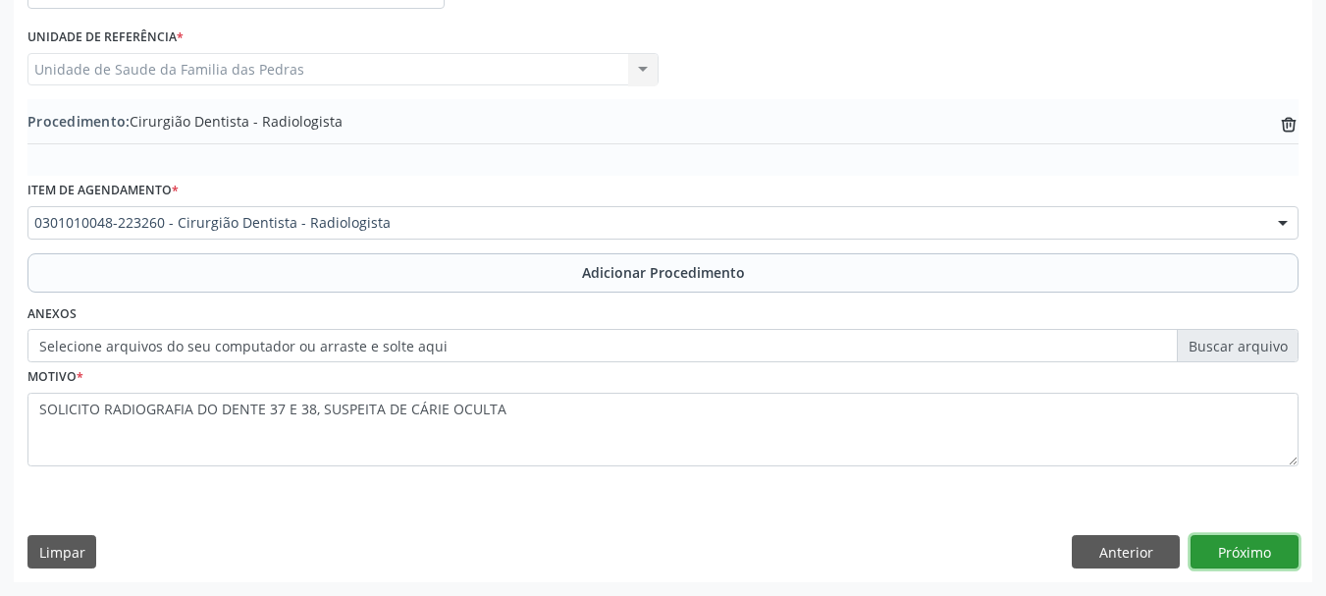
click at [1265, 553] on button "Próximo" at bounding box center [1245, 551] width 108 height 33
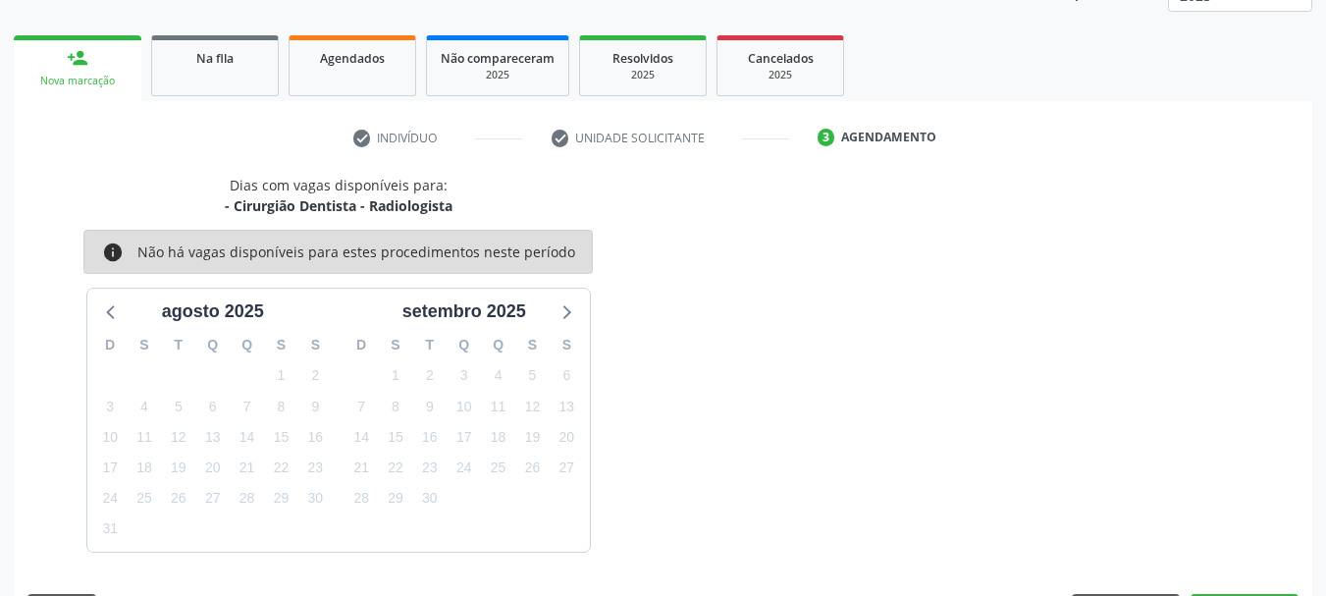
scroll to position [344, 0]
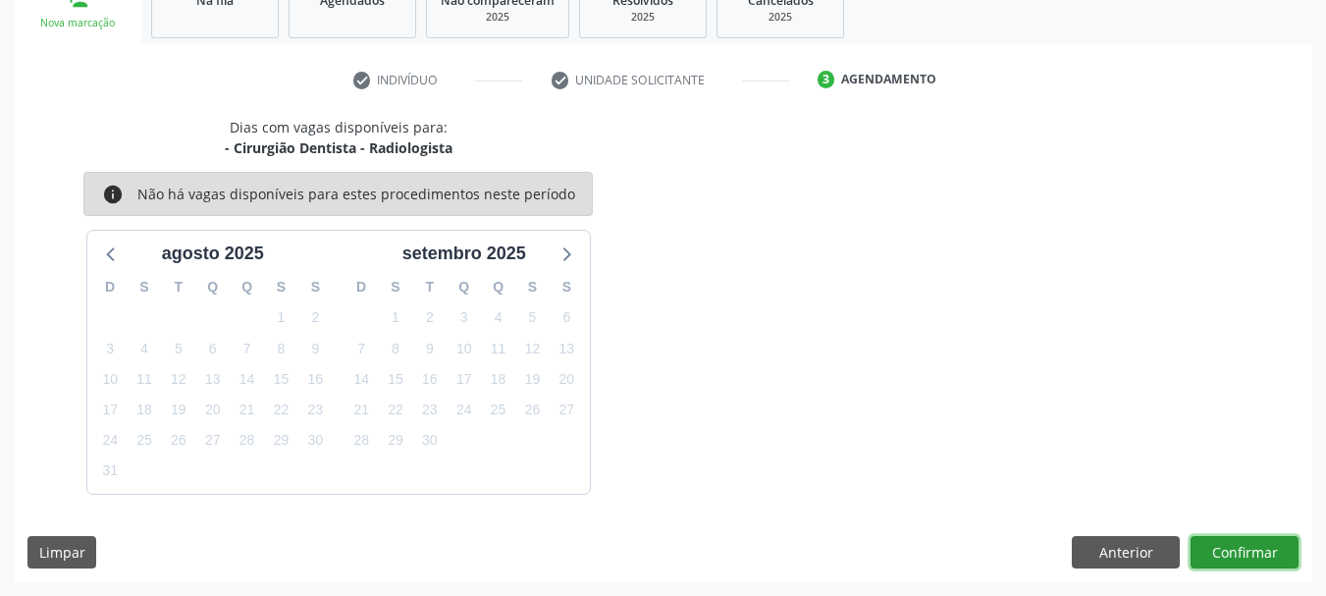
click at [1265, 553] on button "Confirmar" at bounding box center [1245, 552] width 108 height 33
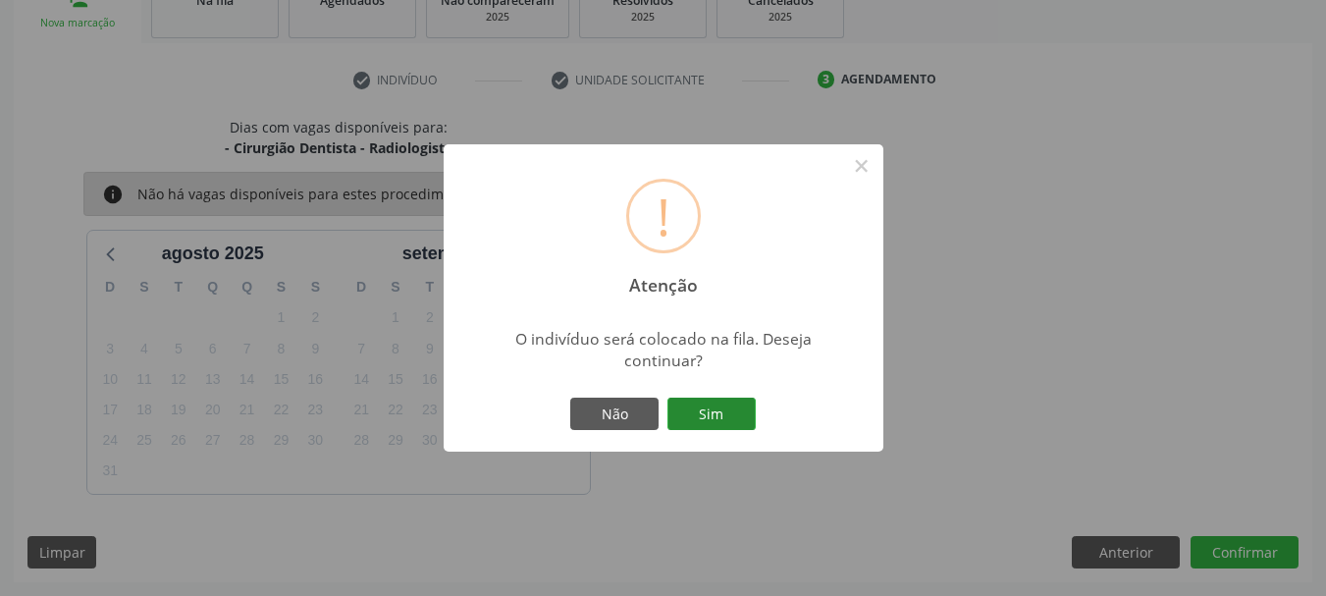
click at [735, 418] on button "Sim" at bounding box center [712, 414] width 88 height 33
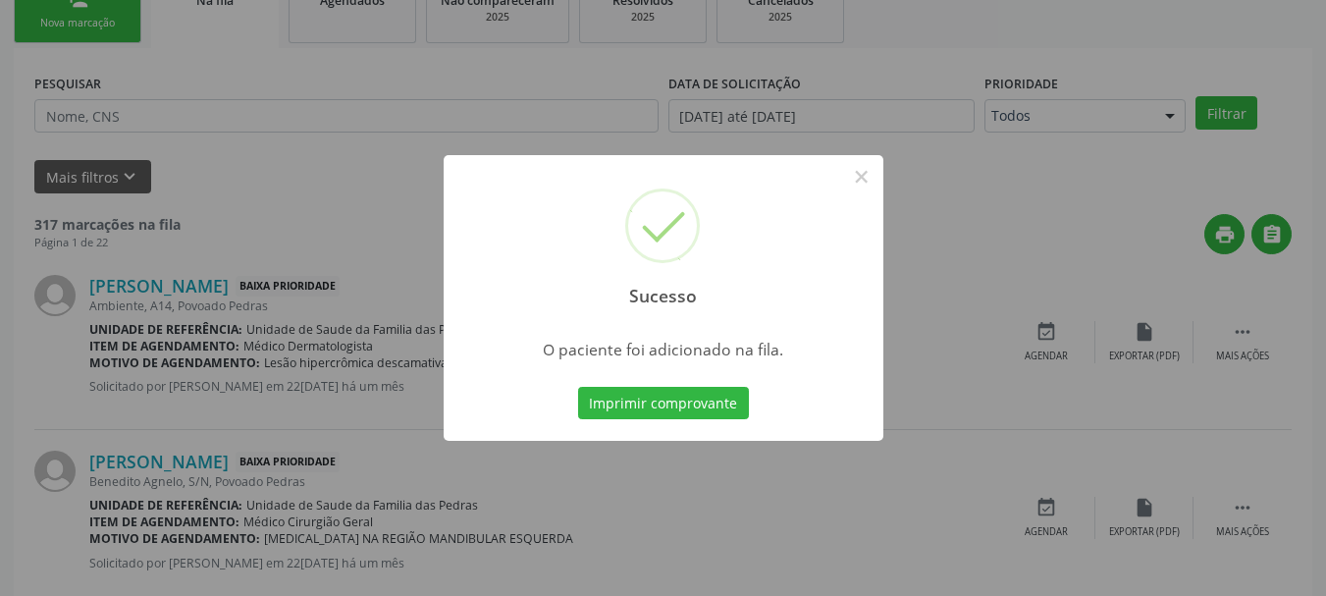
scroll to position [80, 0]
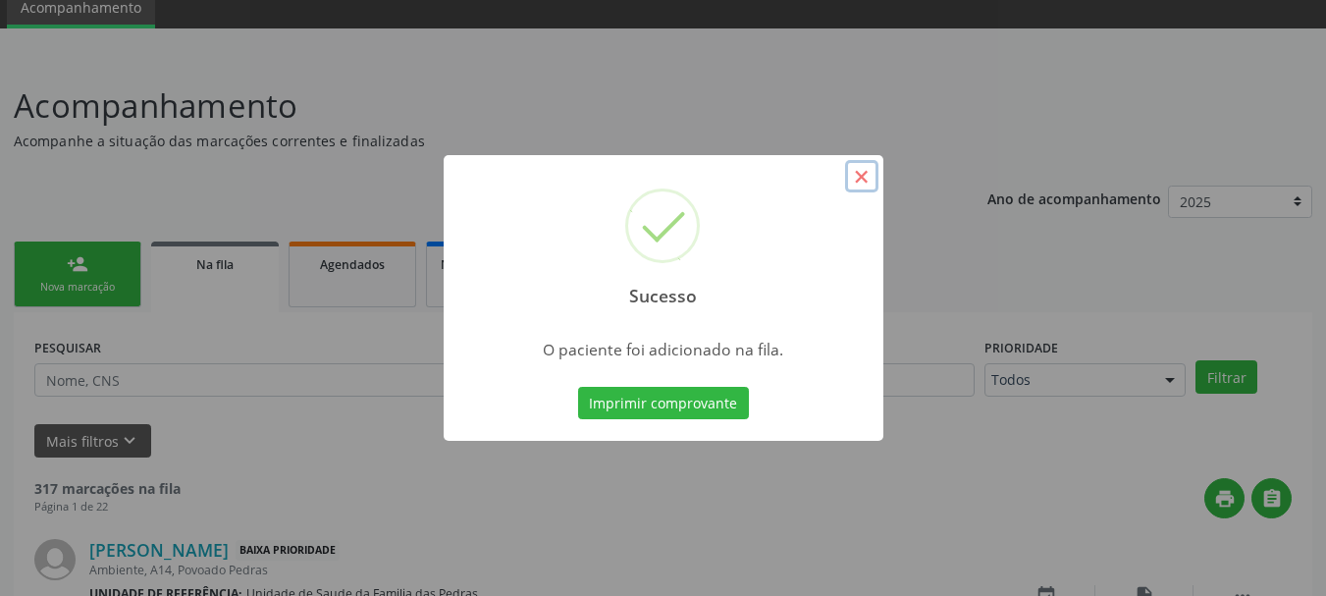
click at [867, 173] on button "×" at bounding box center [861, 176] width 33 height 33
